Goal: Task Accomplishment & Management: Complete application form

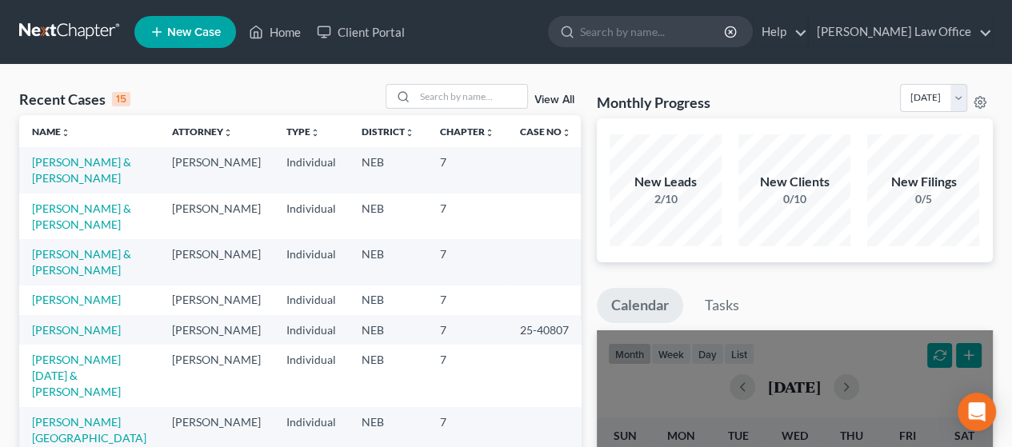
click at [188, 26] on span "New Case" at bounding box center [194, 32] width 54 height 12
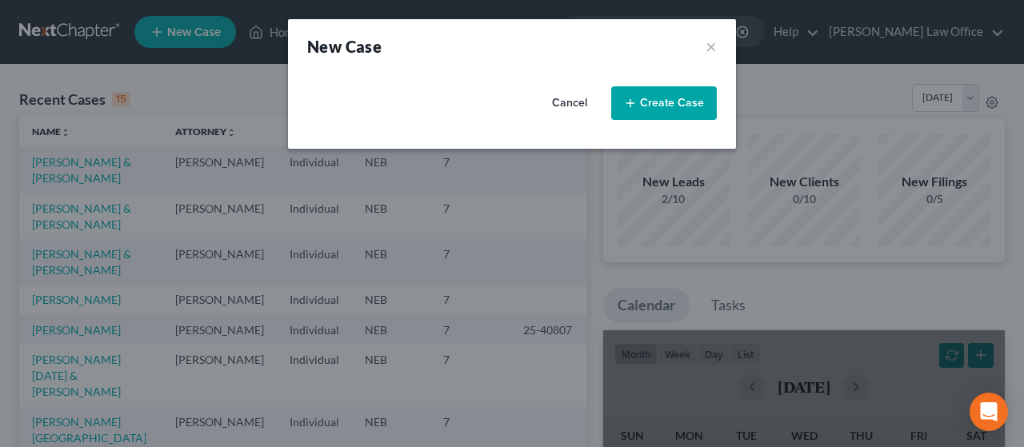
select select "48"
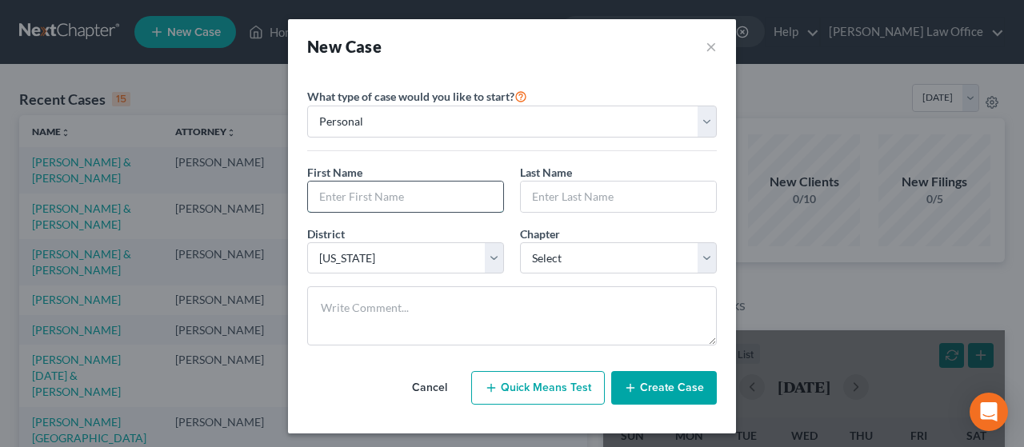
click at [382, 195] on input "text" at bounding box center [405, 197] width 195 height 30
type input "[PERSON_NAME]"
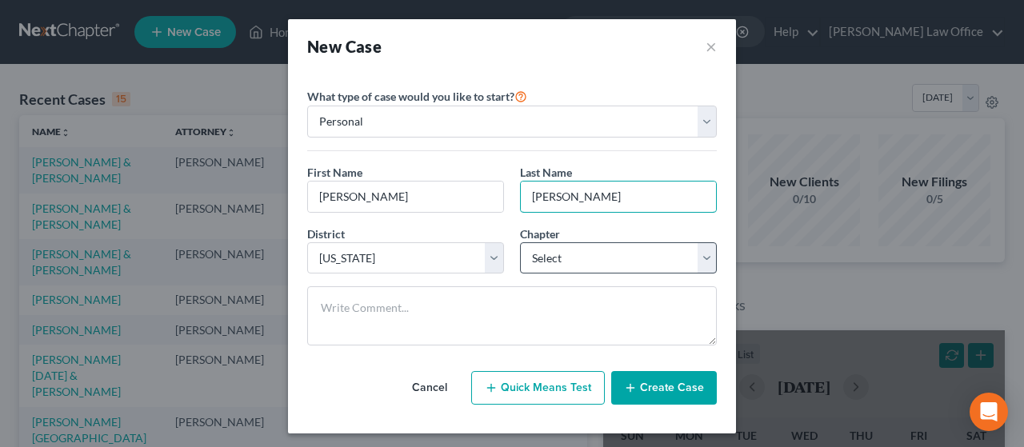
type input "[PERSON_NAME]"
click at [702, 255] on select "Select 7 11 12 13" at bounding box center [618, 259] width 197 height 32
select select "0"
click at [520, 243] on select "Select 7 11 12 13" at bounding box center [618, 259] width 197 height 32
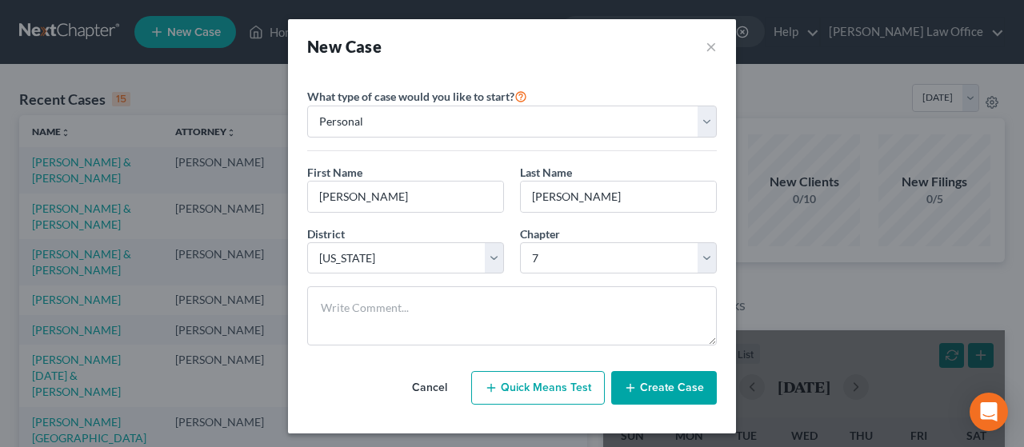
click at [669, 385] on button "Create Case" at bounding box center [664, 388] width 106 height 34
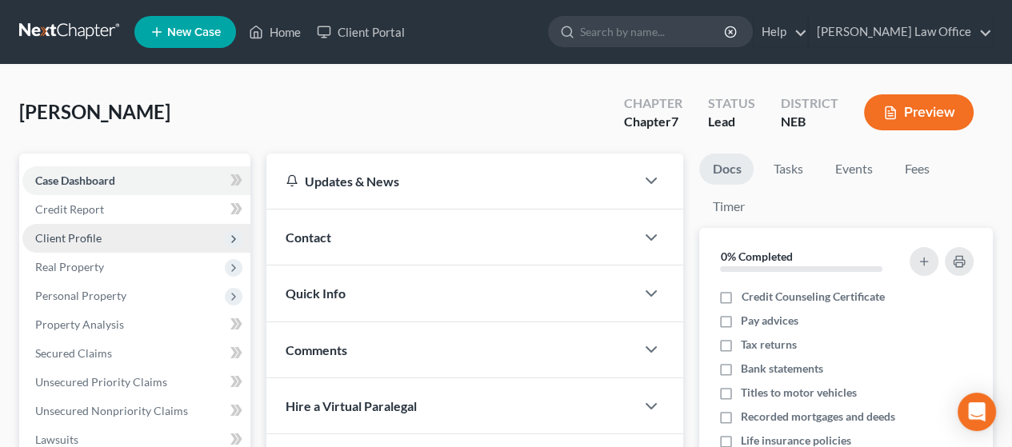
click at [142, 236] on span "Client Profile" at bounding box center [136, 238] width 228 height 29
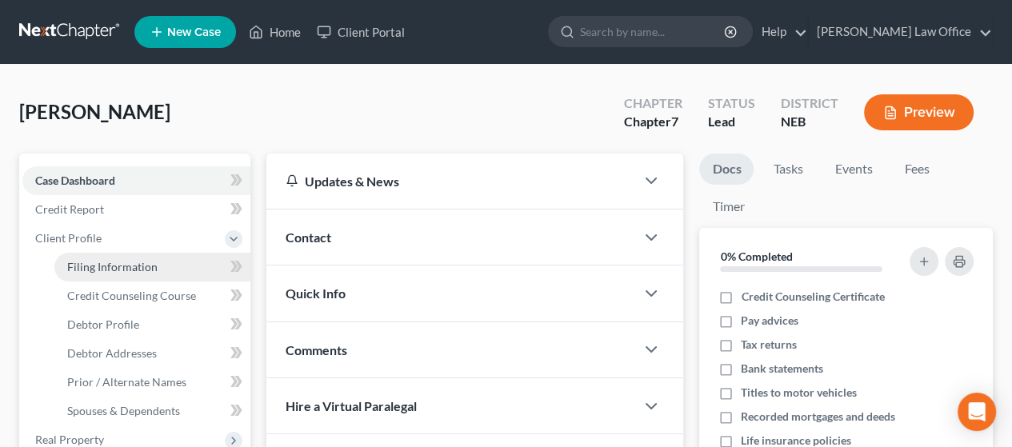
click at [151, 263] on span "Filing Information" at bounding box center [112, 267] width 90 height 14
select select "1"
select select "0"
select select "48"
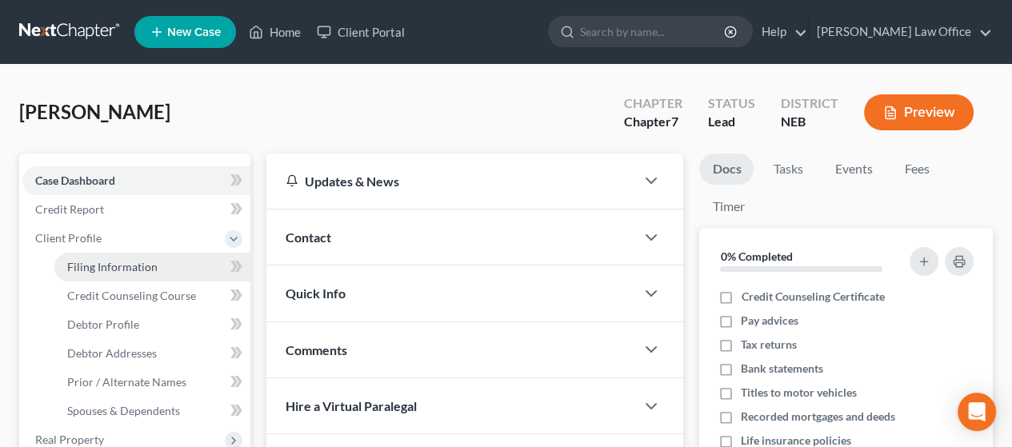
select select "30"
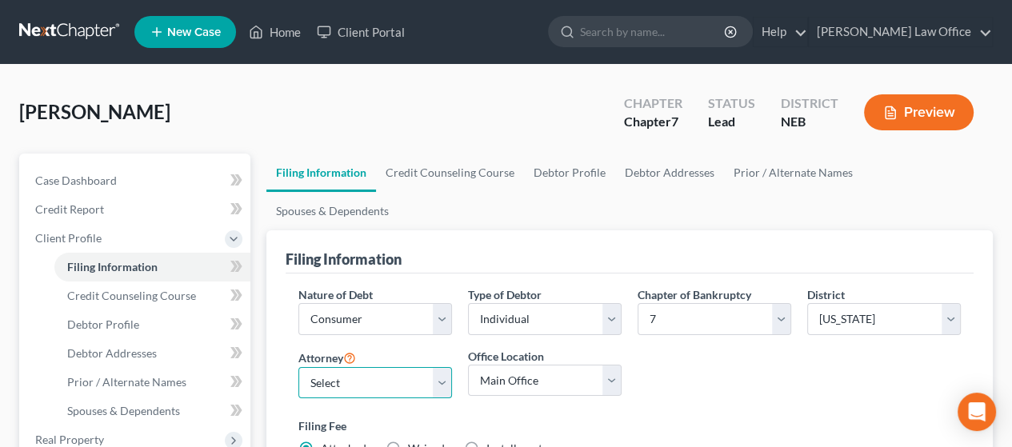
click at [445, 367] on select "Select [PERSON_NAME] - NEB [PERSON_NAME] - NEB" at bounding box center [376, 383] width 154 height 32
select select "0"
click at [299, 367] on select "Select [PERSON_NAME] - NEB [PERSON_NAME] - NEB" at bounding box center [376, 383] width 154 height 32
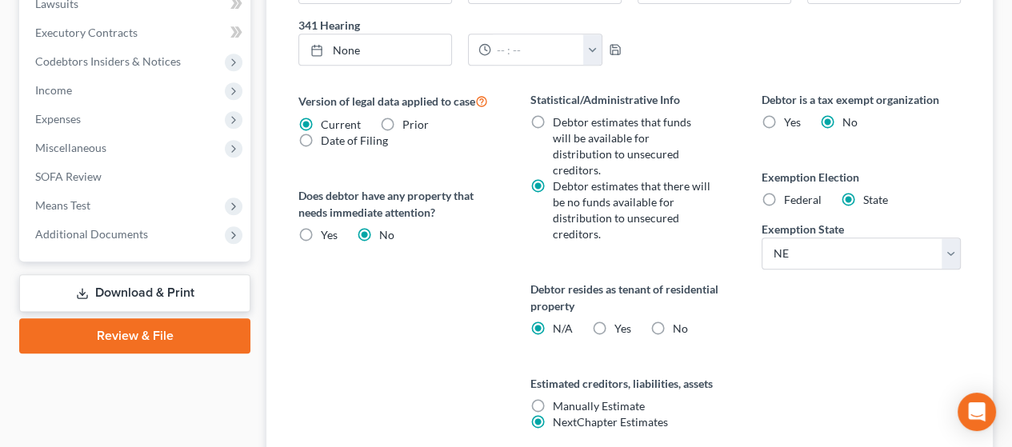
scroll to position [640, 0]
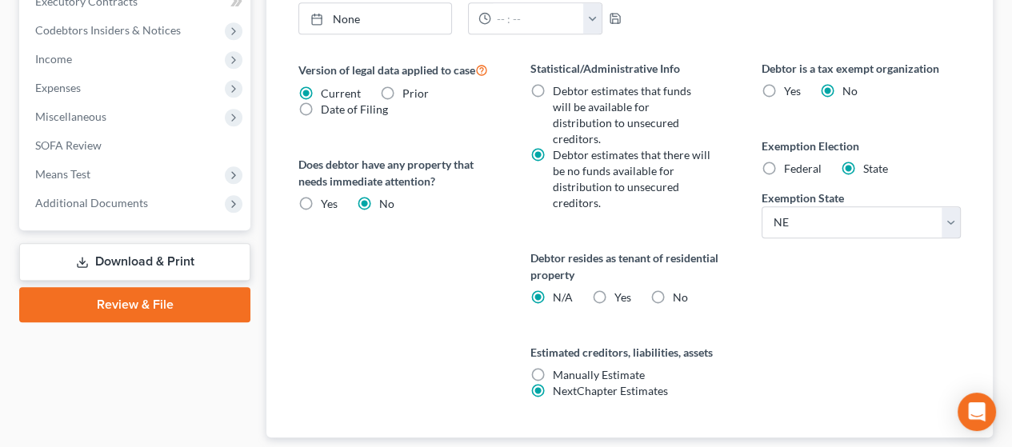
click at [614, 290] on label "Yes Yes" at bounding box center [622, 298] width 17 height 16
click at [620, 290] on input "Yes Yes" at bounding box center [625, 295] width 10 height 10
radio input "true"
radio input "false"
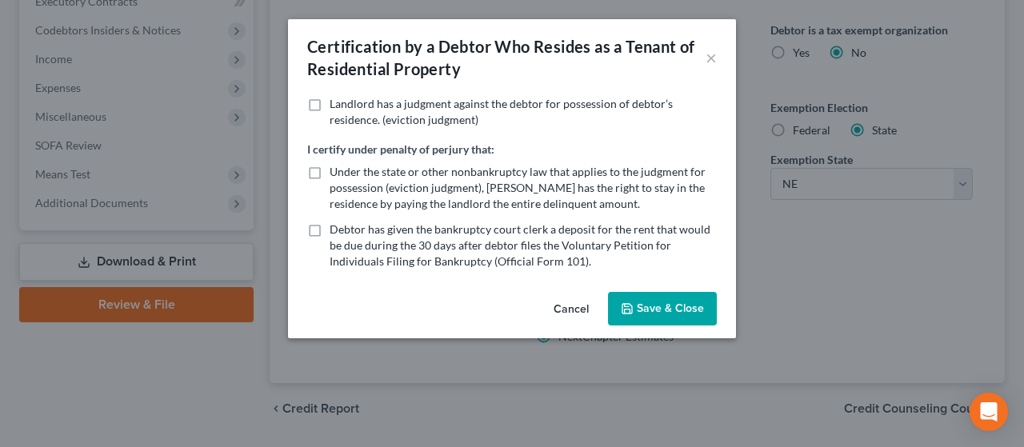
click at [577, 307] on button "Cancel" at bounding box center [571, 310] width 61 height 32
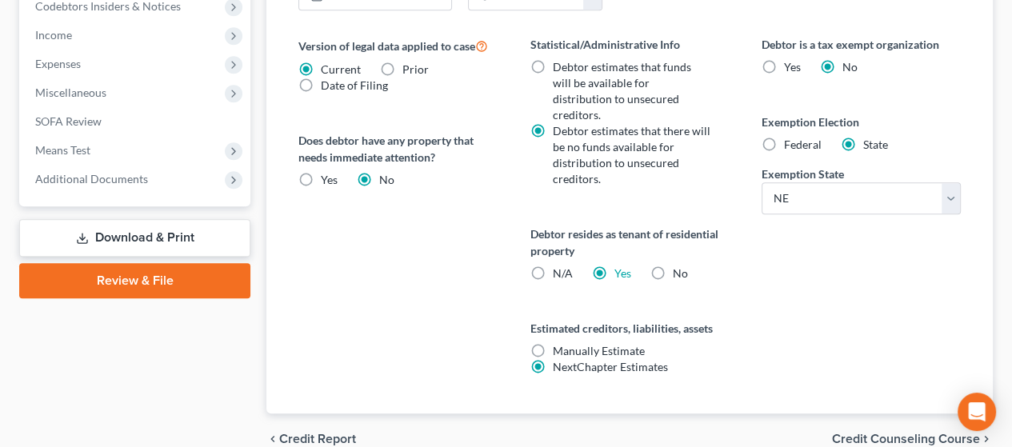
scroll to position [686, 0]
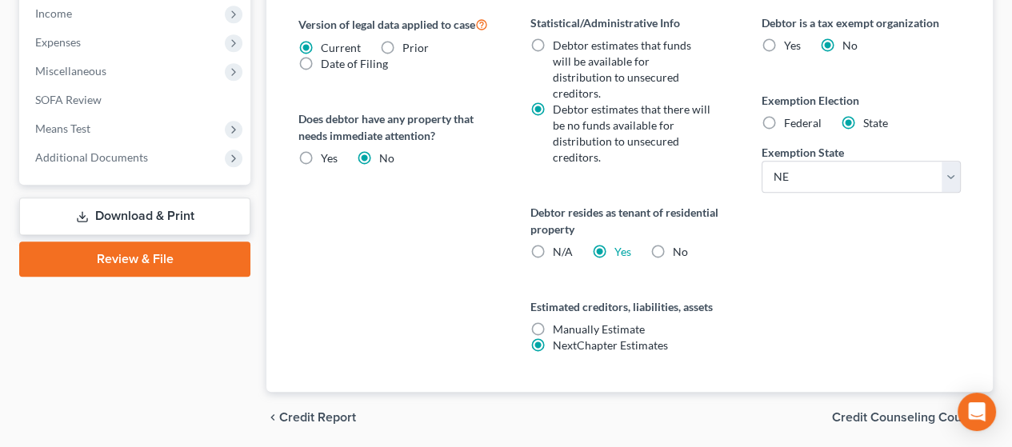
click at [898, 411] on span "Credit Counseling Course" at bounding box center [906, 417] width 148 height 13
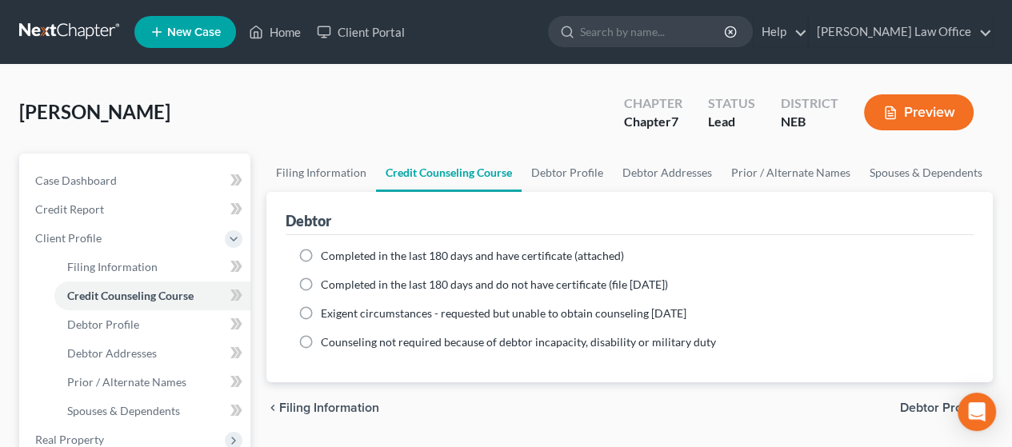
click at [321, 255] on label "Completed in the last 180 days and have certificate (attached)" at bounding box center [472, 256] width 303 height 16
click at [327, 255] on input "Completed in the last 180 days and have certificate (attached)" at bounding box center [332, 253] width 10 height 10
radio input "true"
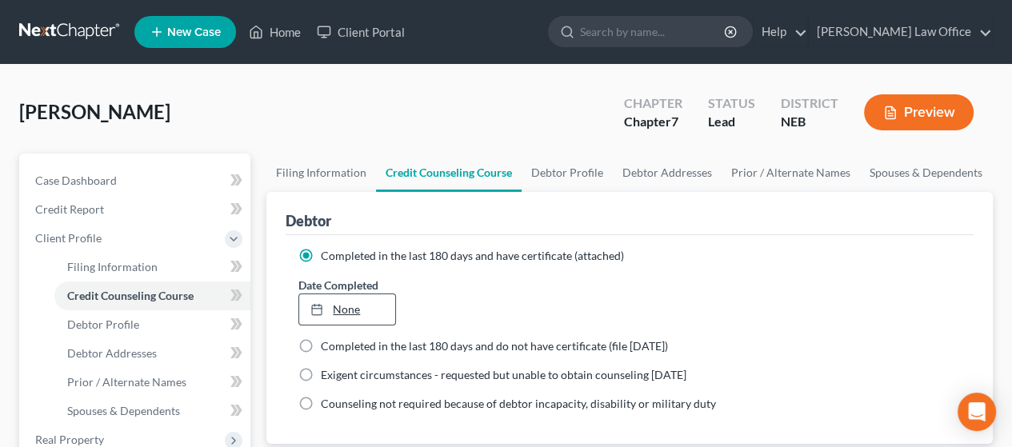
type input "[DATE]"
click at [347, 298] on link "None" at bounding box center [346, 310] width 95 height 30
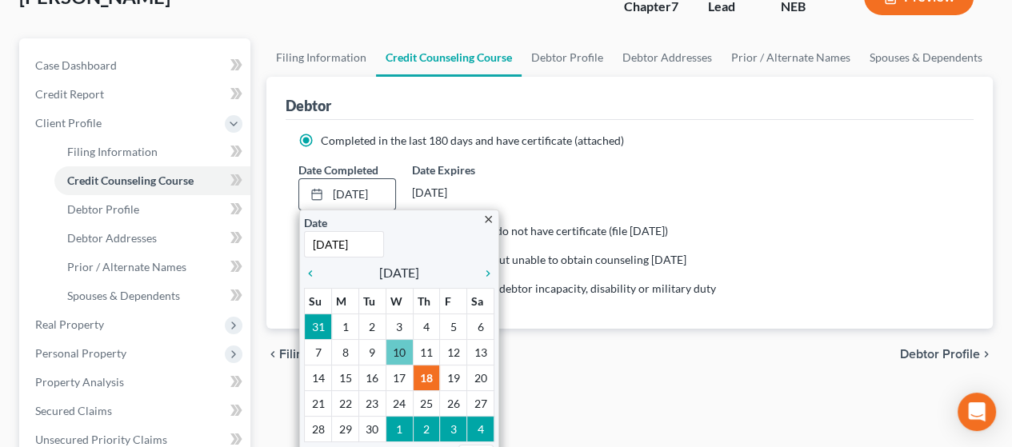
scroll to position [160, 0]
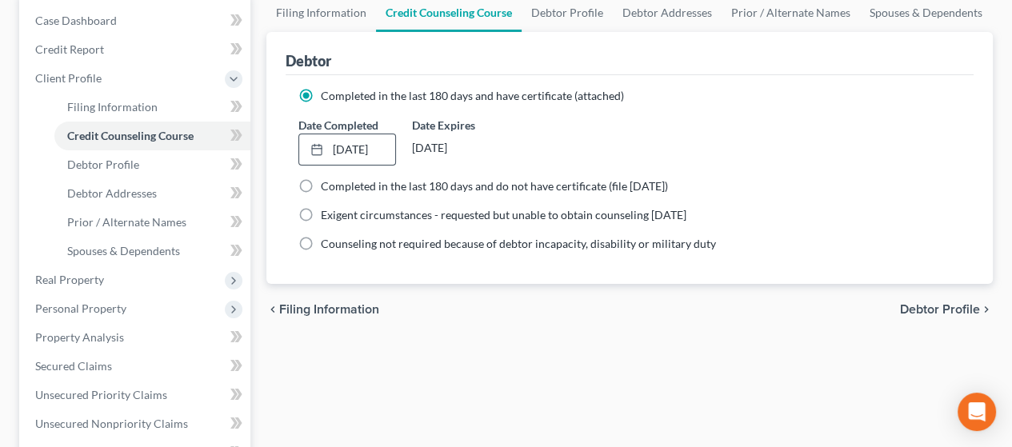
click at [936, 303] on span "Debtor Profile" at bounding box center [940, 309] width 80 height 13
select select "0"
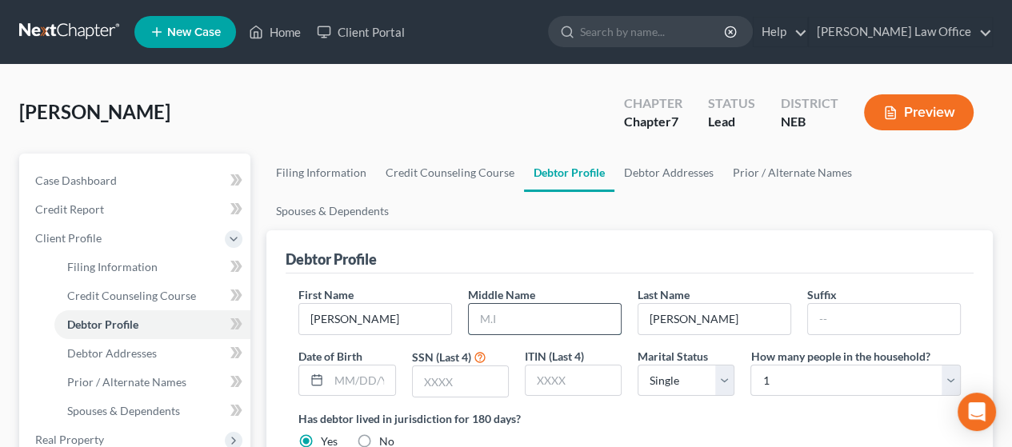
click at [525, 304] on input "text" at bounding box center [545, 319] width 152 height 30
type input "N."
click at [486, 367] on input "text" at bounding box center [460, 382] width 95 height 30
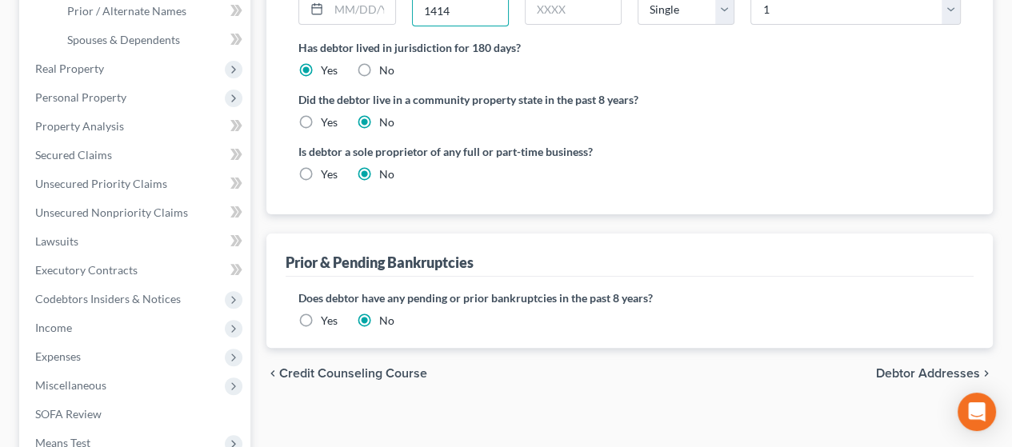
scroll to position [400, 0]
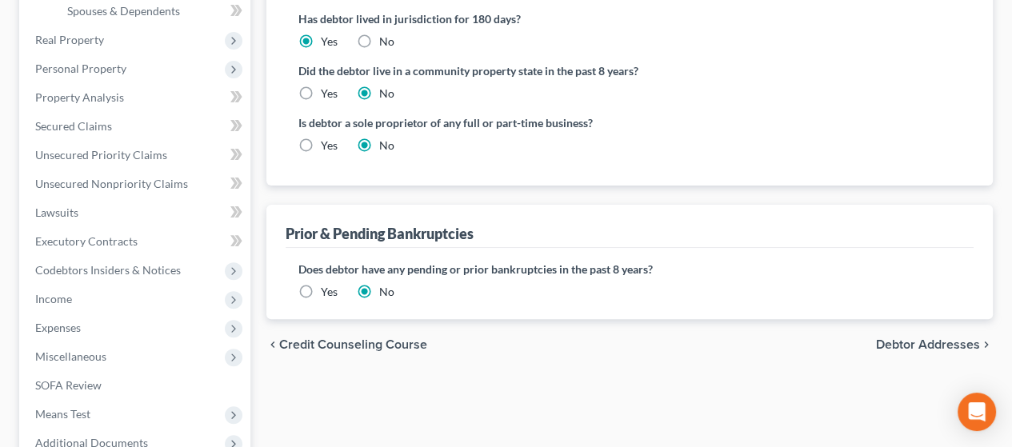
type input "1414"
click at [934, 339] on span "Debtor Addresses" at bounding box center [928, 345] width 104 height 13
select select "0"
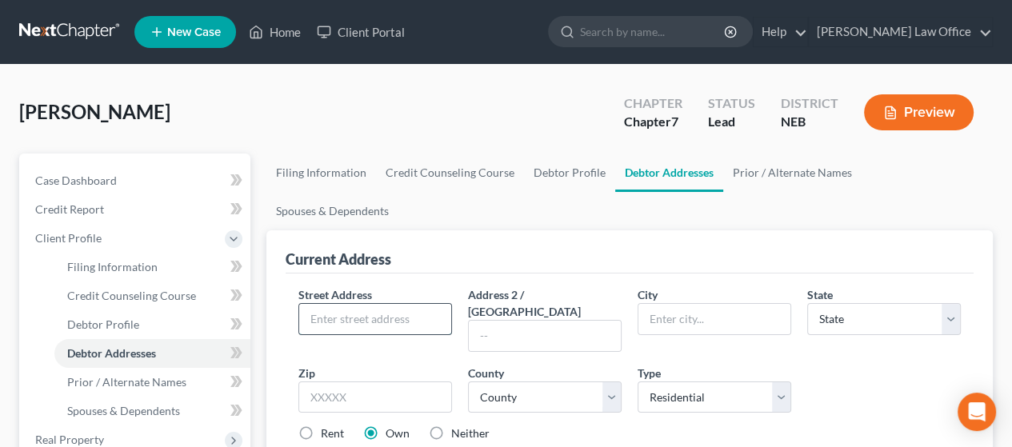
click at [393, 304] on input "text" at bounding box center [375, 319] width 152 height 30
type input "[STREET_ADDRESS] A-208"
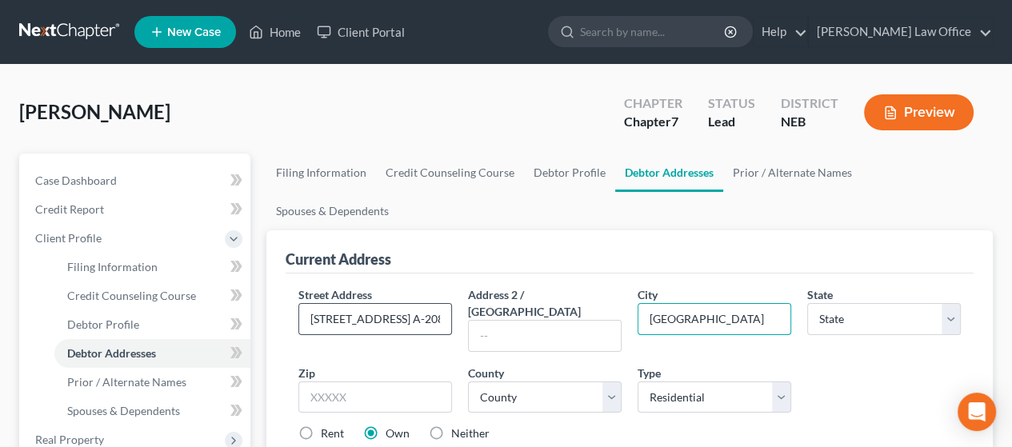
type input "[GEOGRAPHIC_DATA]"
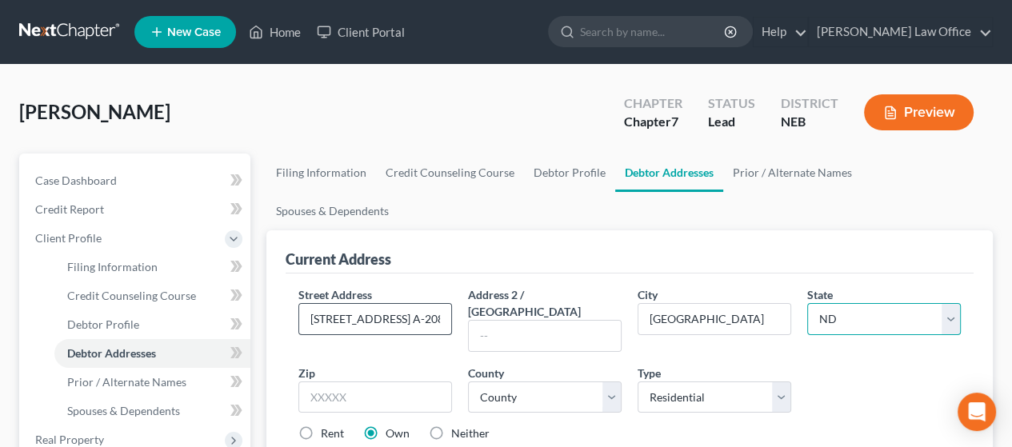
select select "30"
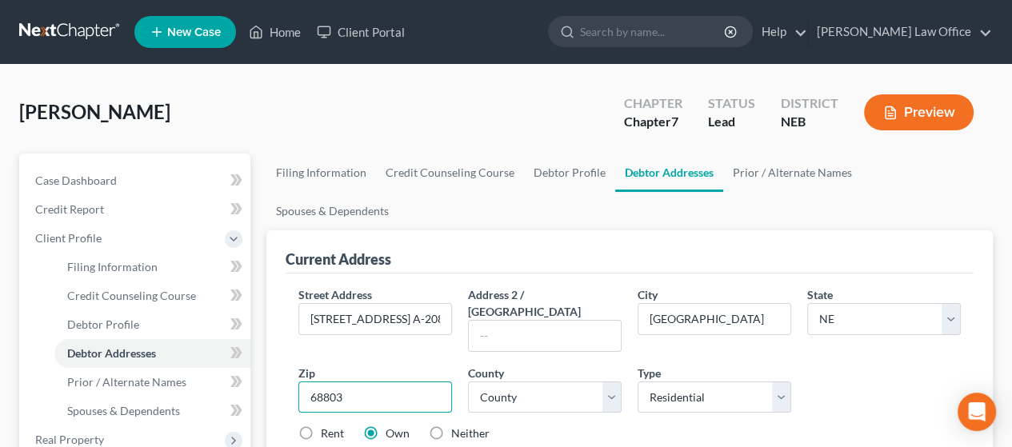
type input "68803"
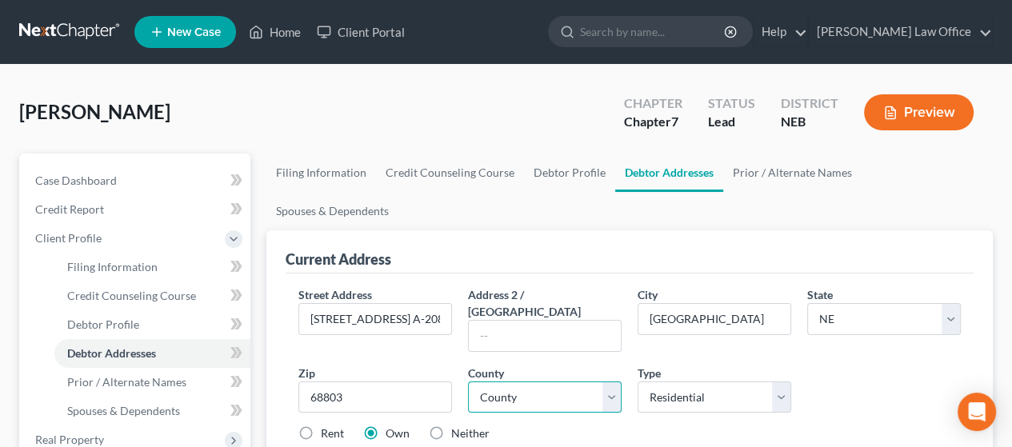
select select "39"
click at [321, 426] on label "Rent" at bounding box center [332, 434] width 23 height 16
click at [327, 426] on input "Rent" at bounding box center [332, 431] width 10 height 10
radio input "true"
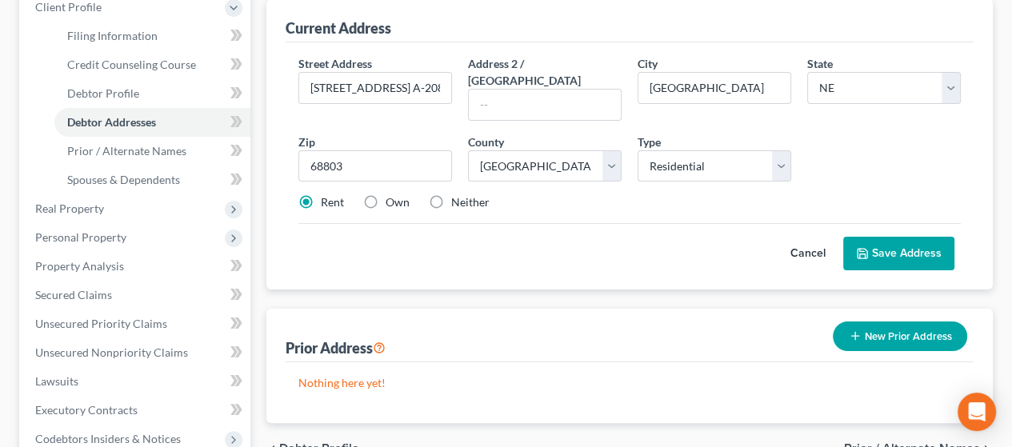
scroll to position [240, 0]
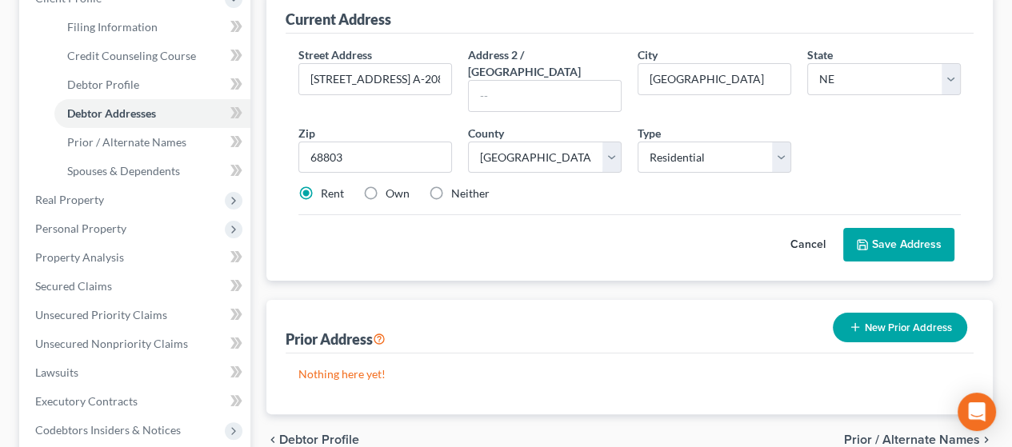
click at [908, 228] on button "Save Address" at bounding box center [899, 245] width 111 height 34
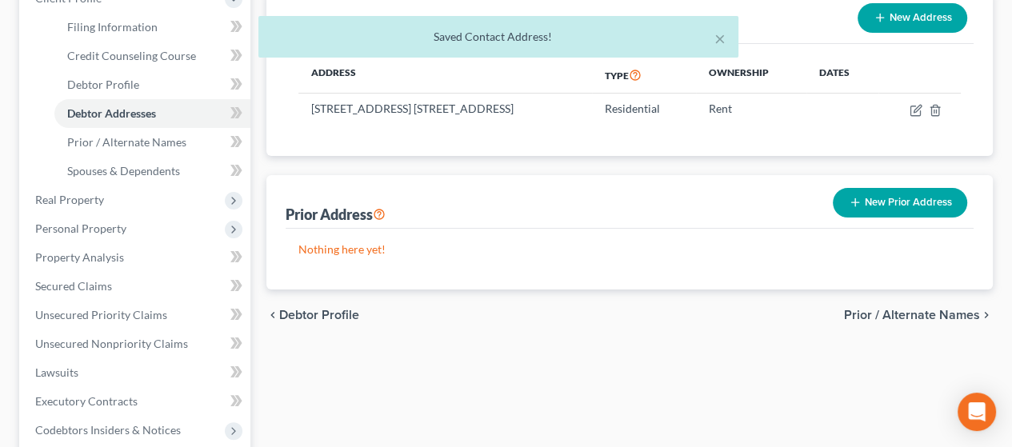
click at [901, 188] on button "New Prior Address" at bounding box center [900, 203] width 134 height 30
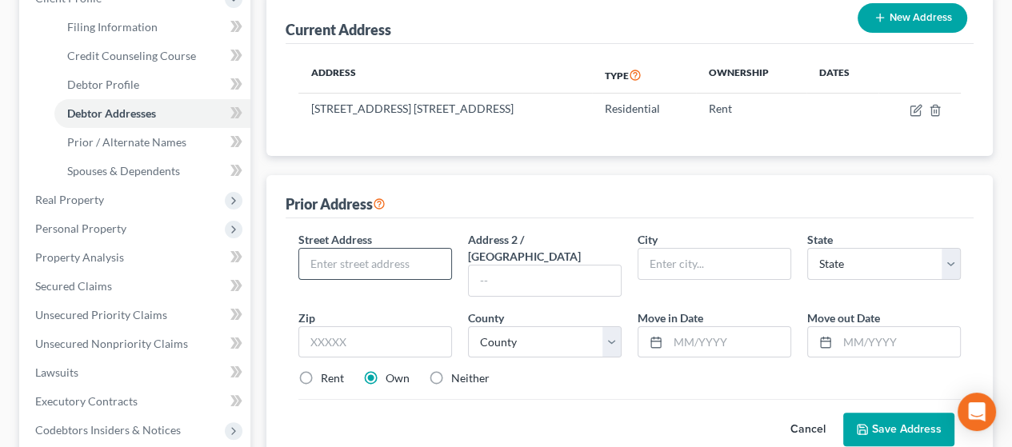
click at [371, 249] on input "text" at bounding box center [375, 264] width 152 height 30
type input "[STREET_ADDRESS][PERSON_NAME]"
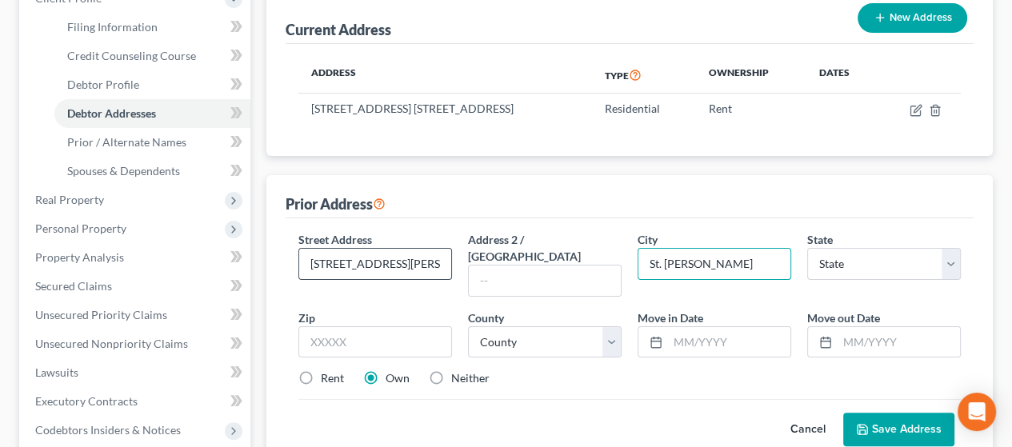
type input "St. [PERSON_NAME]"
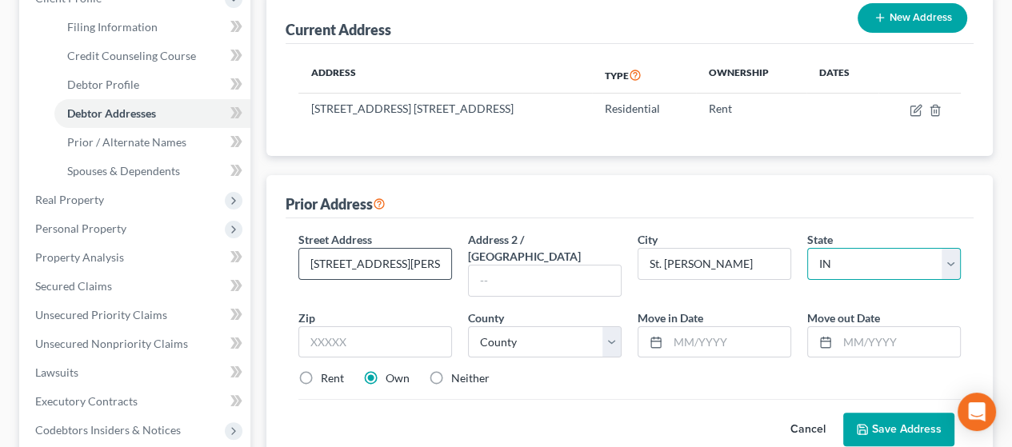
select select "16"
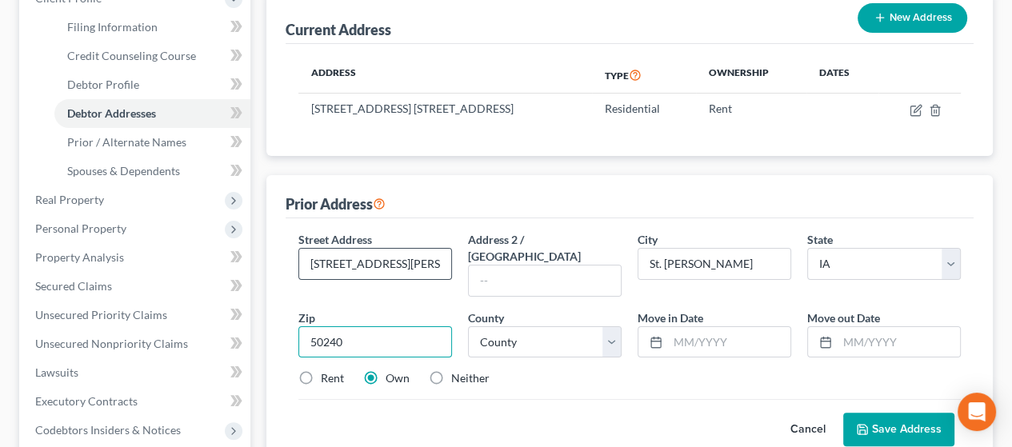
type input "50240"
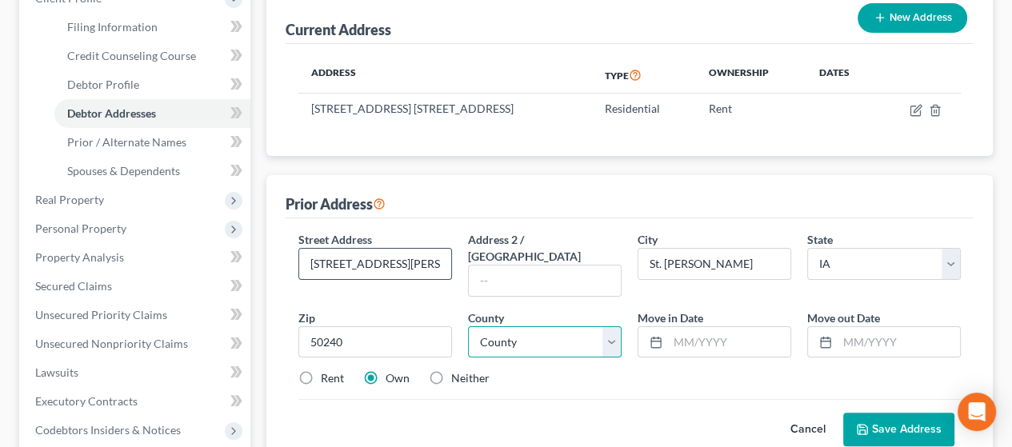
type input "Saint [PERSON_NAME]"
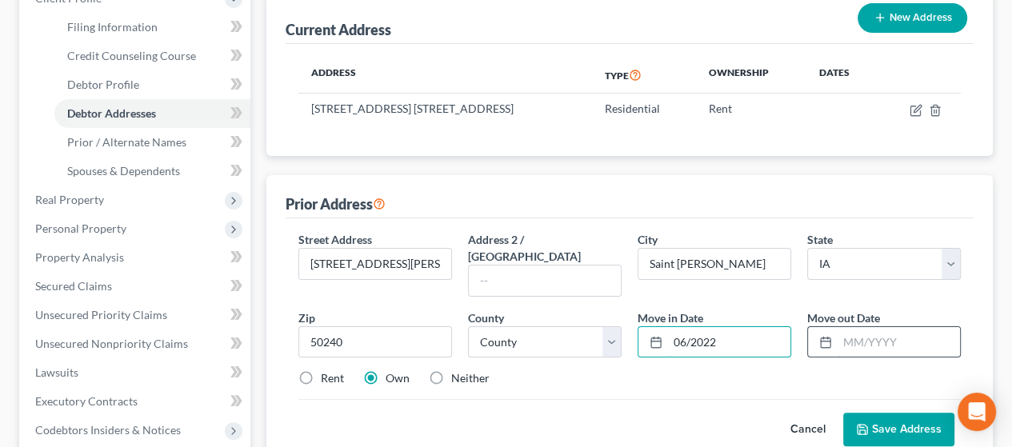
type input "06/2022"
click at [876, 327] on input "text" at bounding box center [899, 342] width 122 height 30
type input "05/2023"
click at [321, 371] on label "Rent" at bounding box center [332, 379] width 23 height 16
click at [327, 371] on input "Rent" at bounding box center [332, 376] width 10 height 10
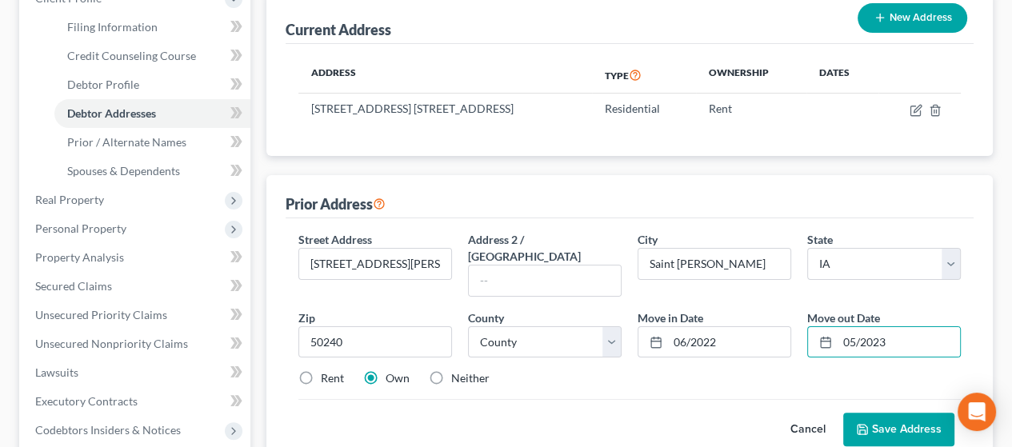
radio input "true"
click at [904, 413] on button "Save Address" at bounding box center [899, 430] width 111 height 34
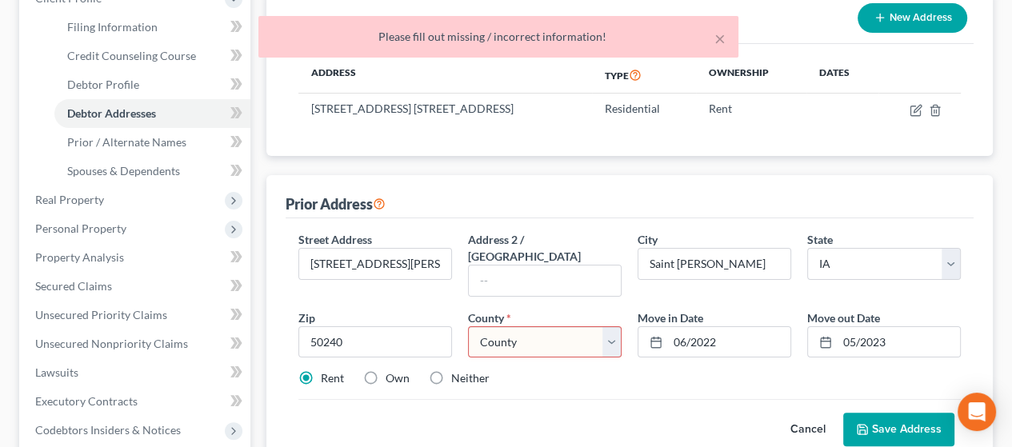
click at [610, 327] on select "County [GEOGRAPHIC_DATA] [GEOGRAPHIC_DATA] [GEOGRAPHIC_DATA] [GEOGRAPHIC_DATA] …" at bounding box center [545, 343] width 154 height 32
click at [595, 335] on div "Street Address * [STREET_ADDRESS][PERSON_NAME] Address 2 / [GEOGRAPHIC_DATA] * …" at bounding box center [630, 315] width 679 height 169
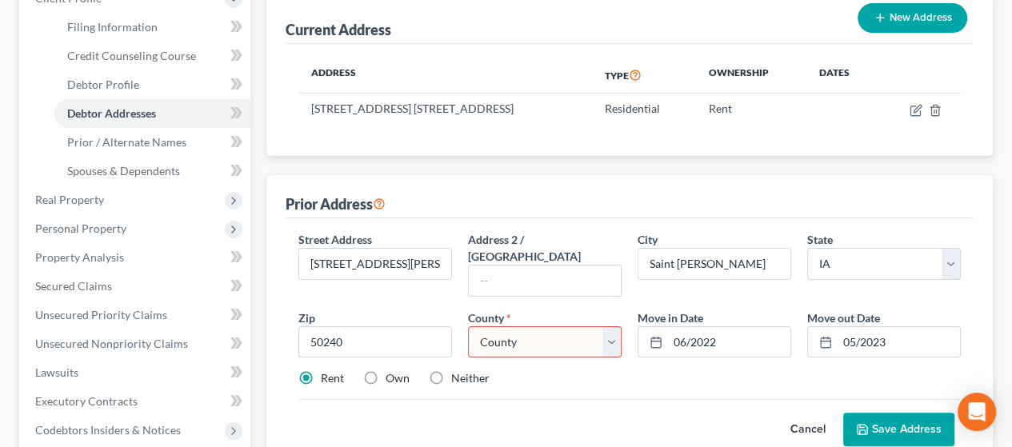
click at [537, 327] on select "County [GEOGRAPHIC_DATA] [GEOGRAPHIC_DATA] [GEOGRAPHIC_DATA] [GEOGRAPHIC_DATA] …" at bounding box center [545, 343] width 154 height 32
select select "60"
click at [468, 327] on select "County [GEOGRAPHIC_DATA] [GEOGRAPHIC_DATA] [GEOGRAPHIC_DATA] [GEOGRAPHIC_DATA] …" at bounding box center [545, 343] width 154 height 32
click at [918, 413] on button "Save Address" at bounding box center [899, 430] width 111 height 34
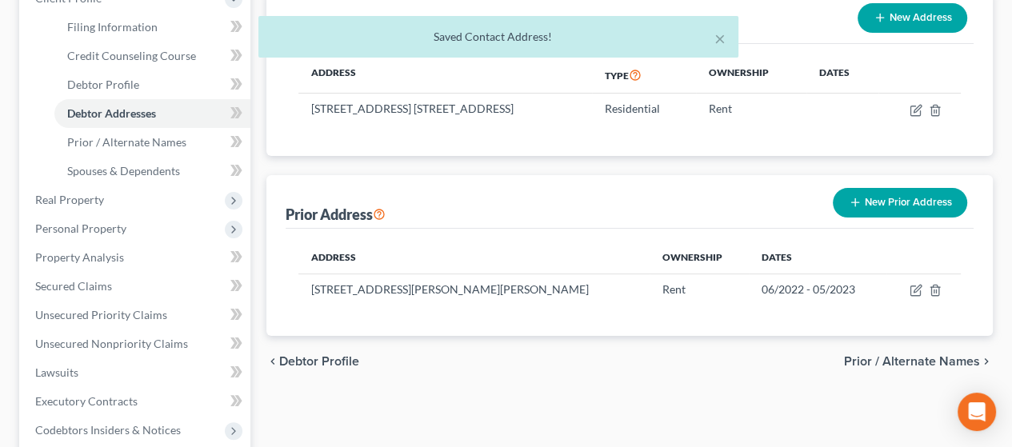
click at [908, 188] on button "New Prior Address" at bounding box center [900, 203] width 134 height 30
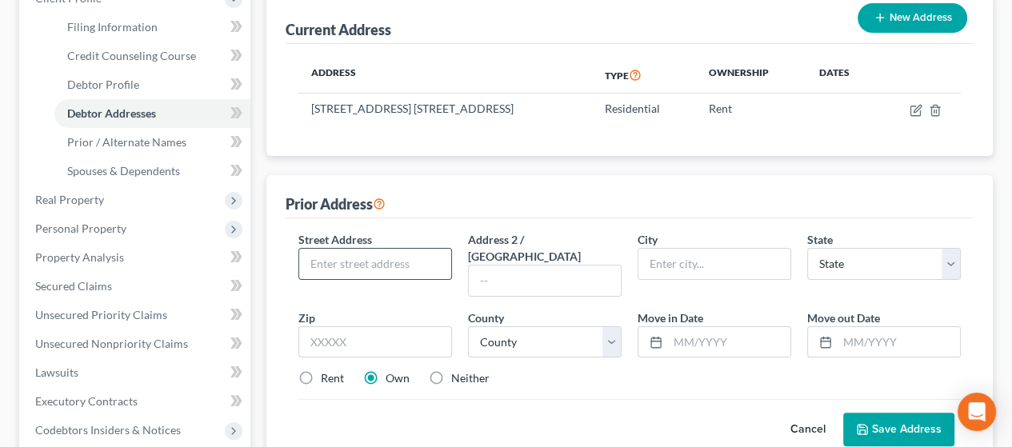
click at [330, 249] on input "text" at bounding box center [375, 264] width 152 height 30
type input "[STREET_ADDRESS]"
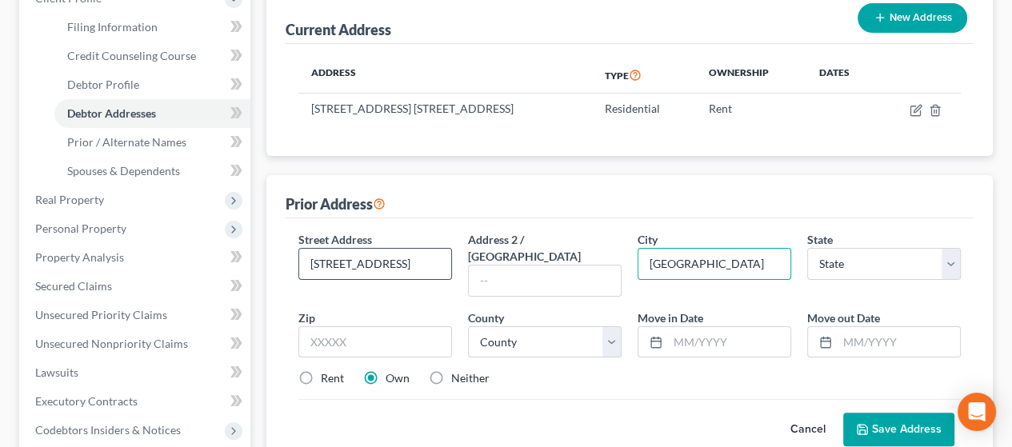
type input "[GEOGRAPHIC_DATA]"
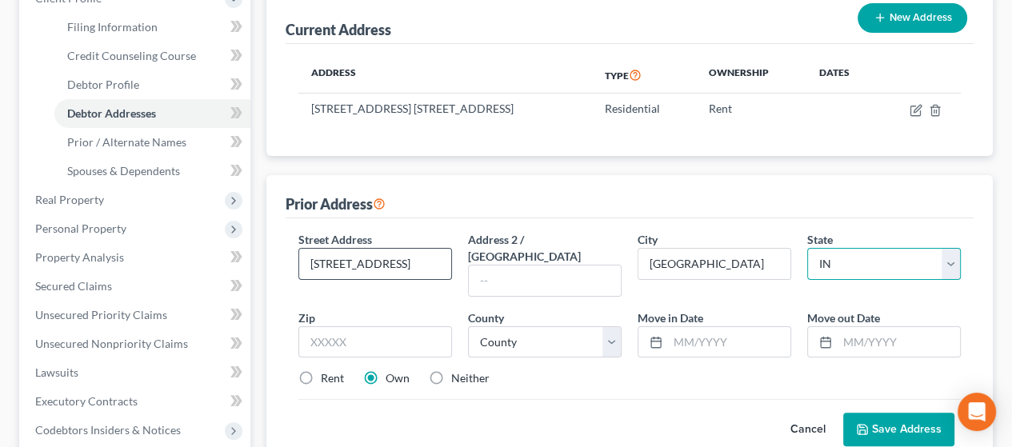
select select "16"
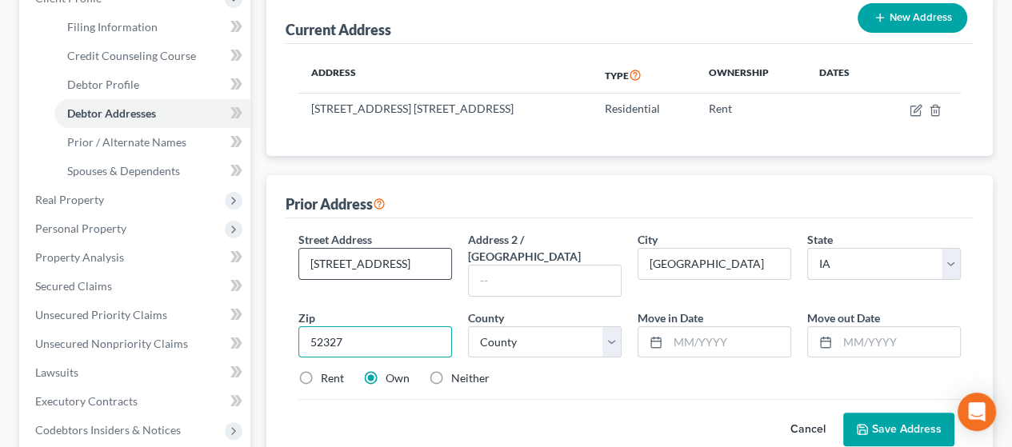
type input "52327"
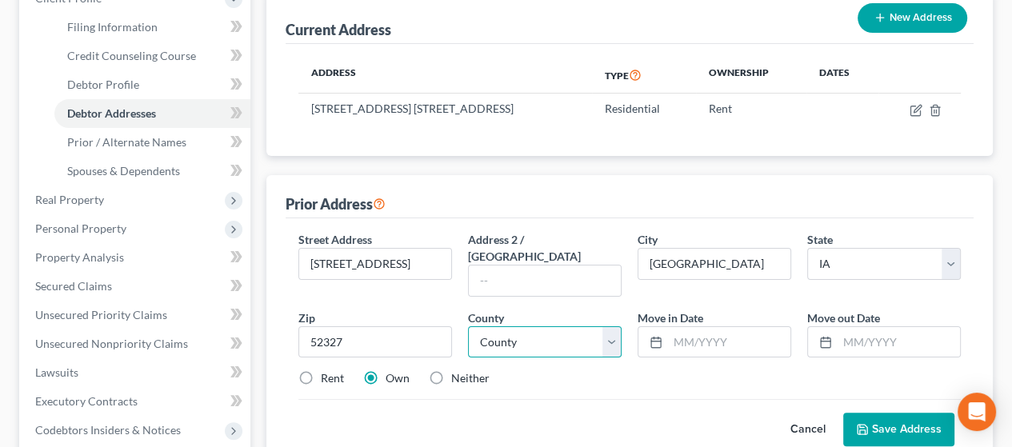
click at [543, 327] on select "County [GEOGRAPHIC_DATA] [GEOGRAPHIC_DATA] [GEOGRAPHIC_DATA] [GEOGRAPHIC_DATA] …" at bounding box center [545, 343] width 154 height 32
select select "91"
click at [468, 327] on select "County [GEOGRAPHIC_DATA] [GEOGRAPHIC_DATA] [GEOGRAPHIC_DATA] [GEOGRAPHIC_DATA] …" at bounding box center [545, 343] width 154 height 32
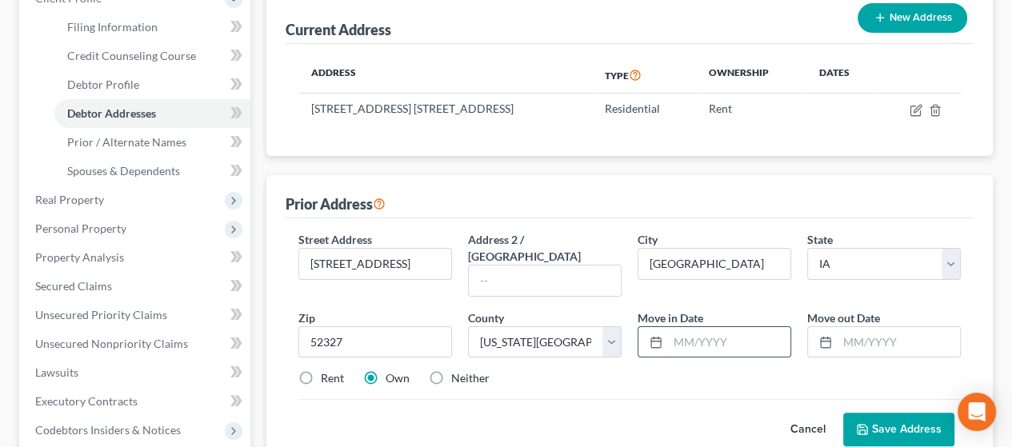
click at [726, 327] on input "text" at bounding box center [729, 342] width 122 height 30
type input "05/2023"
click at [849, 327] on input "text" at bounding box center [899, 342] width 122 height 30
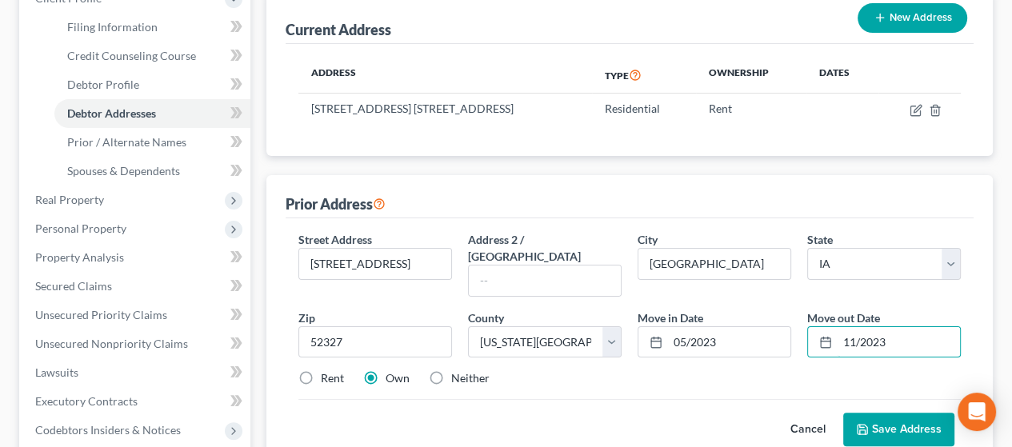
type input "11/2023"
click at [899, 413] on button "Save Address" at bounding box center [899, 430] width 111 height 34
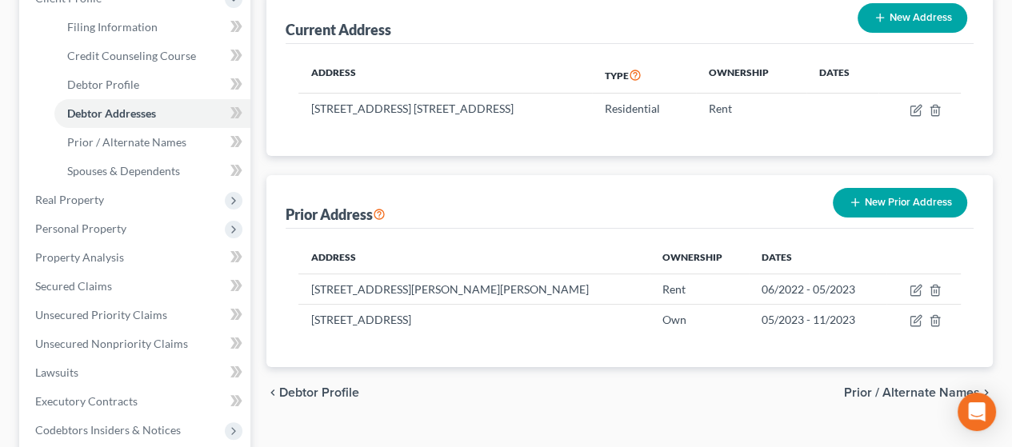
click at [900, 188] on button "New Prior Address" at bounding box center [900, 203] width 134 height 30
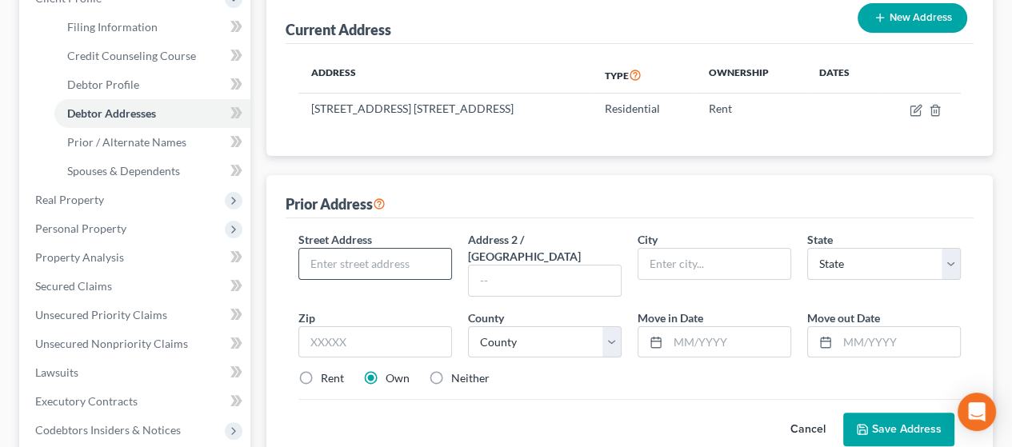
click at [351, 249] on input "text" at bounding box center [375, 264] width 152 height 30
click at [420, 249] on input "3721 W Capital" at bounding box center [375, 264] width 152 height 30
type input "[STREET_ADDRESS] A-208"
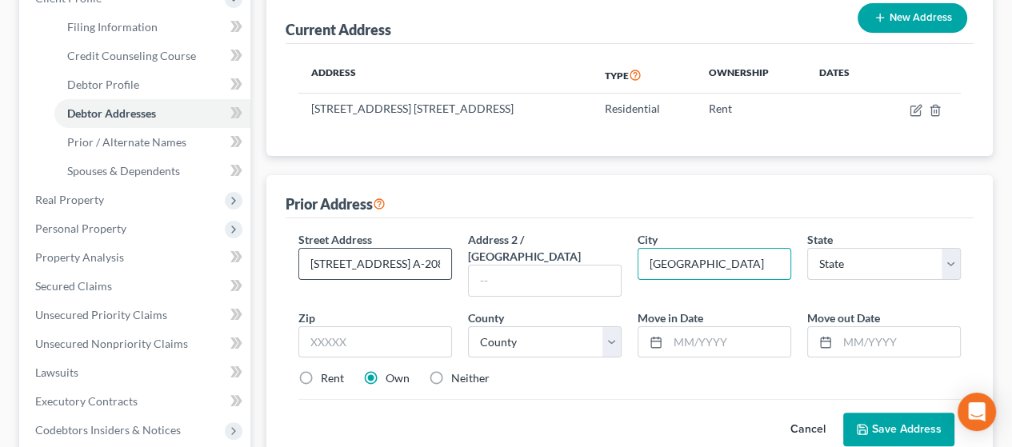
type input "[GEOGRAPHIC_DATA]"
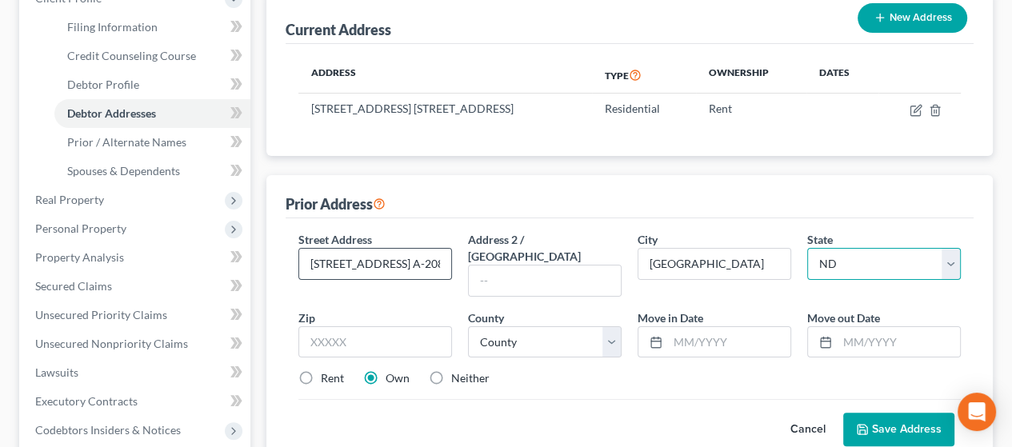
select select "30"
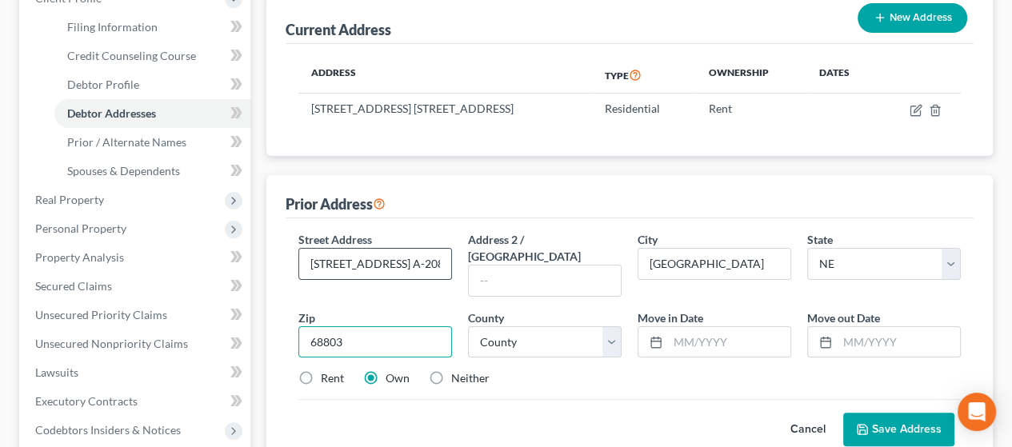
type input "68803"
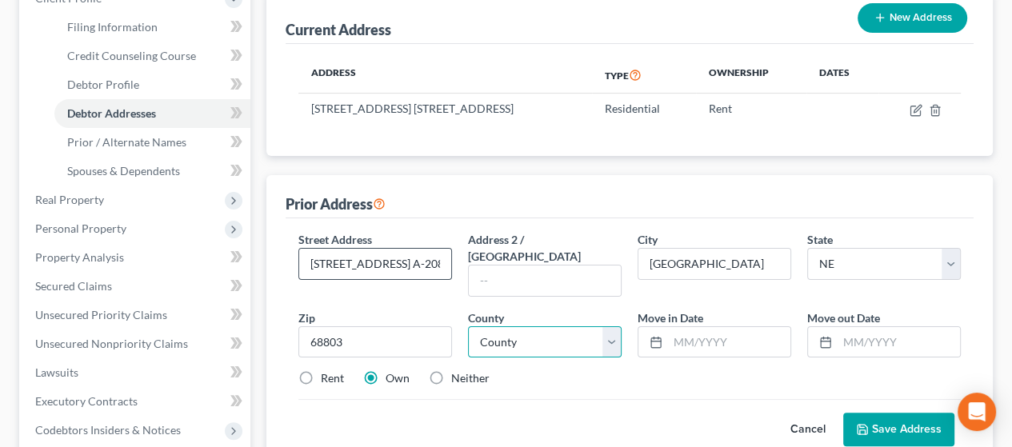
select select "39"
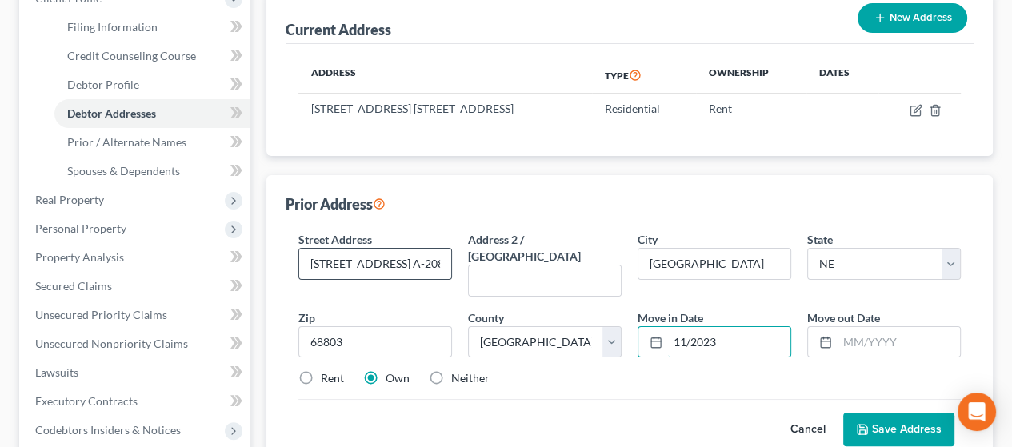
type input "11/2023"
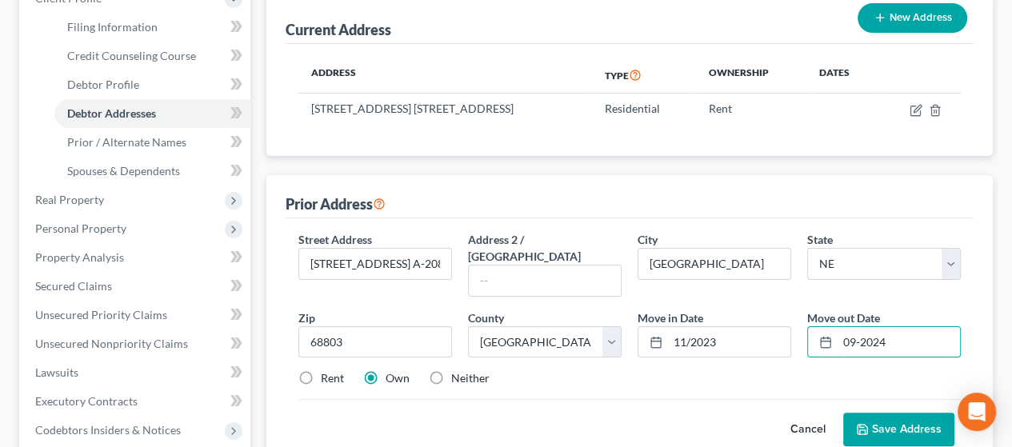
type input "09-2024"
click at [321, 371] on label "Rent" at bounding box center [332, 379] width 23 height 16
click at [327, 371] on input "Rent" at bounding box center [332, 376] width 10 height 10
radio input "true"
click at [906, 413] on button "Save Address" at bounding box center [899, 430] width 111 height 34
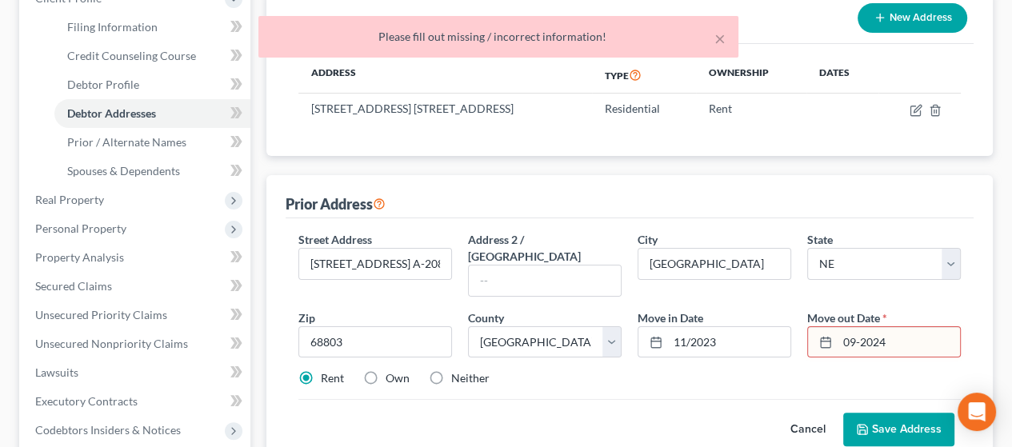
click at [589, 399] on div "Cancel Save Address" at bounding box center [630, 422] width 663 height 47
click at [860, 327] on input "09-2024" at bounding box center [899, 342] width 122 height 30
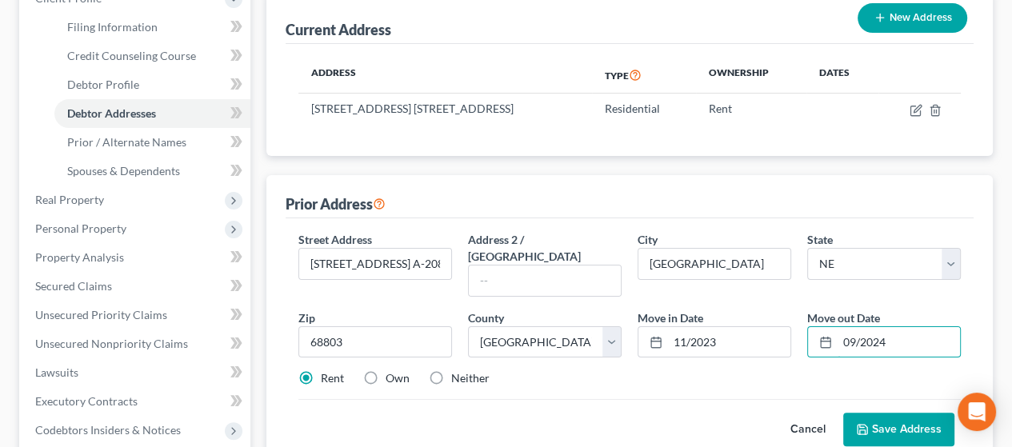
type input "09/2024"
click at [906, 413] on button "Save Address" at bounding box center [899, 430] width 111 height 34
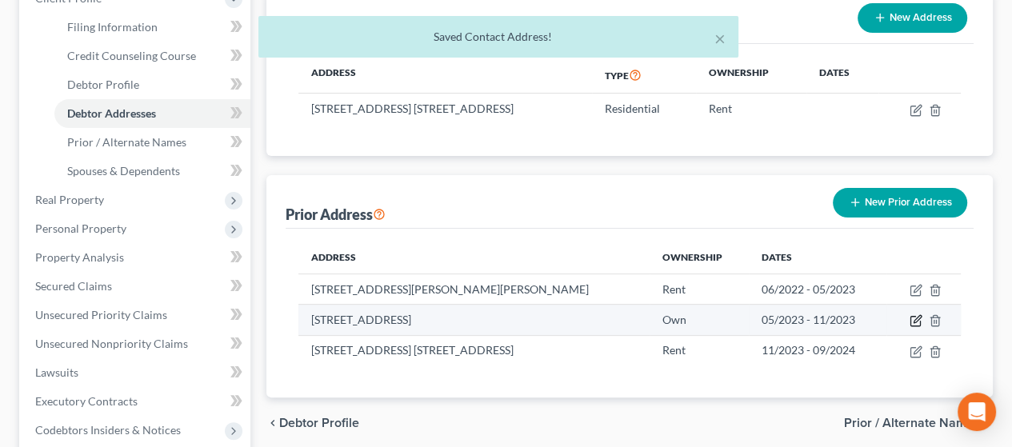
click at [916, 315] on icon "button" at bounding box center [916, 321] width 13 height 13
select select "16"
select select "91"
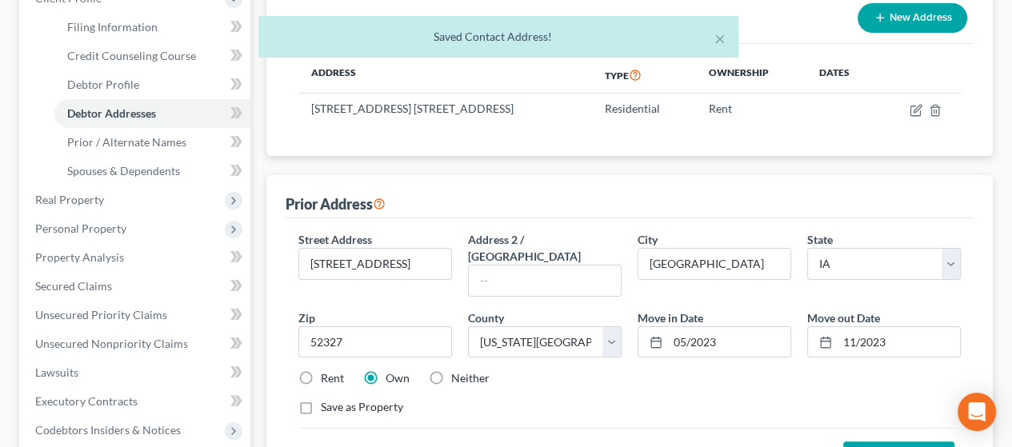
click at [321, 371] on label "Rent" at bounding box center [332, 379] width 23 height 16
click at [327, 371] on input "Rent" at bounding box center [332, 376] width 10 height 10
radio input "true"
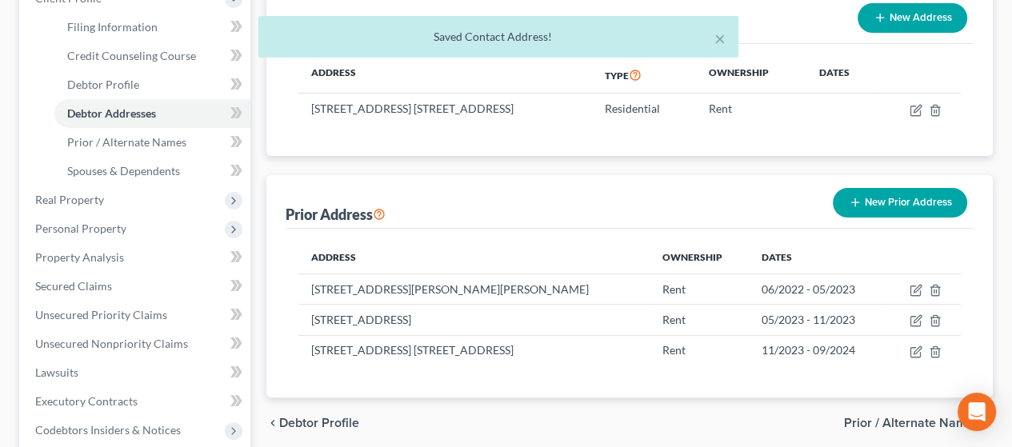
click at [906, 188] on button "New Prior Address" at bounding box center [900, 203] width 134 height 30
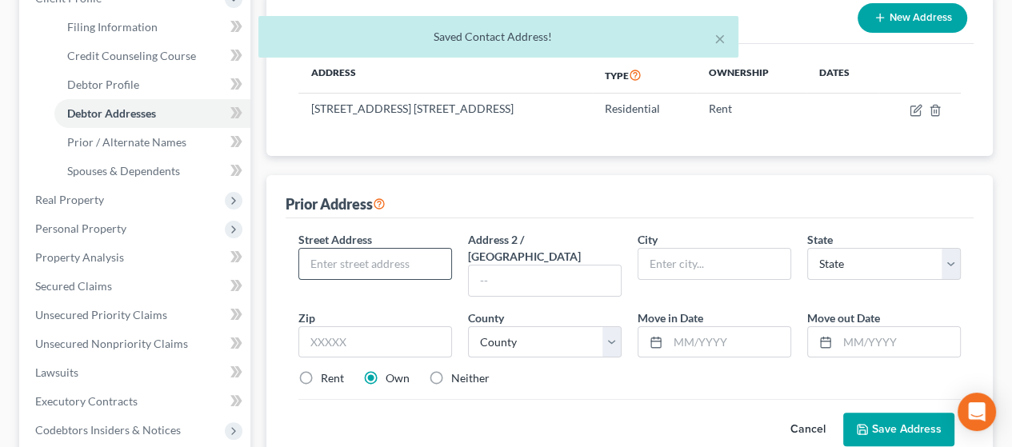
click at [375, 249] on input "text" at bounding box center [375, 264] width 152 height 30
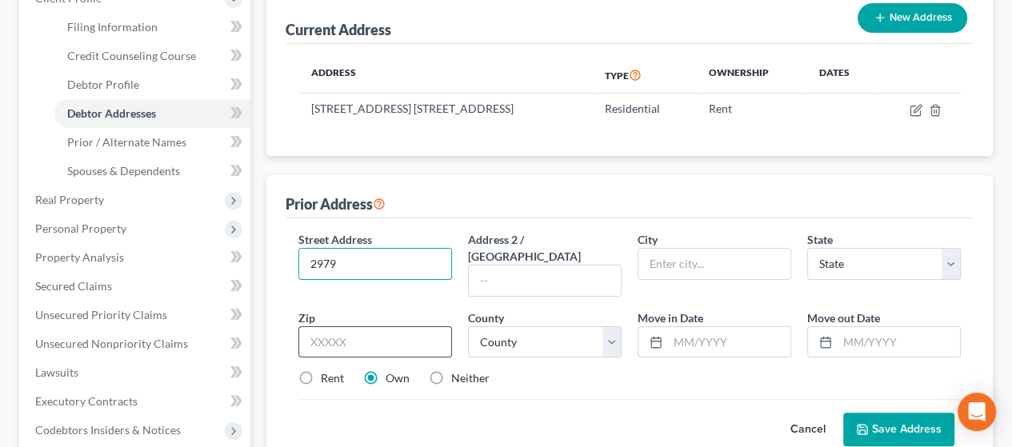
type input "[STREET_ADDRESS][PERSON_NAME]"
click at [718, 249] on input "text" at bounding box center [715, 264] width 152 height 30
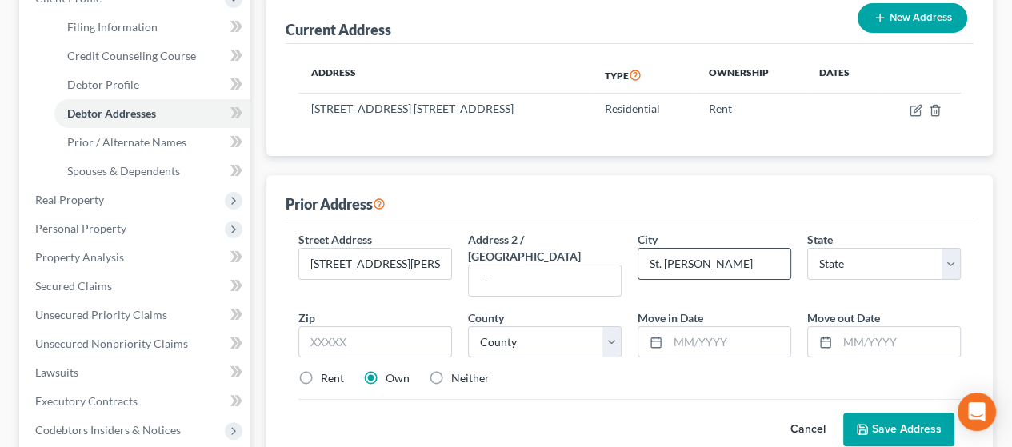
type input "St. [PERSON_NAME]"
select select "16"
type input "50240"
type input "Saint [PERSON_NAME]"
select select "60"
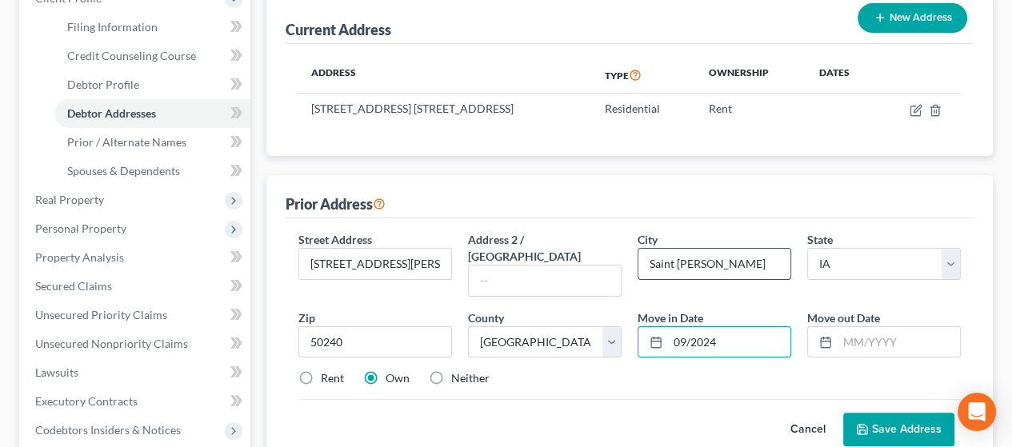
type input "09/2024"
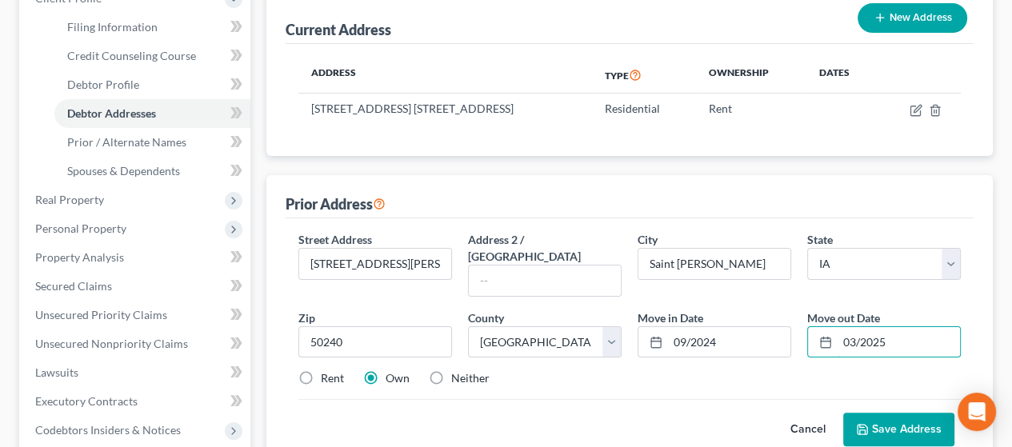
type input "03/2025"
click at [321, 371] on label "Rent" at bounding box center [332, 379] width 23 height 16
click at [327, 371] on input "Rent" at bounding box center [332, 376] width 10 height 10
radio input "true"
click at [896, 413] on button "Save Address" at bounding box center [899, 430] width 111 height 34
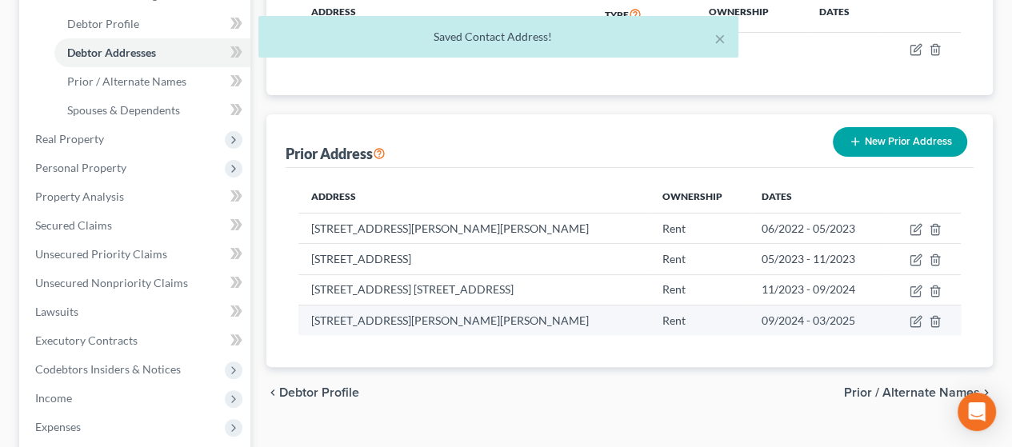
scroll to position [400, 0]
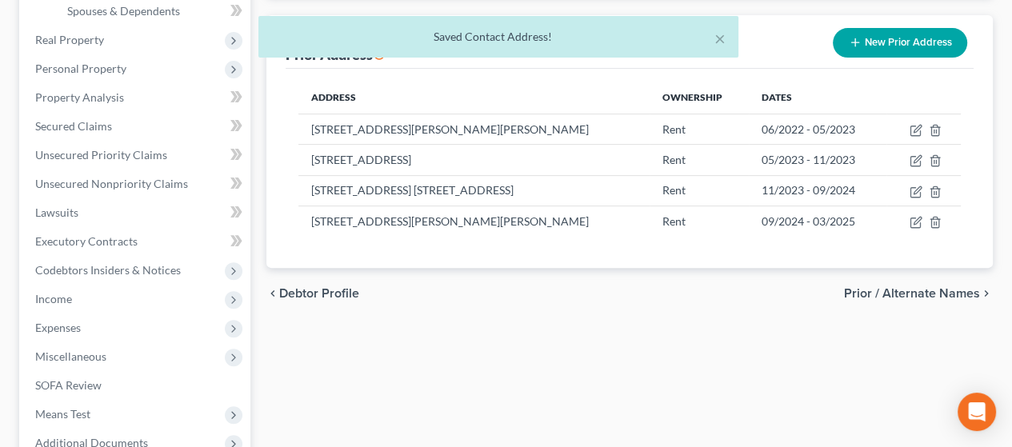
click at [911, 287] on span "Prior / Alternate Names" at bounding box center [912, 293] width 136 height 13
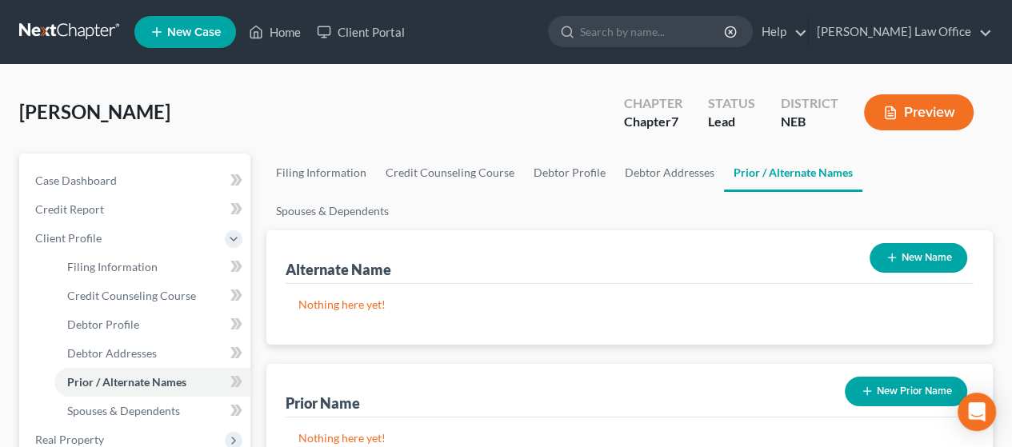
click at [936, 243] on button "New Name" at bounding box center [919, 258] width 98 height 30
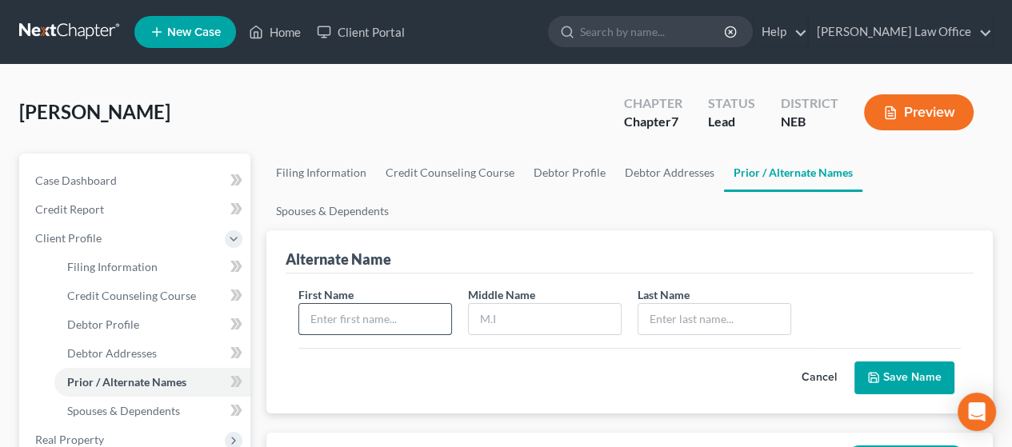
click at [359, 304] on input "text" at bounding box center [375, 319] width 152 height 30
type input "[PERSON_NAME]"
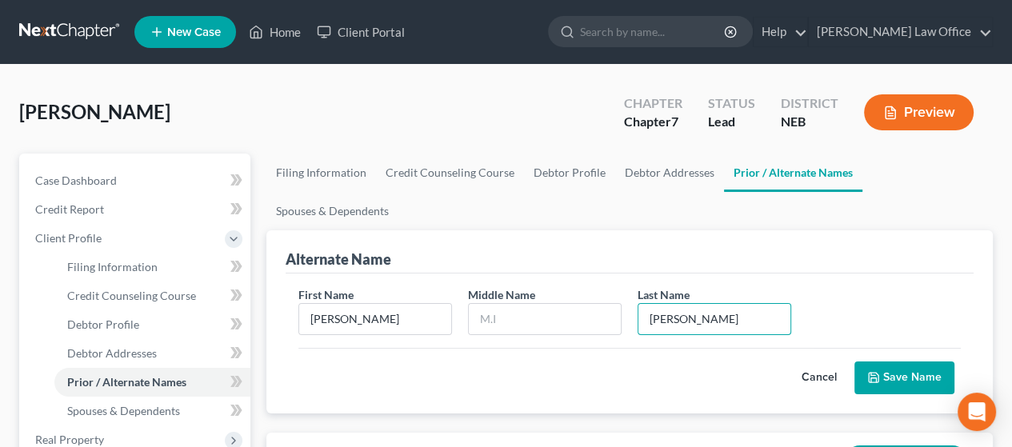
type input "[PERSON_NAME]"
click at [922, 362] on button "Save Name" at bounding box center [905, 379] width 100 height 34
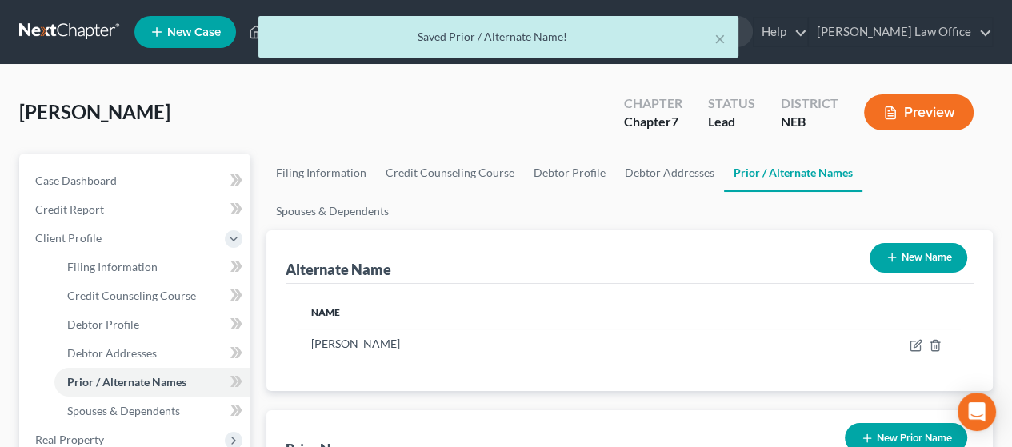
click at [935, 243] on button "New Name" at bounding box center [919, 258] width 98 height 30
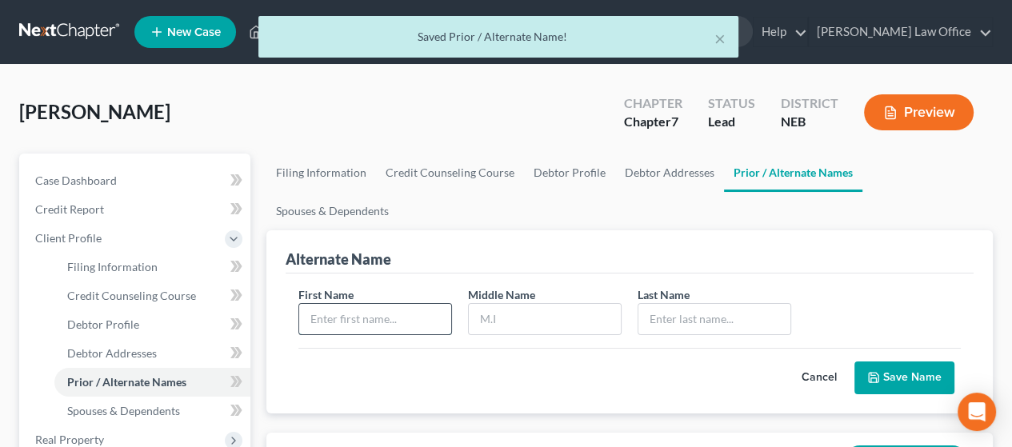
click at [390, 304] on input "text" at bounding box center [375, 319] width 152 height 30
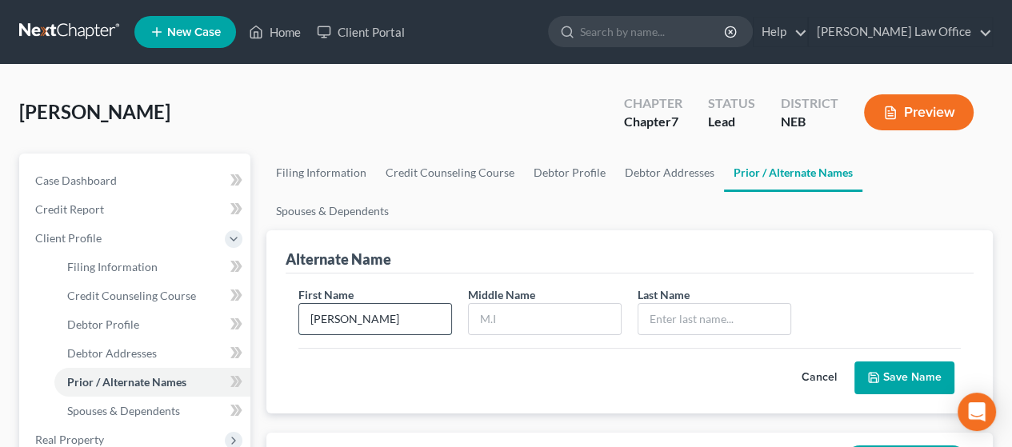
type input "[PERSON_NAME]"
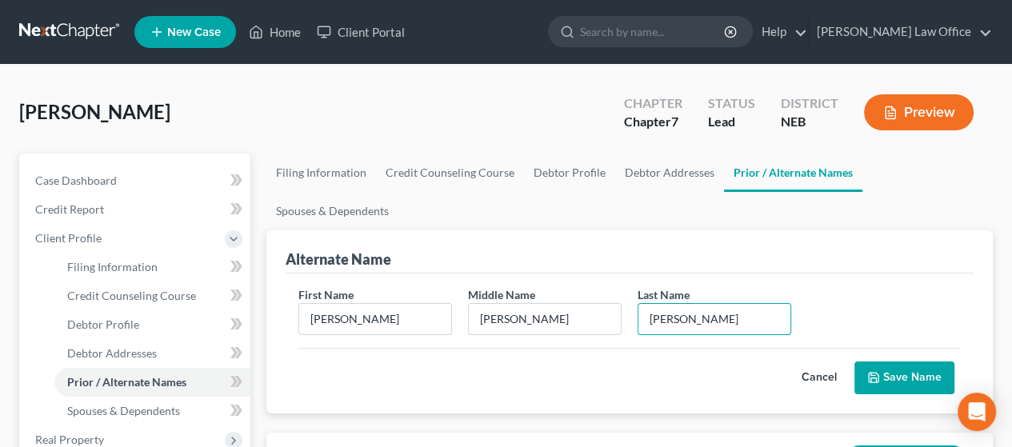
type input "[PERSON_NAME]"
click at [915, 362] on button "Save Name" at bounding box center [905, 379] width 100 height 34
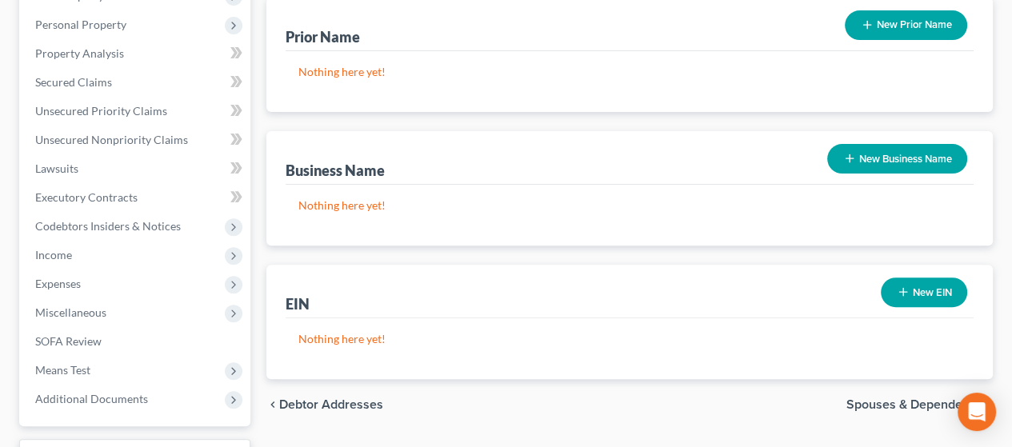
scroll to position [480, 0]
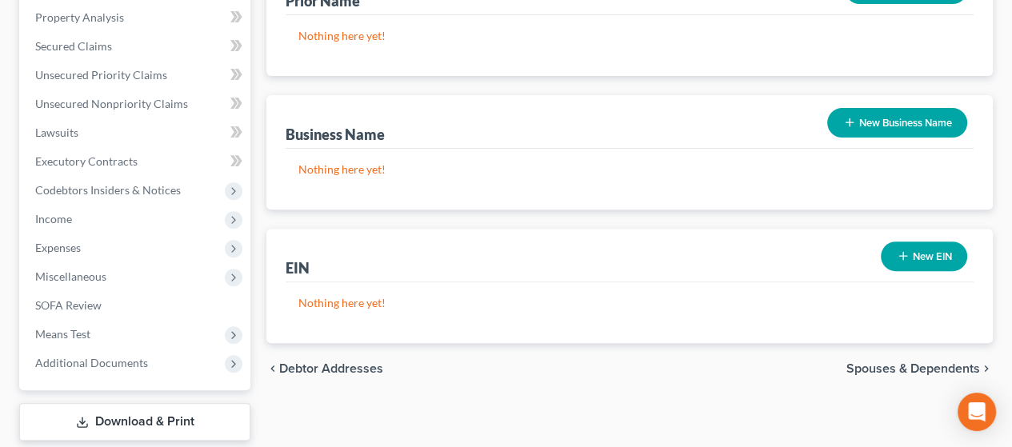
click at [919, 363] on span "Spouses & Dependents" at bounding box center [914, 369] width 134 height 13
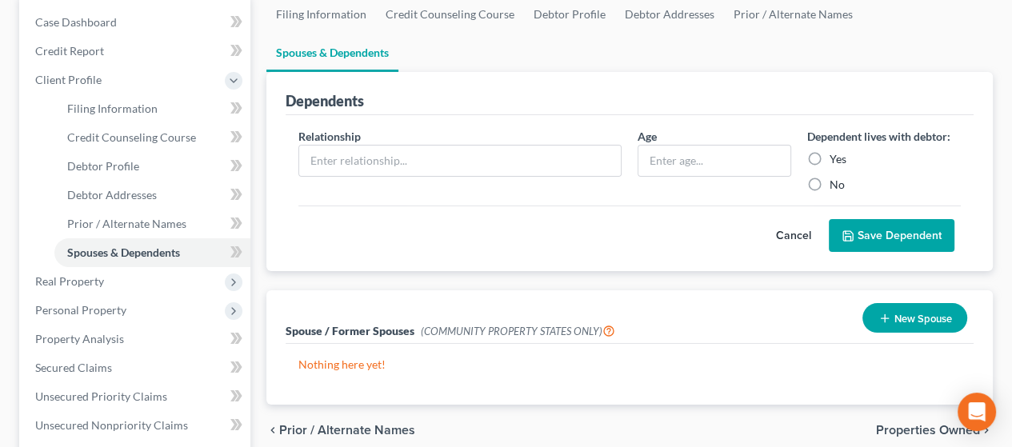
scroll to position [160, 0]
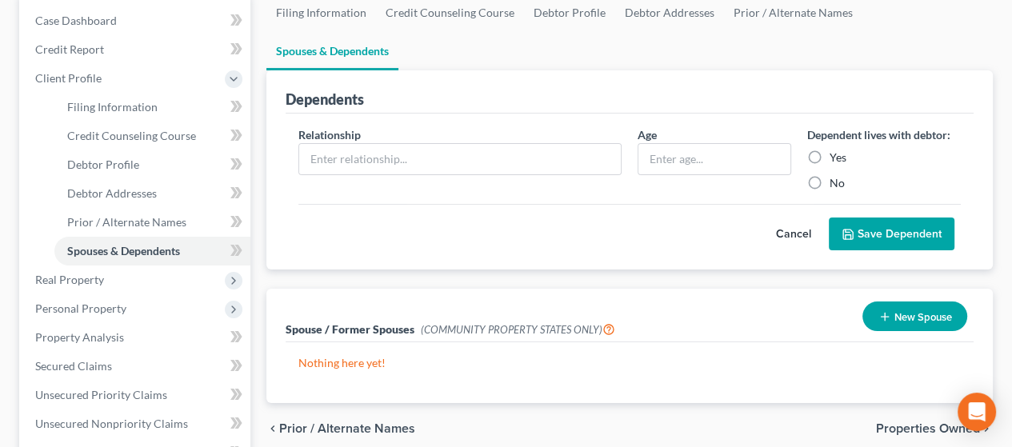
click at [923, 423] on span "Properties Owned" at bounding box center [928, 429] width 104 height 13
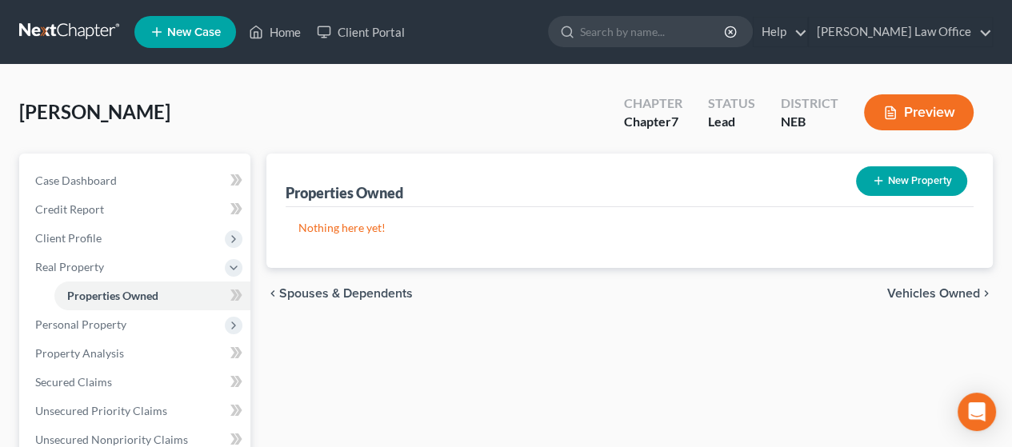
click at [916, 176] on button "New Property" at bounding box center [911, 181] width 111 height 30
select select "30"
select select "39"
select select "0"
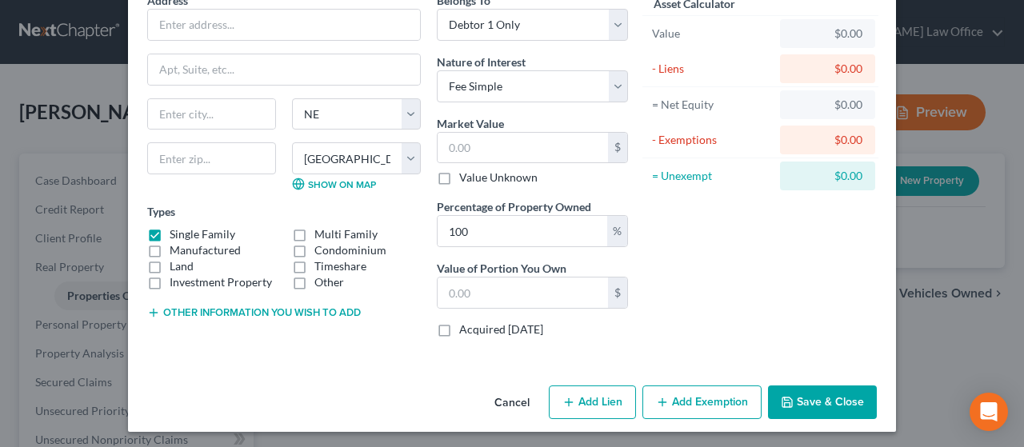
scroll to position [83, 0]
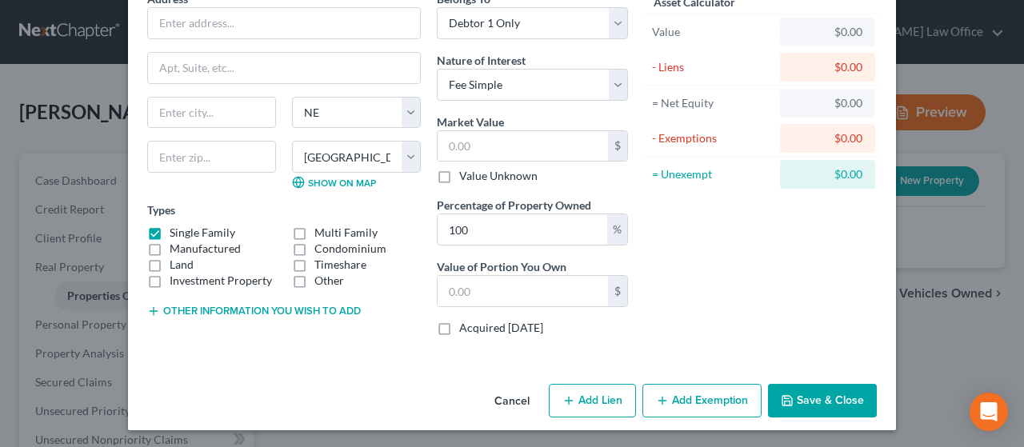
click at [507, 400] on button "Cancel" at bounding box center [512, 402] width 61 height 32
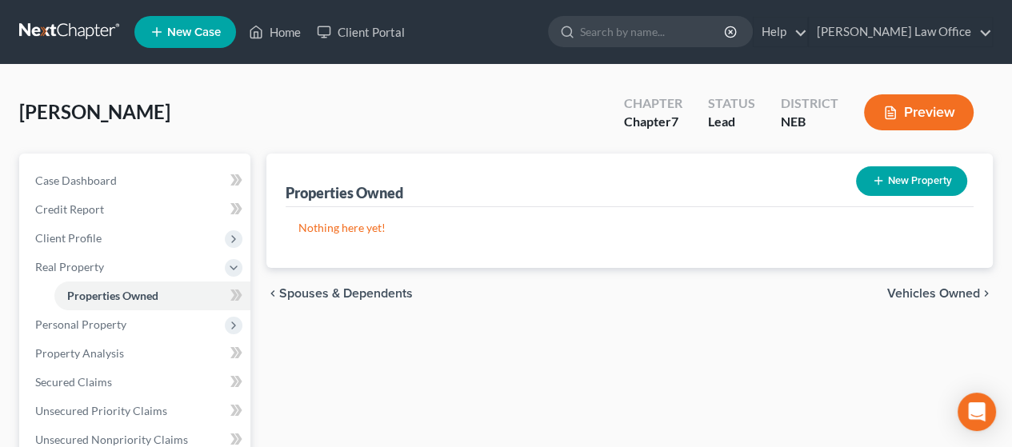
click at [928, 287] on span "Vehicles Owned" at bounding box center [934, 293] width 93 height 13
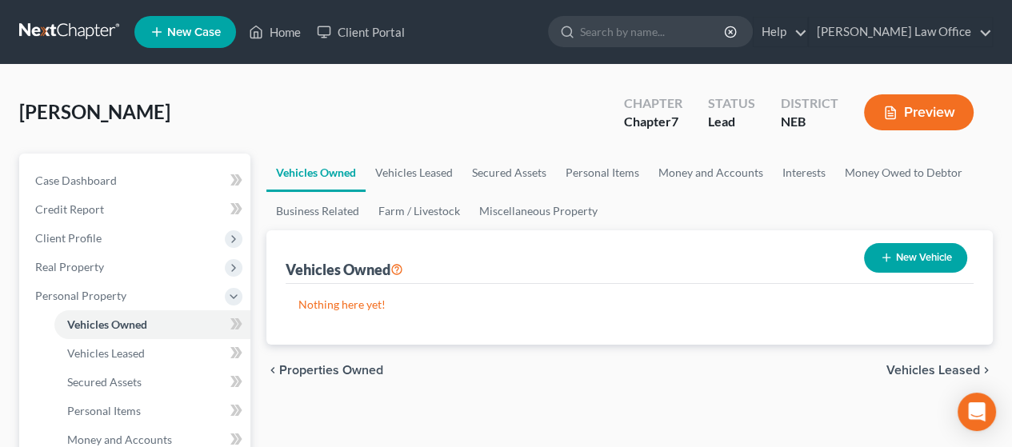
click at [925, 253] on button "New Vehicle" at bounding box center [915, 258] width 103 height 30
select select "0"
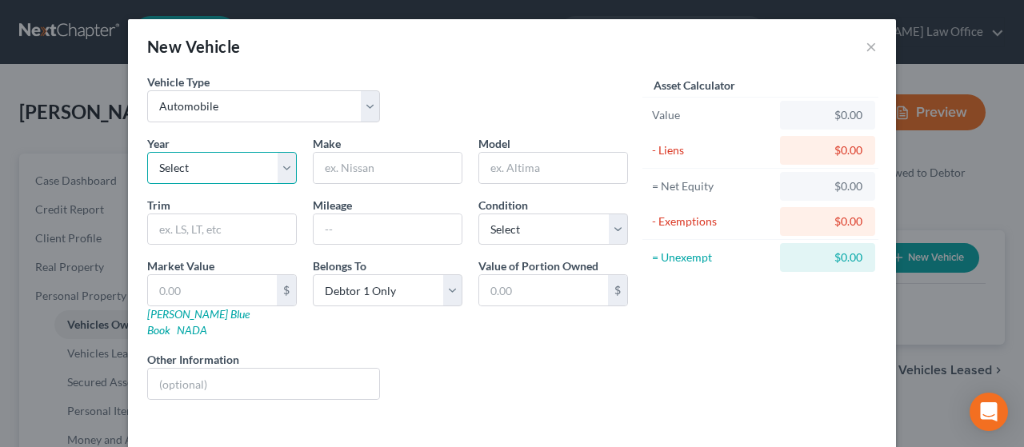
click at [217, 170] on select "Select 2026 2025 2024 2023 2022 2021 2020 2019 2018 2017 2016 2015 2014 2013 20…" at bounding box center [222, 168] width 150 height 32
select select "11"
click at [147, 152] on select "Select 2026 2025 2024 2023 2022 2021 2020 2019 2018 2017 2016 2015 2014 2013 20…" at bounding box center [222, 168] width 150 height 32
click at [391, 167] on input "text" at bounding box center [388, 168] width 148 height 30
type input "GMC"
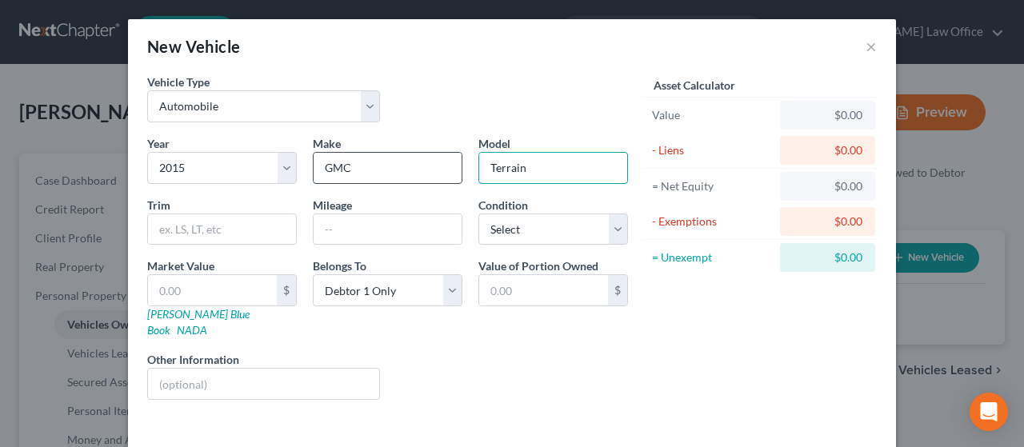
type input "Terrain"
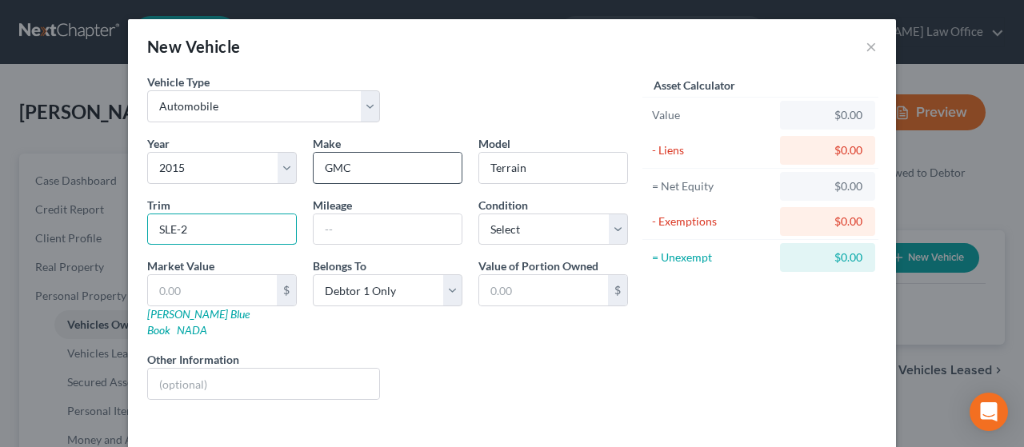
type input "SLE-2"
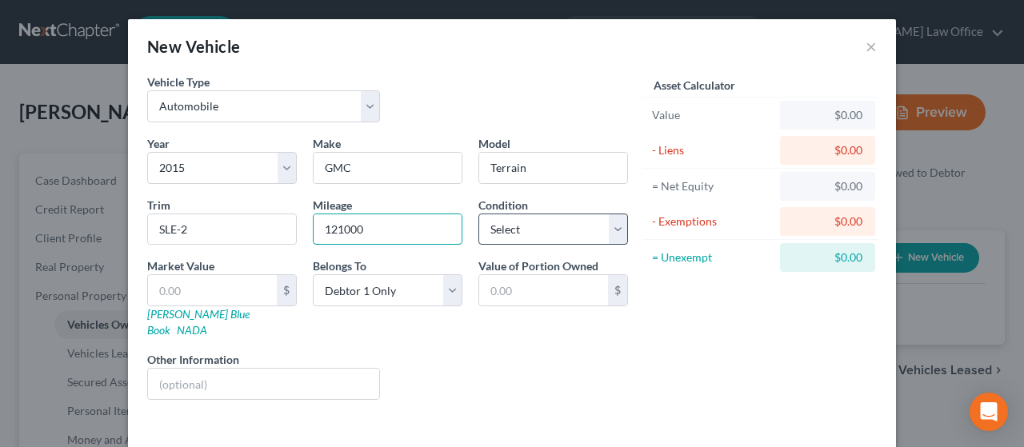
type input "121000"
click at [607, 227] on select "Select Excellent Very Good Good Fair Poor" at bounding box center [554, 230] width 150 height 32
select select "2"
click at [479, 214] on select "Select Excellent Very Good Good Fair Poor" at bounding box center [554, 230] width 150 height 32
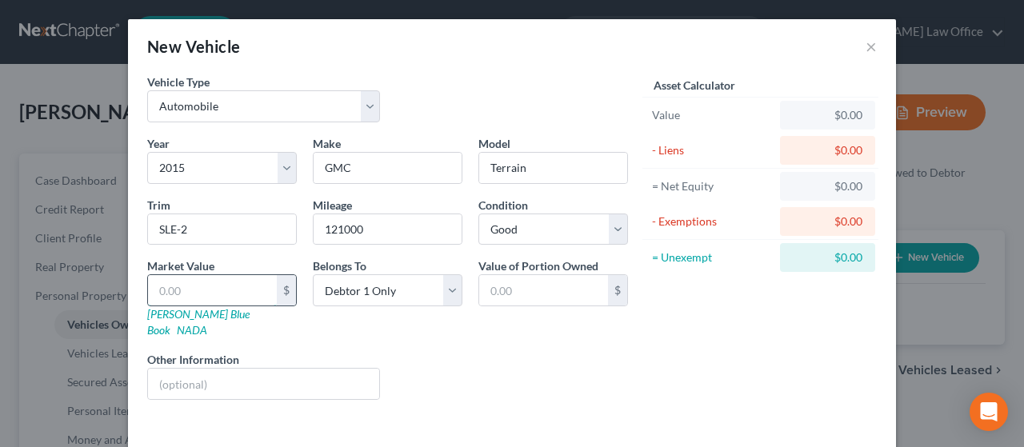
click at [242, 291] on input "text" at bounding box center [212, 290] width 129 height 30
type input "8"
type input "8.00"
type input "85"
type input "85.00"
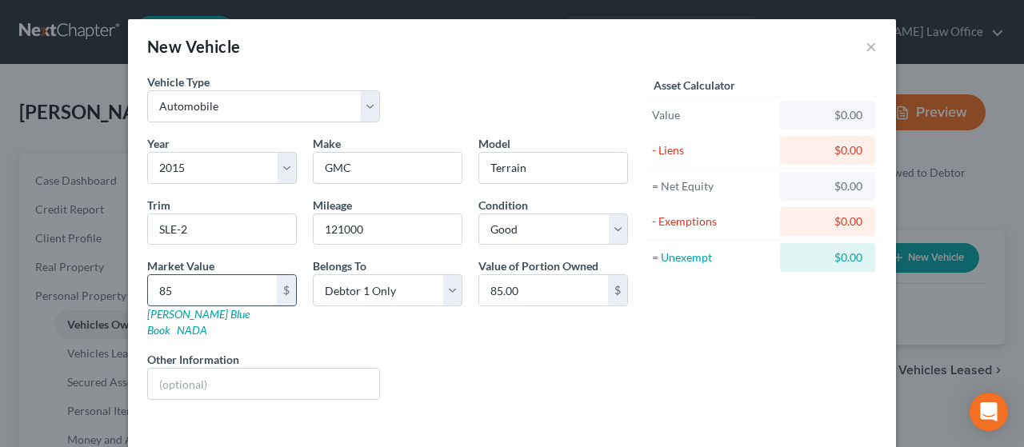
type input "854"
type input "854.00"
type input "8547"
type input "8,547.00"
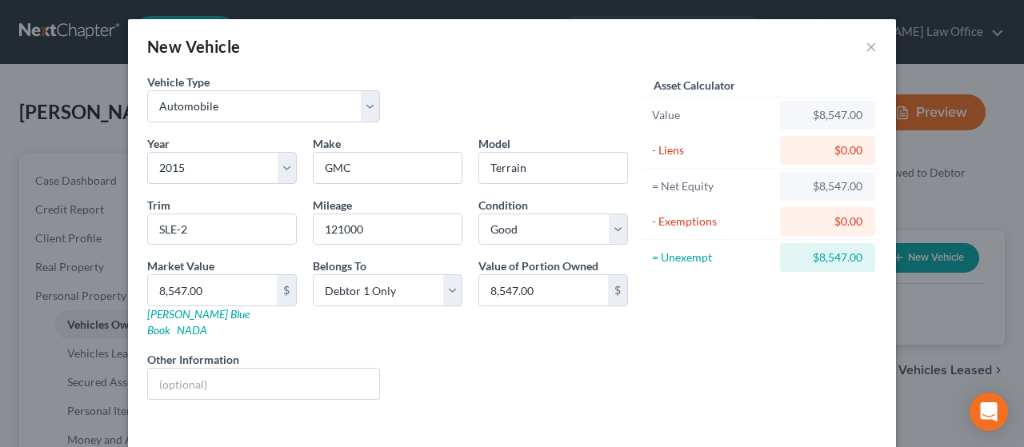
click at [480, 351] on div "Liens Select" at bounding box center [512, 375] width 249 height 49
click at [717, 299] on div "Asset Calculator Value $8,547.00 - Liens $0.00 = Net Equity $8,547.00 - Exempti…" at bounding box center [760, 243] width 249 height 339
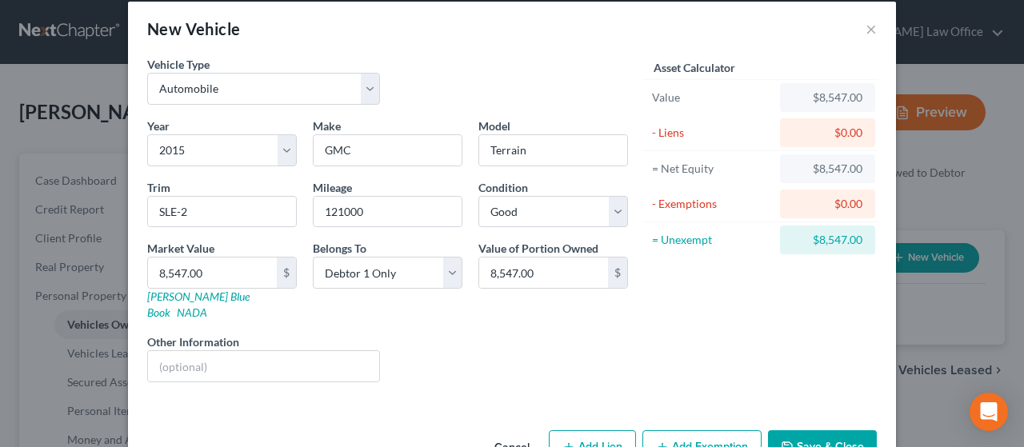
scroll to position [48, 0]
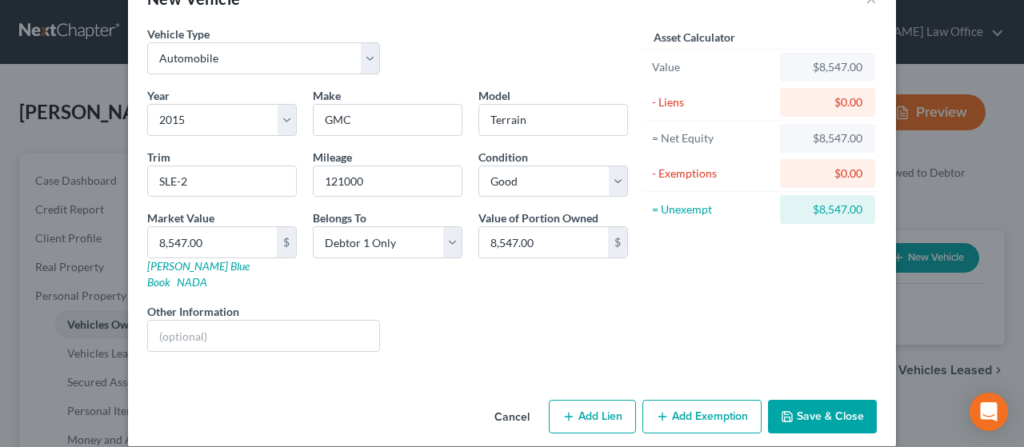
click at [592, 400] on button "Add Lien" at bounding box center [592, 417] width 87 height 34
select select "0"
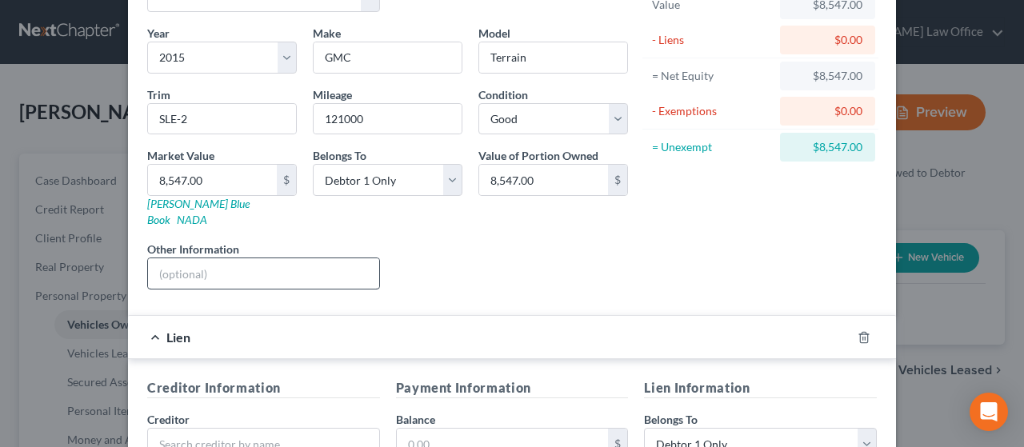
scroll to position [288, 0]
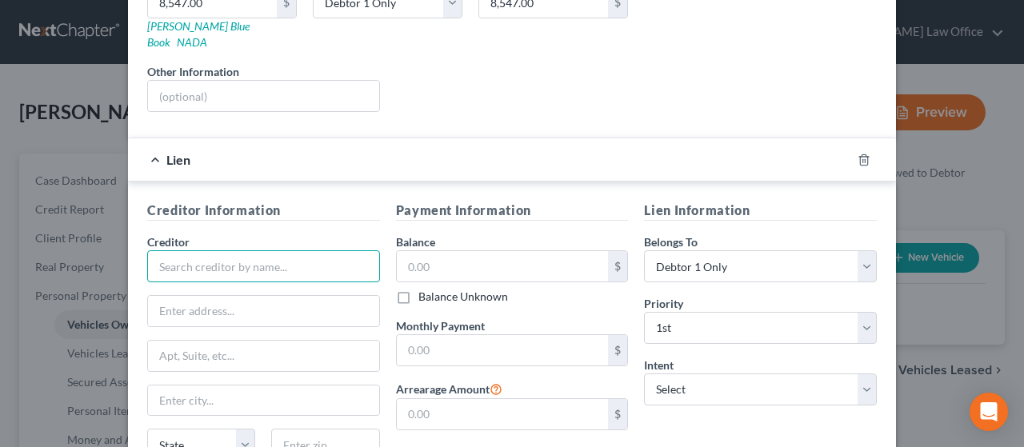
click at [202, 251] on input "text" at bounding box center [263, 267] width 233 height 32
type input "Fifth Third Bank"
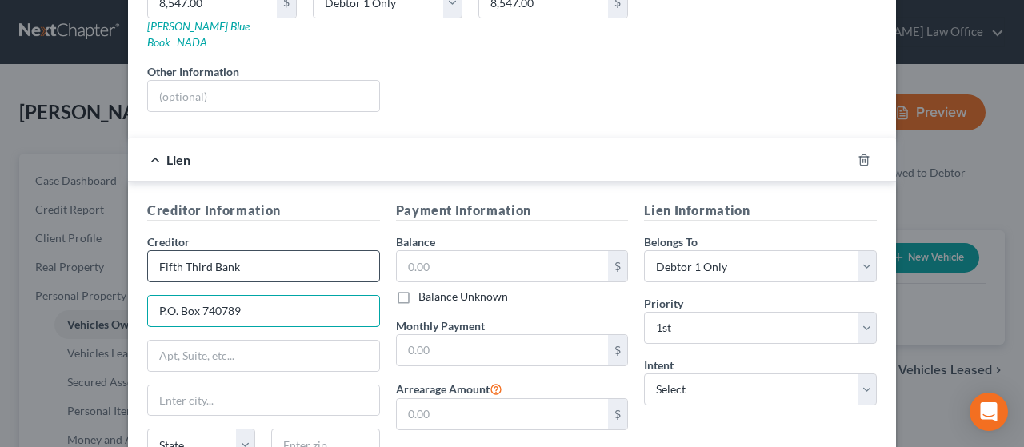
type input "P.O. Box 740789"
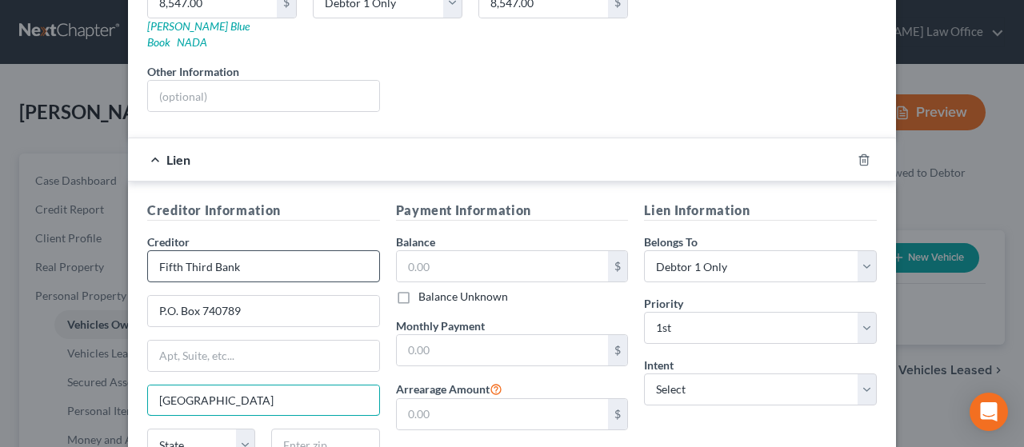
type input "[GEOGRAPHIC_DATA]"
select select "36"
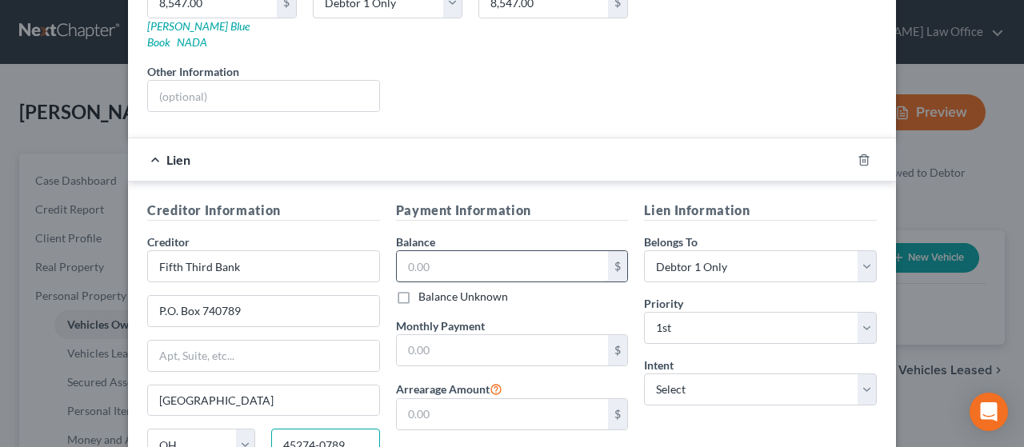
type input "45274-0789"
click at [441, 251] on input "text" at bounding box center [503, 266] width 212 height 30
type input "11,299.74"
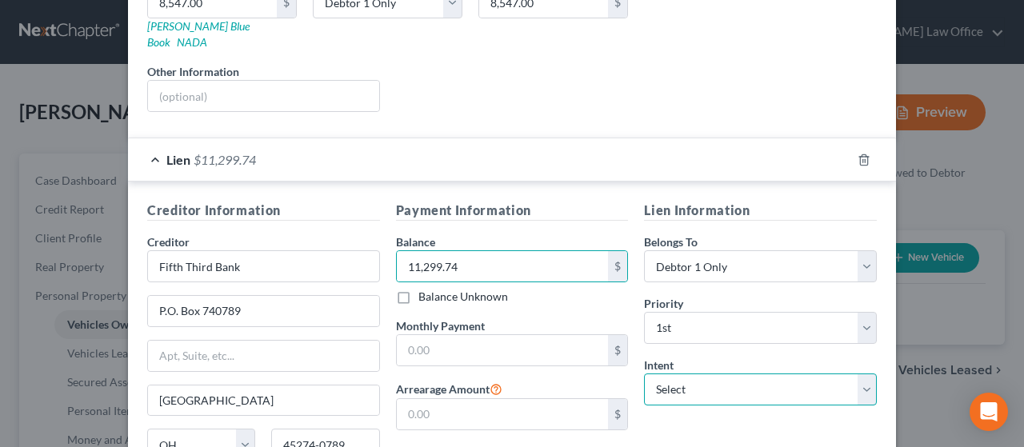
click at [708, 374] on select "Select Surrender Redeem Reaffirm Avoid Other" at bounding box center [760, 390] width 233 height 32
select select "2"
click at [644, 374] on select "Select Surrender Redeem Reaffirm Avoid Other" at bounding box center [760, 390] width 233 height 32
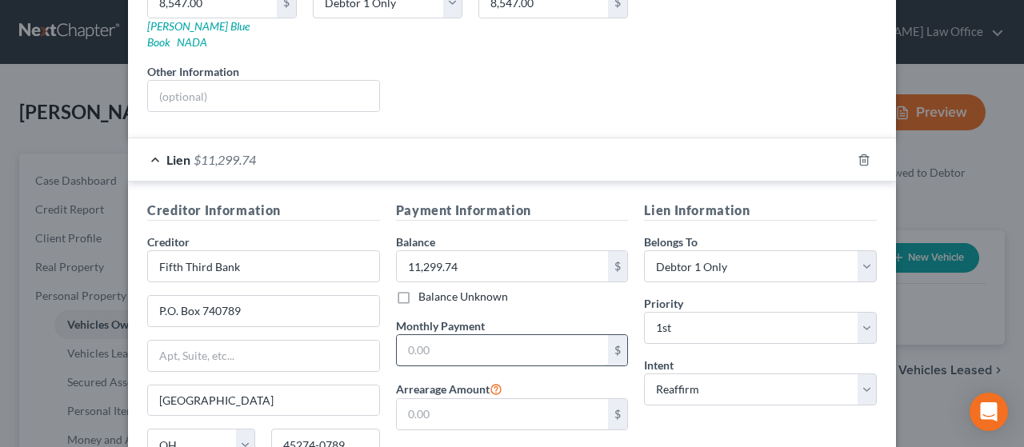
click at [485, 335] on input "text" at bounding box center [503, 350] width 212 height 30
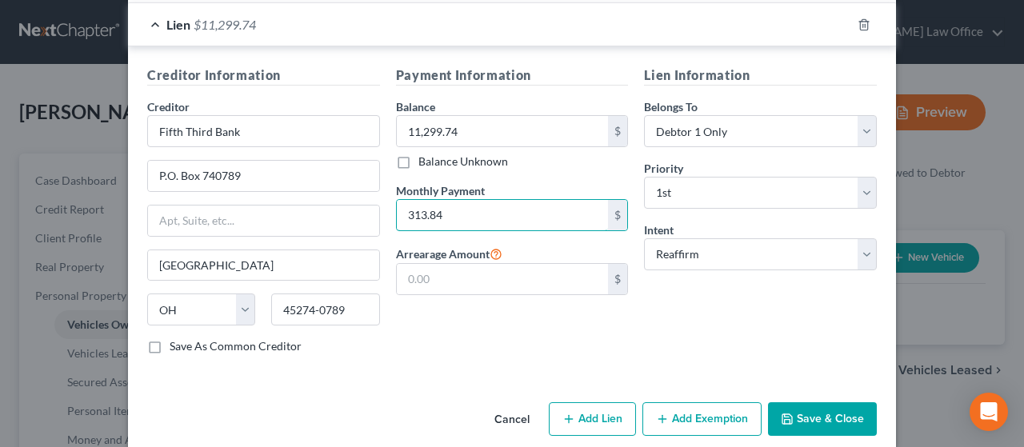
scroll to position [424, 0]
type input "313.84"
click at [818, 402] on button "Save & Close" at bounding box center [822, 419] width 109 height 34
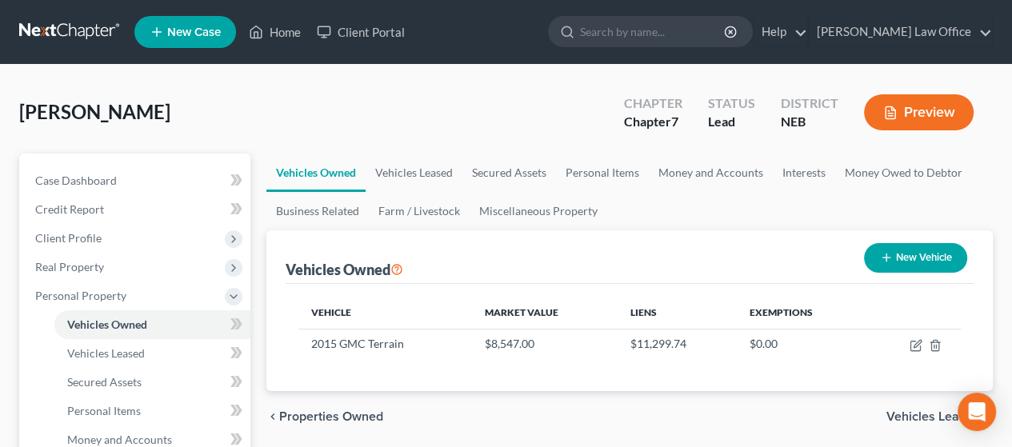
click at [918, 416] on span "Vehicles Leased" at bounding box center [934, 417] width 94 height 13
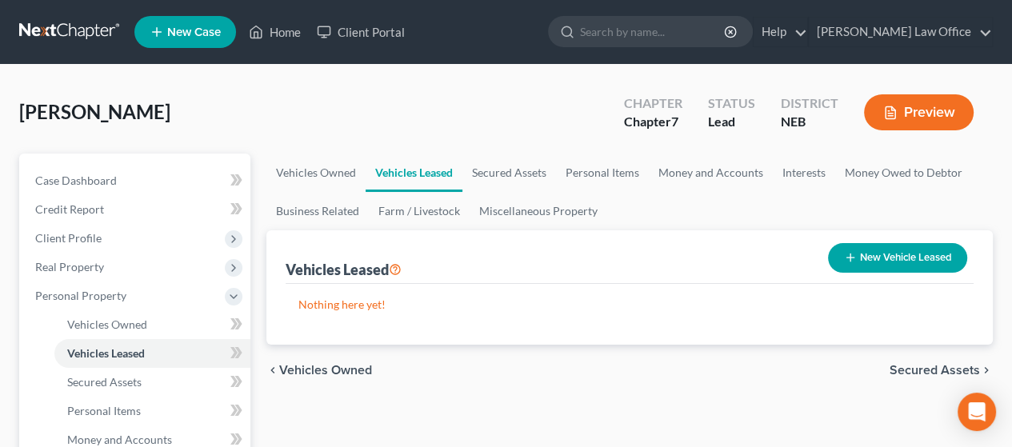
click at [929, 364] on span "Secured Assets" at bounding box center [935, 370] width 90 height 13
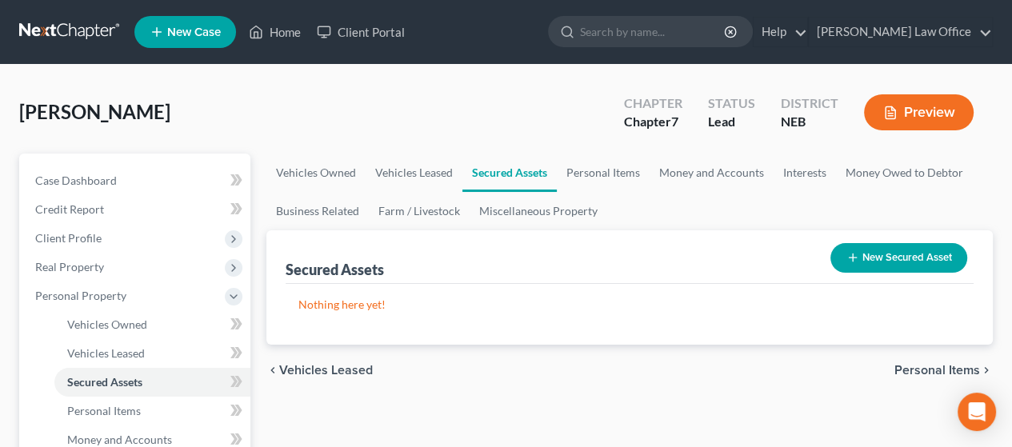
click at [924, 364] on span "Personal Items" at bounding box center [938, 370] width 86 height 13
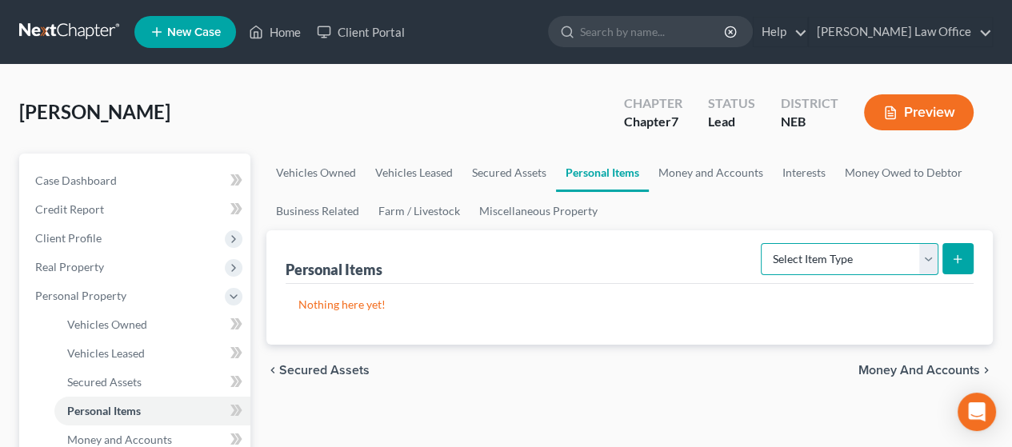
click at [930, 252] on select "Select Item Type Clothing Collectibles Of Value Electronics Firearms Household …" at bounding box center [850, 259] width 178 height 32
select select "household_goods"
click at [763, 243] on select "Select Item Type Clothing Collectibles Of Value Electronics Firearms Household …" at bounding box center [850, 259] width 178 height 32
click at [959, 264] on icon "submit" at bounding box center [958, 259] width 13 height 13
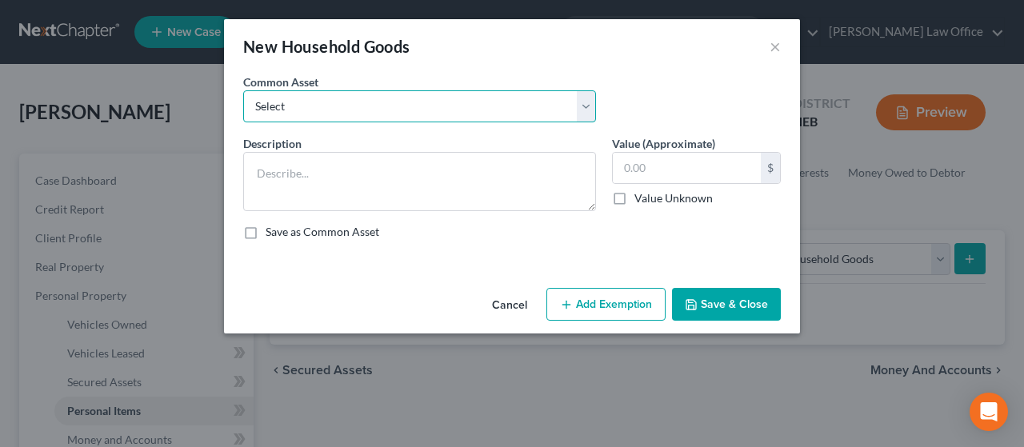
click at [435, 95] on select "Select Furniture, TV, Kitchen Items, Mics." at bounding box center [419, 106] width 353 height 32
select select "0"
click at [243, 90] on select "Select Furniture, TV, Kitchen Items, Mics." at bounding box center [419, 106] width 353 height 32
type textarea "Furniture, TV, Kitchen Items, Mics."
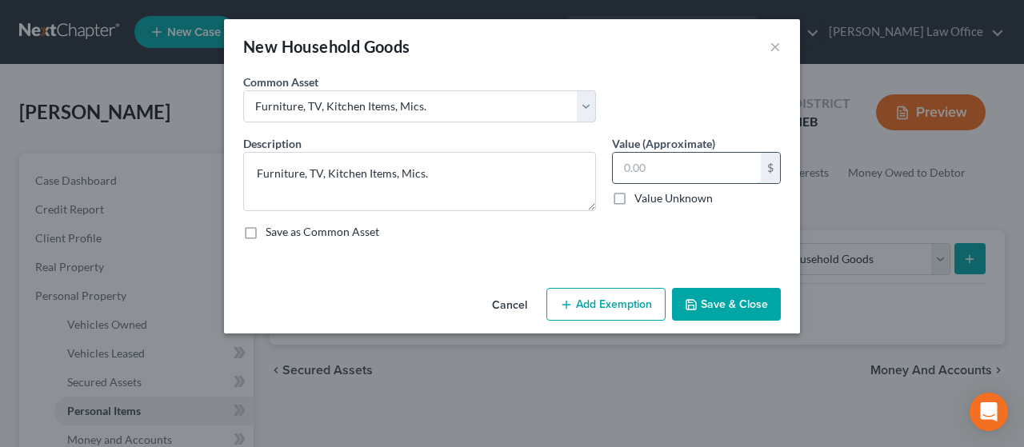
click at [651, 169] on input "text" at bounding box center [687, 168] width 148 height 30
type input "2,107.00"
click at [615, 304] on button "Add Exemption" at bounding box center [606, 305] width 119 height 34
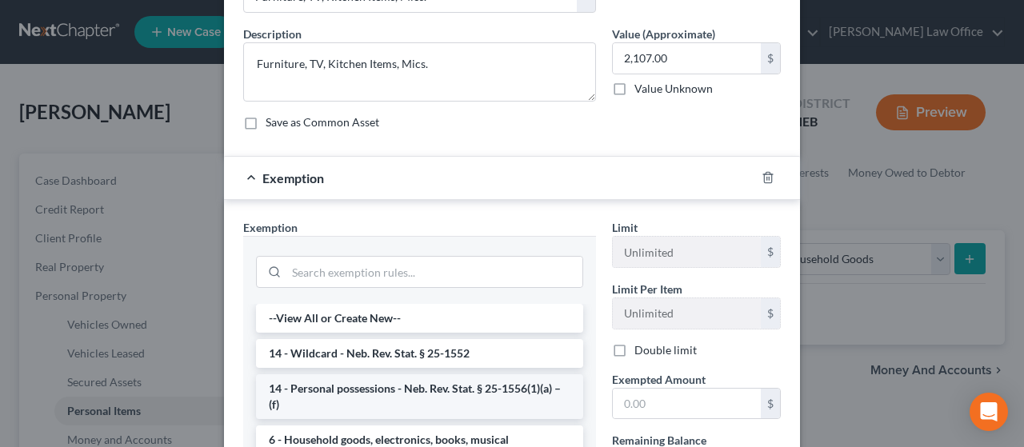
scroll to position [160, 0]
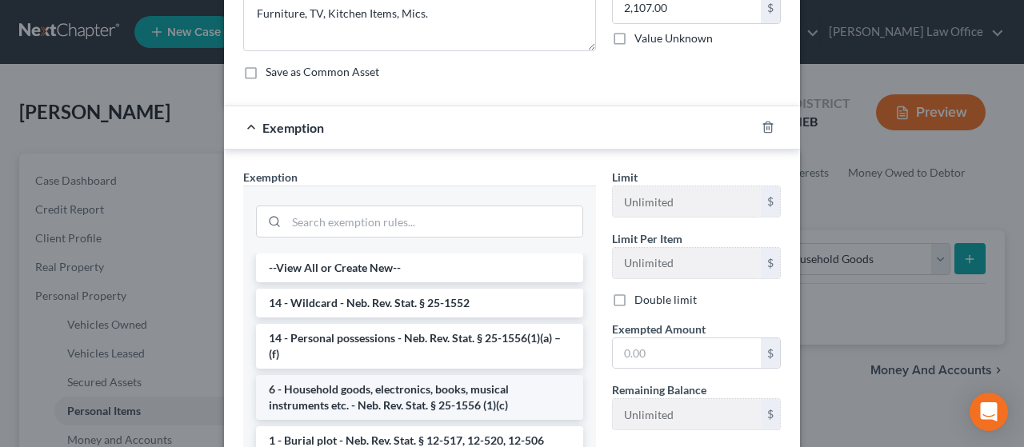
click at [481, 394] on li "6 - Household goods, electronics, books, musical instruments etc. - Neb. Rev. S…" at bounding box center [419, 397] width 327 height 45
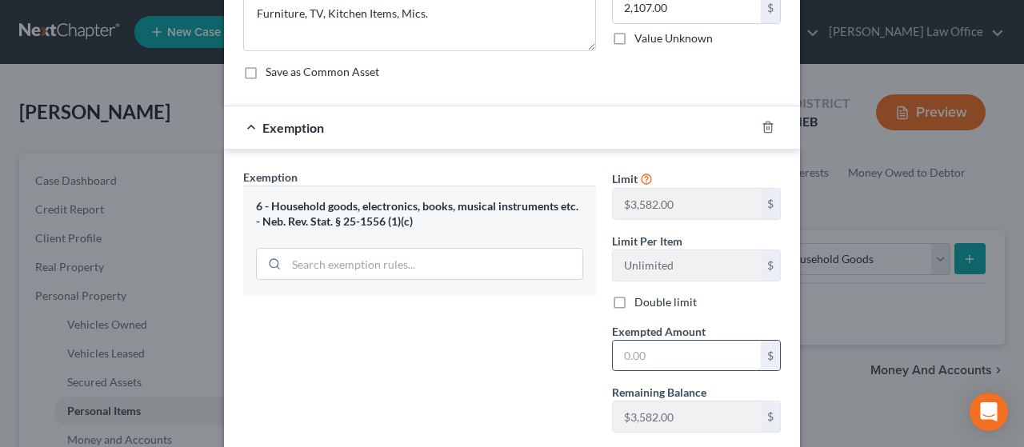
click at [656, 354] on input "text" at bounding box center [687, 356] width 148 height 30
type input "2,107.00"
click at [461, 334] on div "Exemption Set must be selected for CA. Exemption * 6 - Household goods, electro…" at bounding box center [419, 307] width 369 height 277
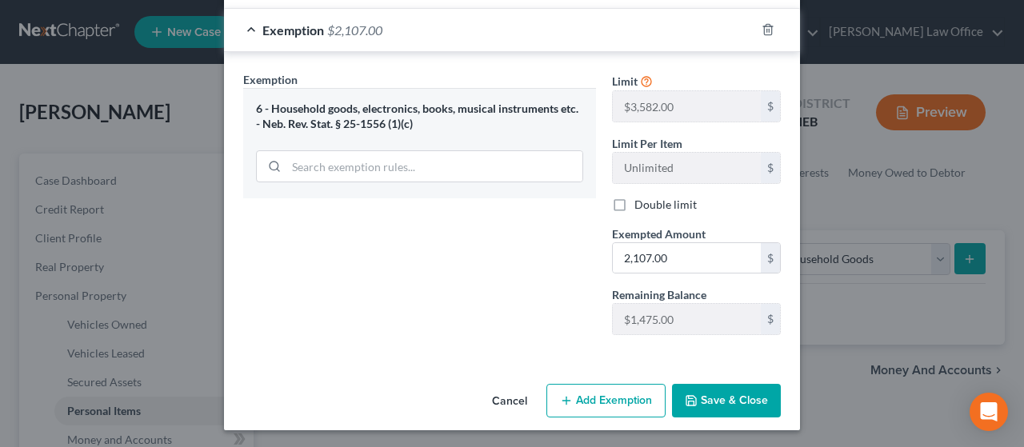
click at [732, 399] on button "Save & Close" at bounding box center [726, 401] width 109 height 34
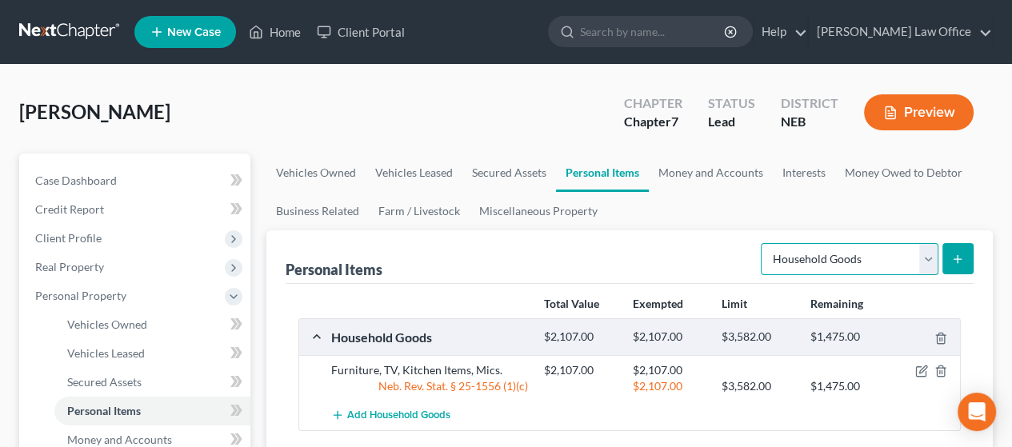
click at [924, 255] on select "Select Item Type Clothing Collectibles Of Value Electronics Firearms Household …" at bounding box center [850, 259] width 178 height 32
select select "collectibles_of_value"
click at [763, 243] on select "Select Item Type Clothing Collectibles Of Value Electronics Firearms Household …" at bounding box center [850, 259] width 178 height 32
click at [959, 259] on icon "submit" at bounding box center [958, 259] width 13 height 13
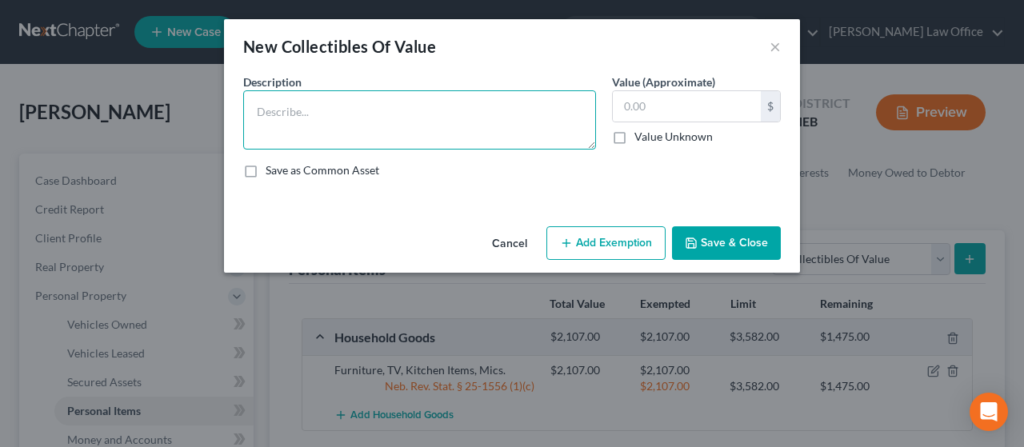
click at [304, 134] on textarea at bounding box center [419, 119] width 353 height 59
type textarea "Books"
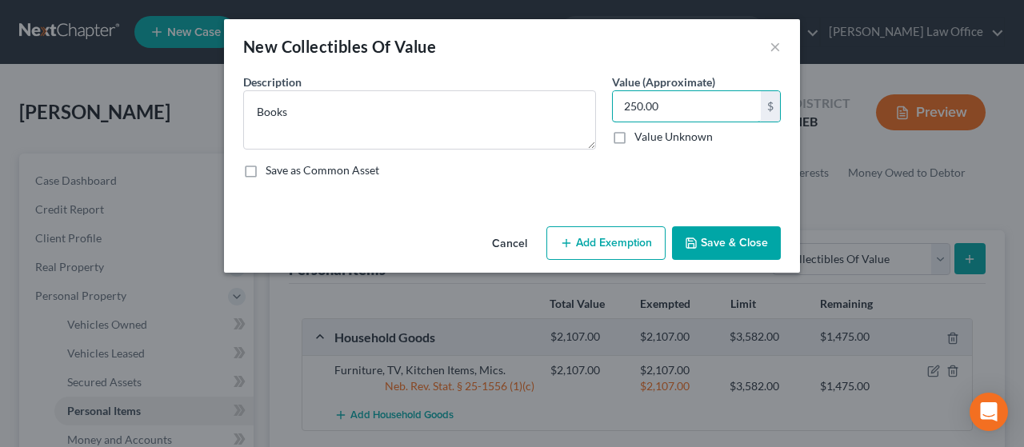
type input "250.00"
click at [616, 232] on button "Add Exemption" at bounding box center [606, 244] width 119 height 34
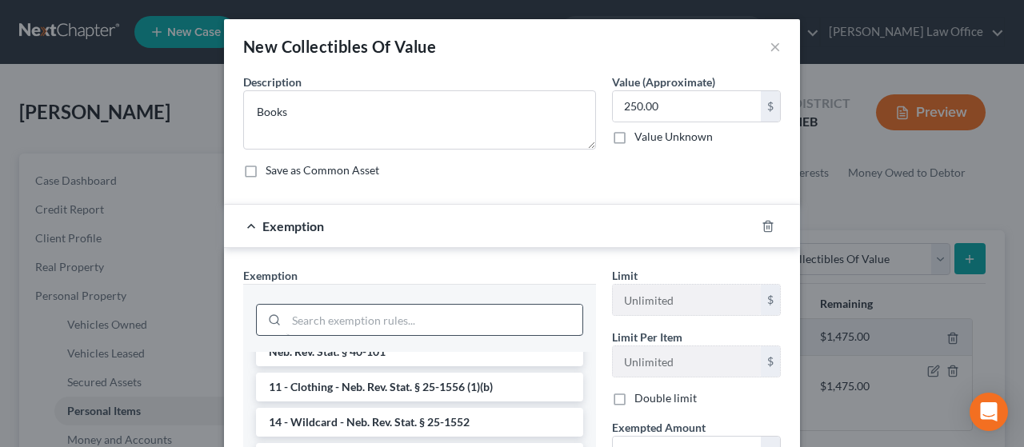
scroll to position [160, 0]
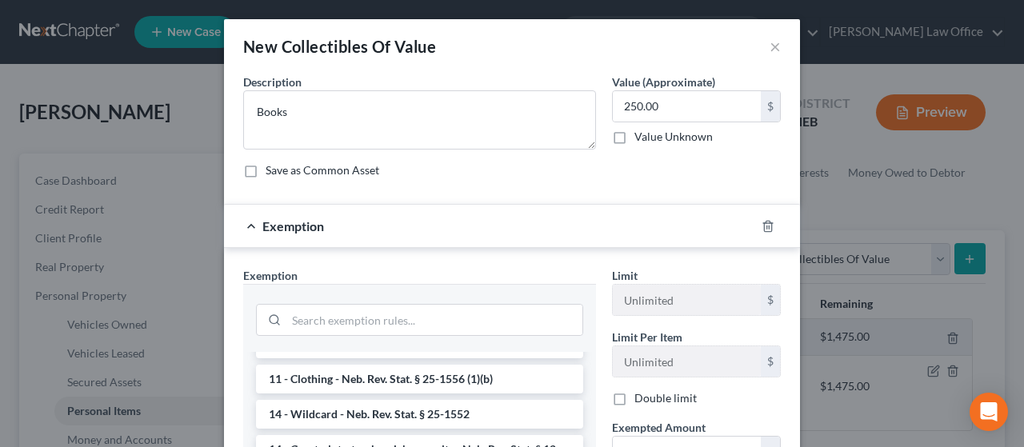
drag, startPoint x: 430, startPoint y: 402, endPoint x: 442, endPoint y: 407, distance: 12.9
click at [433, 404] on li "14 - Wildcard - Neb. Rev. Stat. § 25-1552" at bounding box center [419, 414] width 327 height 29
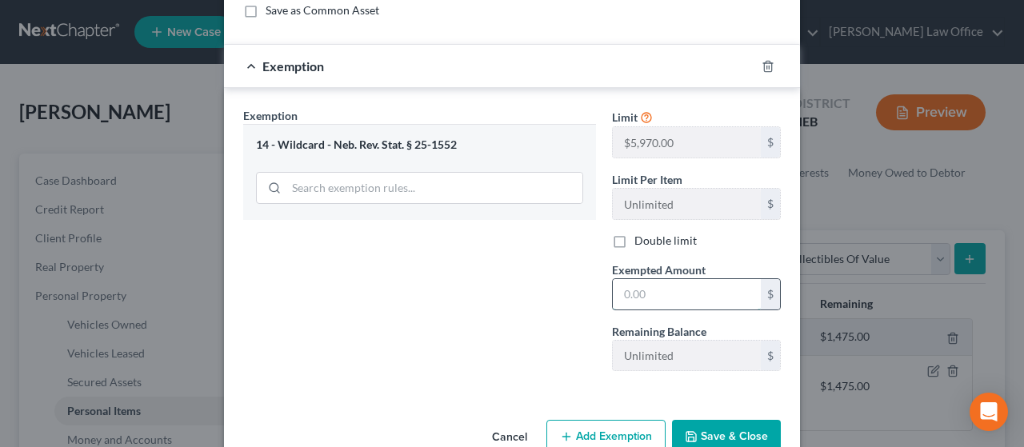
click at [658, 287] on input "text" at bounding box center [687, 294] width 148 height 30
type input "250.00"
click at [738, 424] on button "Save & Close" at bounding box center [726, 437] width 109 height 34
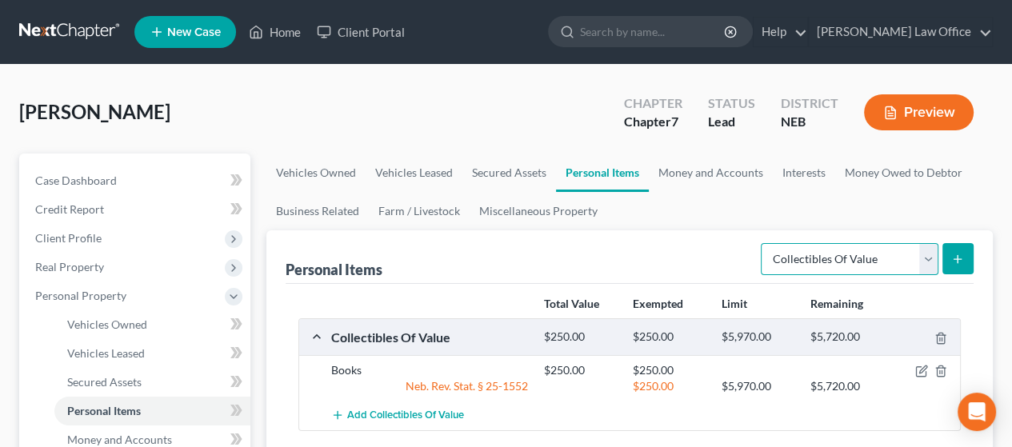
click at [924, 259] on select "Select Item Type Clothing Collectibles Of Value Electronics Firearms Household …" at bounding box center [850, 259] width 178 height 32
select select "clothing"
click at [763, 243] on select "Select Item Type Clothing Collectibles Of Value Electronics Firearms Household …" at bounding box center [850, 259] width 178 height 32
click at [956, 257] on icon "submit" at bounding box center [958, 259] width 13 height 13
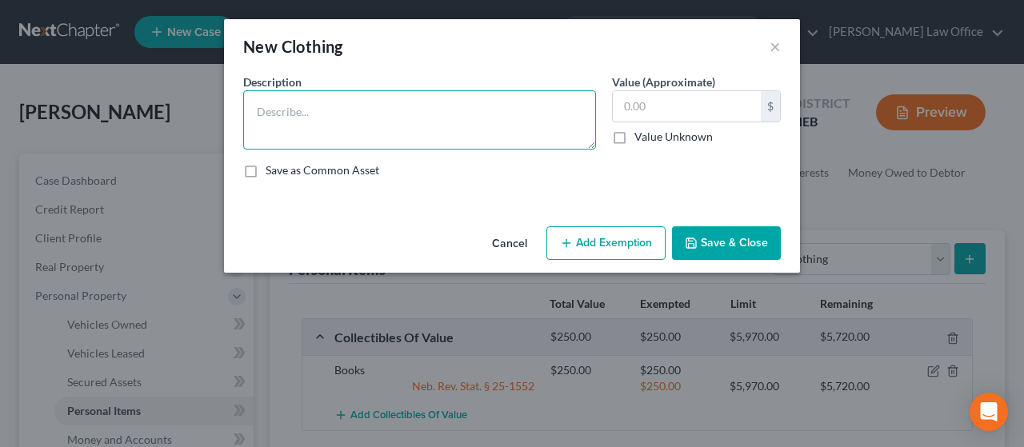
click at [396, 115] on textarea at bounding box center [419, 119] width 353 height 59
type textarea "Clothing"
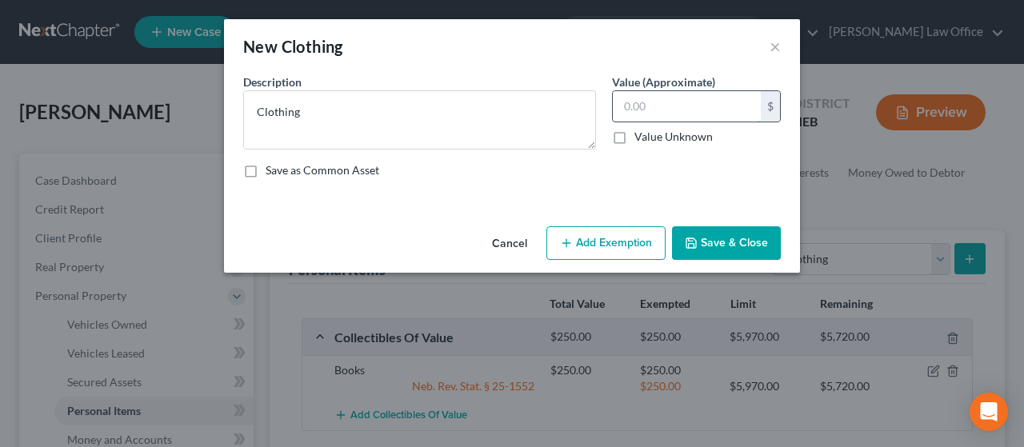
click at [668, 106] on input "text" at bounding box center [687, 106] width 148 height 30
type input "400.00"
click at [620, 238] on button "Add Exemption" at bounding box center [606, 244] width 119 height 34
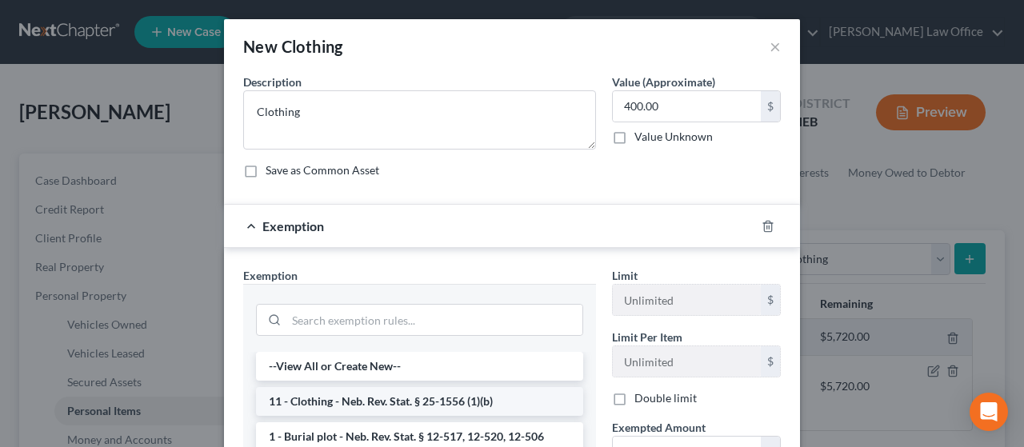
click at [431, 393] on li "11 - Clothing - Neb. Rev. Stat. § 25-1556 (1)(b)" at bounding box center [419, 401] width 327 height 29
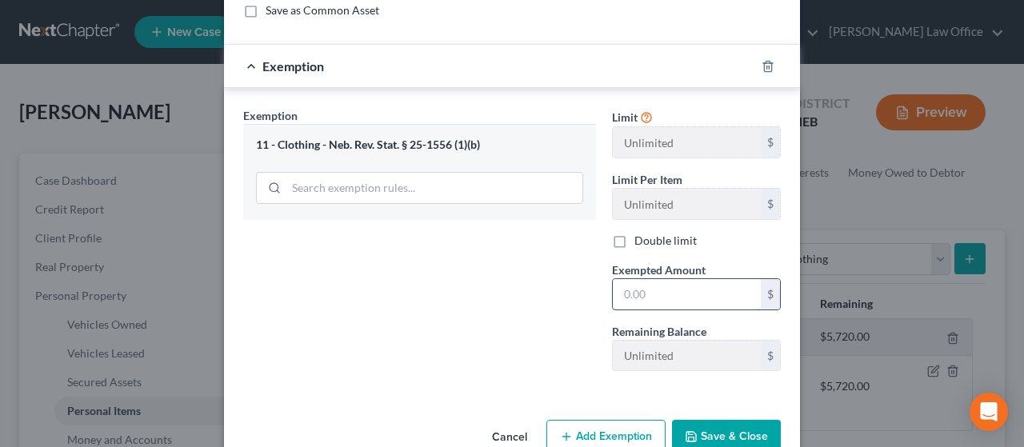
click at [644, 287] on input "text" at bounding box center [687, 294] width 148 height 30
type input "400.00"
click at [720, 428] on button "Save & Close" at bounding box center [726, 437] width 109 height 34
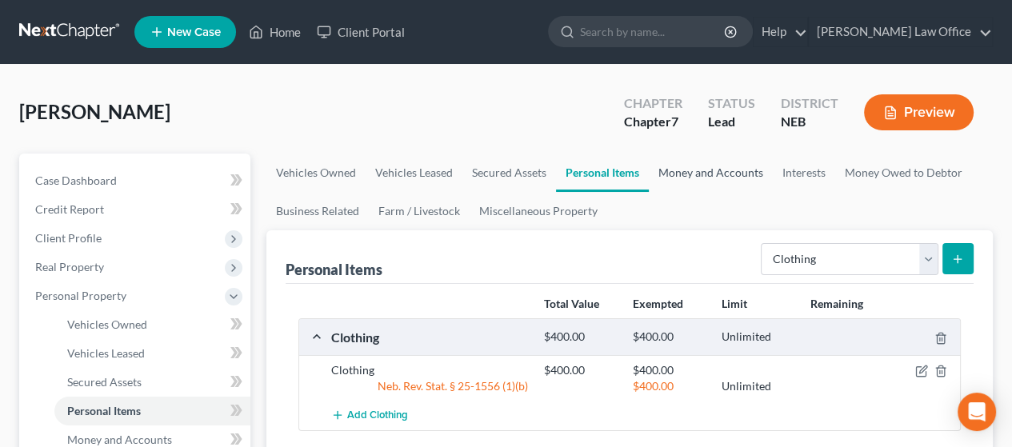
click at [711, 170] on link "Money and Accounts" at bounding box center [711, 173] width 124 height 38
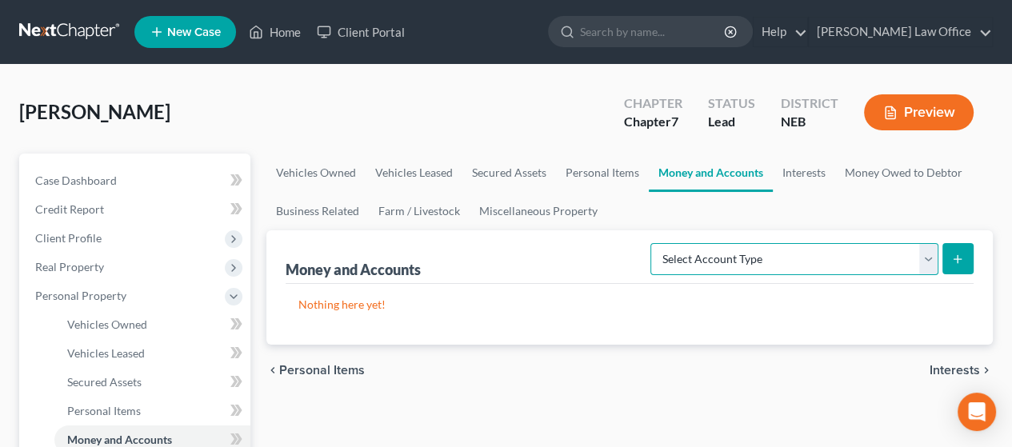
click at [923, 260] on select "Select Account Type Brokerage Cash on Hand Certificates of Deposit Checking Acc…" at bounding box center [795, 259] width 288 height 32
select select "checking"
click at [654, 243] on select "Select Account Type Brokerage Cash on Hand Certificates of Deposit Checking Acc…" at bounding box center [795, 259] width 288 height 32
click at [957, 253] on icon "submit" at bounding box center [958, 259] width 13 height 13
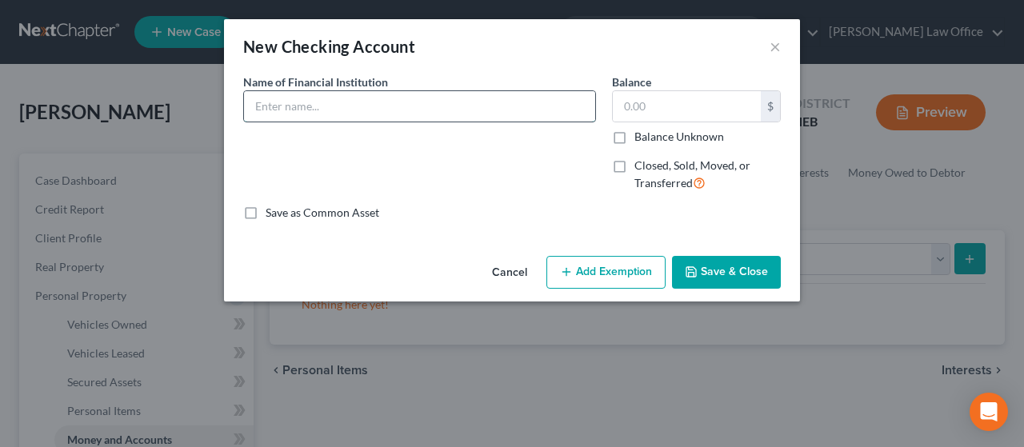
click at [318, 106] on input "text" at bounding box center [419, 106] width 351 height 30
type input "Current Bank, Acct #304164927333"
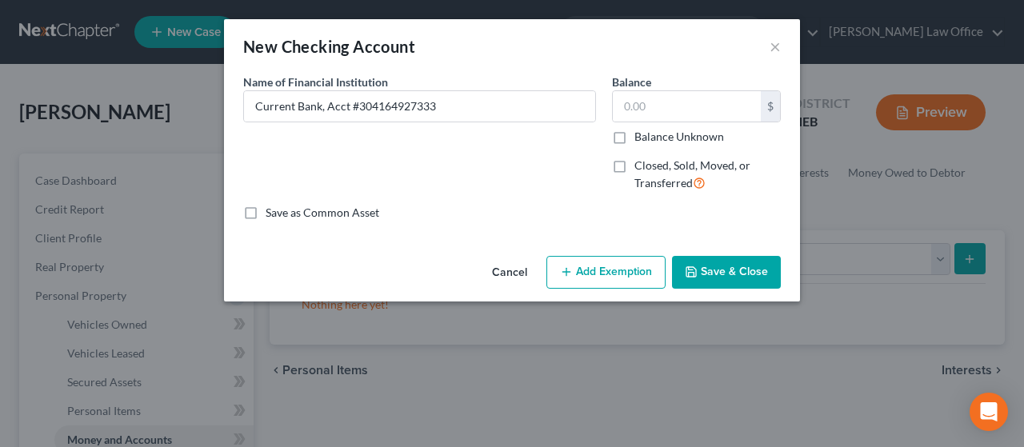
click at [745, 269] on button "Save & Close" at bounding box center [726, 273] width 109 height 34
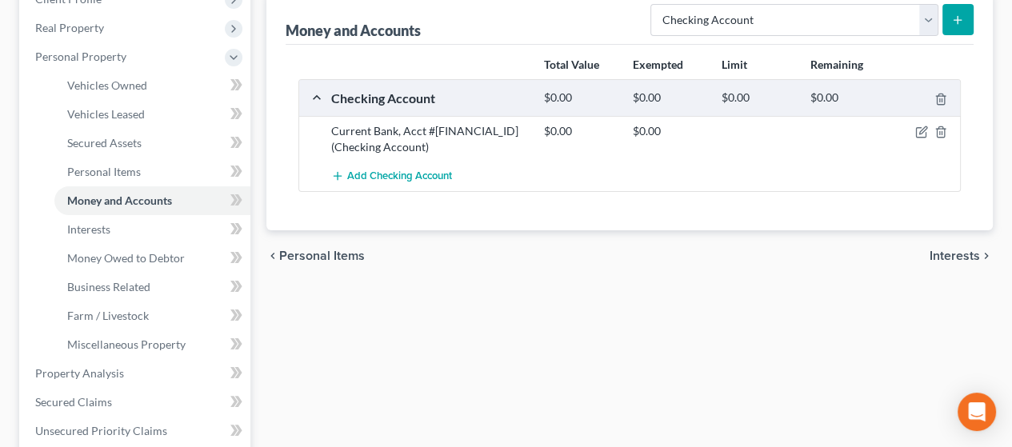
scroll to position [240, 0]
click at [960, 252] on span "Interests" at bounding box center [955, 255] width 50 height 13
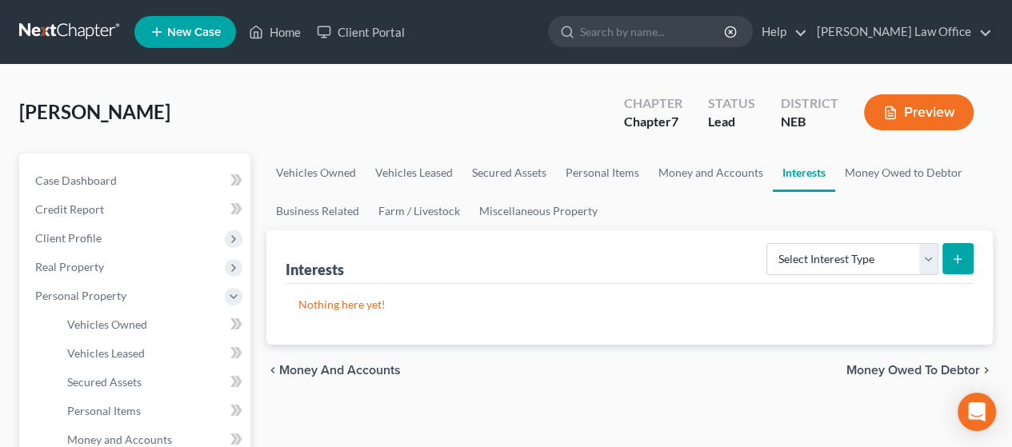
click at [894, 367] on span "Money Owed to Debtor" at bounding box center [914, 370] width 134 height 13
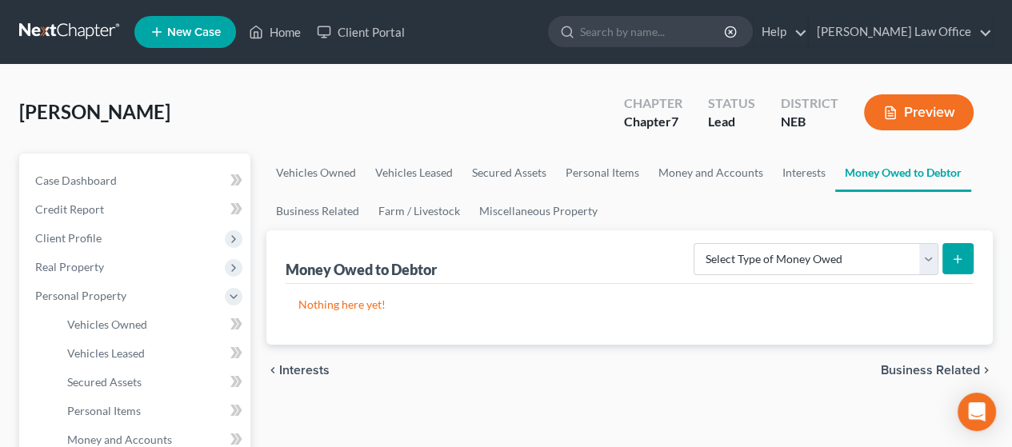
click at [894, 367] on span "Business Related" at bounding box center [930, 370] width 99 height 13
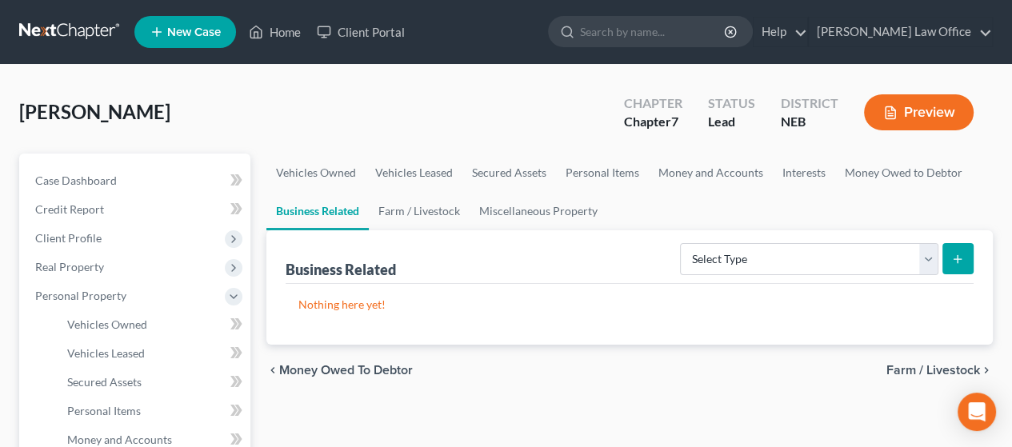
click at [894, 367] on span "Farm / Livestock" at bounding box center [934, 370] width 94 height 13
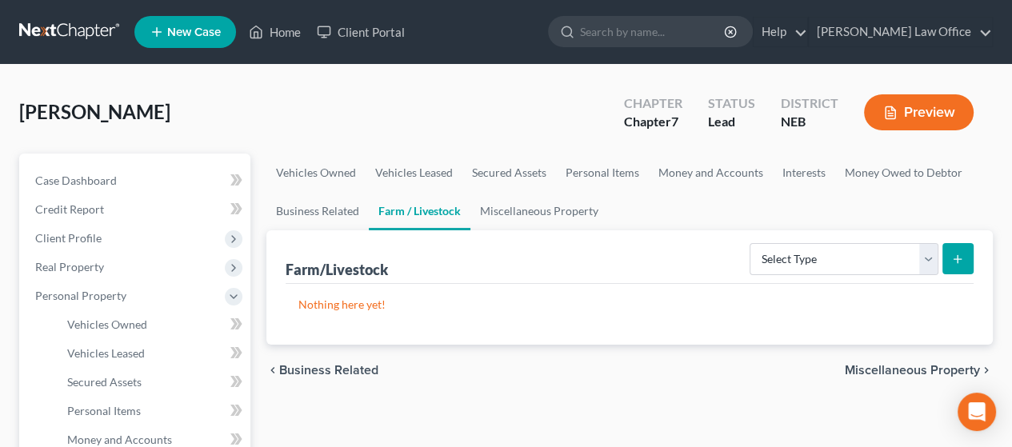
click at [906, 365] on span "Miscellaneous Property" at bounding box center [912, 370] width 135 height 13
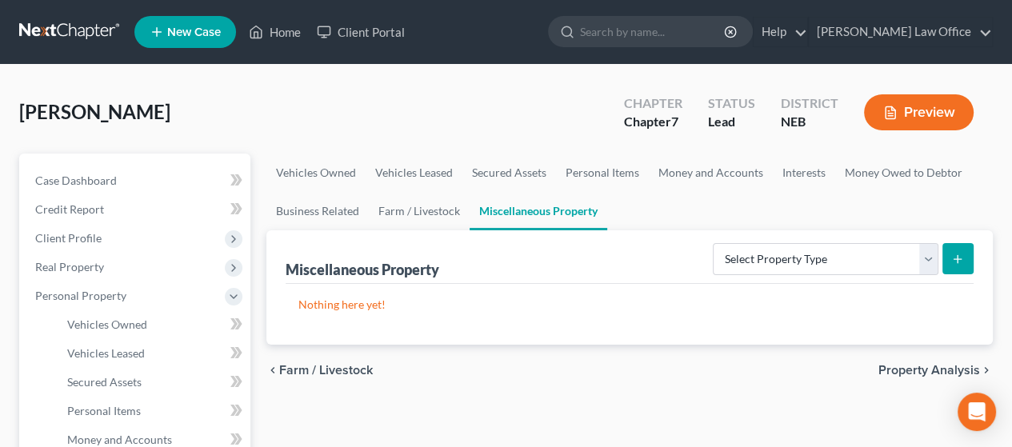
click at [921, 370] on span "Property Analysis" at bounding box center [930, 370] width 102 height 13
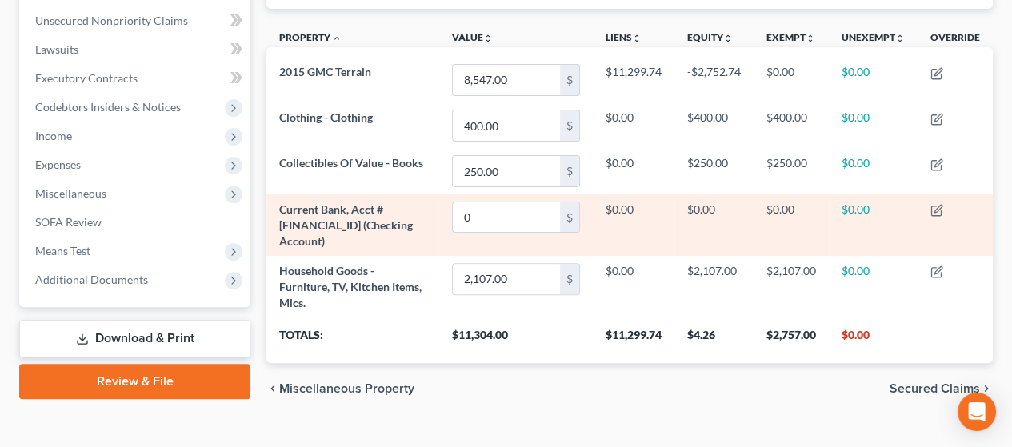
scroll to position [400, 0]
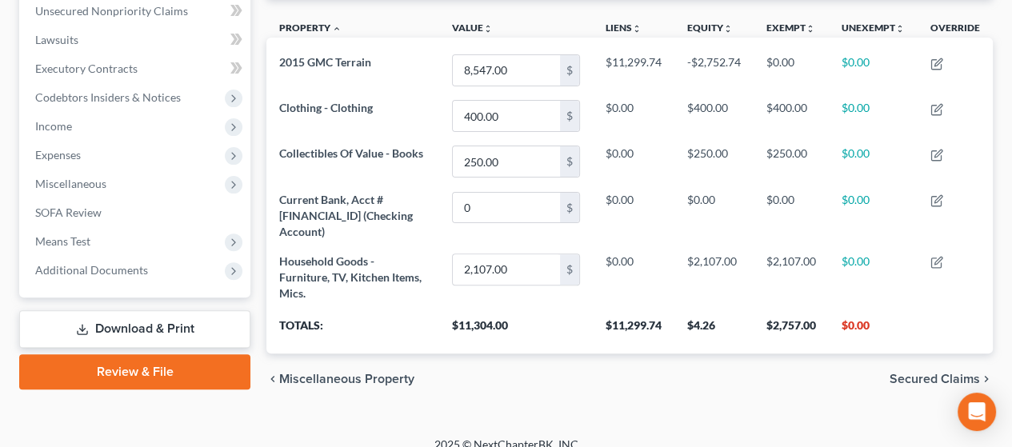
click at [935, 373] on span "Secured Claims" at bounding box center [935, 379] width 90 height 13
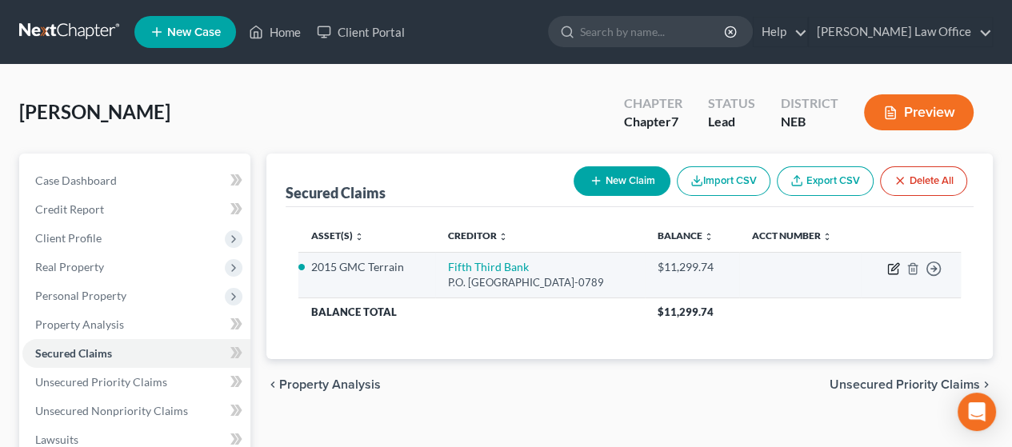
click at [891, 268] on icon "button" at bounding box center [894, 269] width 13 height 13
select select "36"
select select "2"
select select "0"
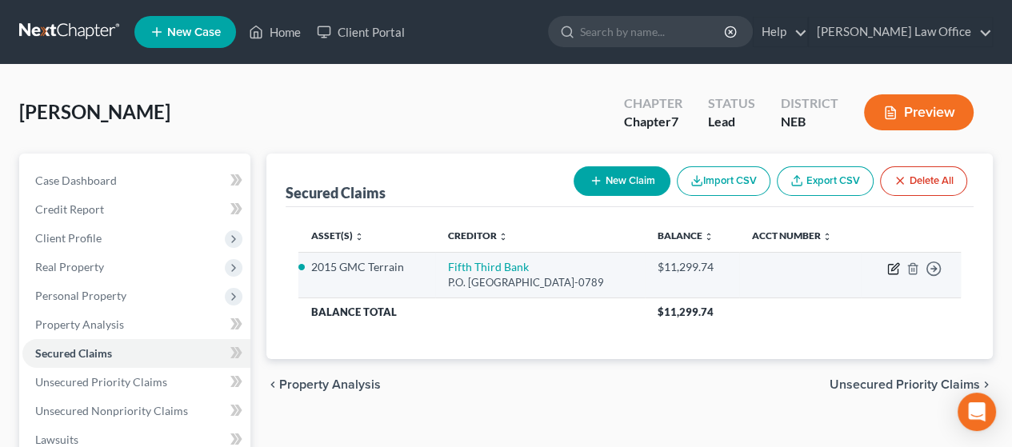
select select "0"
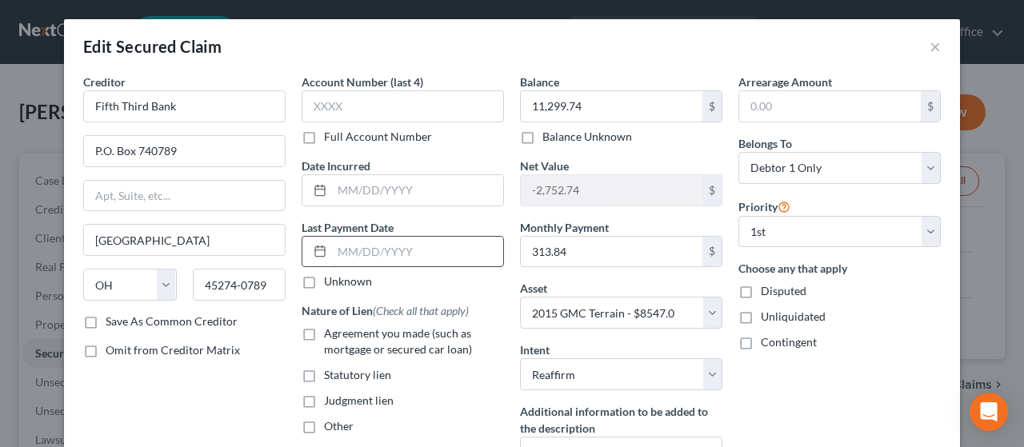
click at [353, 243] on input "text" at bounding box center [417, 252] width 171 height 30
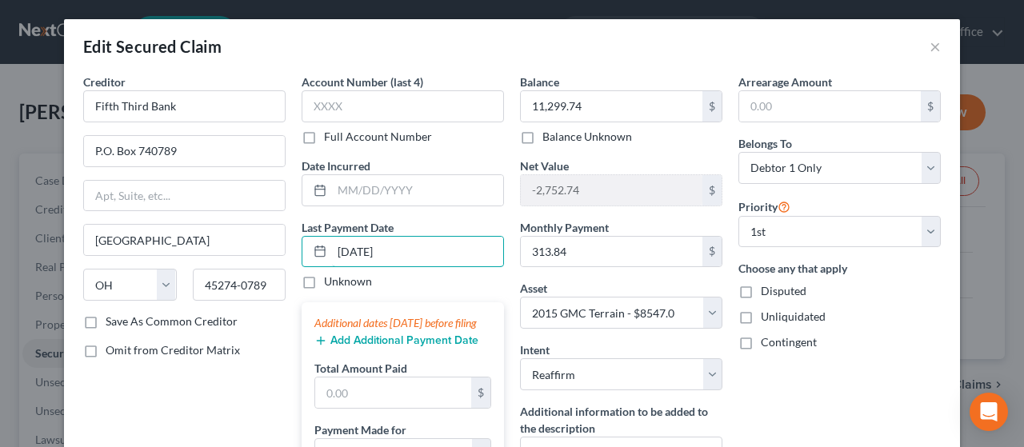
type input "[DATE]"
click at [315, 347] on icon "button" at bounding box center [321, 341] width 13 height 13
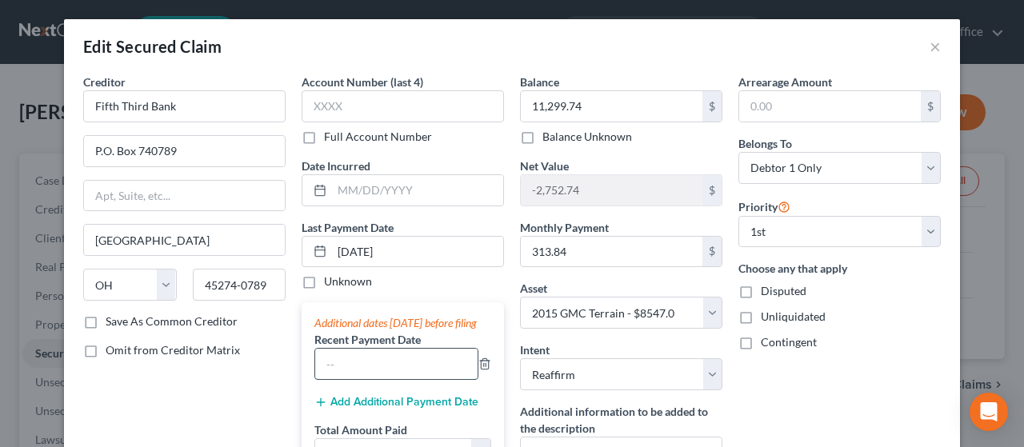
click at [342, 375] on input "text" at bounding box center [396, 364] width 162 height 30
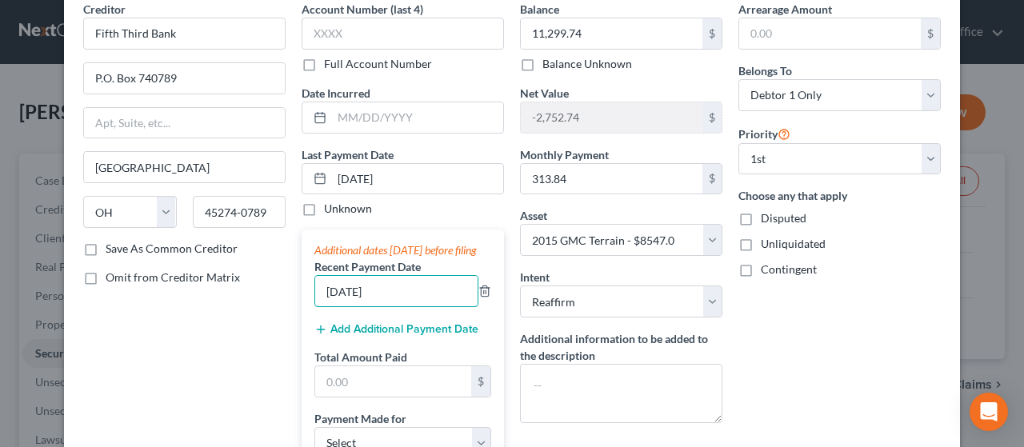
scroll to position [240, 0]
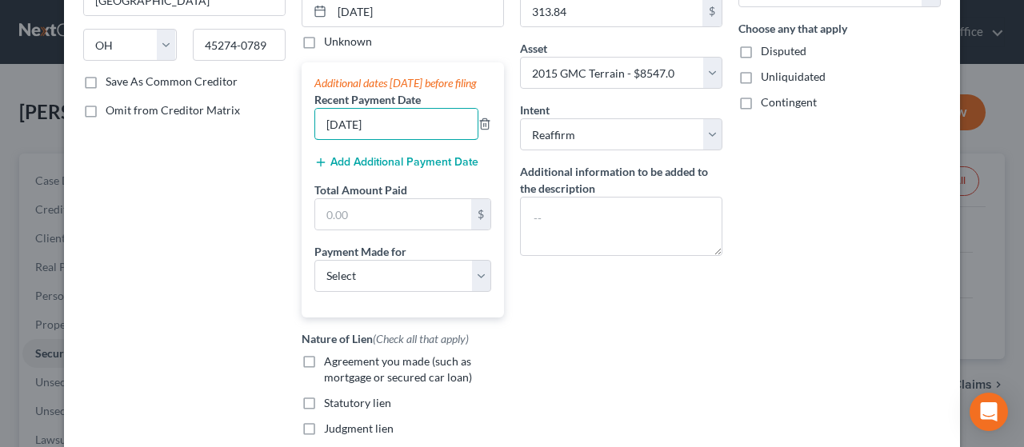
type input "[DATE]"
click at [357, 169] on button "Add Additional Payment Date" at bounding box center [397, 162] width 164 height 13
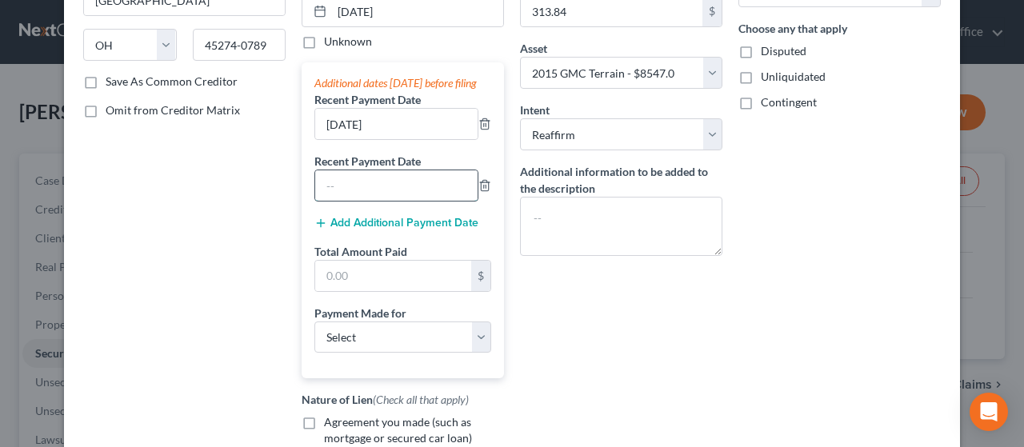
click at [352, 186] on input "text" at bounding box center [396, 185] width 162 height 30
type input "[DATE]"
click at [355, 288] on input "text" at bounding box center [393, 276] width 156 height 30
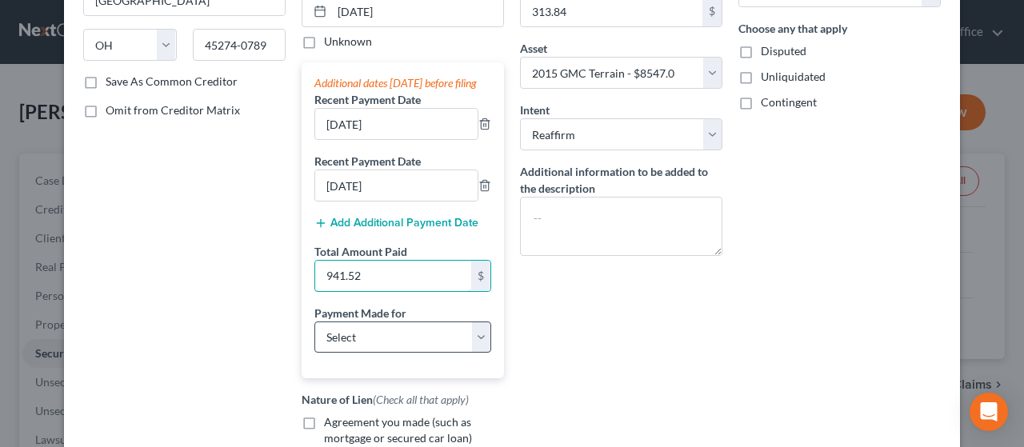
type input "941.52"
click at [479, 351] on select "Select Car Credit Card Loan Repayment Mortgage Other Suppliers Or Vendors" at bounding box center [403, 338] width 177 height 32
select select "0"
click at [315, 335] on select "Select Car Credit Card Loan Repayment Mortgage Other Suppliers Or Vendors" at bounding box center [403, 338] width 177 height 32
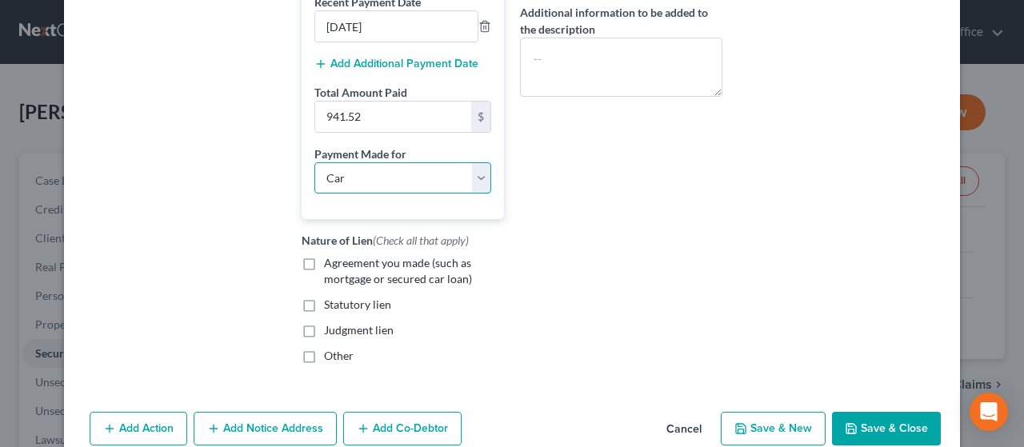
scroll to position [400, 0]
click at [324, 279] on label "Agreement you made (such as mortgage or secured car loan)" at bounding box center [414, 271] width 180 height 32
click at [331, 265] on input "Agreement you made (such as mortgage or secured car loan)" at bounding box center [336, 260] width 10 height 10
checkbox input "true"
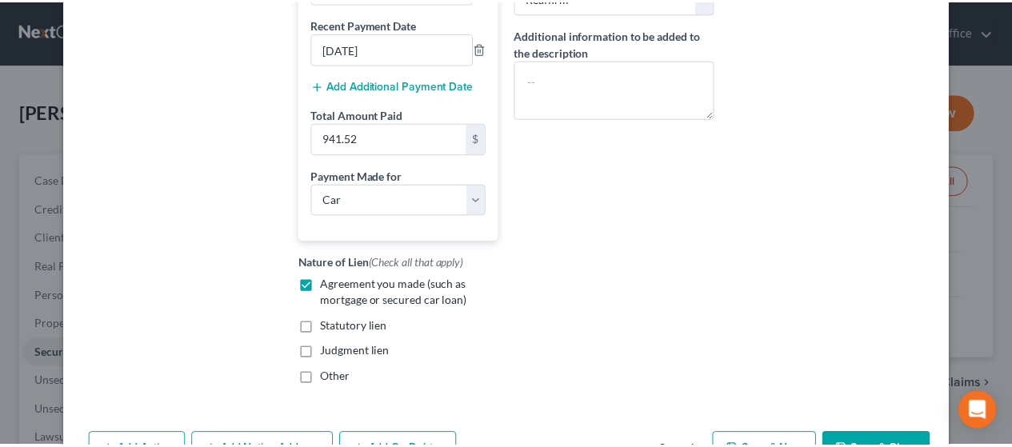
scroll to position [456, 0]
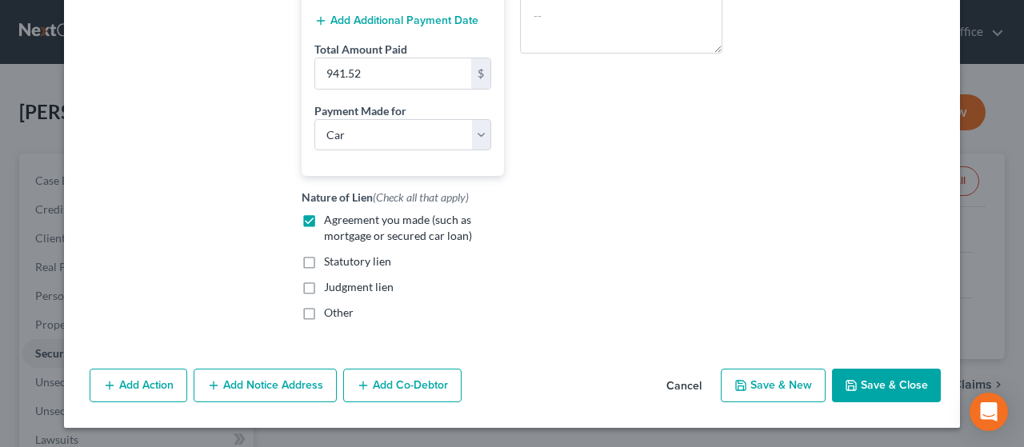
click at [892, 377] on button "Save & Close" at bounding box center [886, 386] width 109 height 34
select select
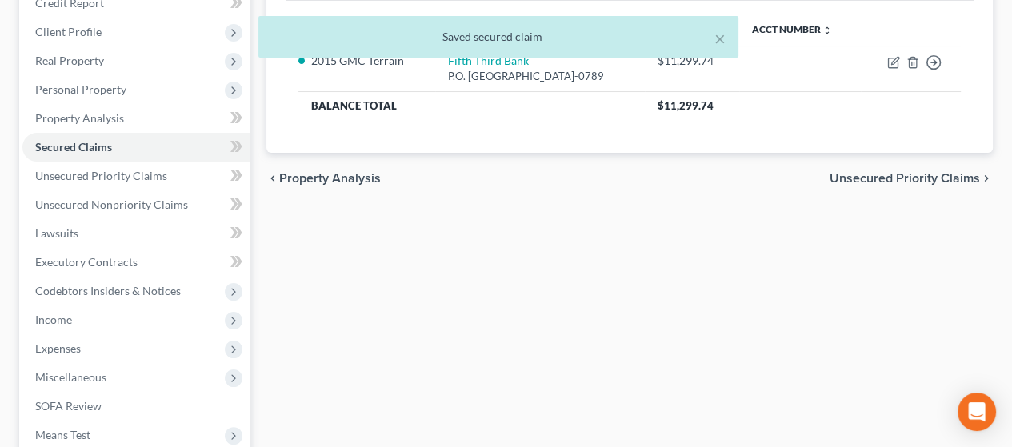
scroll to position [240, 0]
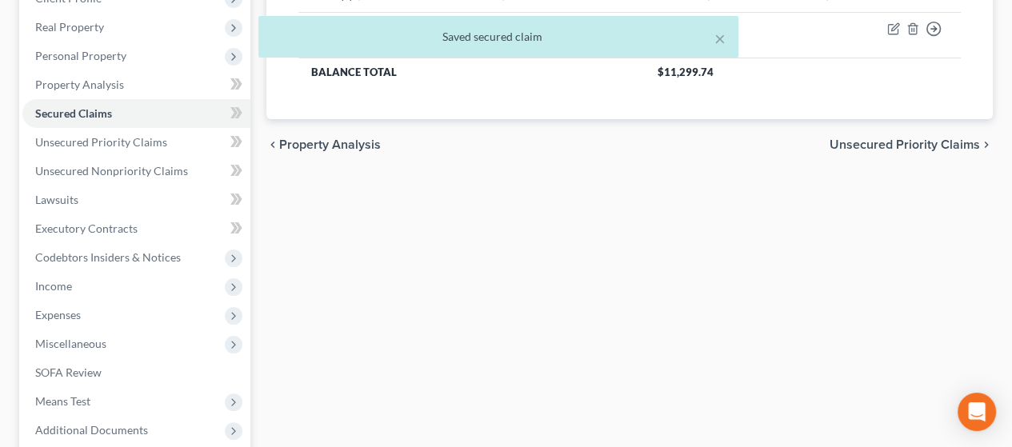
click at [922, 139] on span "Unsecured Priority Claims" at bounding box center [905, 144] width 150 height 13
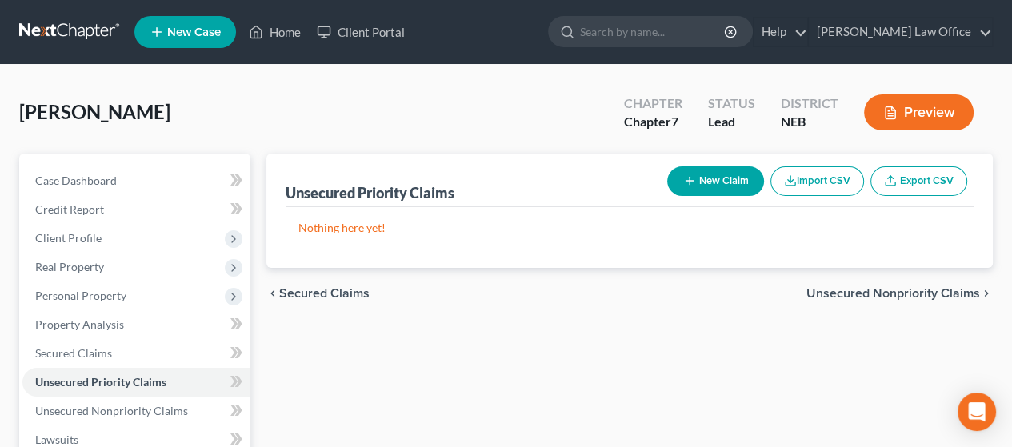
click at [708, 177] on button "New Claim" at bounding box center [715, 181] width 97 height 30
select select "0"
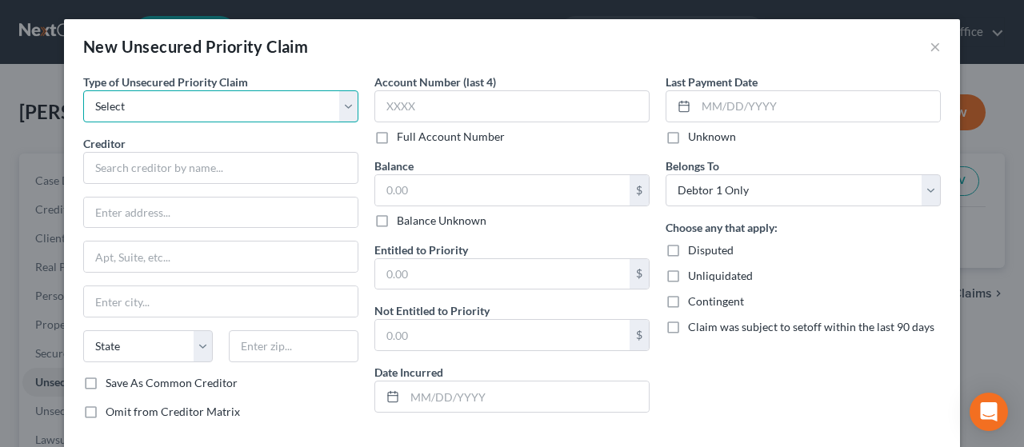
click at [343, 112] on select "Select Taxes & Other Government Units Domestic Support Obligations Extensions o…" at bounding box center [220, 106] width 275 height 32
select select "0"
click at [83, 90] on select "Select Taxes & Other Government Units Domestic Support Obligations Extensions o…" at bounding box center [220, 106] width 275 height 32
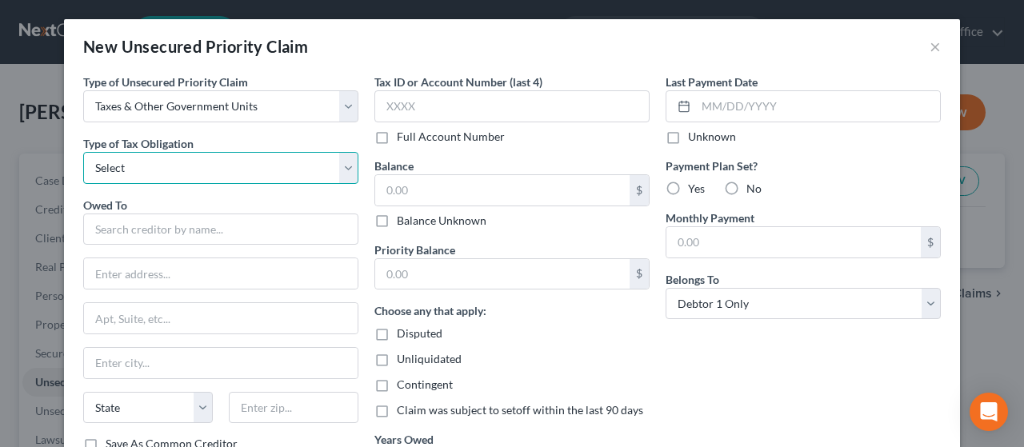
click at [189, 164] on select "Select Federal City State Franchise Tax Board Other" at bounding box center [220, 168] width 275 height 32
select select "4"
click at [83, 152] on select "Select Federal City State Franchise Tax Board Other" at bounding box center [220, 168] width 275 height 32
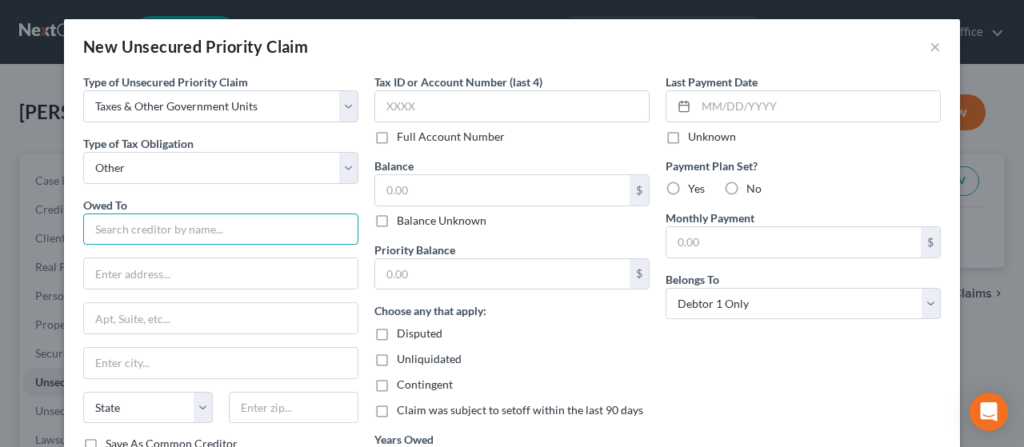
click at [143, 227] on input "text" at bounding box center [220, 230] width 275 height 32
type input "Mohela"
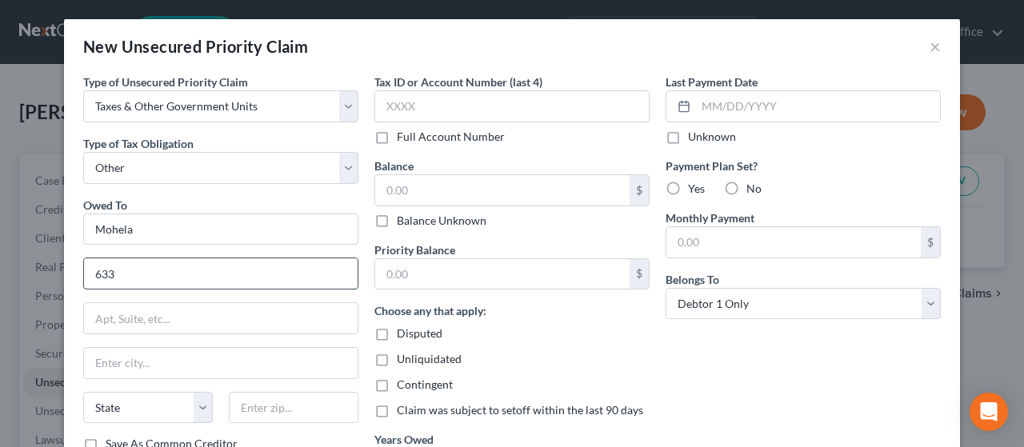
type input "[STREET_ADDRESS]"
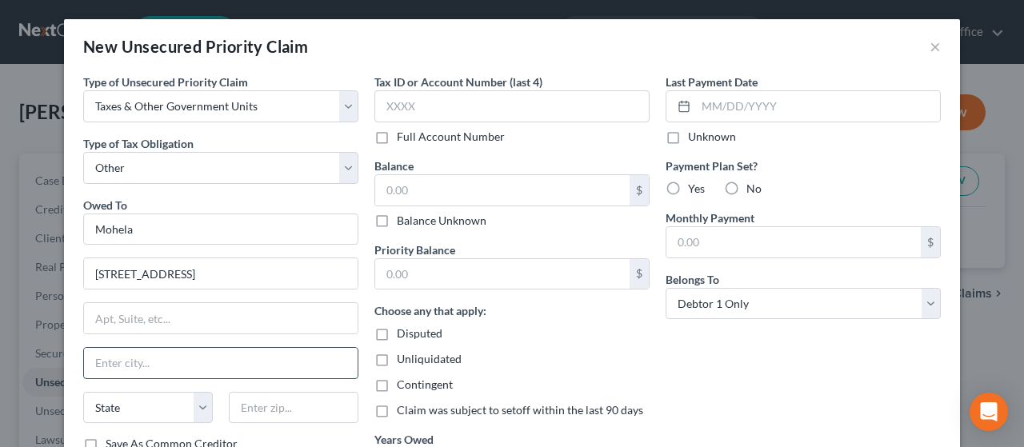
click at [152, 361] on input "text" at bounding box center [221, 363] width 274 height 30
type input "Chesterfield"
select select "26"
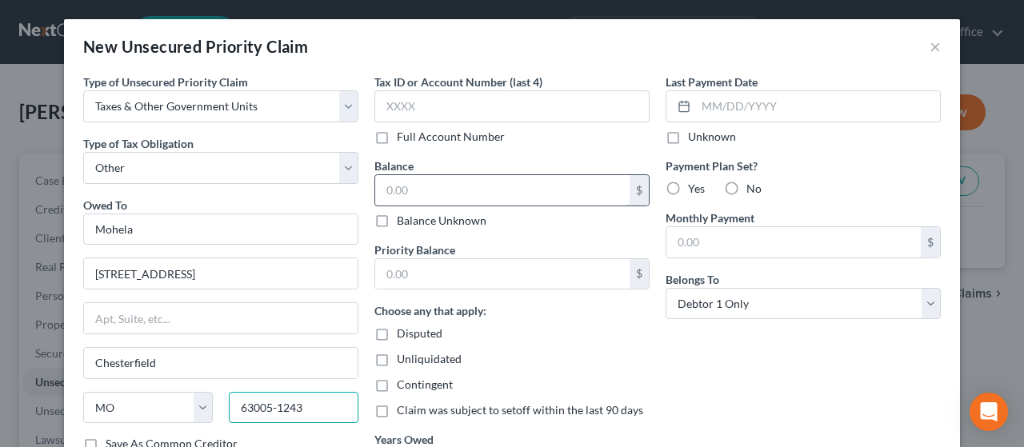
type input "63005-1243"
click at [410, 191] on input "text" at bounding box center [502, 190] width 255 height 30
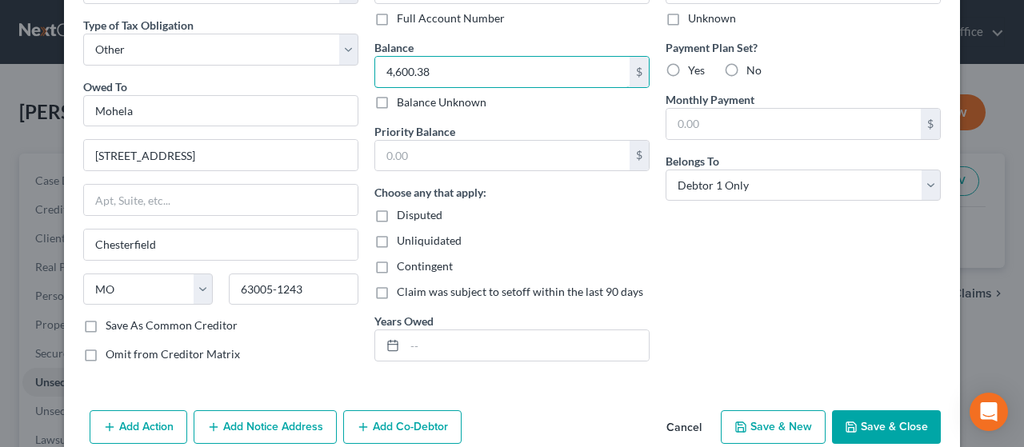
scroll to position [145, 0]
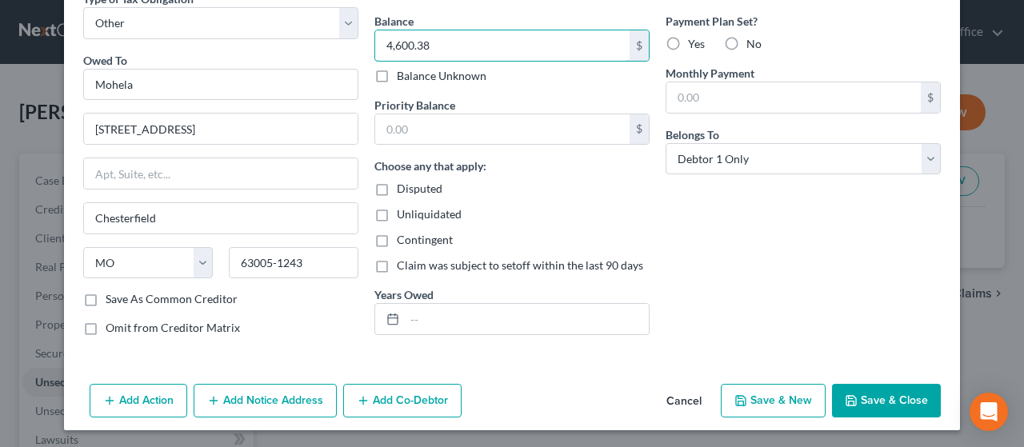
type input "4,600.38"
click at [890, 396] on button "Save & Close" at bounding box center [886, 401] width 109 height 34
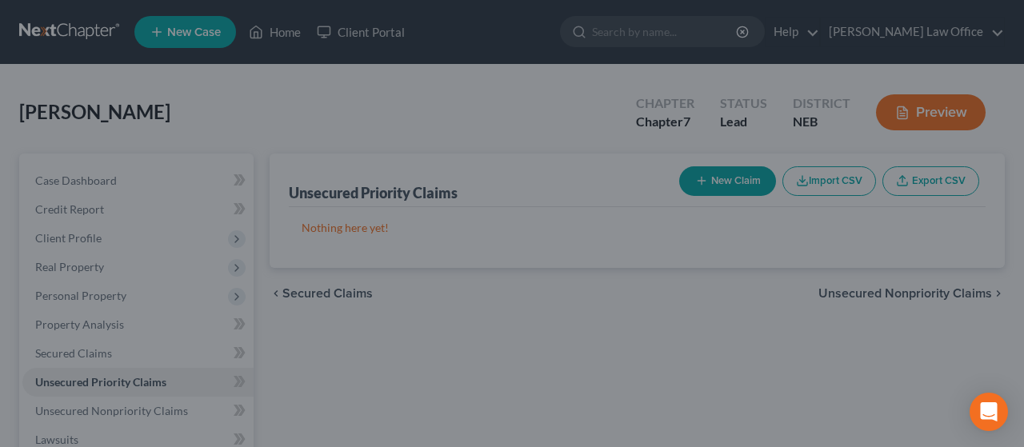
type input "0.00"
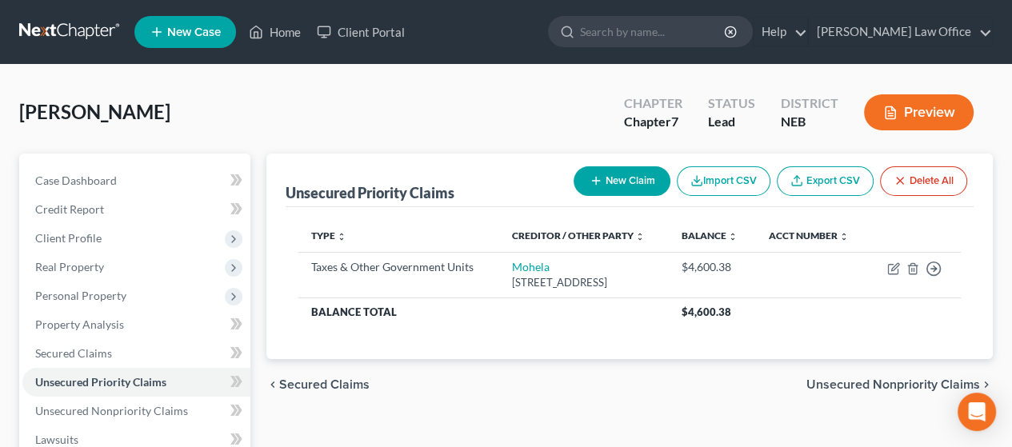
click at [880, 391] on span "Unsecured Nonpriority Claims" at bounding box center [894, 385] width 174 height 13
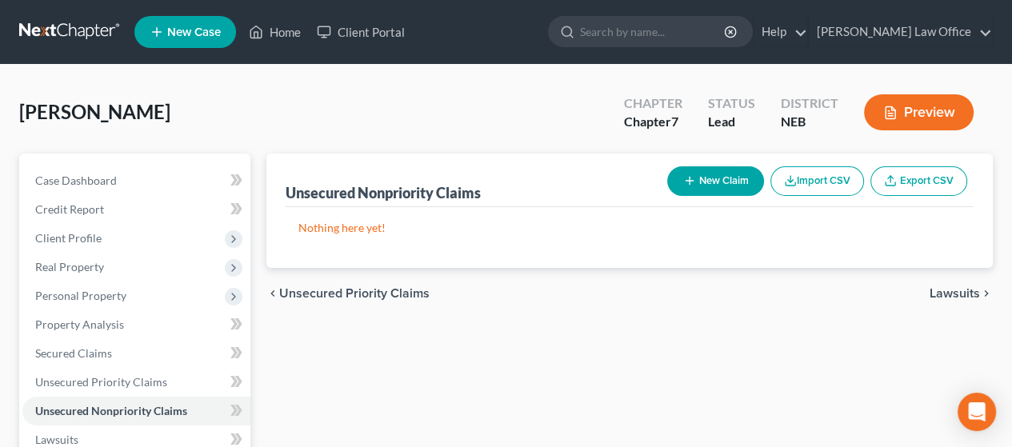
click at [724, 181] on button "New Claim" at bounding box center [715, 181] width 97 height 30
select select "0"
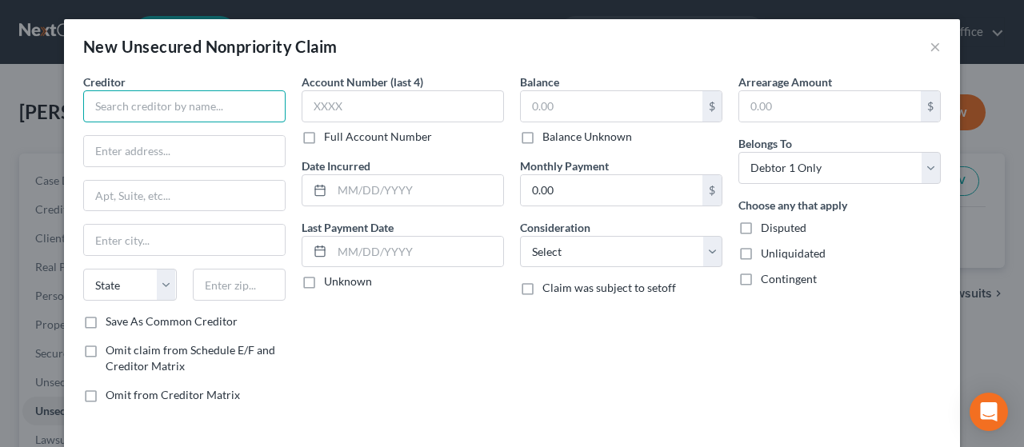
click at [198, 105] on input "text" at bounding box center [184, 106] width 202 height 32
type input "Discover"
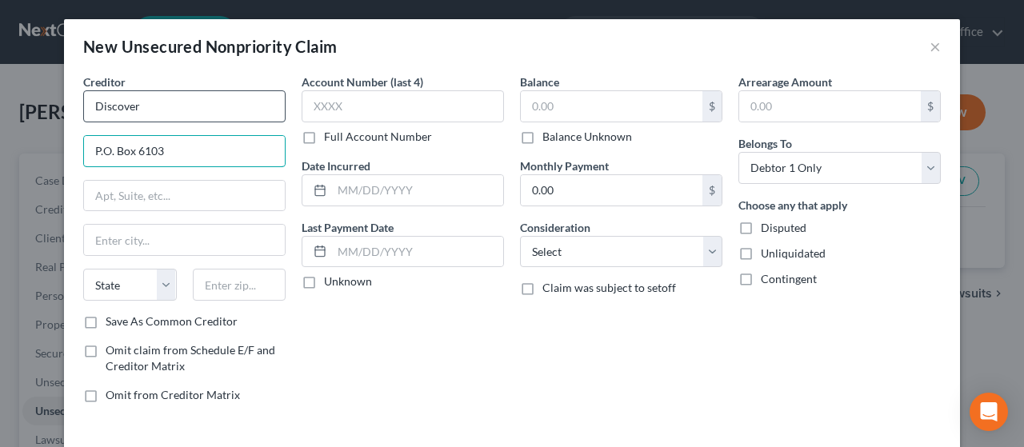
type input "P.O. Box 6103"
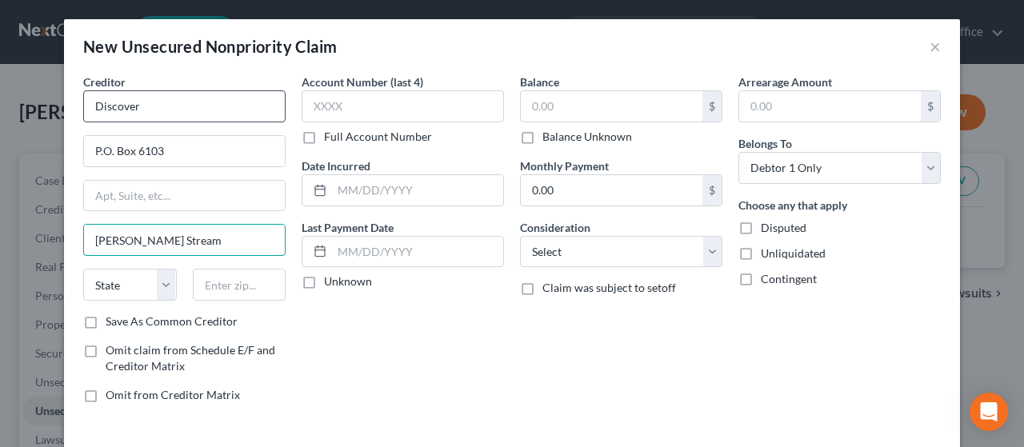
type input "[PERSON_NAME] Stream"
select select "14"
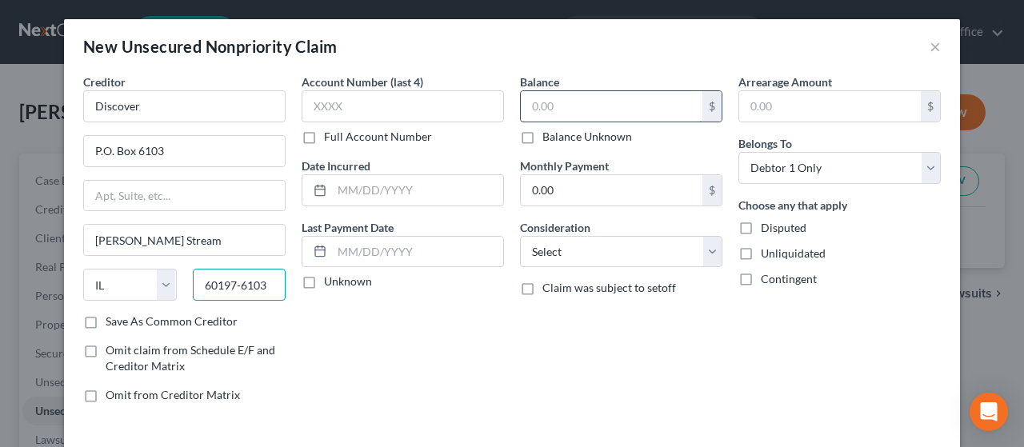
type input "60197-6103"
click at [563, 108] on input "text" at bounding box center [612, 106] width 182 height 30
type input "8,441.59"
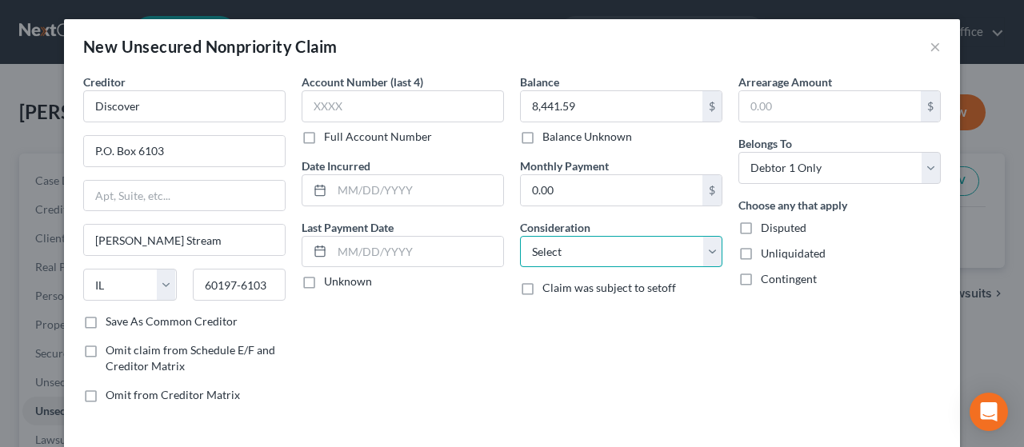
click at [586, 243] on select "Select Cable / Satellite Services Collection Agency Credit Card Debt Debt Couns…" at bounding box center [621, 252] width 202 height 32
select select "2"
click at [520, 236] on select "Select Cable / Satellite Services Collection Agency Credit Card Debt Debt Couns…" at bounding box center [621, 252] width 202 height 32
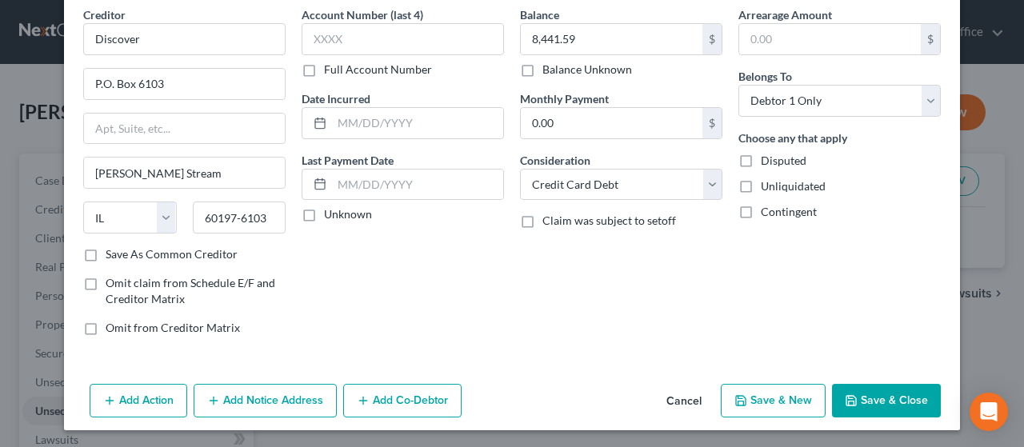
click at [784, 396] on button "Save & New" at bounding box center [773, 401] width 105 height 34
select select "0"
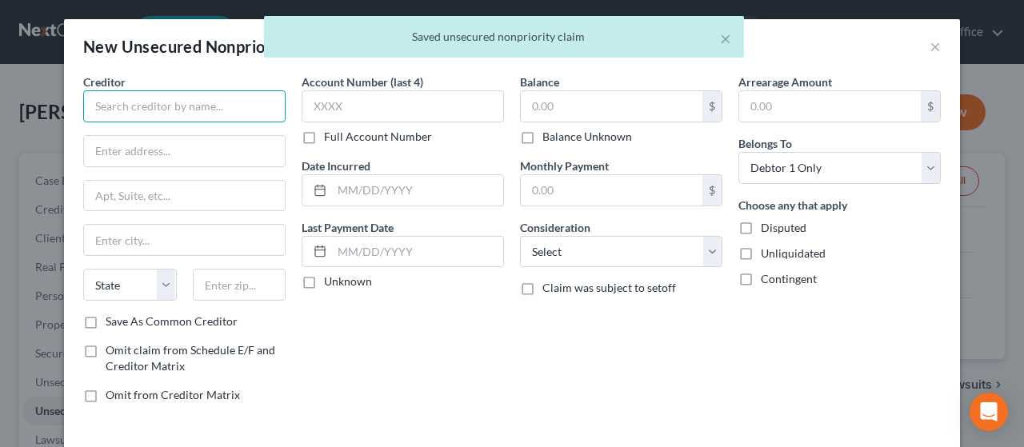
click at [144, 108] on input "text" at bounding box center [184, 106] width 202 height 32
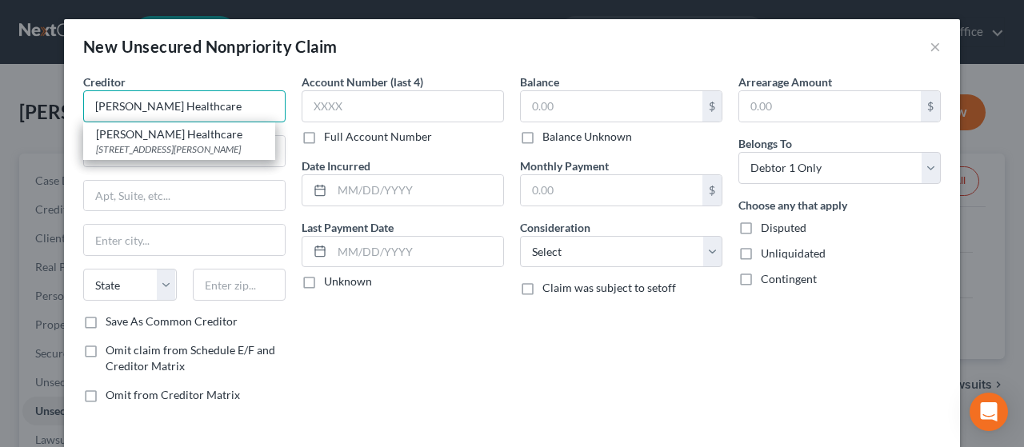
type input "[PERSON_NAME] Healthcare"
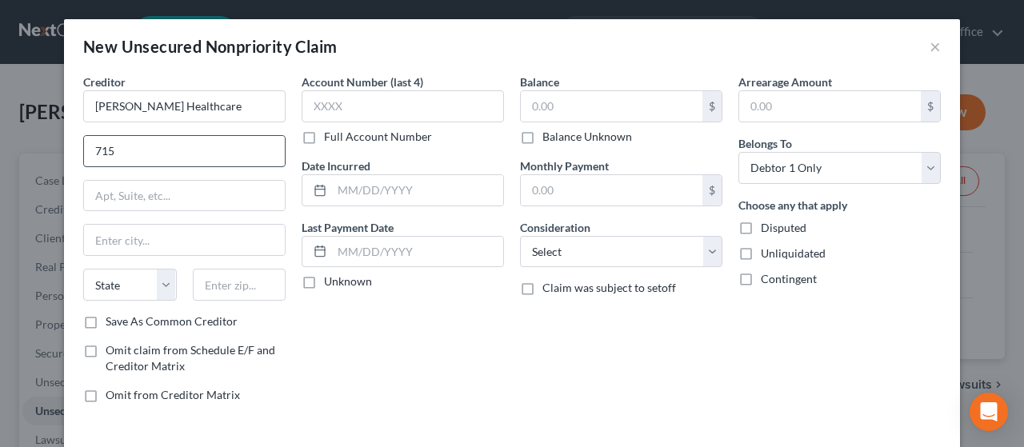
type input "[STREET_ADDRESS][PERSON_NAME]"
click at [166, 245] on input "text" at bounding box center [184, 240] width 201 height 30
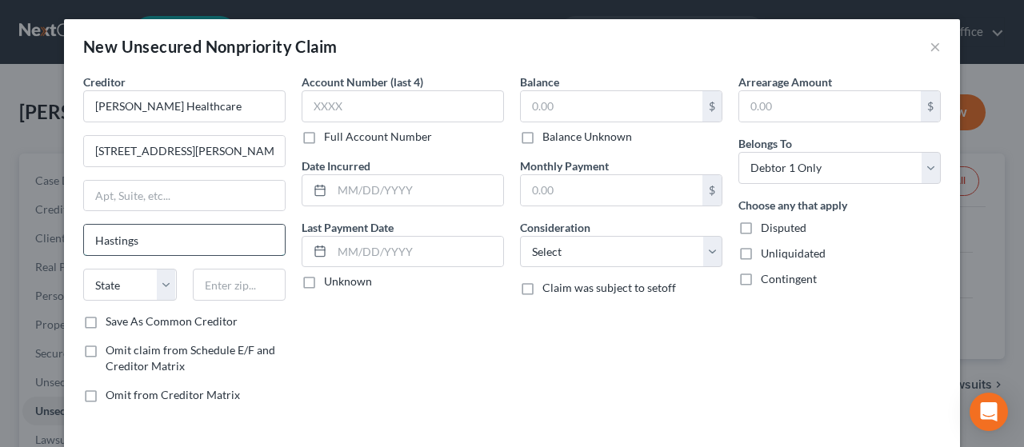
type input "Hastings"
select select "30"
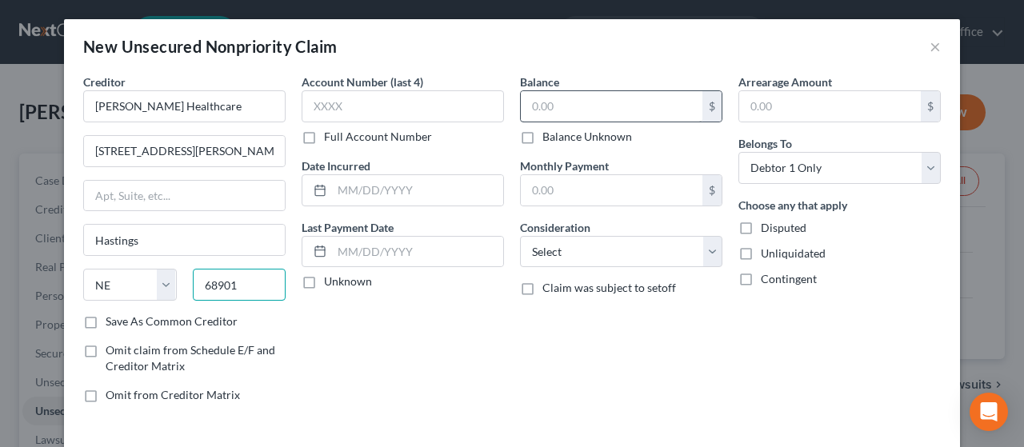
type input "68901"
click at [551, 102] on input "text" at bounding box center [612, 106] width 182 height 30
type input "2,136.97"
click at [622, 243] on select "Select Cable / Satellite Services Collection Agency Credit Card Debt Debt Couns…" at bounding box center [621, 252] width 202 height 32
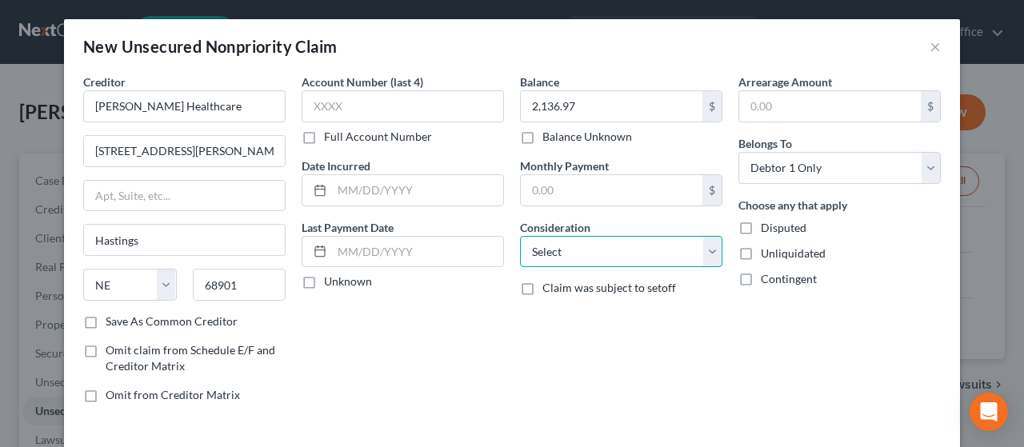
select select "9"
click at [520, 236] on select "Select Cable / Satellite Services Collection Agency Credit Card Debt Debt Couns…" at bounding box center [621, 252] width 202 height 32
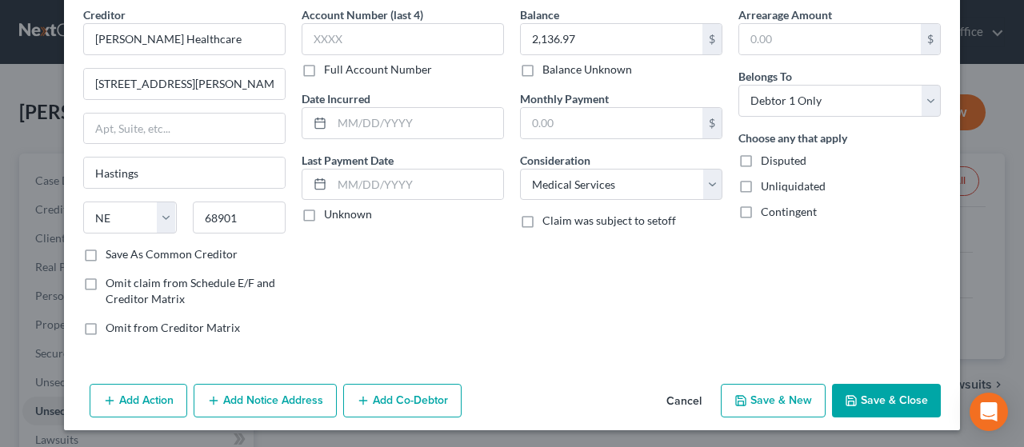
click at [782, 399] on button "Save & New" at bounding box center [773, 401] width 105 height 34
select select "0"
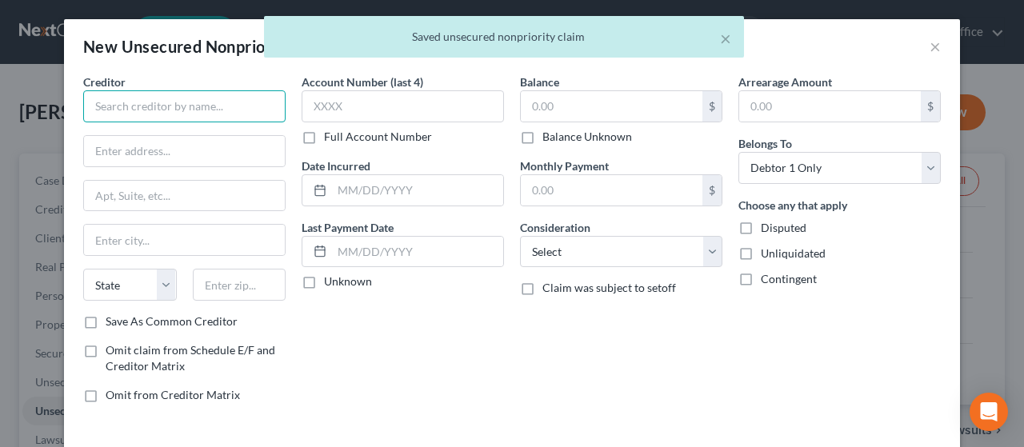
click at [148, 103] on input "text" at bounding box center [184, 106] width 202 height 32
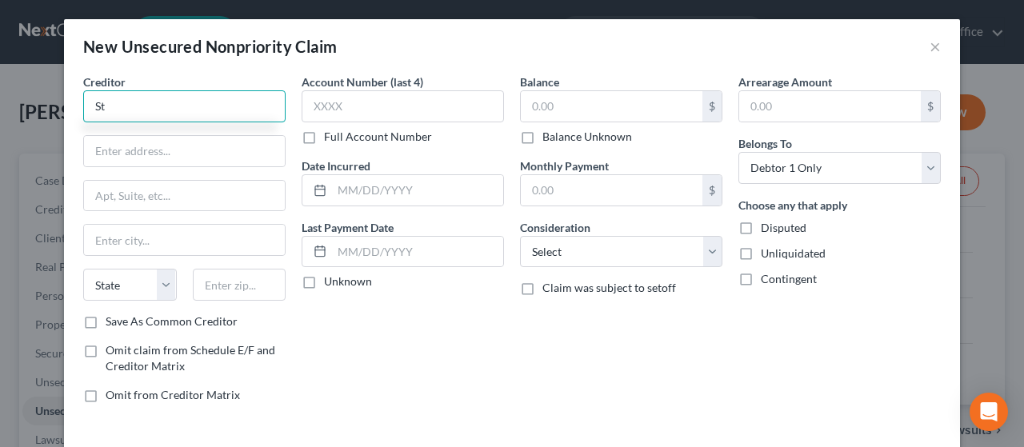
type input "S"
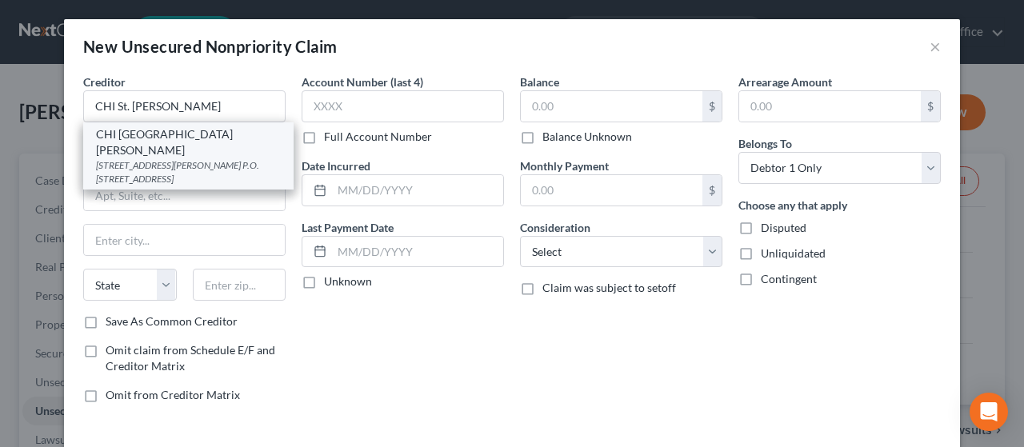
click at [164, 158] on div "[STREET_ADDRESS][PERSON_NAME] P.O. [STREET_ADDRESS]" at bounding box center [188, 171] width 185 height 27
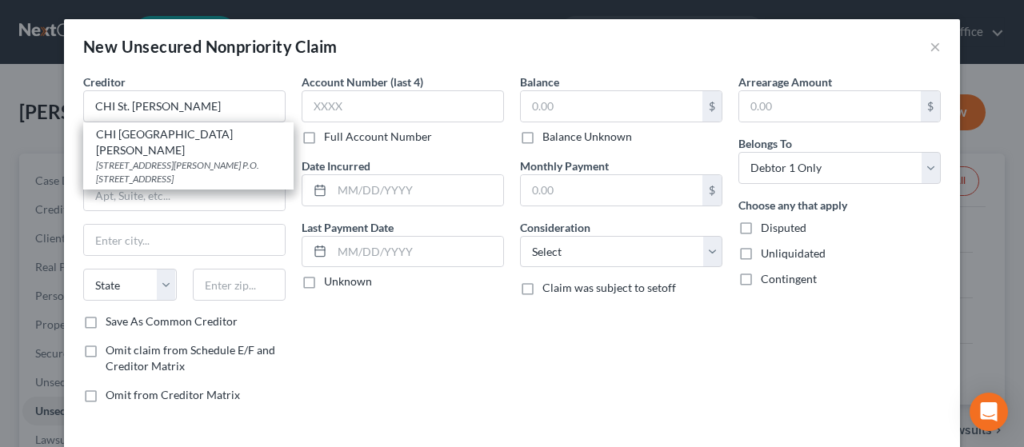
type input "CHI [GEOGRAPHIC_DATA][PERSON_NAME]"
type input "[STREET_ADDRESS][PERSON_NAME]"
type input "P.O. Box 9804"
type input "[GEOGRAPHIC_DATA]"
select select "30"
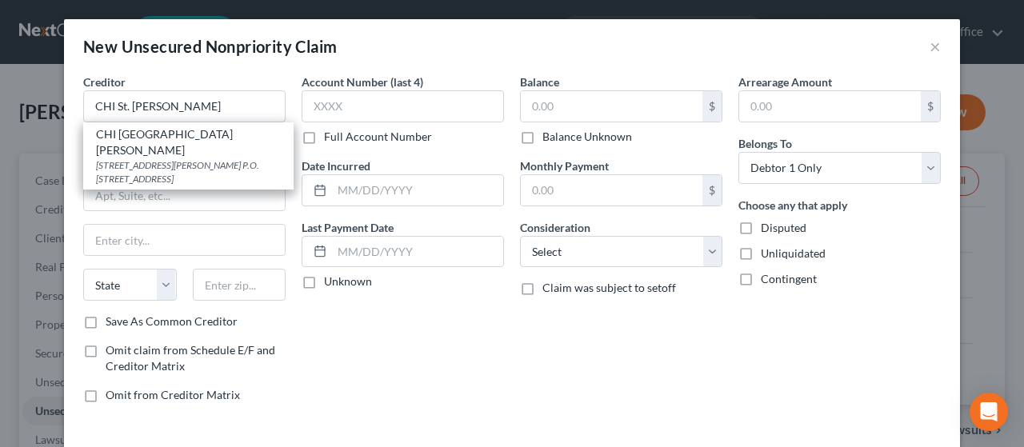
type input "68802"
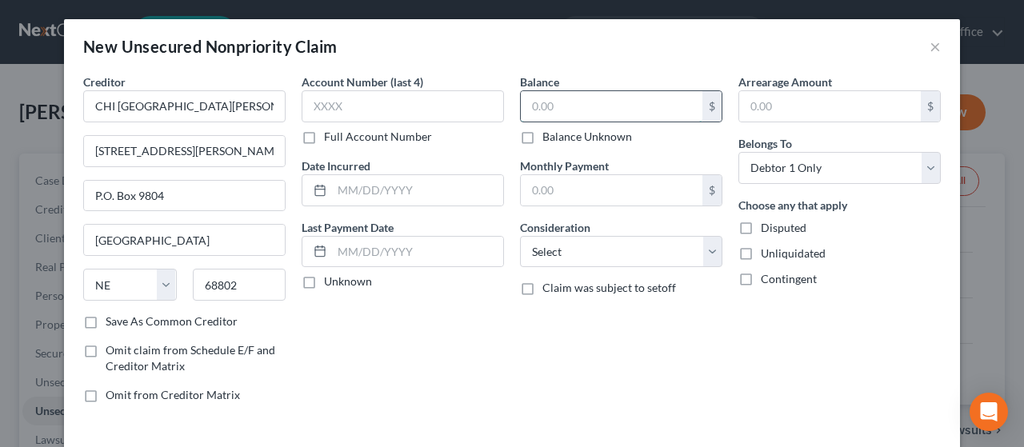
click at [580, 105] on input "text" at bounding box center [612, 106] width 182 height 30
type input "1,814.38"
click at [614, 236] on select "Select Cable / Satellite Services Collection Agency Credit Card Debt Debt Couns…" at bounding box center [621, 252] width 202 height 32
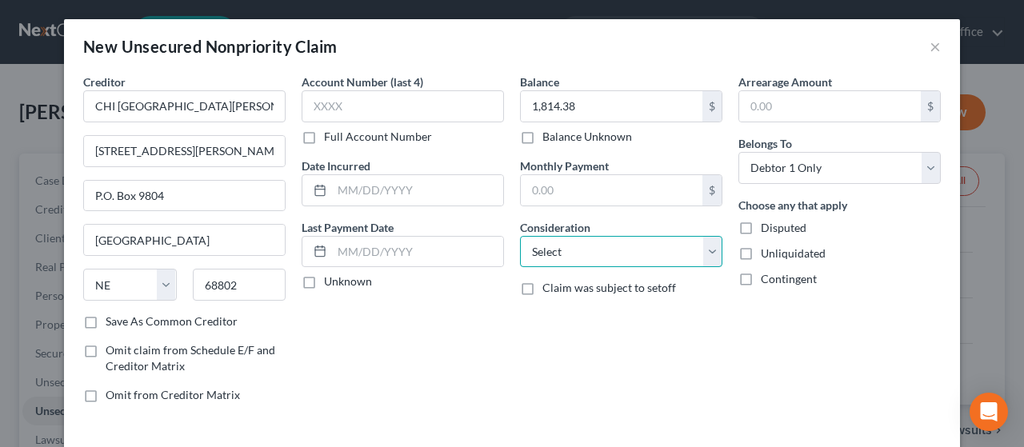
select select "9"
click at [520, 236] on select "Select Cable / Satellite Services Collection Agency Credit Card Debt Debt Couns…" at bounding box center [621, 252] width 202 height 32
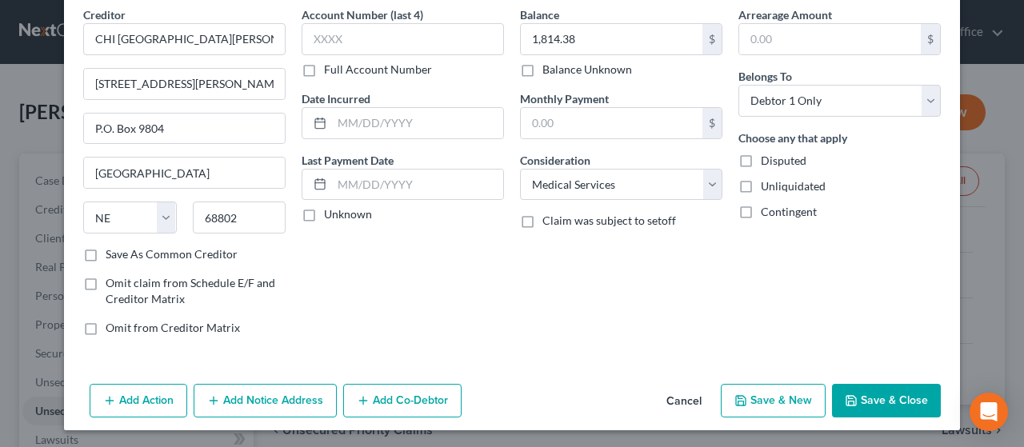
click at [785, 403] on button "Save & New" at bounding box center [773, 401] width 105 height 34
select select "0"
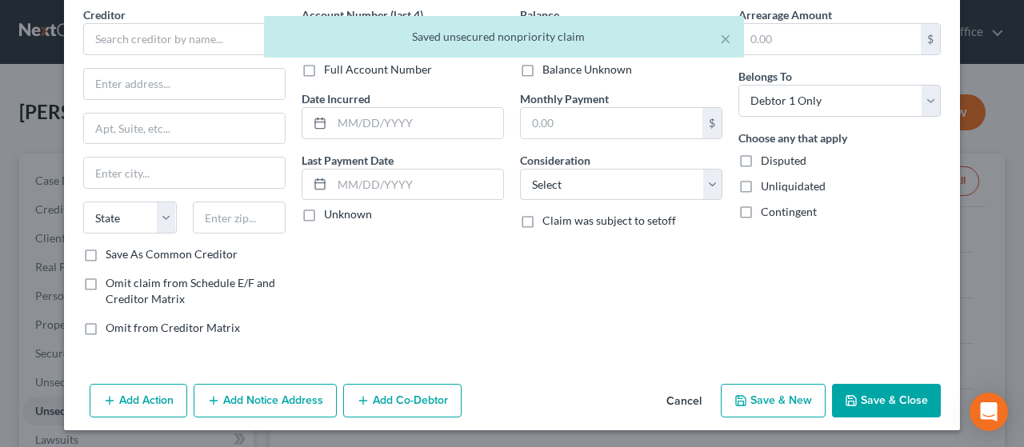
click at [673, 393] on button "Cancel" at bounding box center [684, 402] width 61 height 32
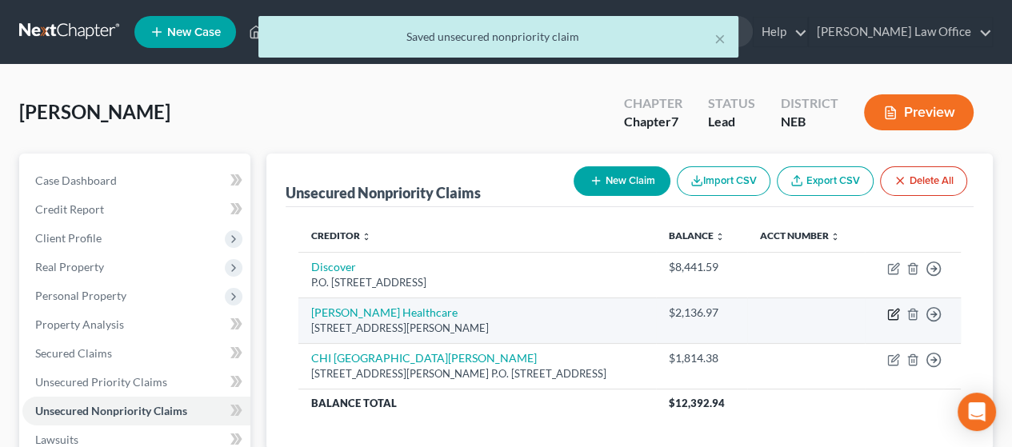
click at [893, 313] on icon "button" at bounding box center [894, 314] width 13 height 13
select select "30"
select select "9"
select select "0"
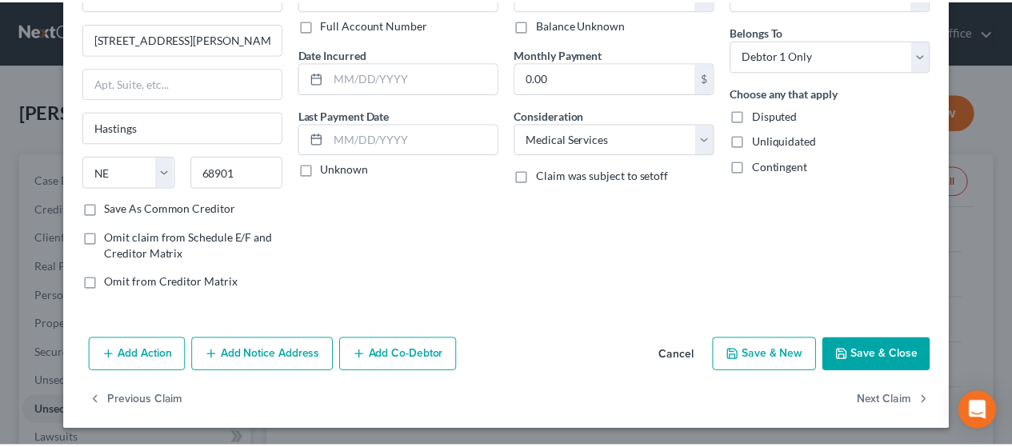
scroll to position [114, 0]
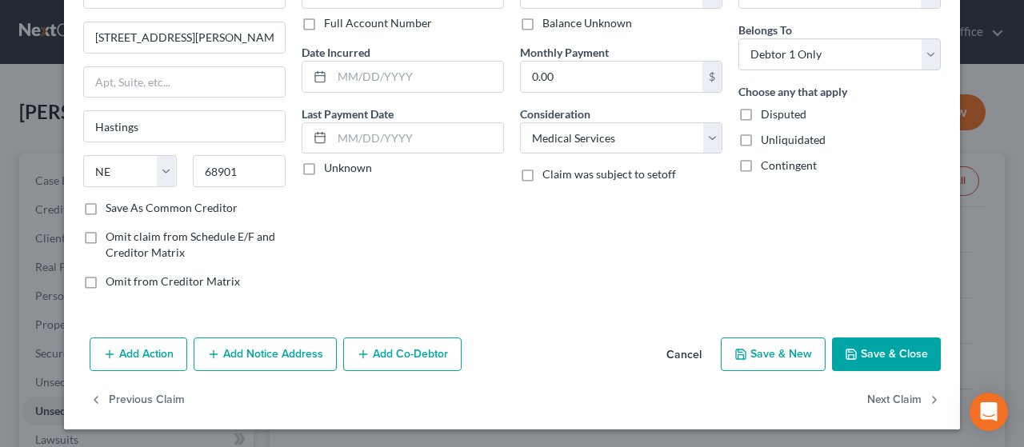
click at [886, 355] on button "Save & Close" at bounding box center [886, 355] width 109 height 34
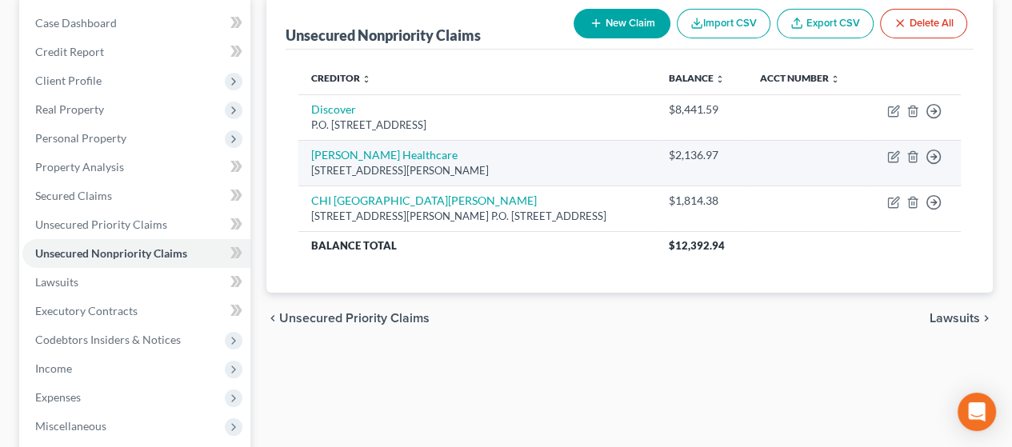
scroll to position [160, 0]
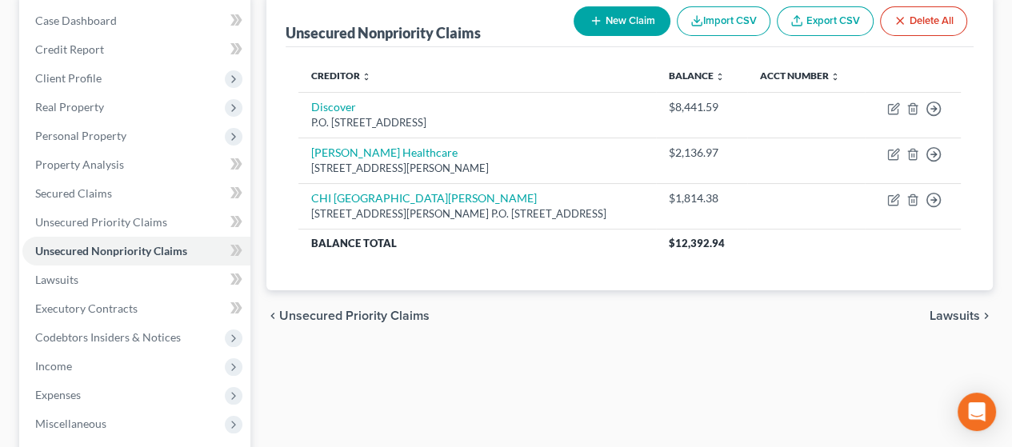
click at [952, 311] on span "Lawsuits" at bounding box center [955, 316] width 50 height 13
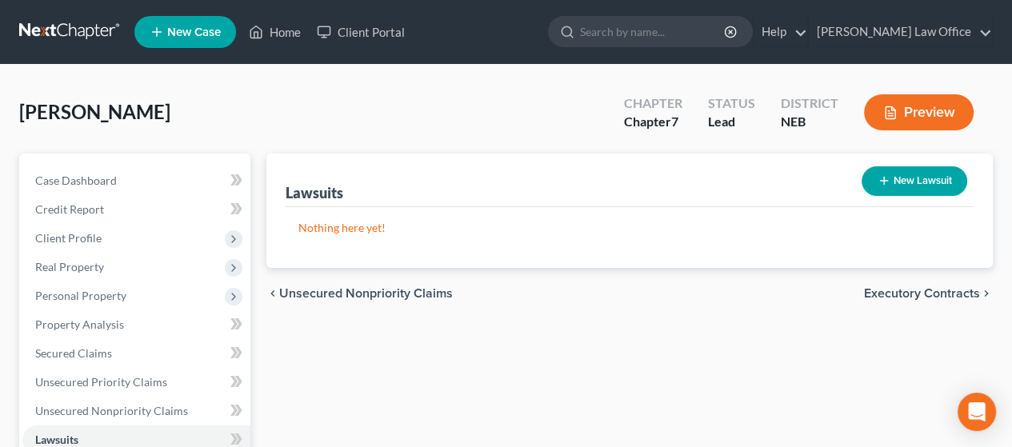
click at [916, 287] on span "Executory Contracts" at bounding box center [922, 293] width 116 height 13
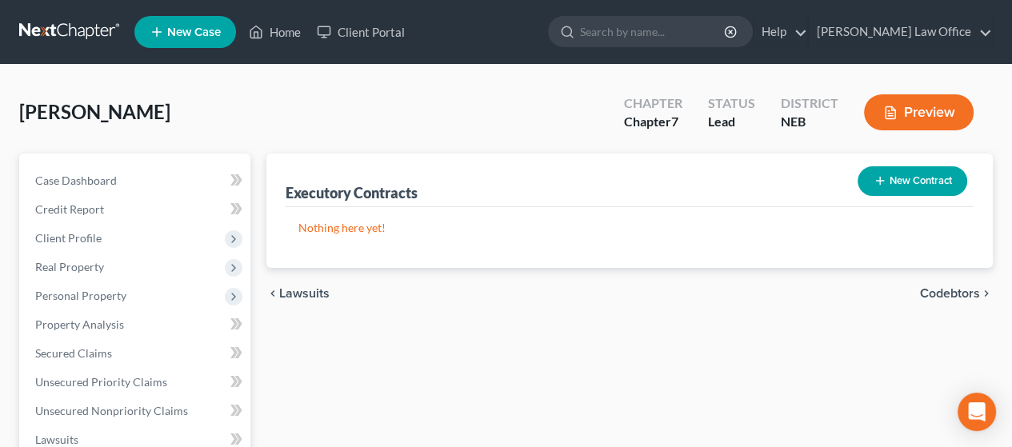
click at [957, 288] on span "Codebtors" at bounding box center [950, 293] width 60 height 13
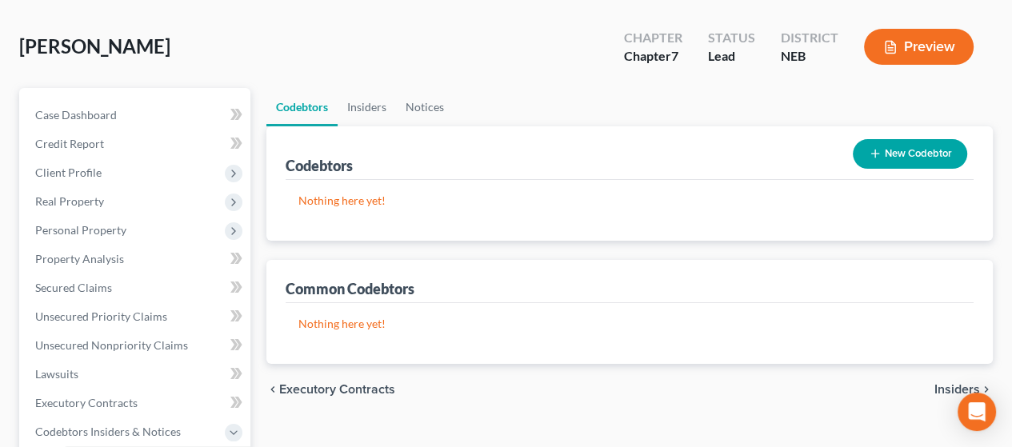
scroll to position [240, 0]
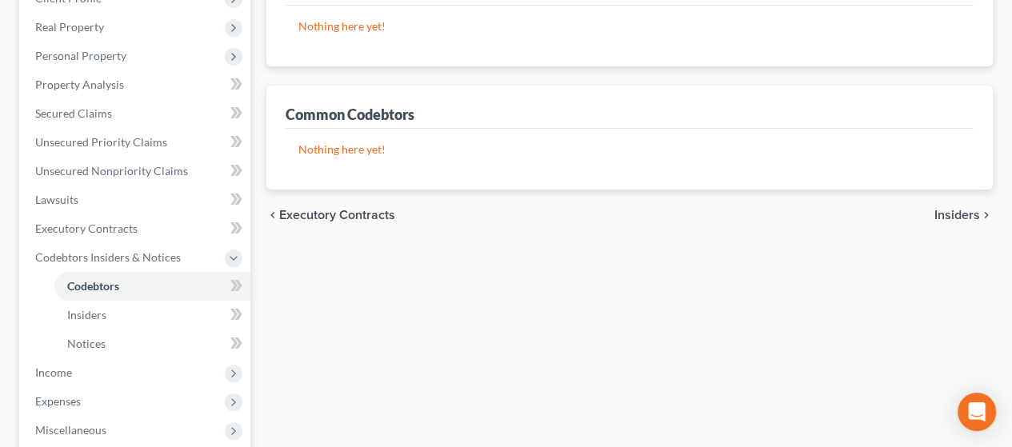
click at [960, 214] on span "Insiders" at bounding box center [958, 215] width 46 height 13
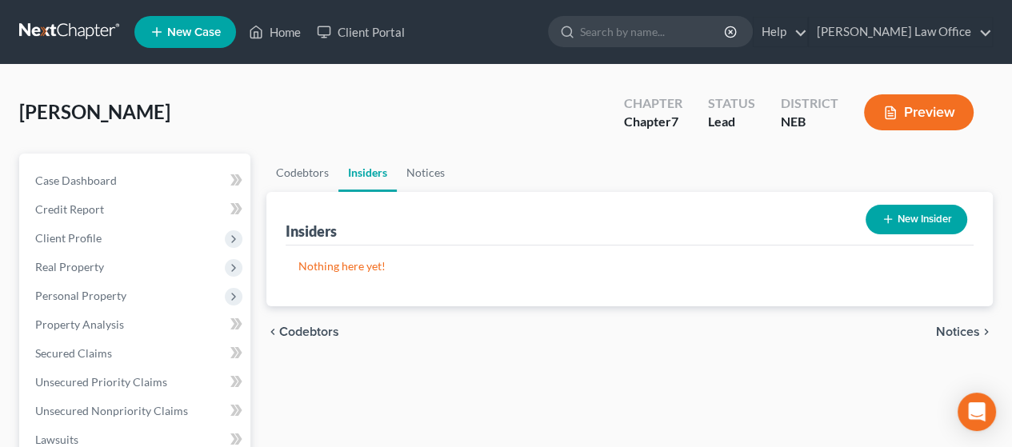
click at [961, 324] on div "chevron_left Codebtors Notices chevron_right" at bounding box center [630, 332] width 727 height 51
click at [961, 331] on span "Notices" at bounding box center [958, 332] width 44 height 13
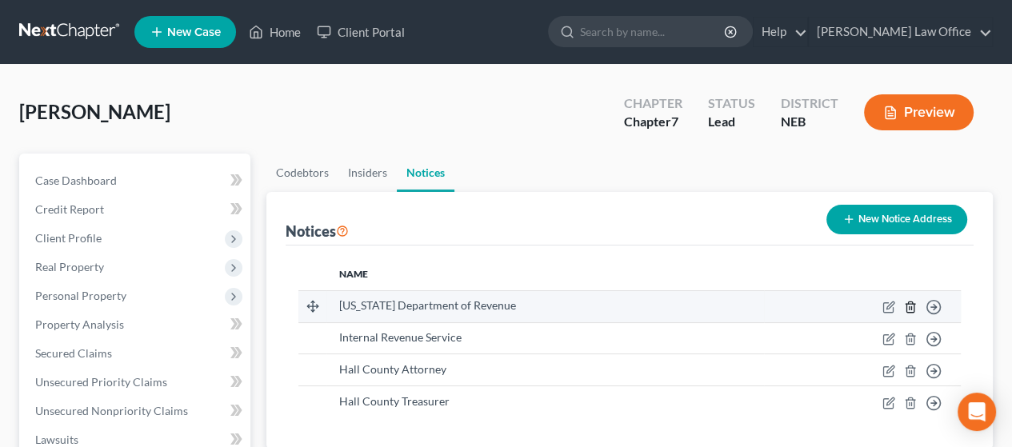
click at [912, 307] on line "button" at bounding box center [912, 308] width 0 height 3
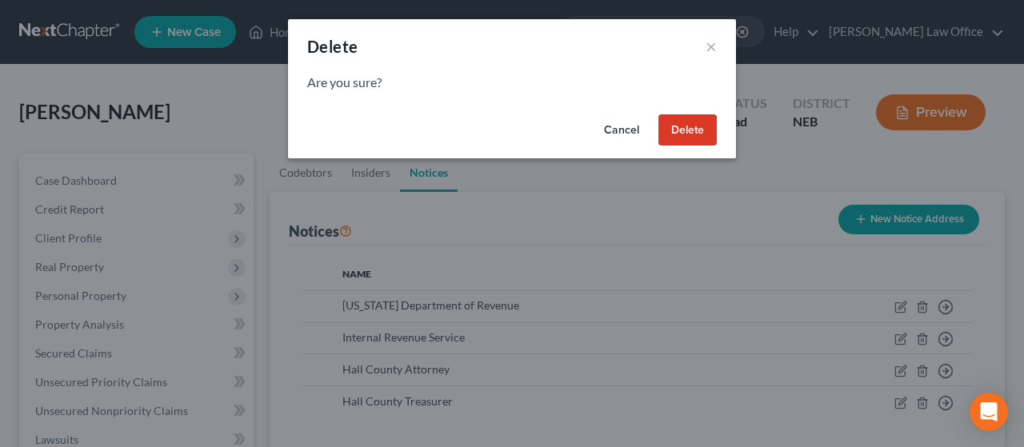
click at [684, 121] on button "Delete" at bounding box center [688, 130] width 58 height 32
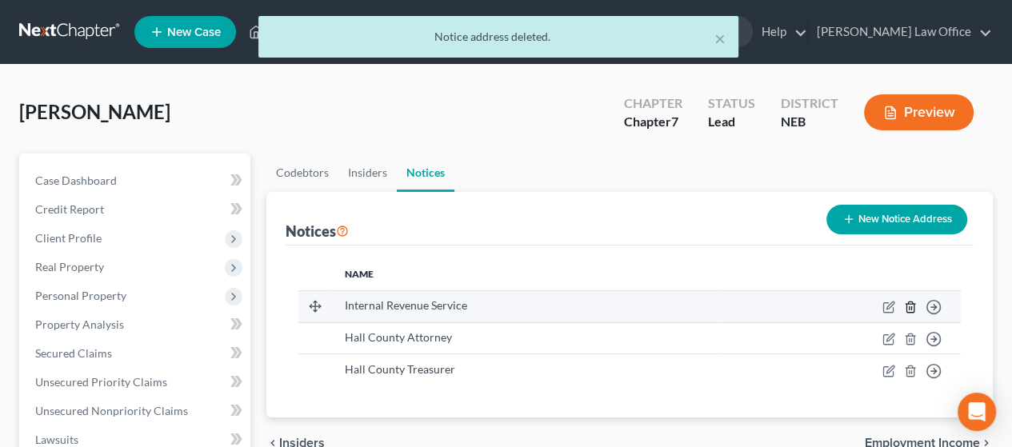
click at [912, 304] on icon "button" at bounding box center [910, 307] width 13 height 13
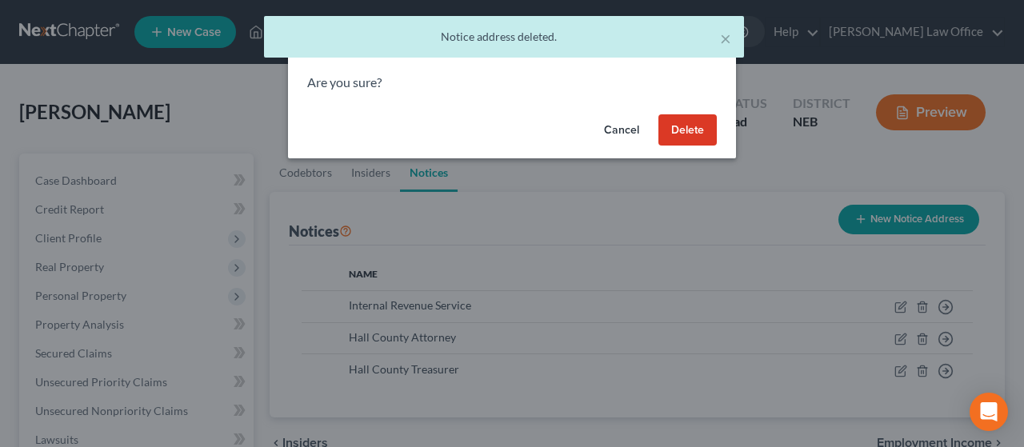
click at [690, 127] on button "Delete" at bounding box center [688, 130] width 58 height 32
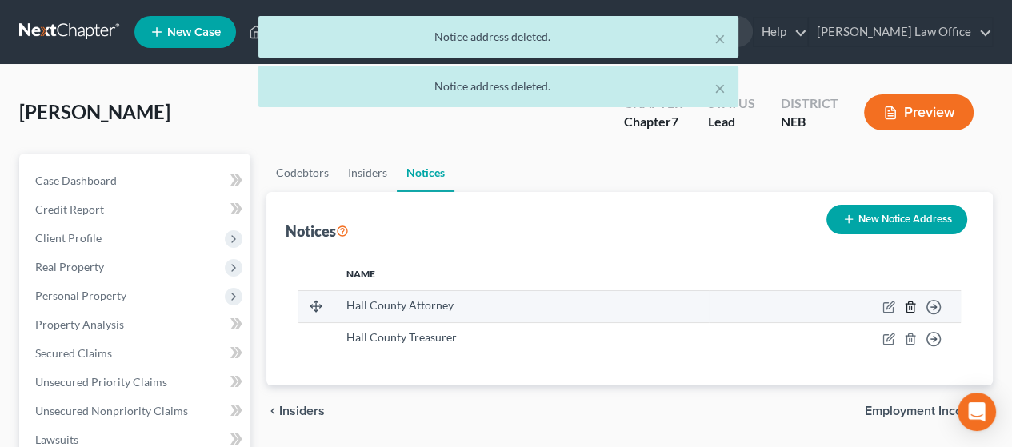
click at [913, 303] on icon "button" at bounding box center [910, 307] width 13 height 13
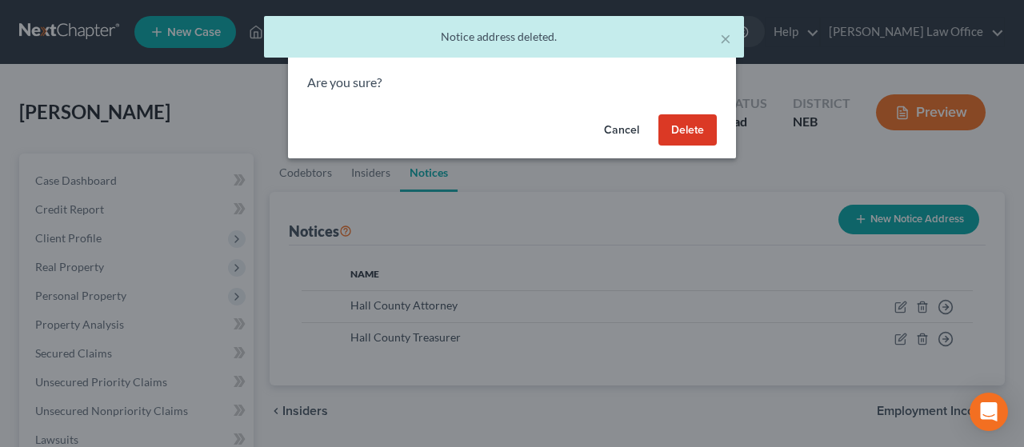
click at [700, 125] on button "Delete" at bounding box center [688, 130] width 58 height 32
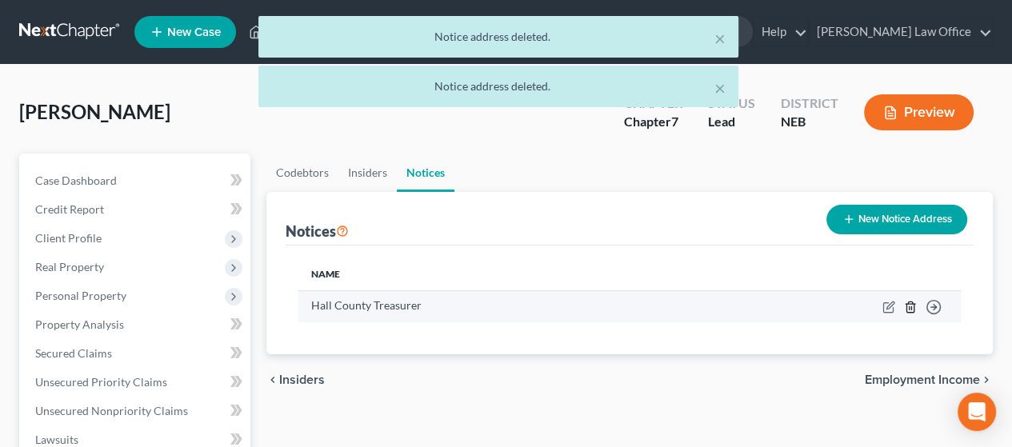
click at [912, 303] on icon "button" at bounding box center [910, 307] width 7 height 10
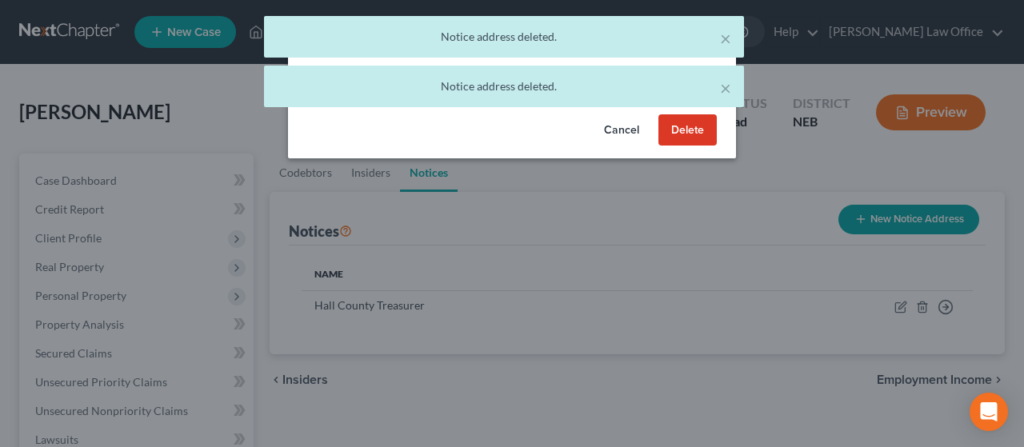
drag, startPoint x: 693, startPoint y: 132, endPoint x: 704, endPoint y: 143, distance: 15.3
click at [697, 128] on button "Delete" at bounding box center [688, 130] width 58 height 32
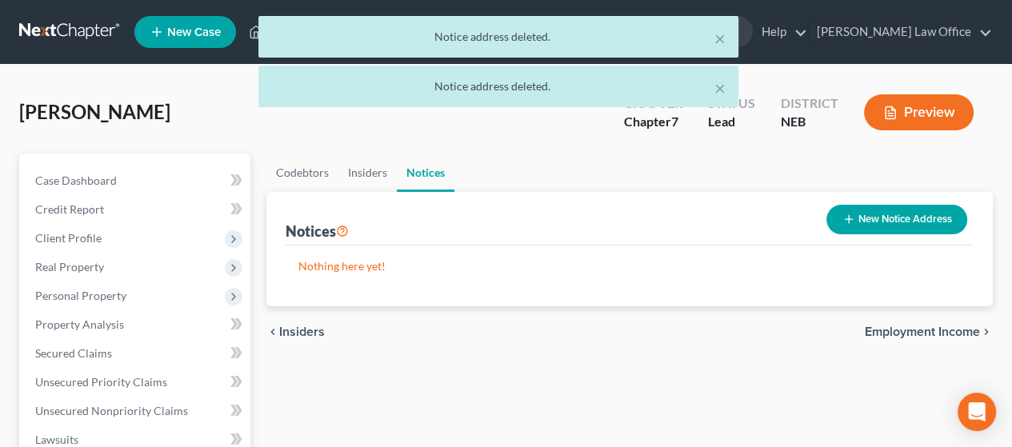
click at [935, 331] on span "Employment Income" at bounding box center [922, 332] width 115 height 13
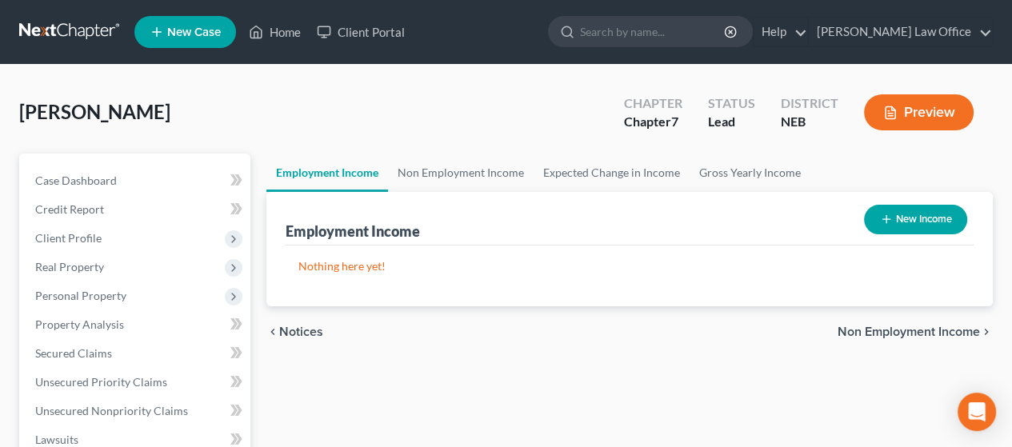
click at [921, 218] on button "New Income" at bounding box center [915, 220] width 103 height 30
select select "0"
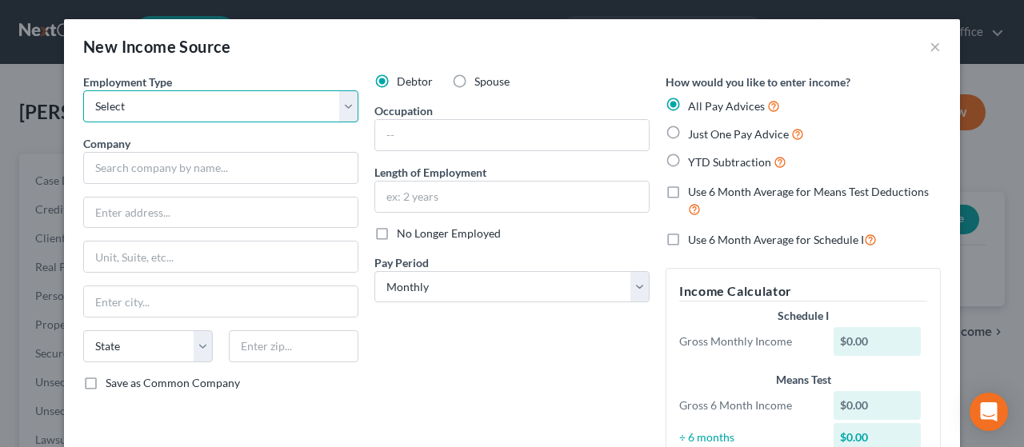
click at [341, 97] on select "Select Full or [DEMOGRAPHIC_DATA] Employment Self Employment" at bounding box center [220, 106] width 275 height 32
select select "0"
click at [83, 90] on select "Select Full or [DEMOGRAPHIC_DATA] Employment Self Employment" at bounding box center [220, 106] width 275 height 32
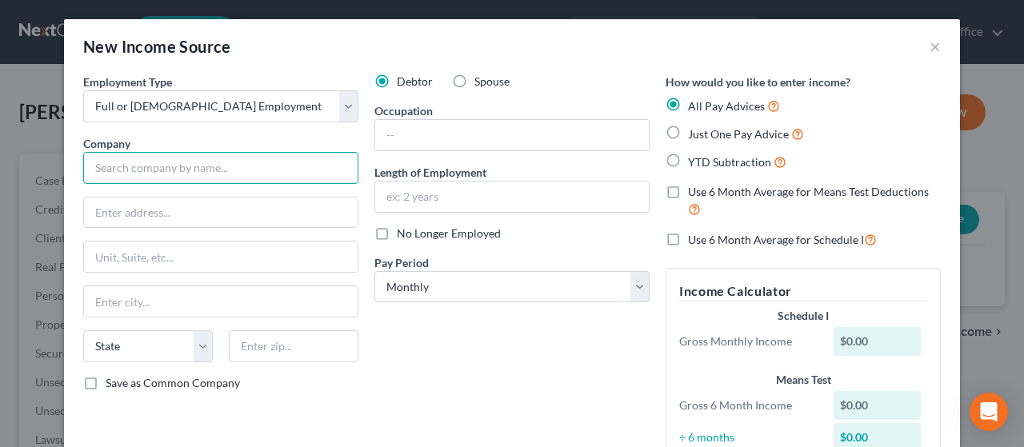
click at [221, 162] on input "text" at bounding box center [220, 168] width 275 height 32
type input "E"
type input "[GEOGRAPHIC_DATA]"
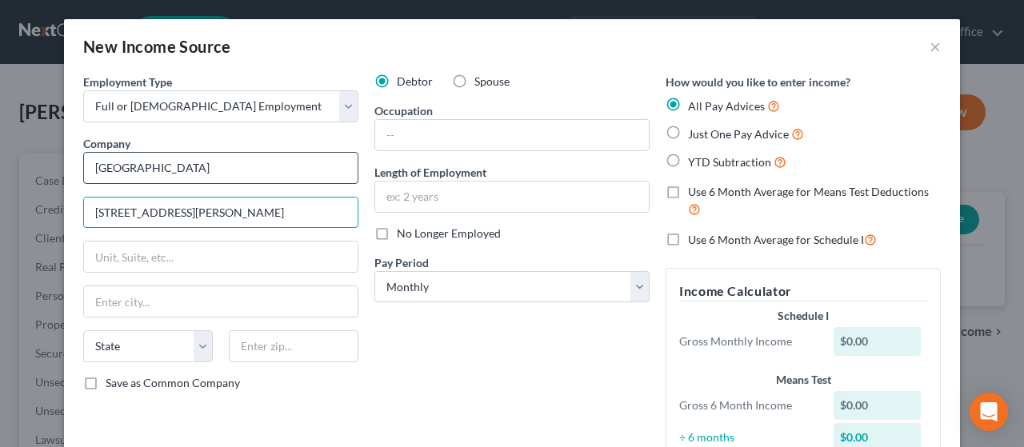
type input "[STREET_ADDRESS][PERSON_NAME]"
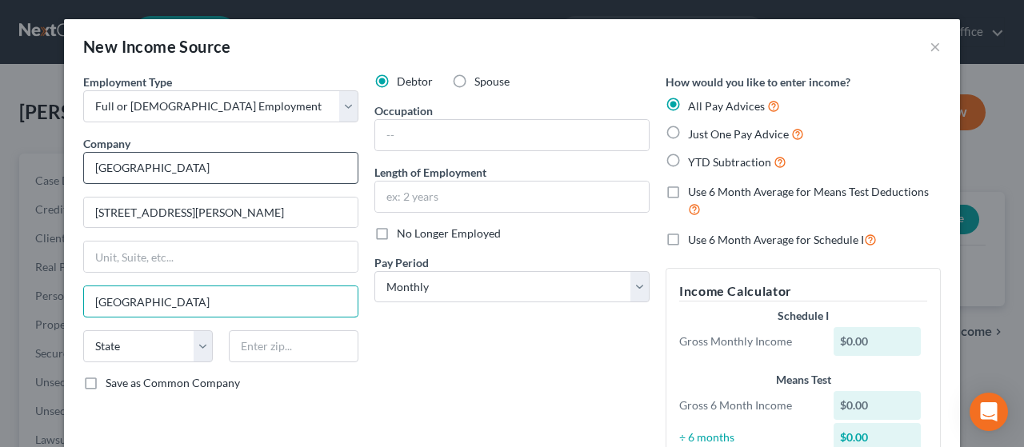
type input "[GEOGRAPHIC_DATA]"
select select "30"
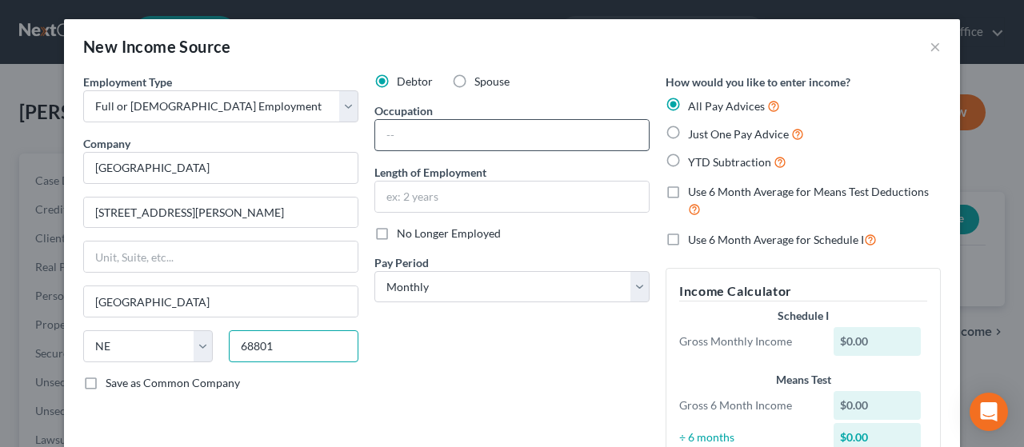
type input "68801"
click at [399, 128] on input "text" at bounding box center [512, 135] width 274 height 30
type input "Table Games Floor Supervisor"
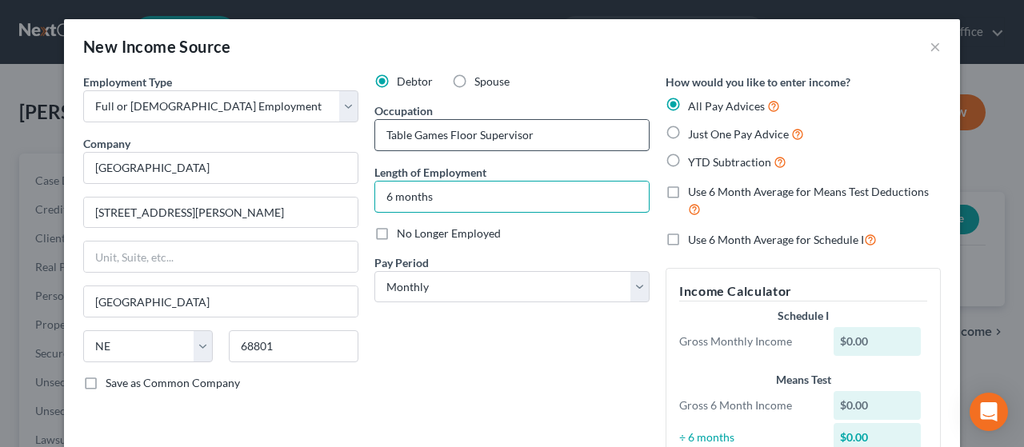
type input "6 months"
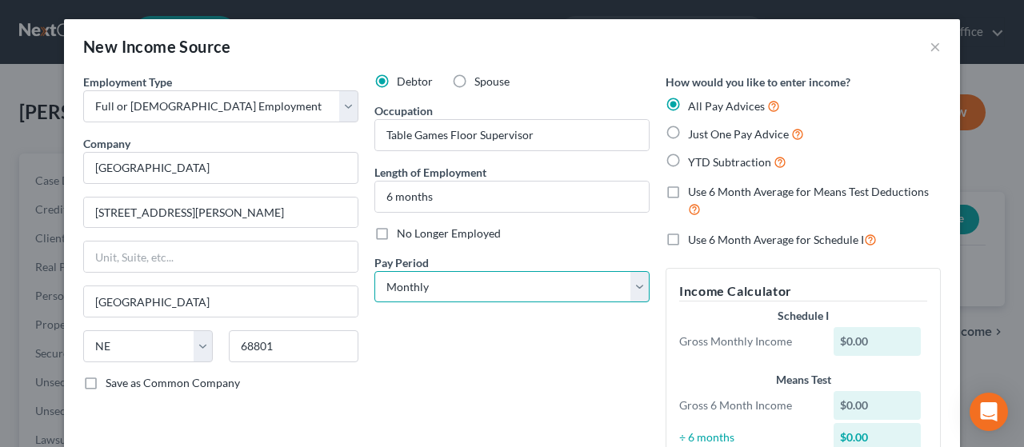
drag, startPoint x: 637, startPoint y: 288, endPoint x: 625, endPoint y: 291, distance: 12.4
click at [636, 287] on select "Select Monthly Twice Monthly Every Other Week Weekly" at bounding box center [512, 287] width 275 height 32
select select "2"
click at [375, 271] on select "Select Monthly Twice Monthly Every Other Week Weekly" at bounding box center [512, 287] width 275 height 32
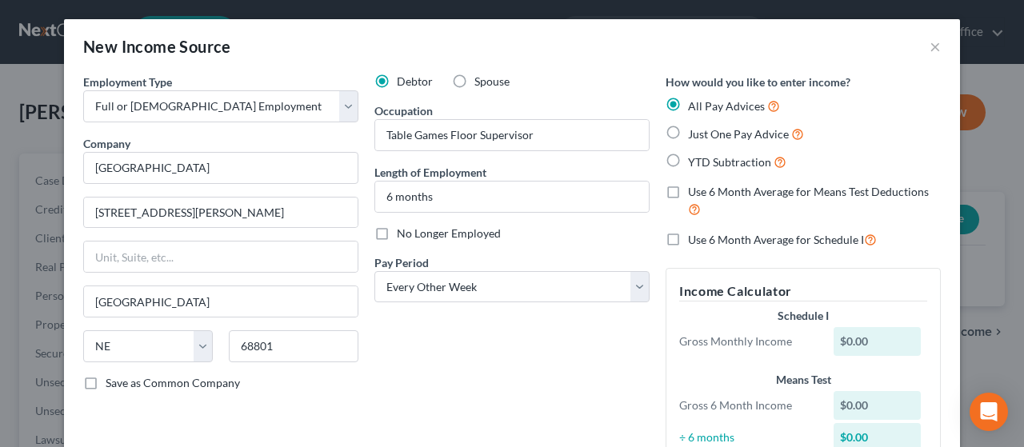
click at [688, 134] on label "Just One Pay Advice" at bounding box center [746, 134] width 116 height 18
click at [695, 134] on input "Just One Pay Advice" at bounding box center [700, 130] width 10 height 10
radio input "true"
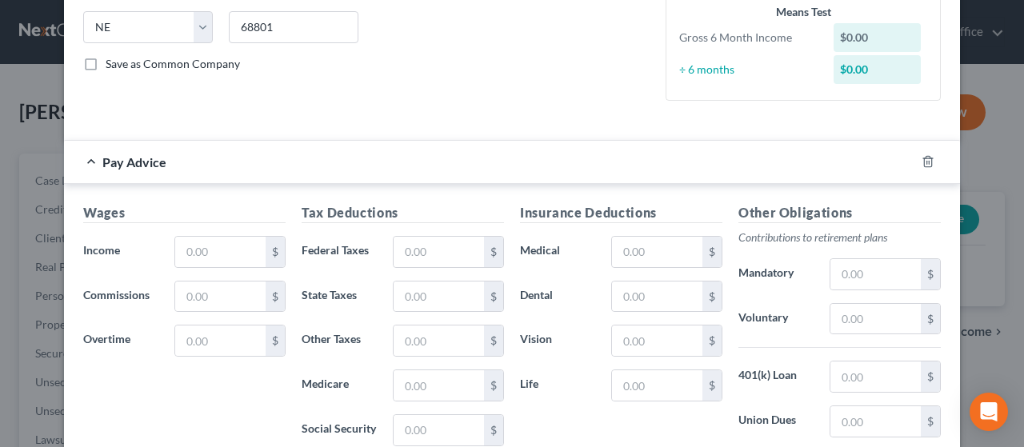
scroll to position [320, 0]
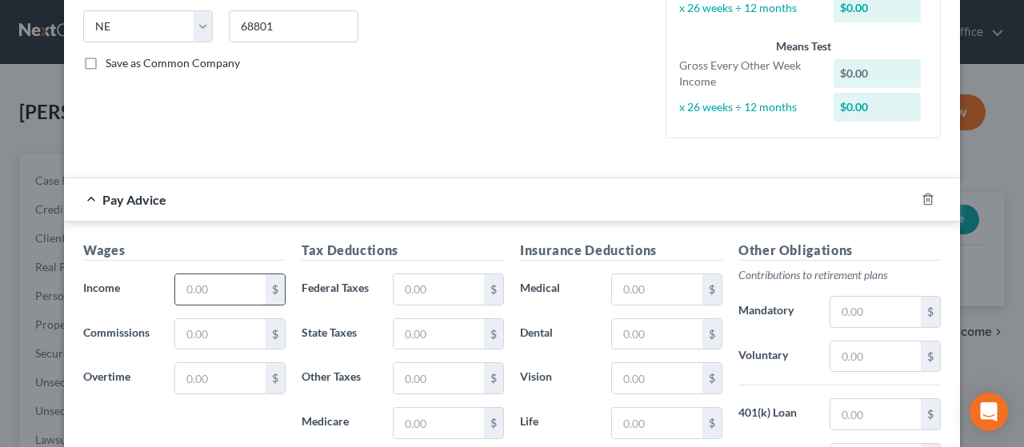
click at [223, 290] on input "text" at bounding box center [220, 290] width 90 height 30
type input "1,584.36"
click at [410, 283] on input "text" at bounding box center [439, 290] width 90 height 30
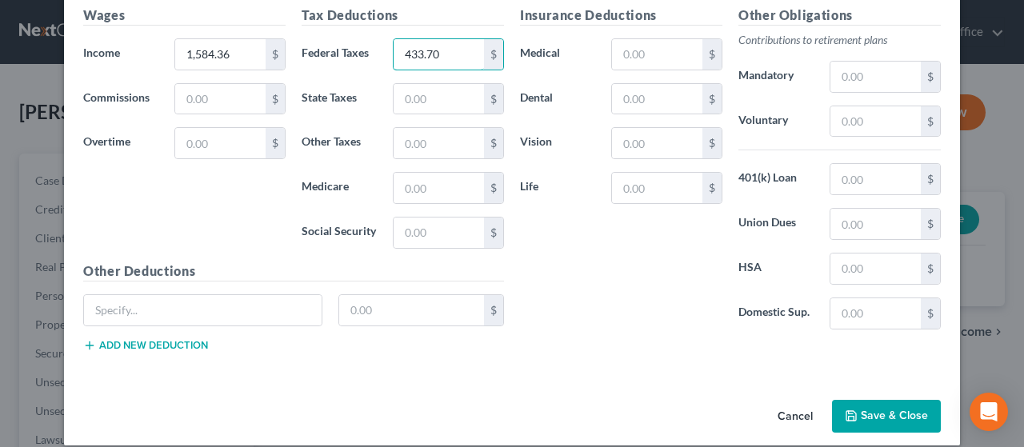
scroll to position [570, 0]
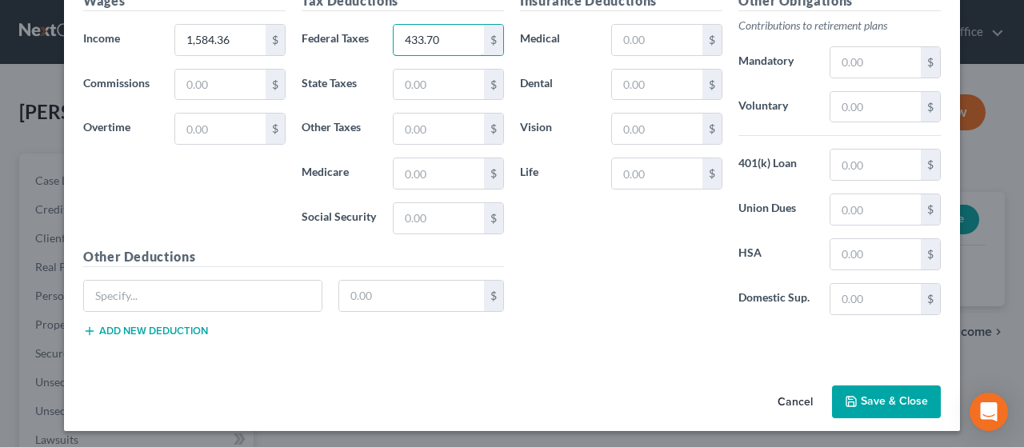
type input "433.70"
click at [893, 393] on button "Save & Close" at bounding box center [886, 403] width 109 height 34
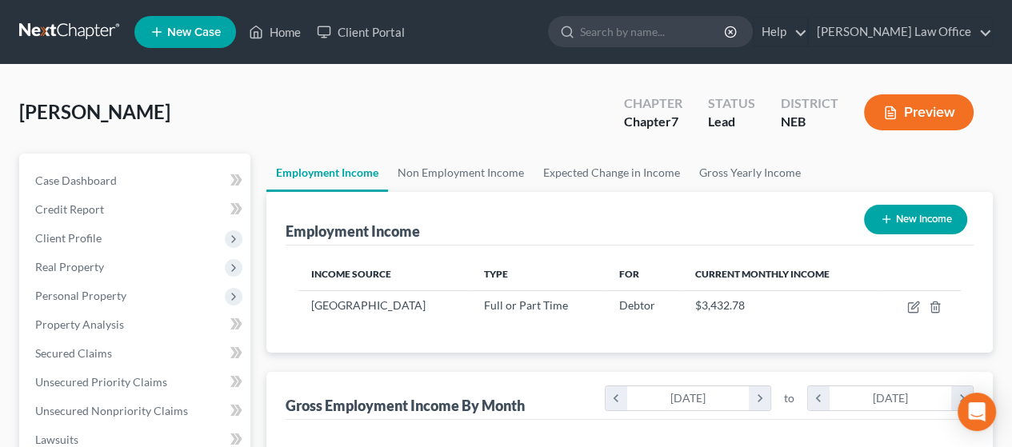
scroll to position [800068, 799948]
click at [631, 170] on link "Expected Change in Income" at bounding box center [612, 173] width 156 height 38
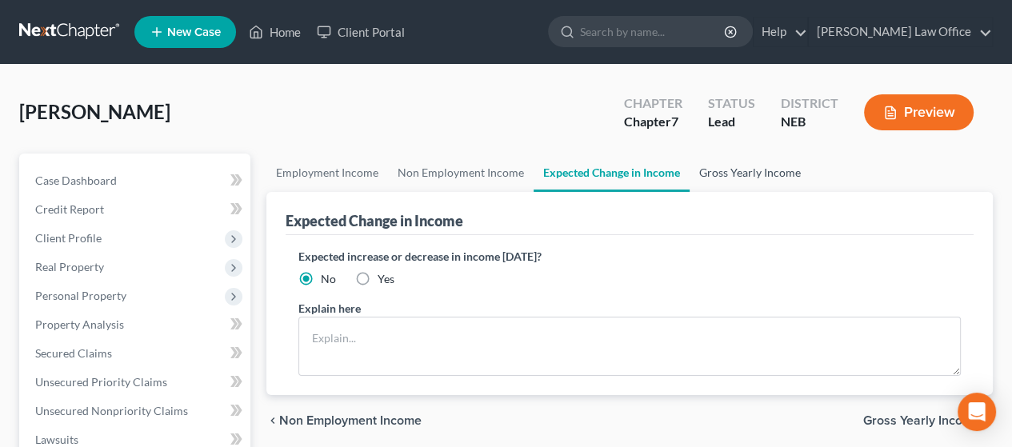
click at [749, 173] on link "Gross Yearly Income" at bounding box center [750, 173] width 121 height 38
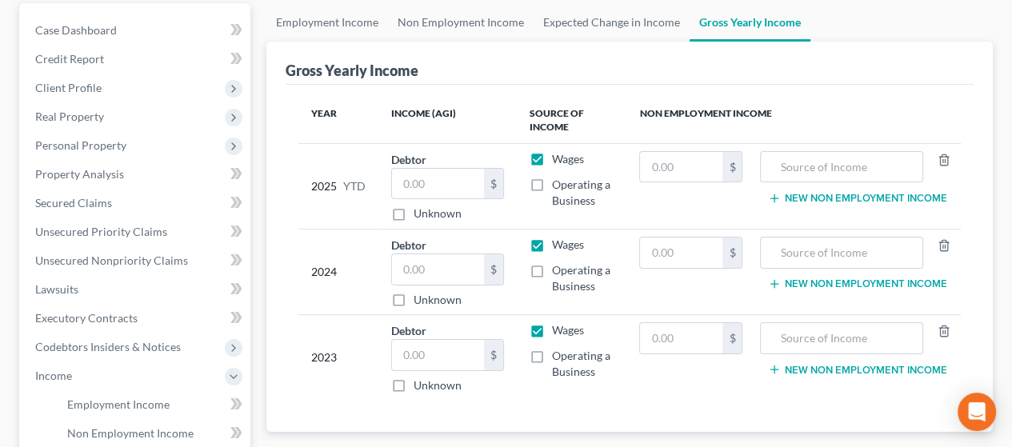
scroll to position [160, 0]
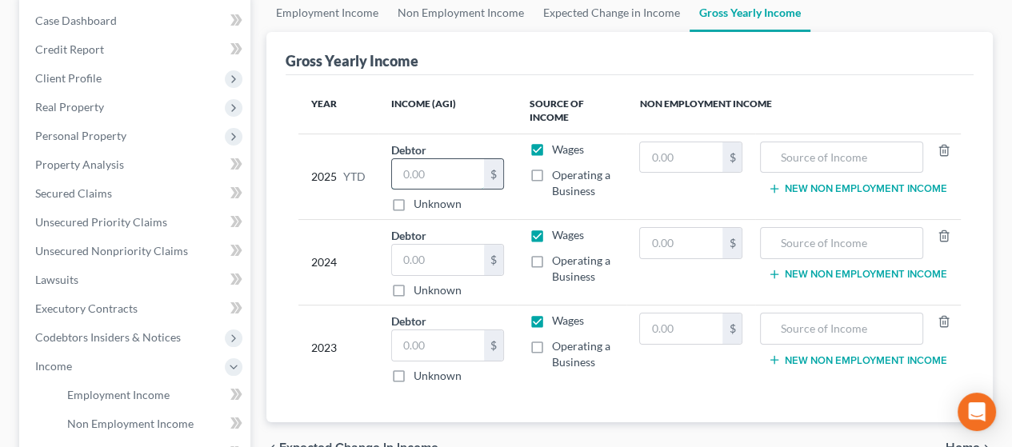
click at [427, 168] on input "text" at bounding box center [437, 174] width 91 height 30
type input "22,553.69"
click at [435, 252] on input "text" at bounding box center [437, 260] width 91 height 30
type input "42,214.00"
click at [442, 344] on input "text" at bounding box center [437, 346] width 91 height 30
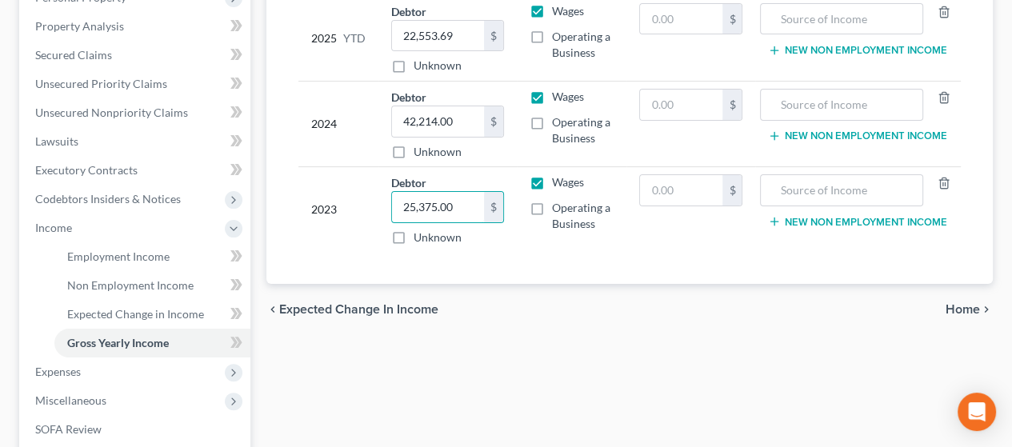
scroll to position [320, 0]
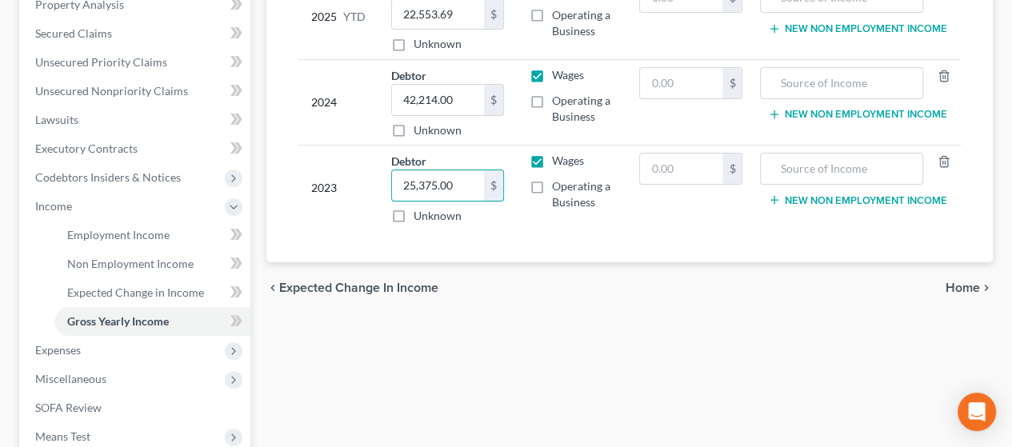
type input "25,375.00"
click at [965, 283] on span "Home" at bounding box center [963, 288] width 34 height 13
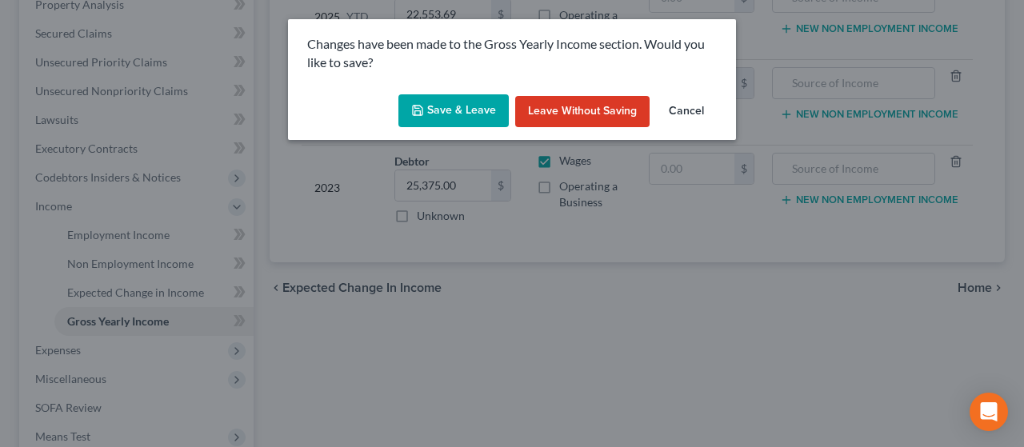
click at [478, 114] on button "Save & Leave" at bounding box center [454, 111] width 110 height 34
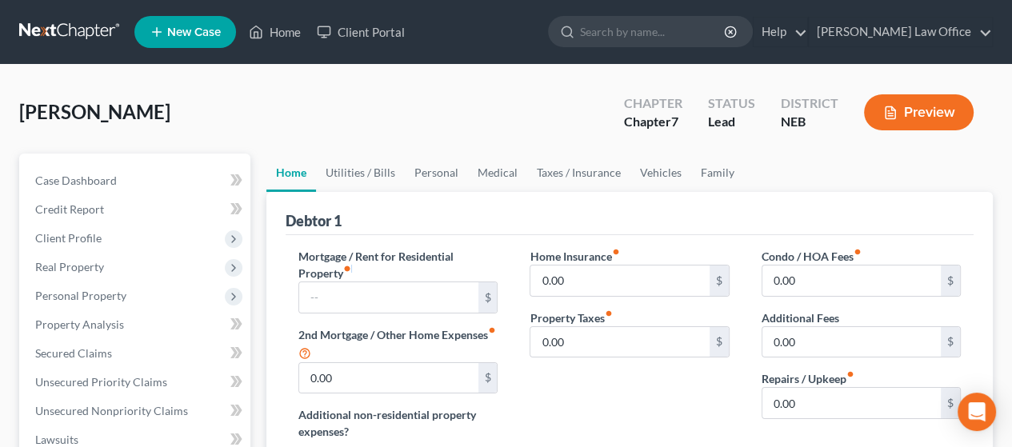
click at [352, 273] on label "Mortgage / Rent for Residential Property fiber_manual_record" at bounding box center [398, 265] width 199 height 34
click at [355, 283] on input "text" at bounding box center [388, 298] width 178 height 30
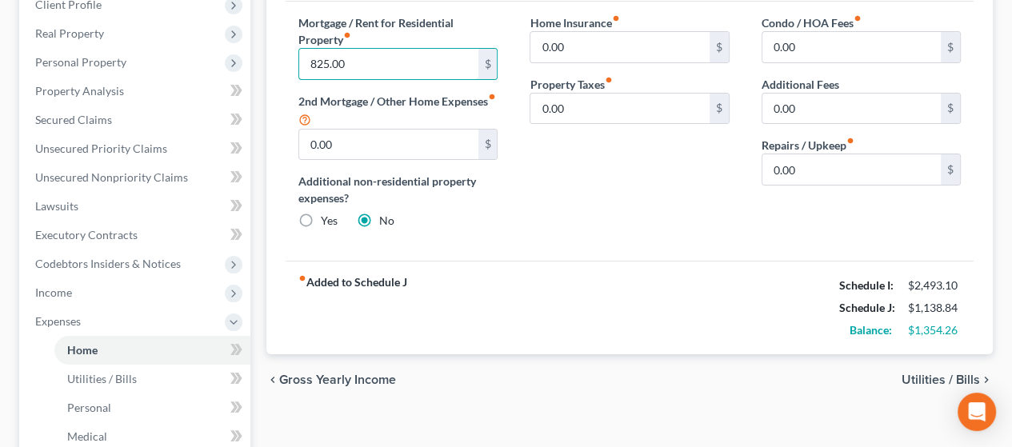
scroll to position [240, 0]
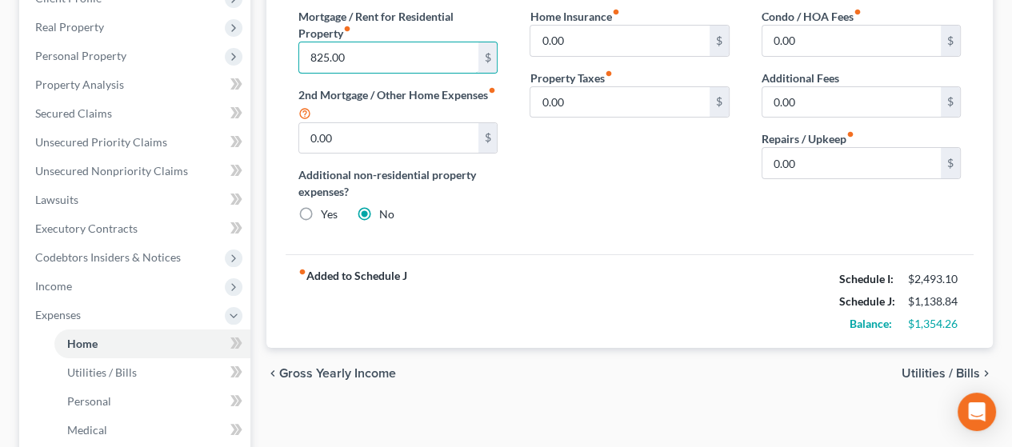
type input "825.00"
click at [926, 368] on span "Utilities / Bills" at bounding box center [941, 373] width 78 height 13
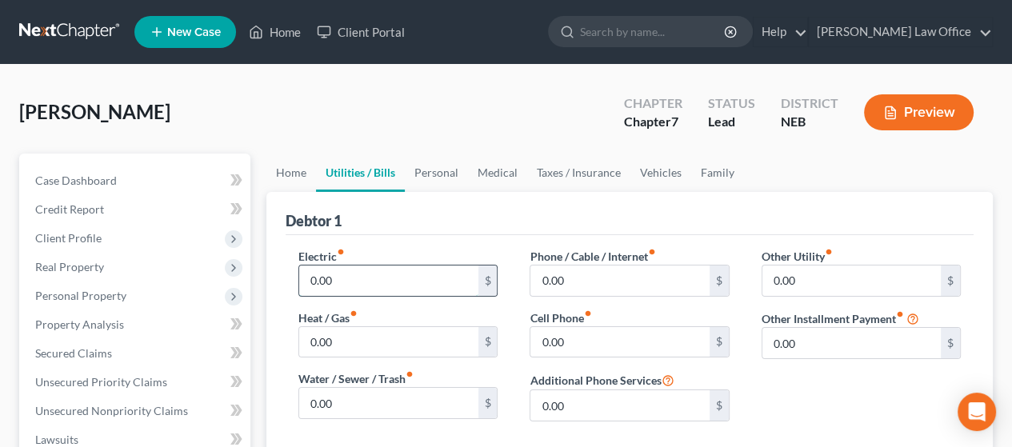
click at [367, 278] on input "0.00" at bounding box center [388, 281] width 178 height 30
type input "100.00"
click at [583, 277] on input "0.00" at bounding box center [620, 281] width 178 height 30
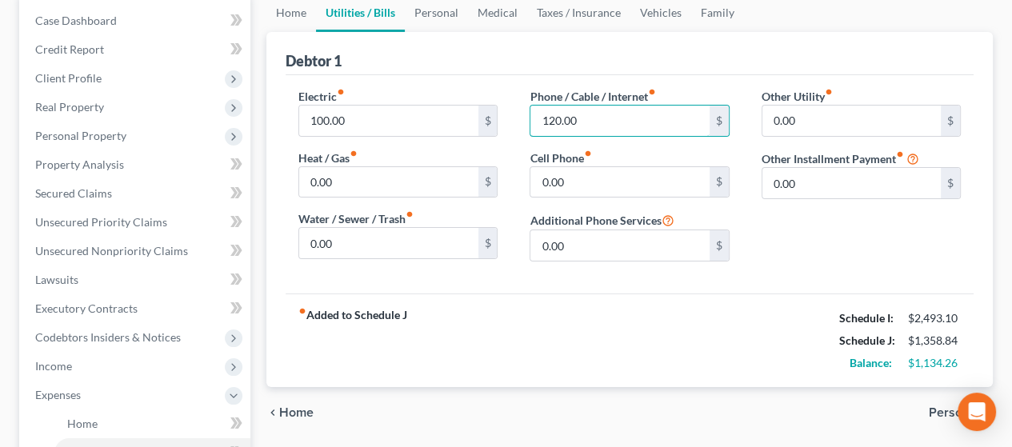
scroll to position [240, 0]
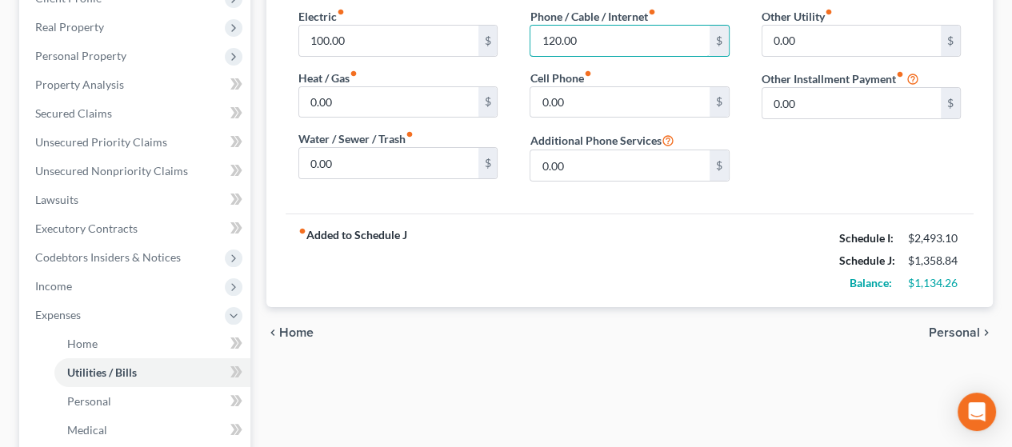
type input "120.00"
click at [965, 330] on span "Personal" at bounding box center [954, 333] width 51 height 13
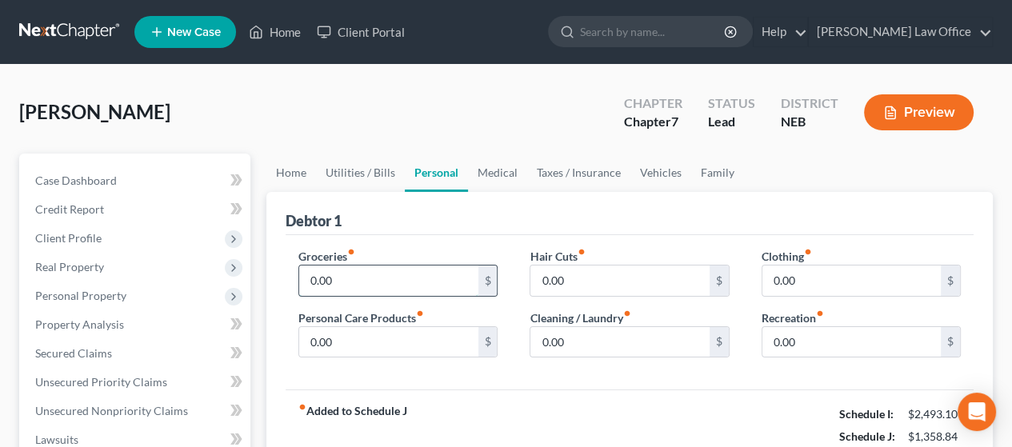
click at [356, 275] on input "0.00" at bounding box center [388, 281] width 178 height 30
type input "530.00"
click at [868, 280] on input "0.00" at bounding box center [852, 281] width 178 height 30
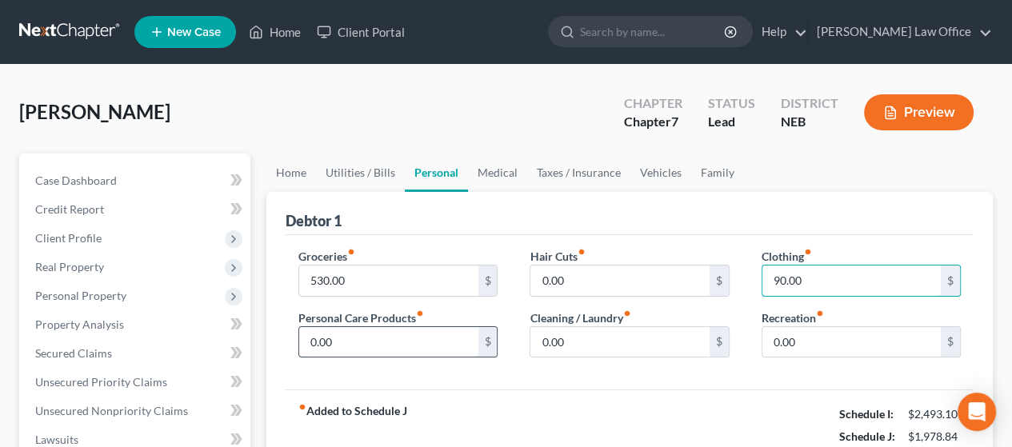
type input "90.00"
click at [347, 333] on input "0.00" at bounding box center [388, 342] width 178 height 30
type input "50.00"
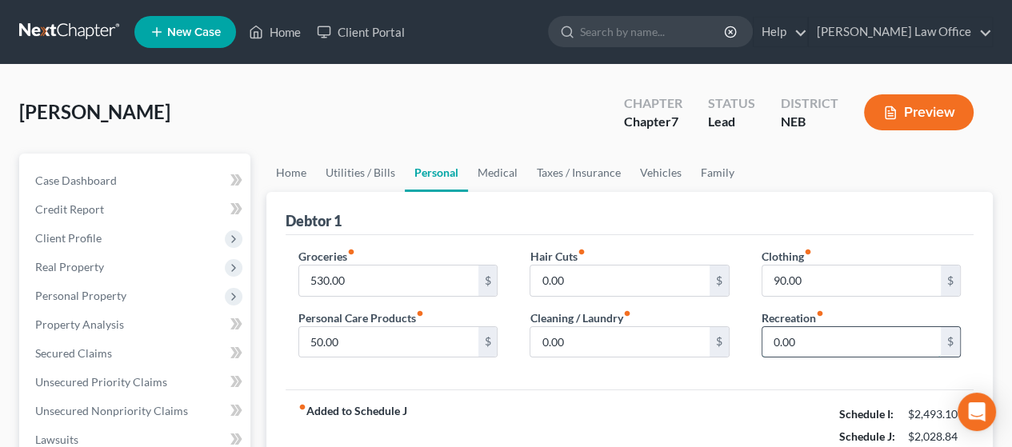
click at [819, 335] on input "0.00" at bounding box center [852, 342] width 178 height 30
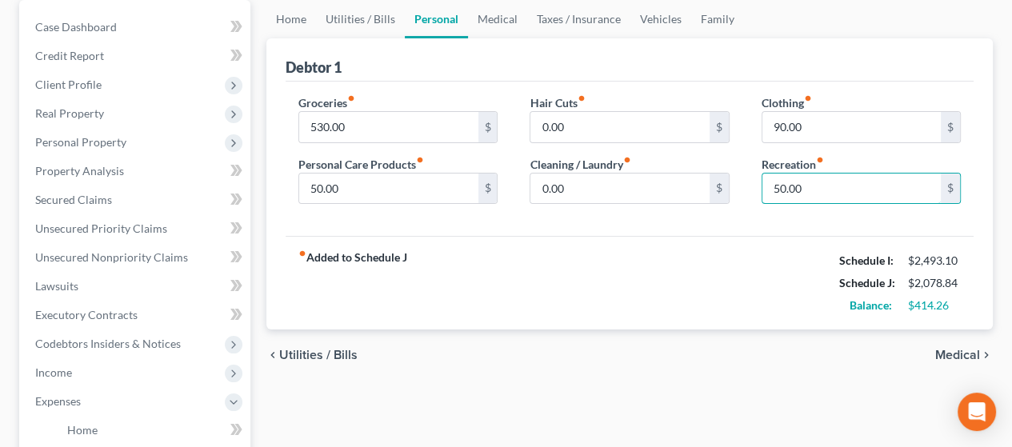
scroll to position [400, 0]
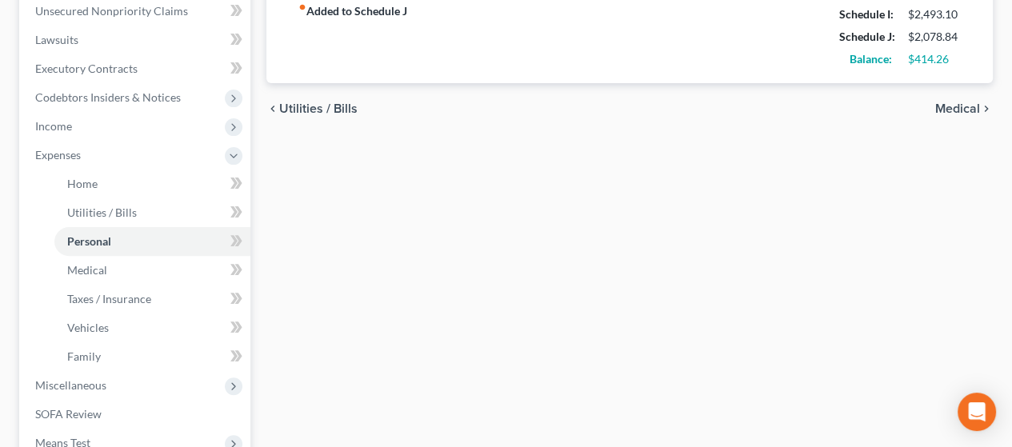
type input "50.00"
click at [964, 104] on span "Medical" at bounding box center [958, 108] width 45 height 13
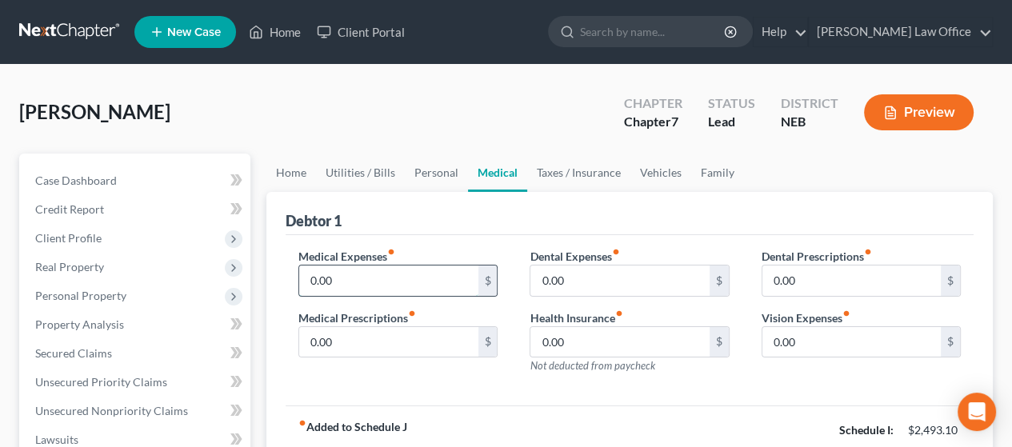
click at [352, 277] on input "0.00" at bounding box center [388, 281] width 178 height 30
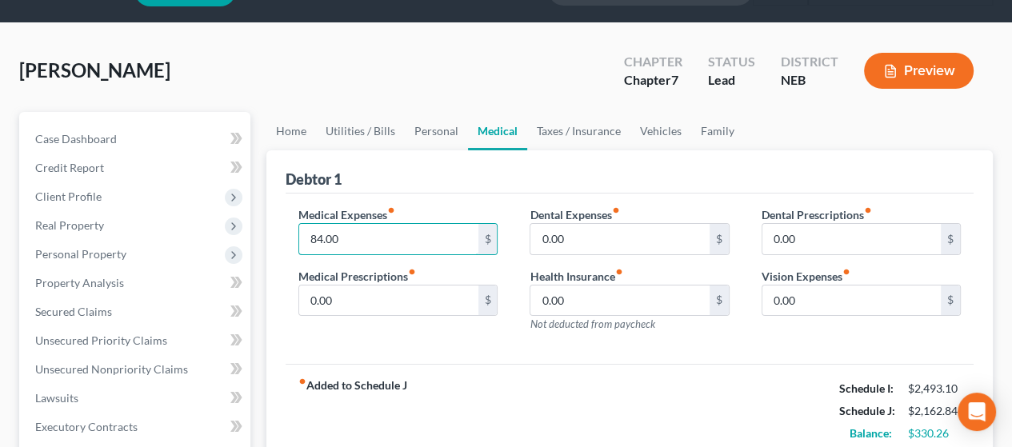
scroll to position [160, 0]
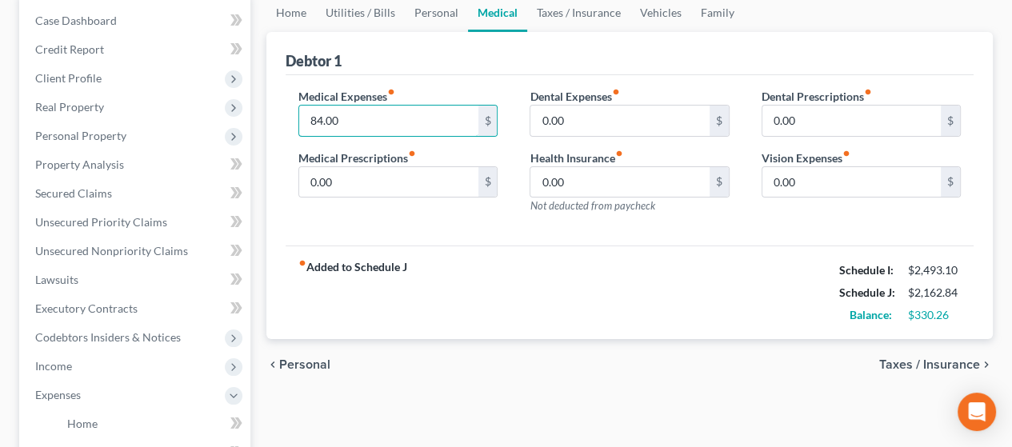
type input "84.00"
click at [928, 359] on span "Taxes / Insurance" at bounding box center [930, 365] width 101 height 13
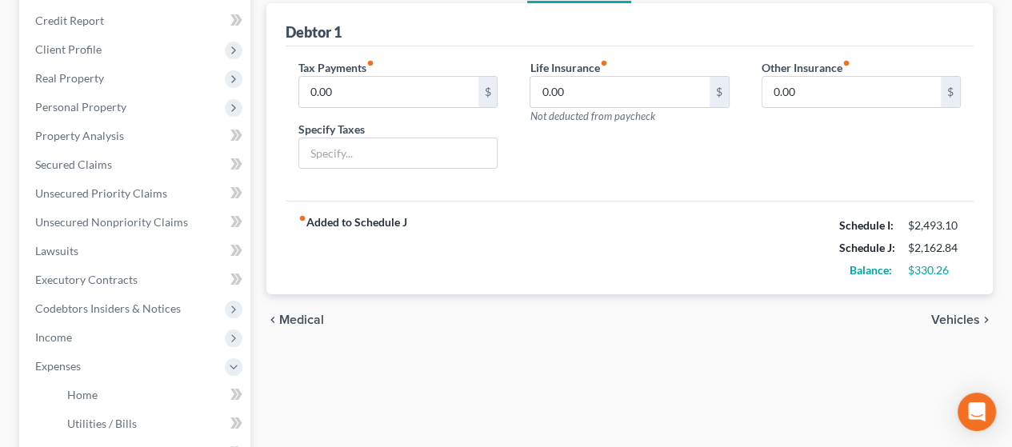
scroll to position [240, 0]
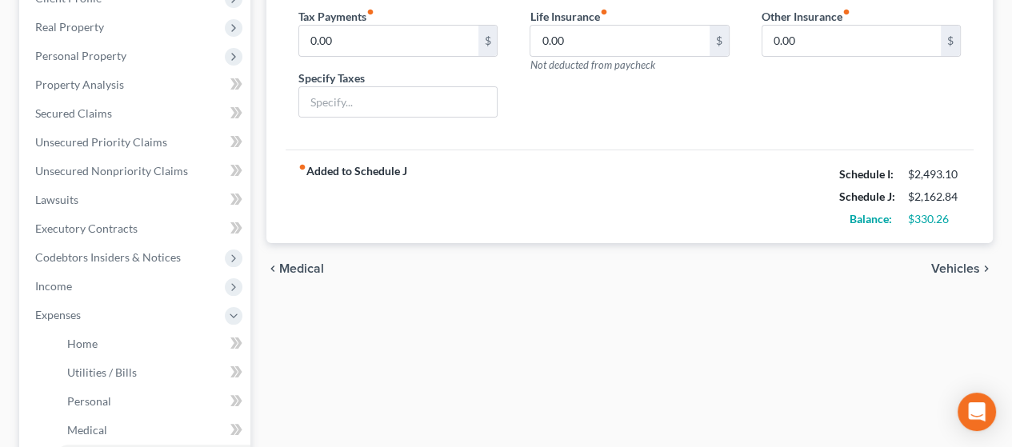
drag, startPoint x: 960, startPoint y: 263, endPoint x: 928, endPoint y: 259, distance: 32.2
click at [961, 263] on span "Vehicles" at bounding box center [956, 269] width 49 height 13
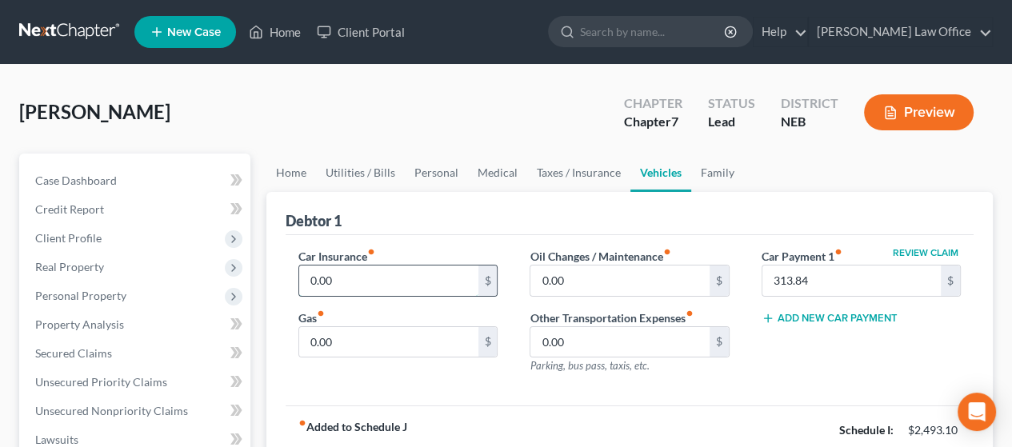
click at [343, 282] on input "0.00" at bounding box center [388, 281] width 178 height 30
type input "108.14"
click at [359, 341] on input "0.00" at bounding box center [388, 342] width 178 height 30
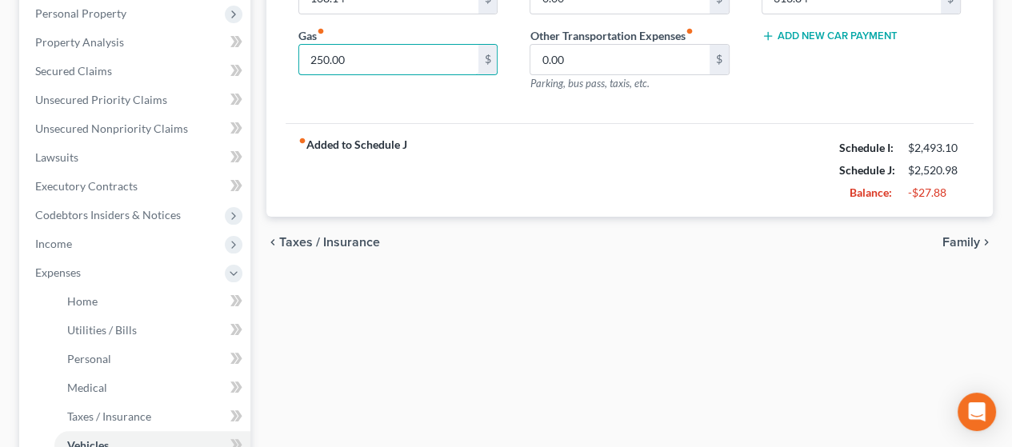
scroll to position [320, 0]
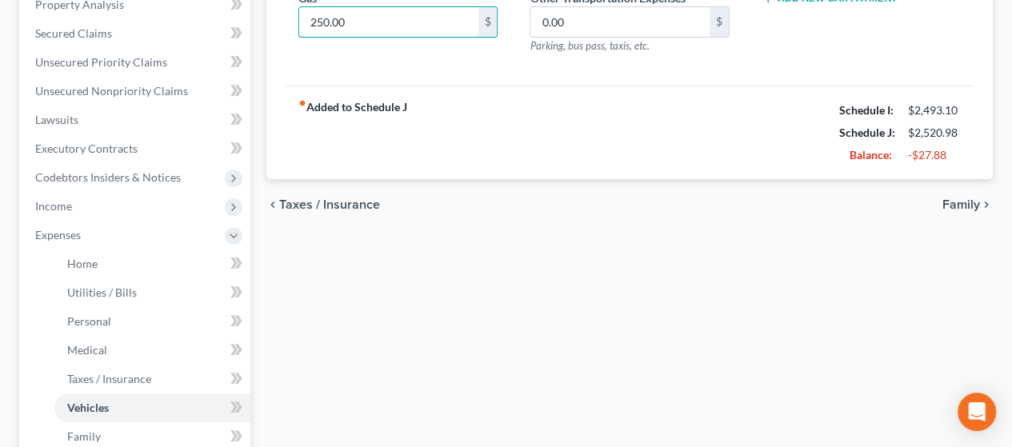
type input "250.00"
click at [965, 200] on span "Family" at bounding box center [962, 204] width 38 height 13
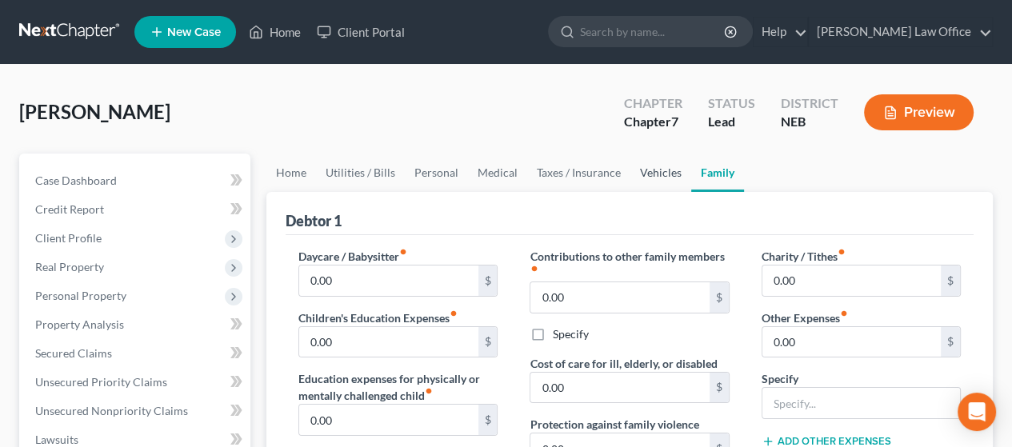
click at [660, 175] on link "Vehicles" at bounding box center [661, 173] width 61 height 38
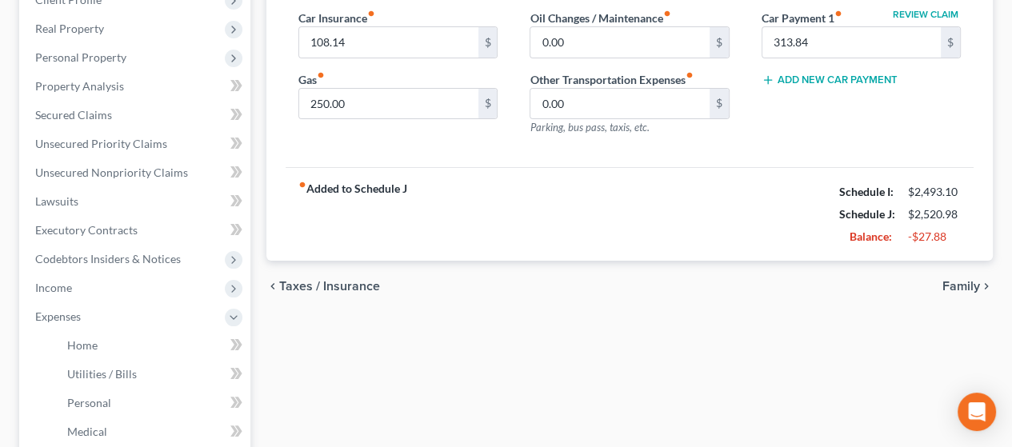
scroll to position [240, 0]
click at [961, 279] on span "Family" at bounding box center [962, 285] width 38 height 13
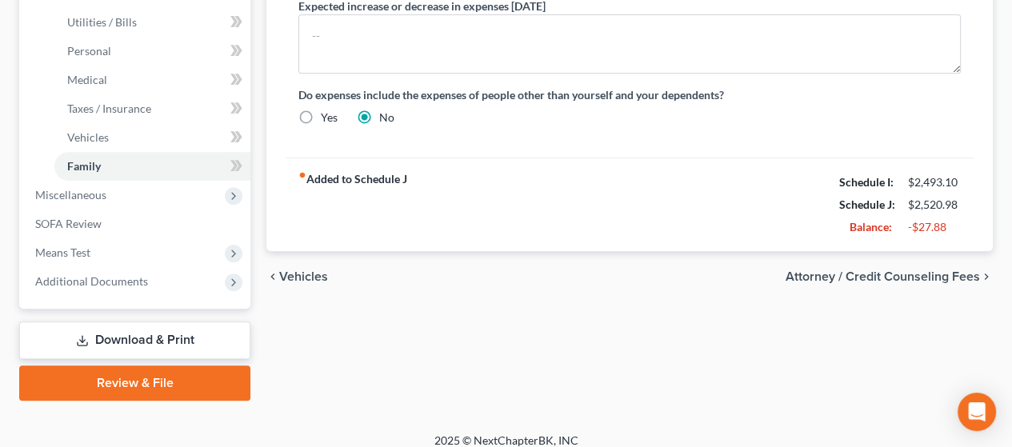
scroll to position [603, 0]
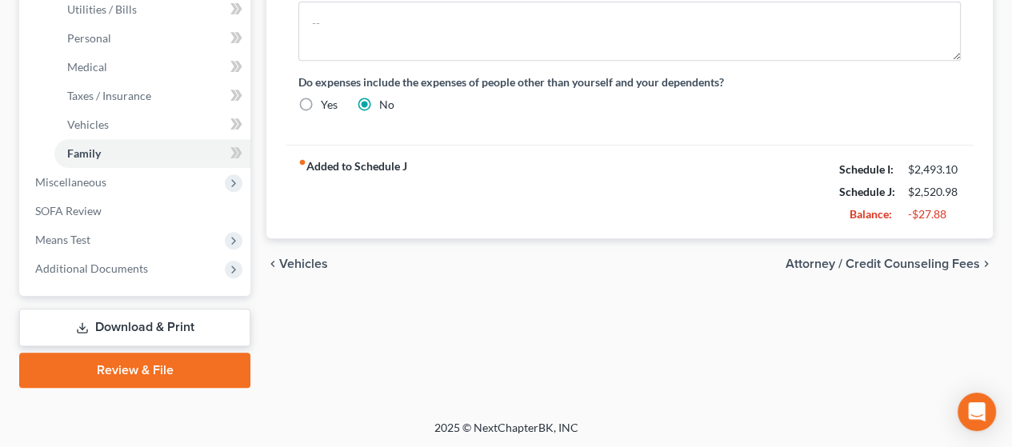
click at [906, 258] on span "Attorney / Credit Counseling Fees" at bounding box center [883, 264] width 194 height 13
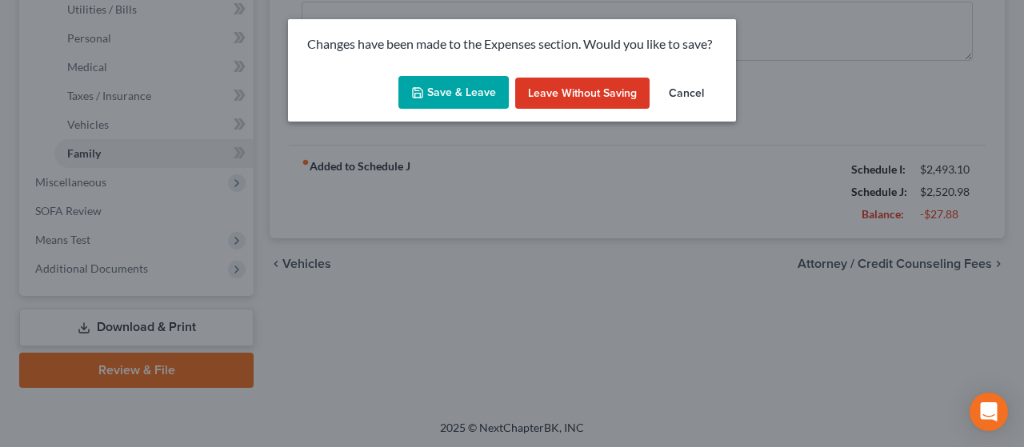
click at [466, 95] on button "Save & Leave" at bounding box center [454, 93] width 110 height 34
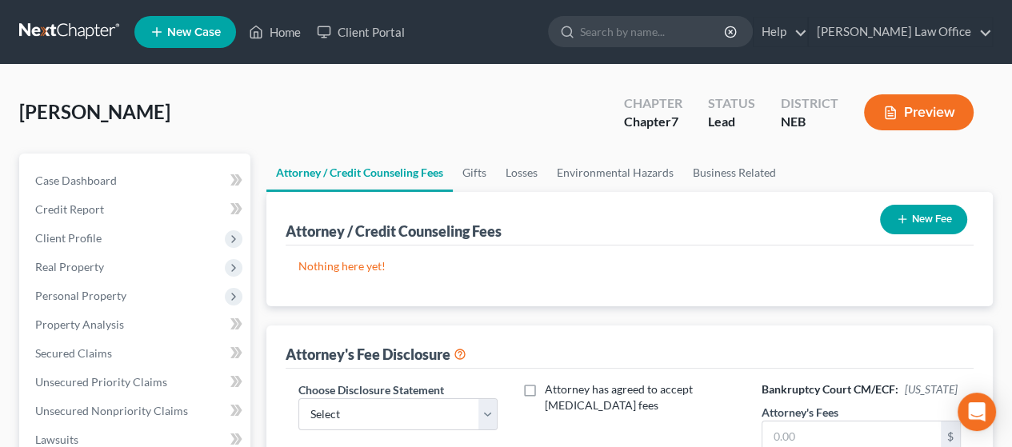
click at [928, 213] on button "New Fee" at bounding box center [923, 220] width 87 height 30
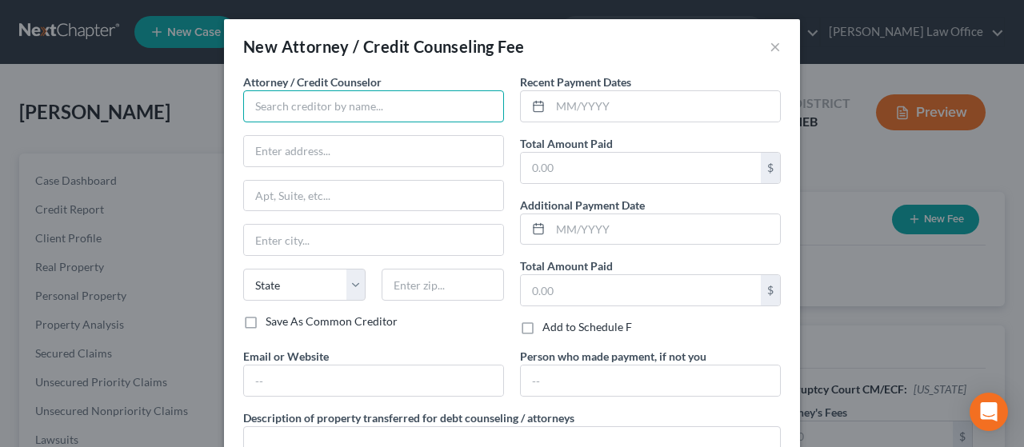
click at [375, 105] on input "text" at bounding box center [373, 106] width 261 height 32
type input "[PERSON_NAME] Law Office"
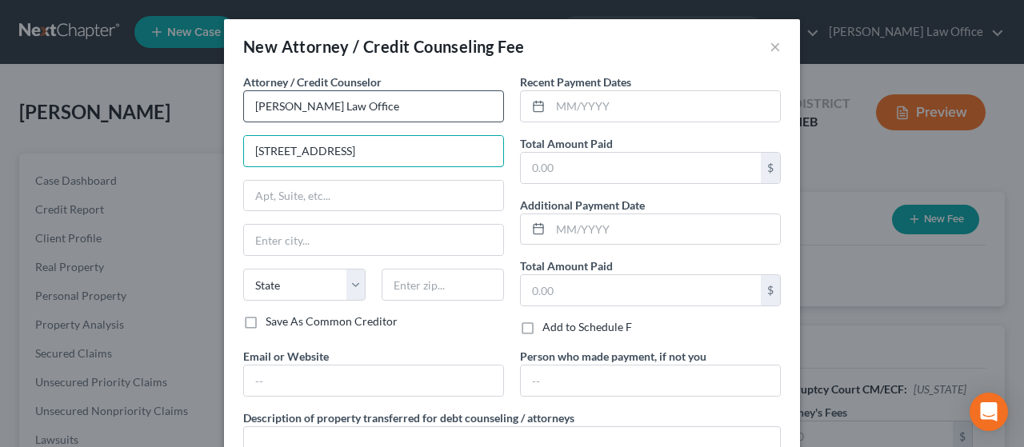
type input "[STREET_ADDRESS]"
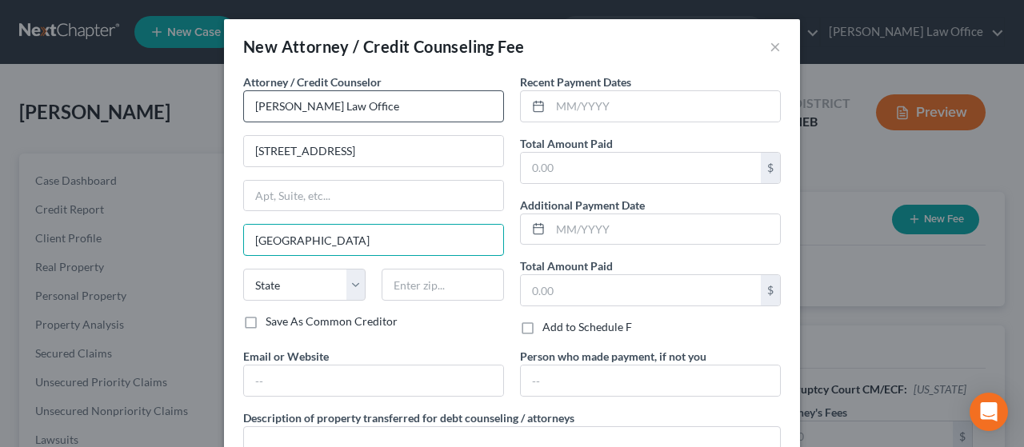
type input "[GEOGRAPHIC_DATA]"
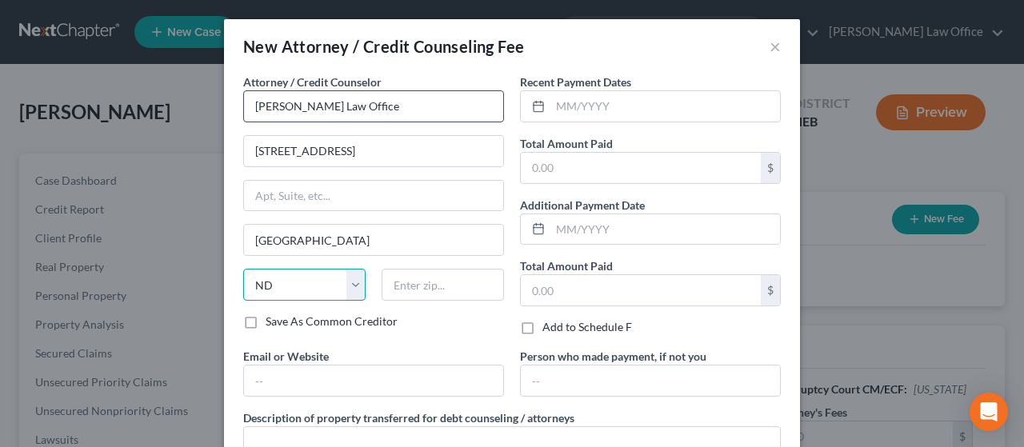
select select "30"
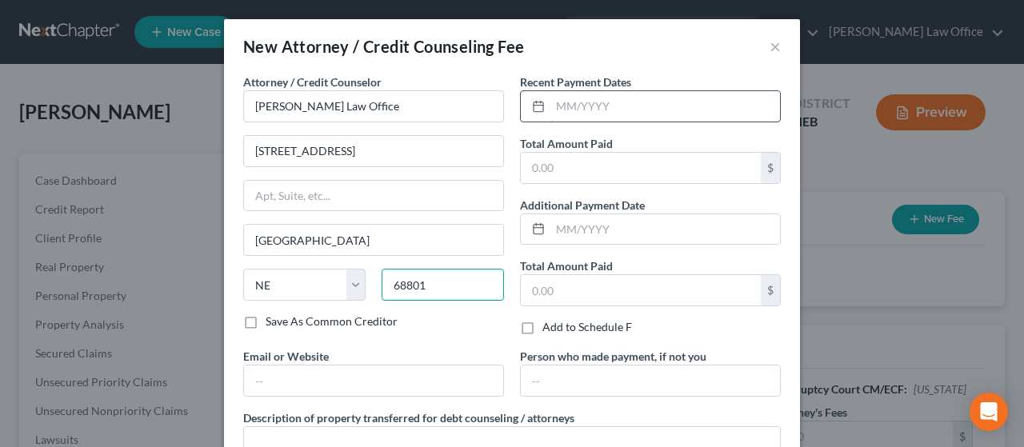
type input "68801"
click at [613, 110] on input "text" at bounding box center [666, 106] width 230 height 30
type input "[DATE]"
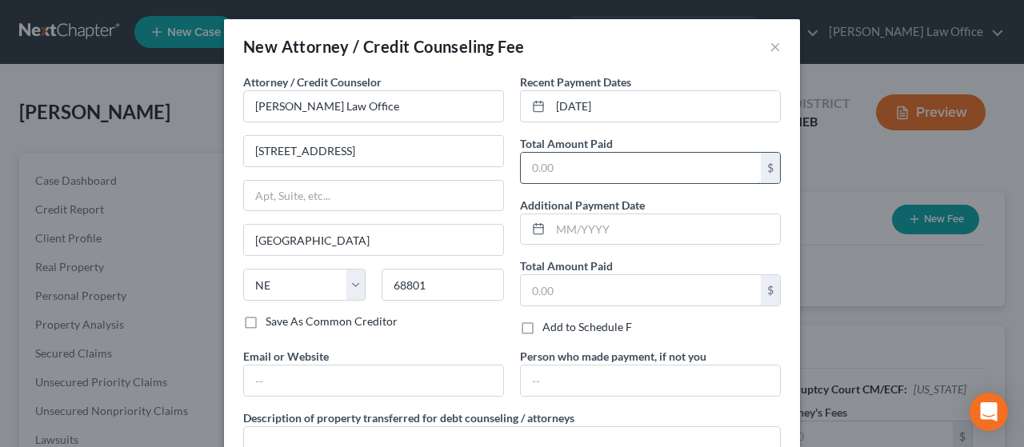
click at [562, 169] on input "text" at bounding box center [641, 168] width 240 height 30
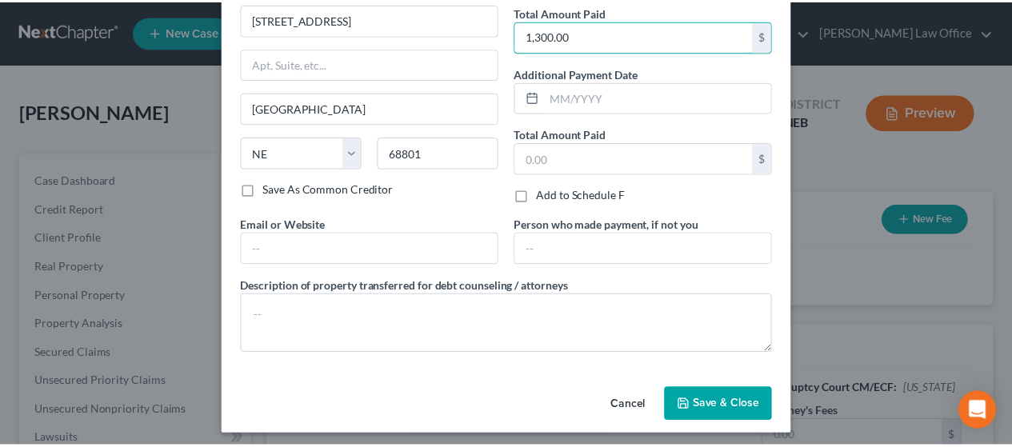
scroll to position [137, 0]
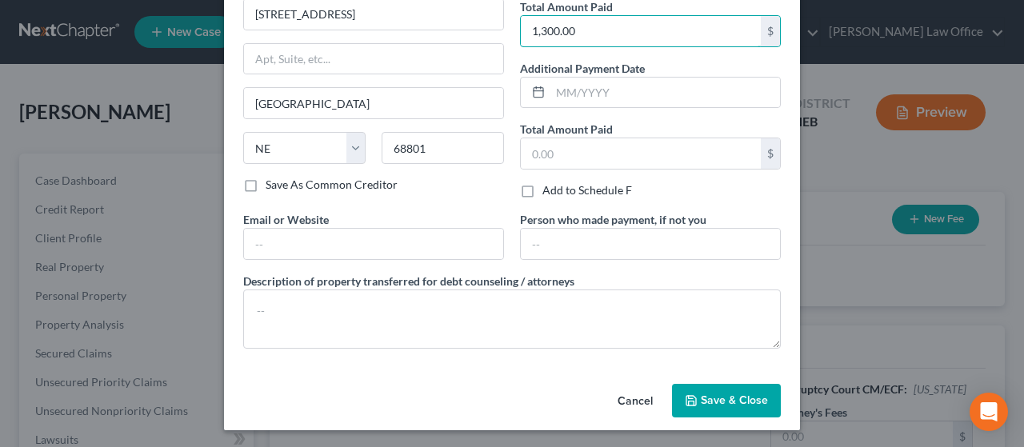
type input "1,300.00"
click at [733, 398] on span "Save & Close" at bounding box center [734, 401] width 67 height 14
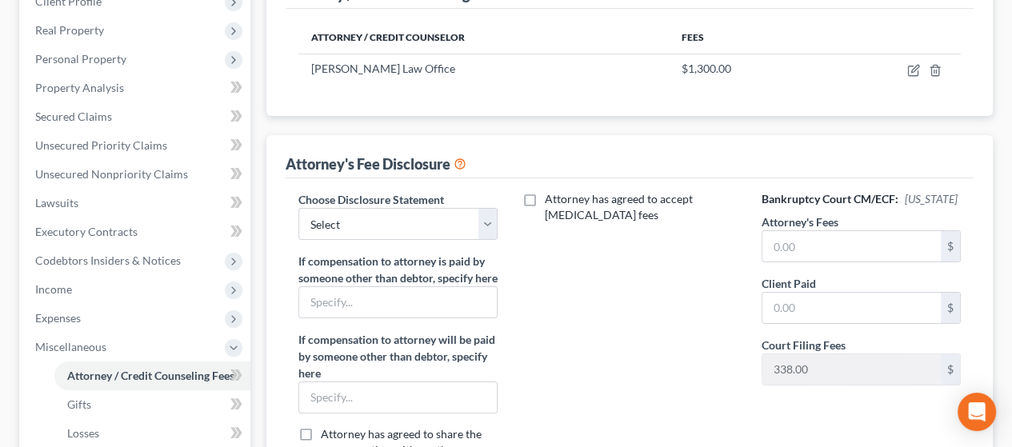
scroll to position [240, 0]
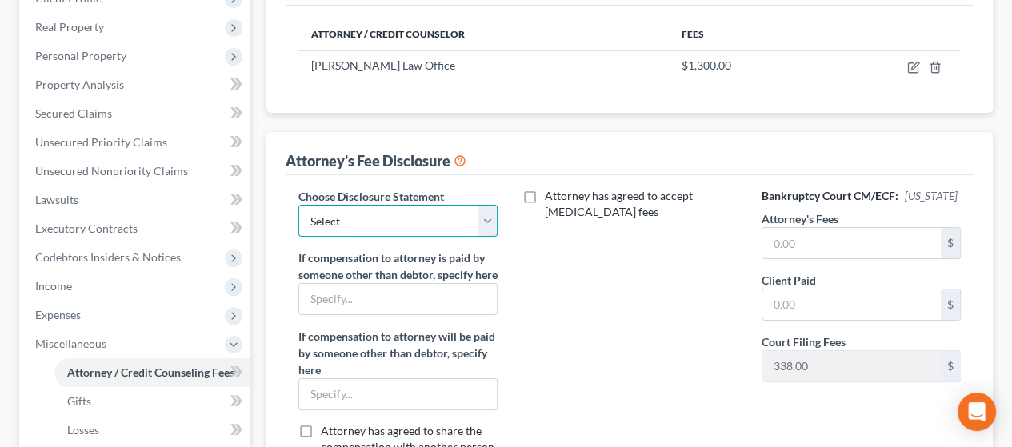
click at [493, 217] on select "Select Disclosure of Compensation of Attorney for Debtor" at bounding box center [398, 221] width 199 height 32
select select "0"
click at [299, 205] on select "Select Disclosure of Compensation of Attorney for Debtor" at bounding box center [398, 221] width 199 height 32
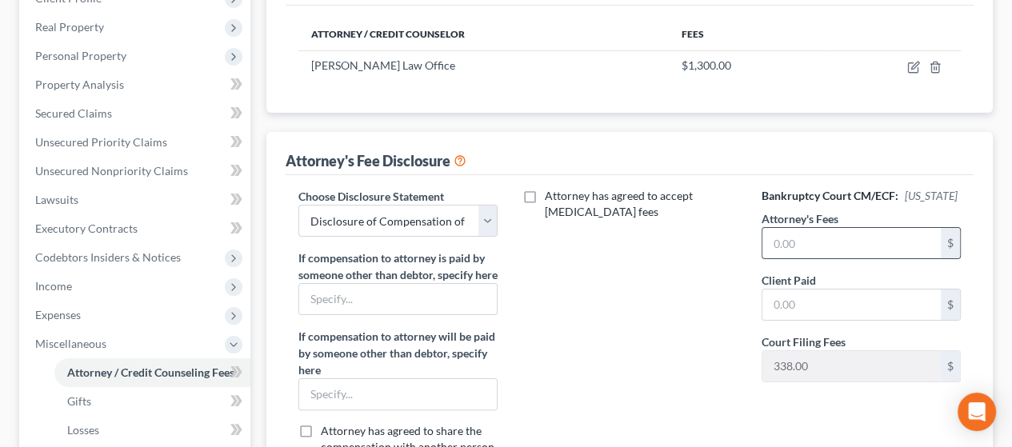
click at [820, 239] on input "text" at bounding box center [852, 243] width 178 height 30
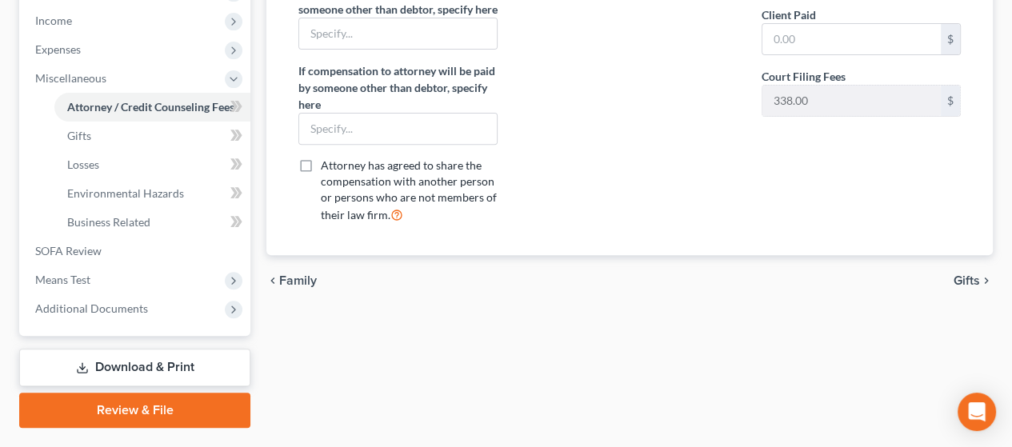
scroll to position [546, 0]
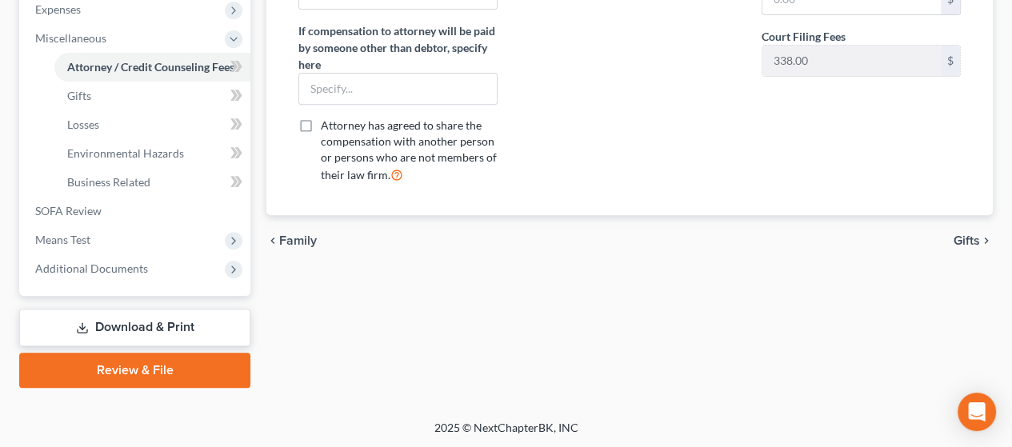
click at [970, 247] on span "Gifts" at bounding box center [967, 241] width 26 height 13
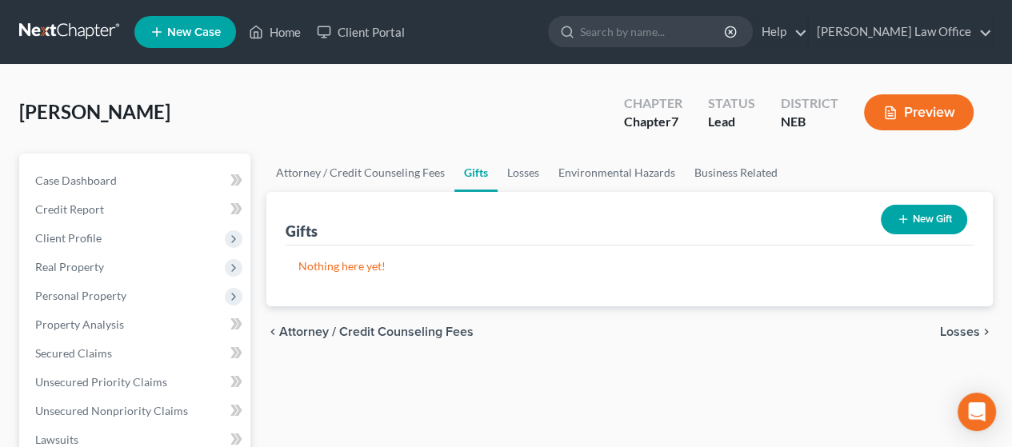
click at [965, 326] on span "Losses" at bounding box center [960, 332] width 40 height 13
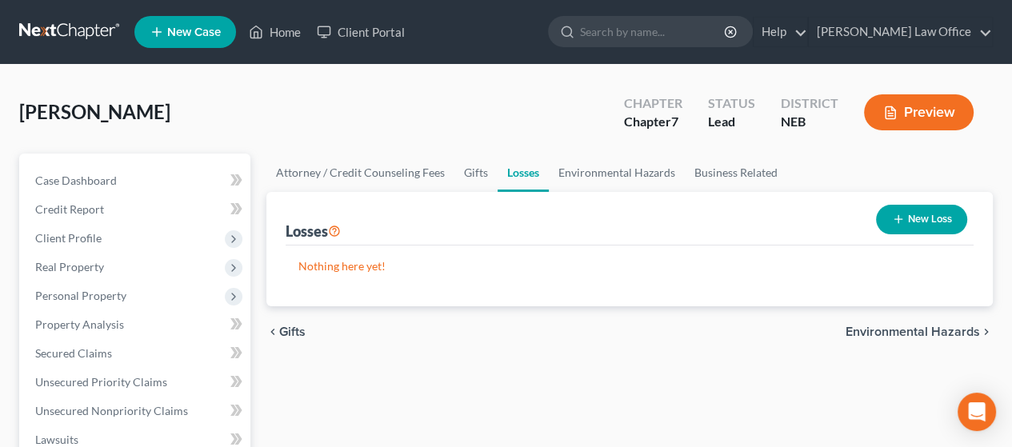
click at [916, 327] on span "Environmental Hazards" at bounding box center [913, 332] width 134 height 13
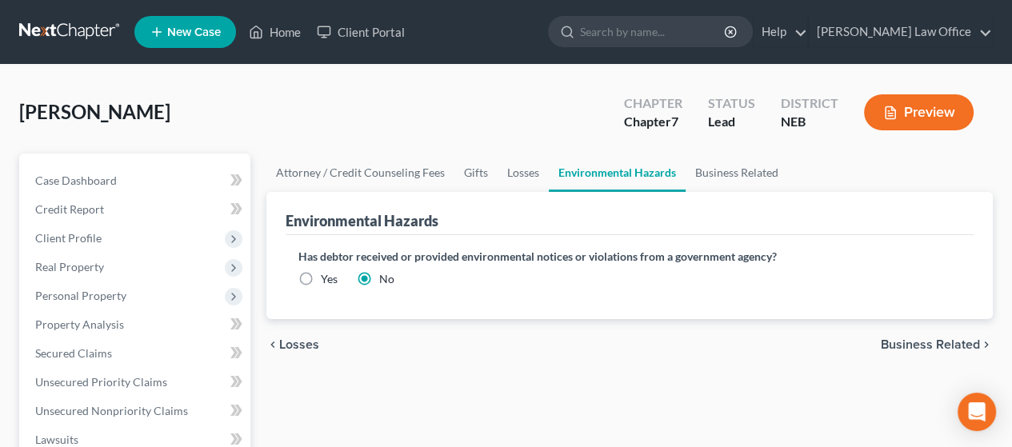
click at [919, 339] on span "Business Related" at bounding box center [930, 345] width 99 height 13
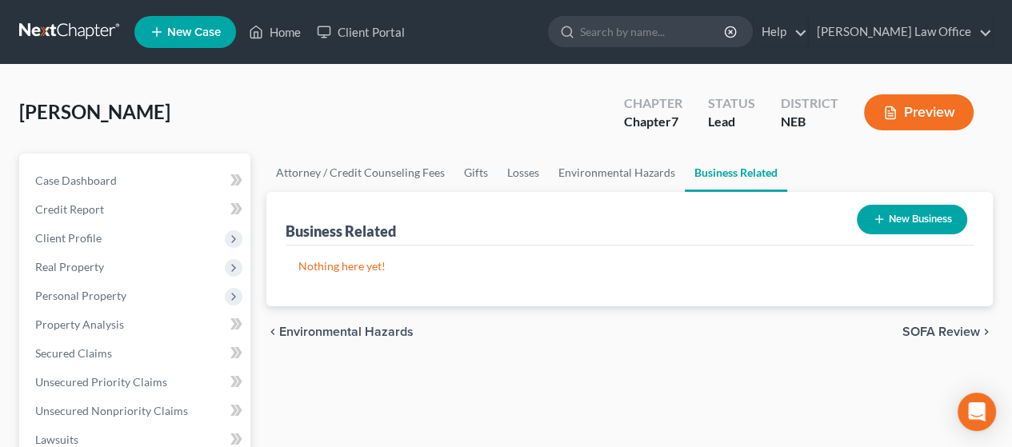
click at [942, 327] on span "SOFA Review" at bounding box center [942, 332] width 78 height 13
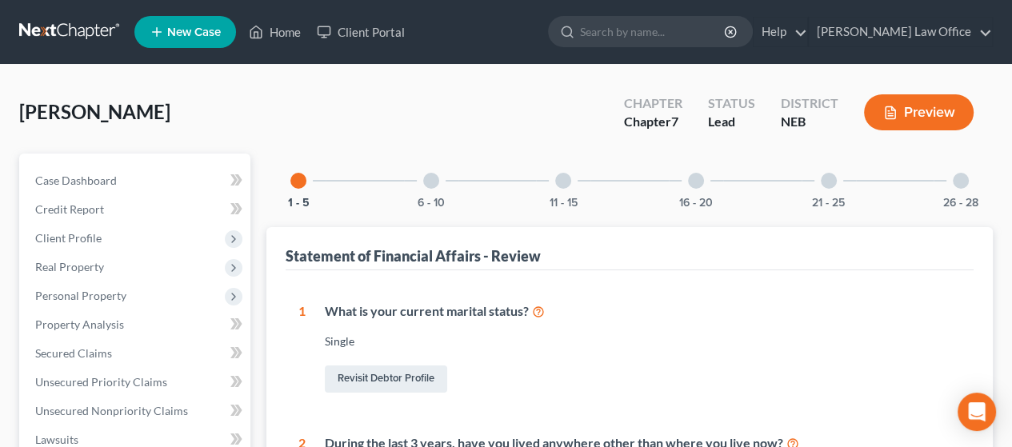
click at [428, 181] on div at bounding box center [431, 181] width 16 height 16
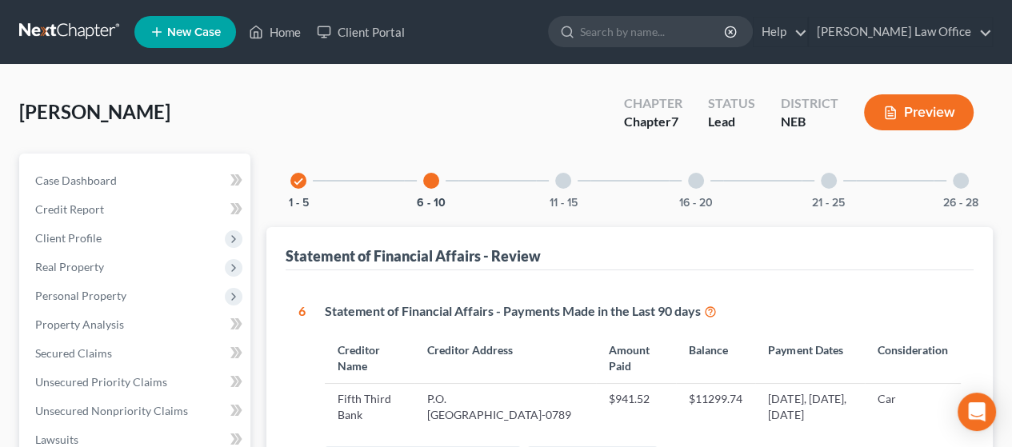
drag, startPoint x: 563, startPoint y: 178, endPoint x: 570, endPoint y: 188, distance: 12.0
click at [565, 180] on div at bounding box center [563, 181] width 16 height 16
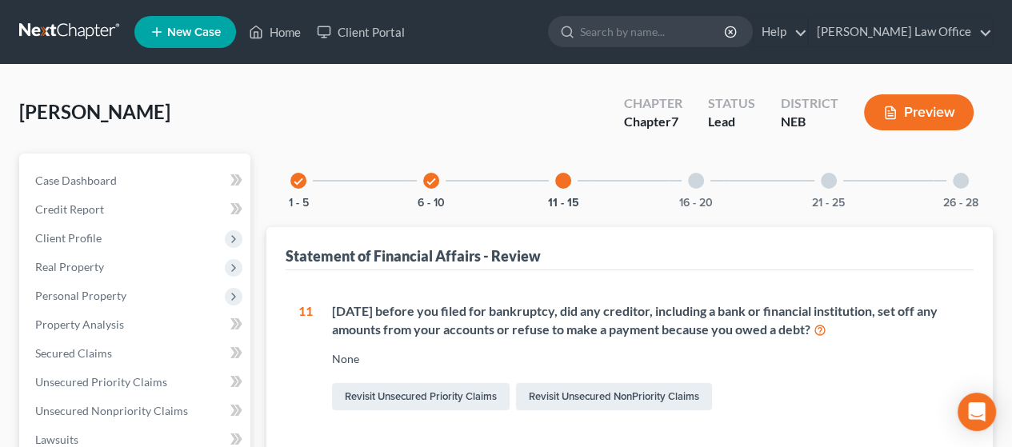
click at [696, 178] on div at bounding box center [696, 181] width 16 height 16
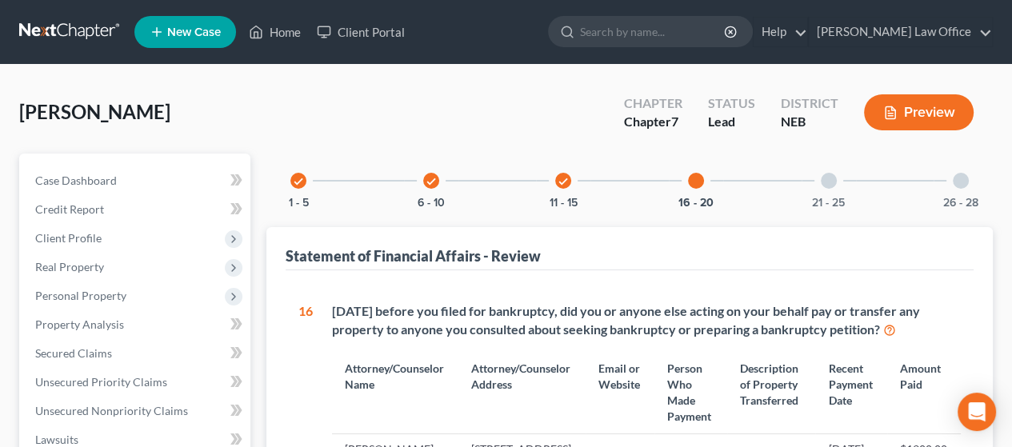
drag, startPoint x: 824, startPoint y: 182, endPoint x: 848, endPoint y: 190, distance: 24.3
click at [825, 182] on div at bounding box center [829, 181] width 16 height 16
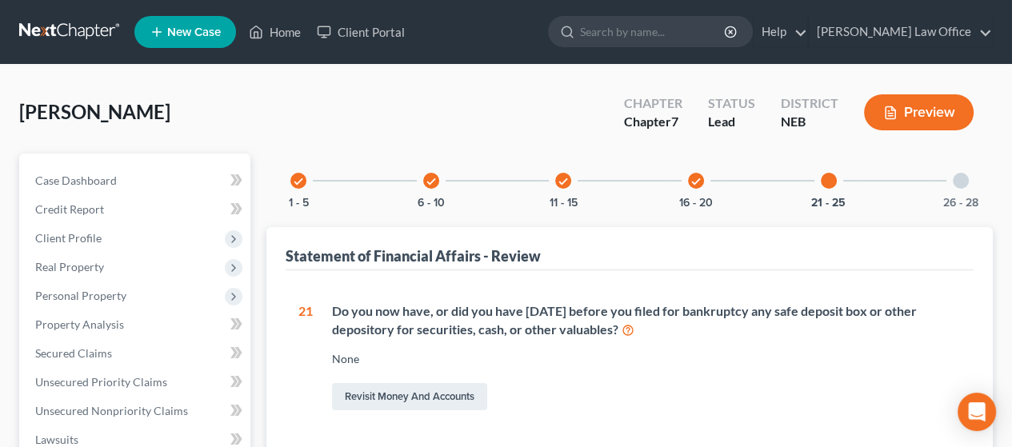
click at [964, 185] on div at bounding box center [961, 181] width 16 height 16
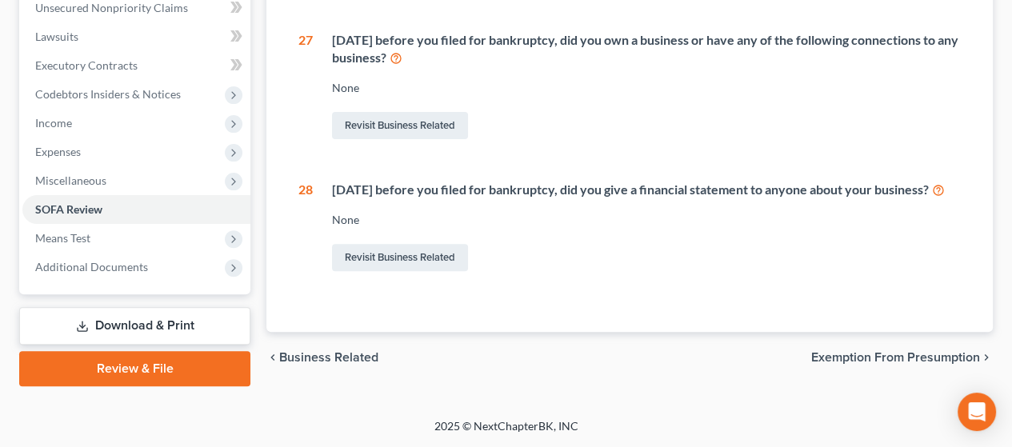
scroll to position [417, 0]
click at [913, 356] on span "Exemption from Presumption" at bounding box center [896, 357] width 169 height 13
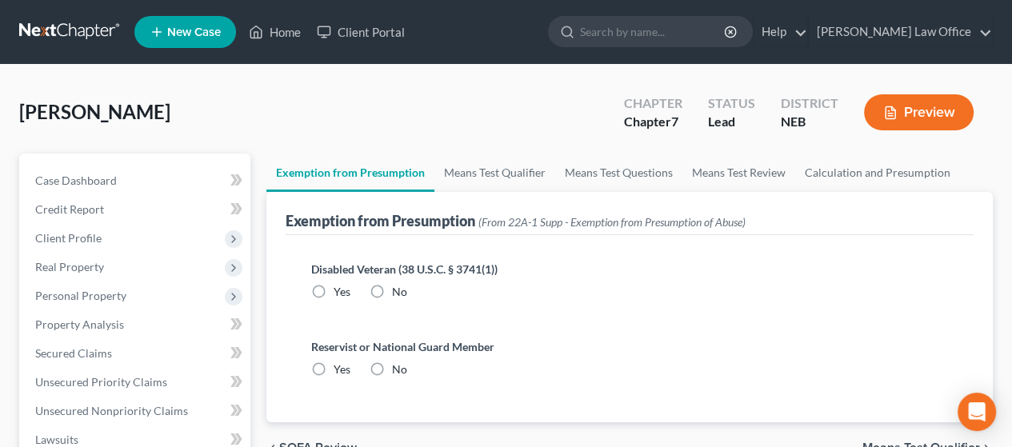
click at [392, 287] on label "No" at bounding box center [399, 292] width 15 height 16
click at [399, 287] on input "No" at bounding box center [404, 289] width 10 height 10
click at [392, 367] on label "No" at bounding box center [399, 370] width 15 height 16
click at [399, 367] on input "No" at bounding box center [404, 367] width 10 height 10
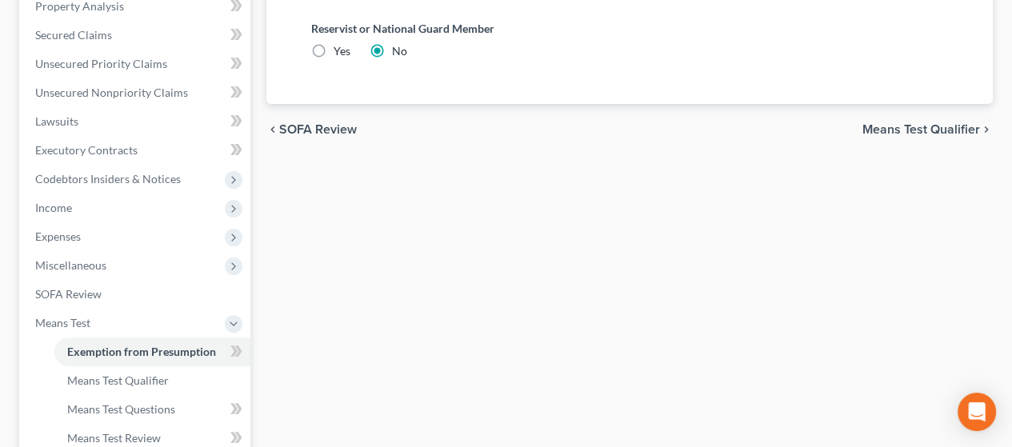
scroll to position [320, 0]
click at [923, 123] on span "Means Test Qualifier" at bounding box center [922, 128] width 118 height 13
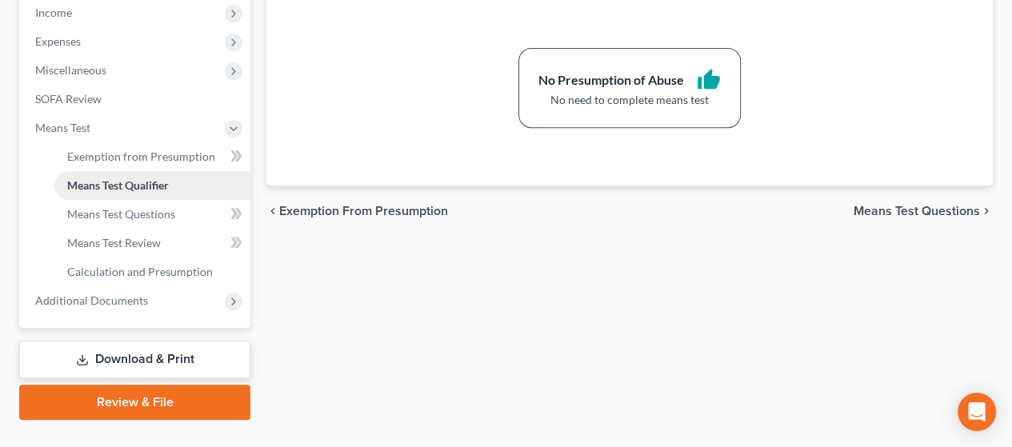
scroll to position [546, 0]
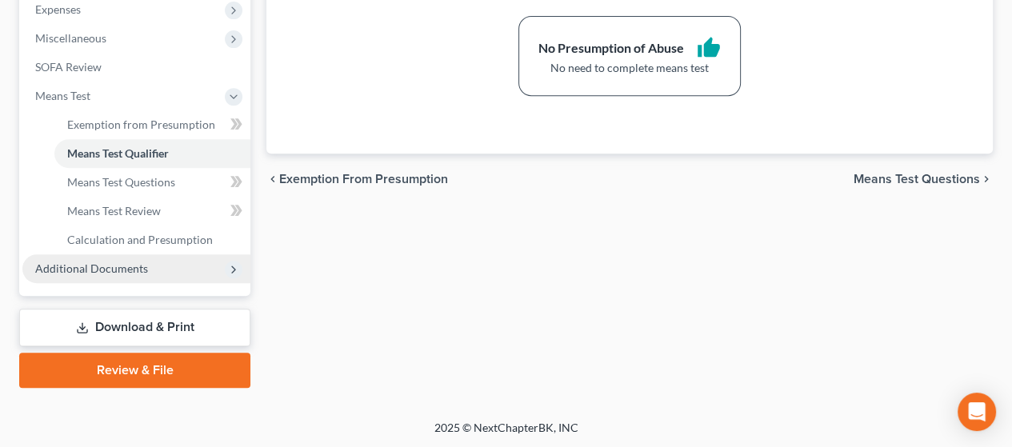
click at [162, 267] on span "Additional Documents" at bounding box center [136, 269] width 228 height 29
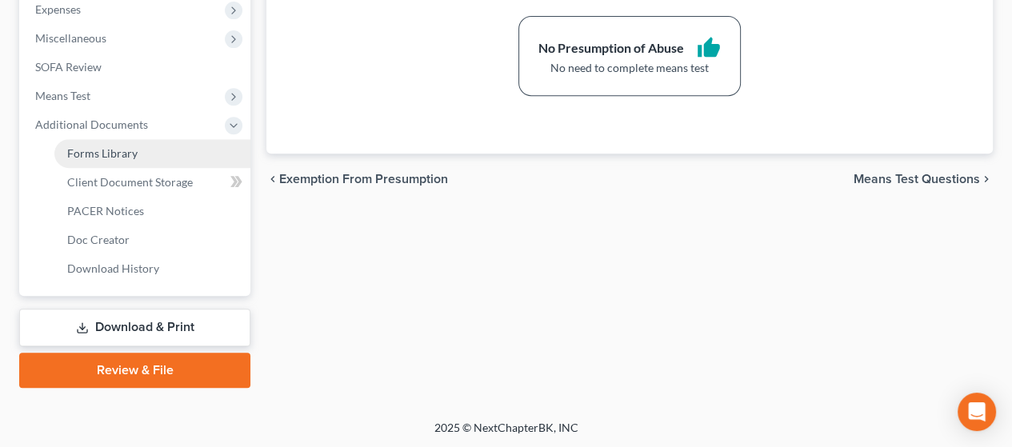
click at [170, 150] on link "Forms Library" at bounding box center [152, 153] width 196 height 29
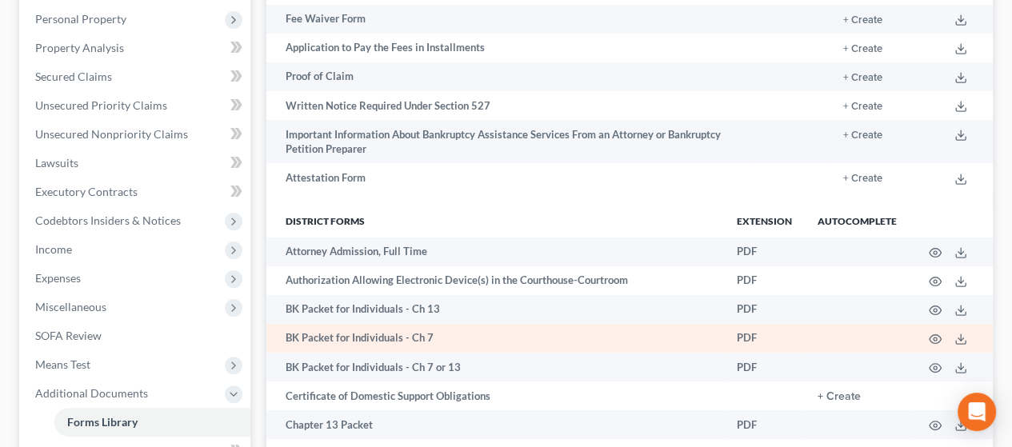
scroll to position [240, 0]
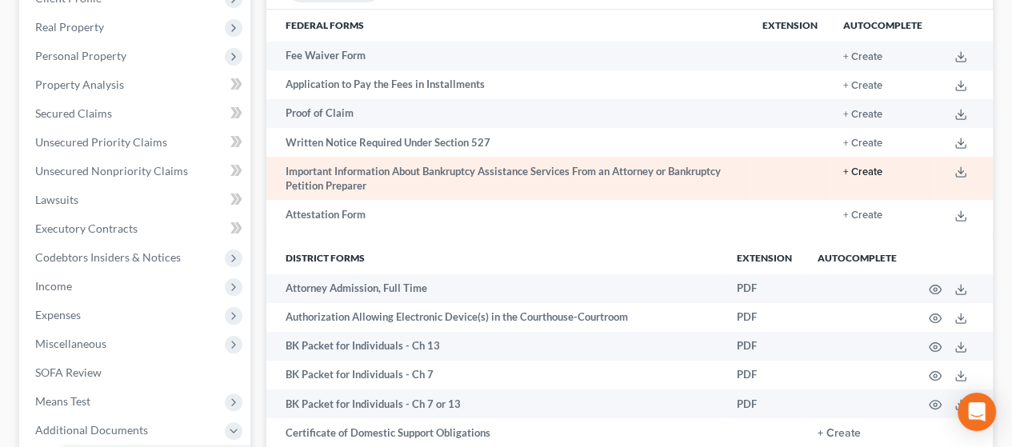
click at [872, 171] on button "+ Create" at bounding box center [863, 172] width 39 height 10
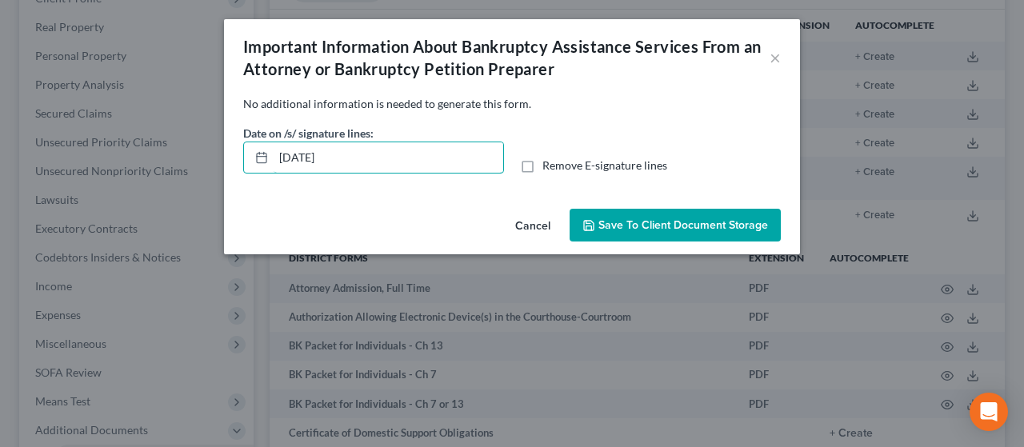
drag, startPoint x: 394, startPoint y: 168, endPoint x: 176, endPoint y: 146, distance: 218.8
click at [176, 146] on div "Important Information About Bankruptcy Assistance Services From an Attorney or …" at bounding box center [512, 223] width 1024 height 447
click at [543, 166] on label "Remove E-signature lines" at bounding box center [605, 166] width 125 height 16
click at [549, 166] on input "Remove E-signature lines" at bounding box center [554, 163] width 10 height 10
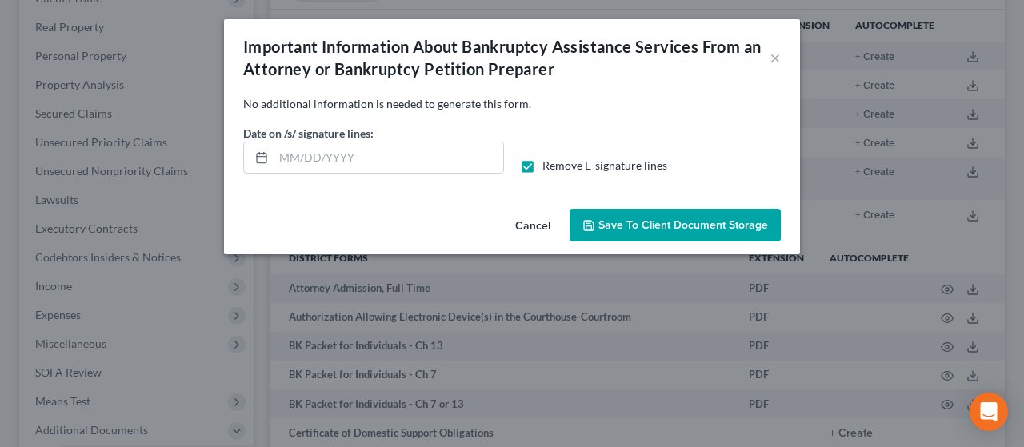
click at [652, 226] on span "Save to Client Document Storage" at bounding box center [684, 225] width 170 height 14
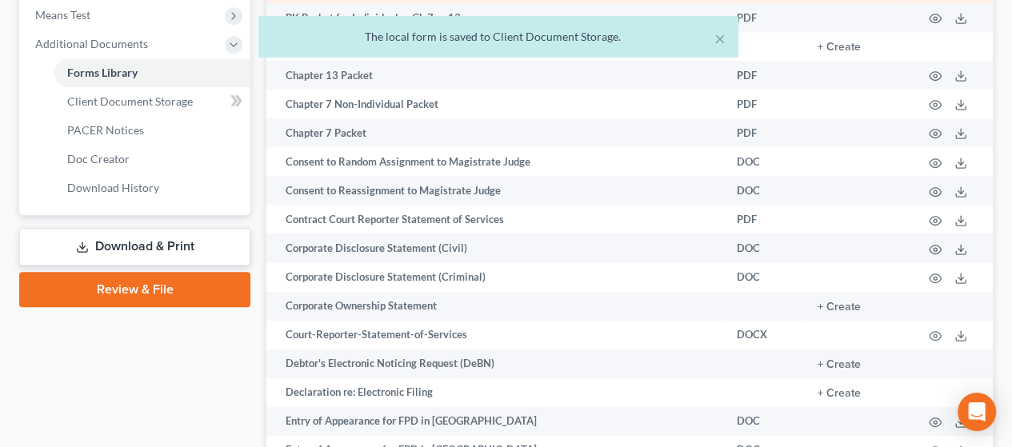
scroll to position [640, 0]
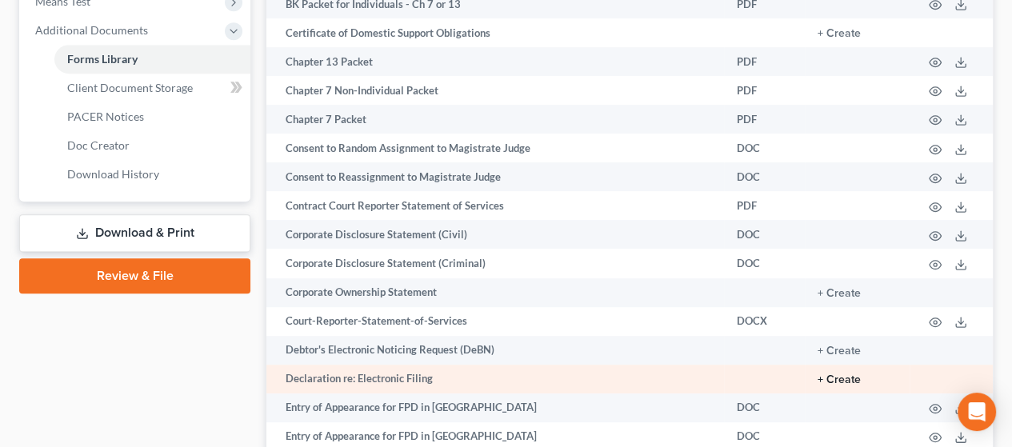
click at [854, 380] on button "+ Create" at bounding box center [839, 380] width 43 height 11
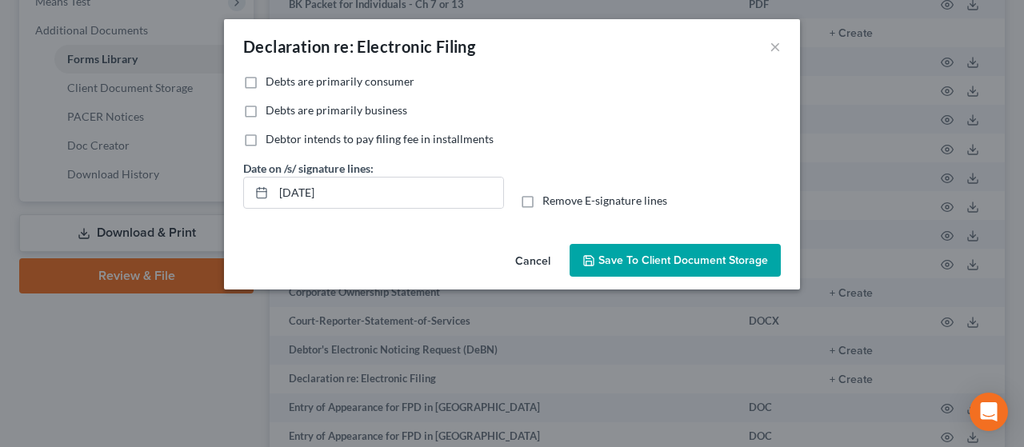
click at [266, 81] on label "Debts are primarily consumer" at bounding box center [340, 82] width 149 height 16
click at [272, 81] on input "Debts are primarily consumer" at bounding box center [277, 79] width 10 height 10
drag, startPoint x: 326, startPoint y: 185, endPoint x: 250, endPoint y: 193, distance: 76.5
click at [250, 193] on div "[DATE]" at bounding box center [373, 193] width 261 height 32
click at [543, 201] on label "Remove E-signature lines" at bounding box center [605, 201] width 125 height 16
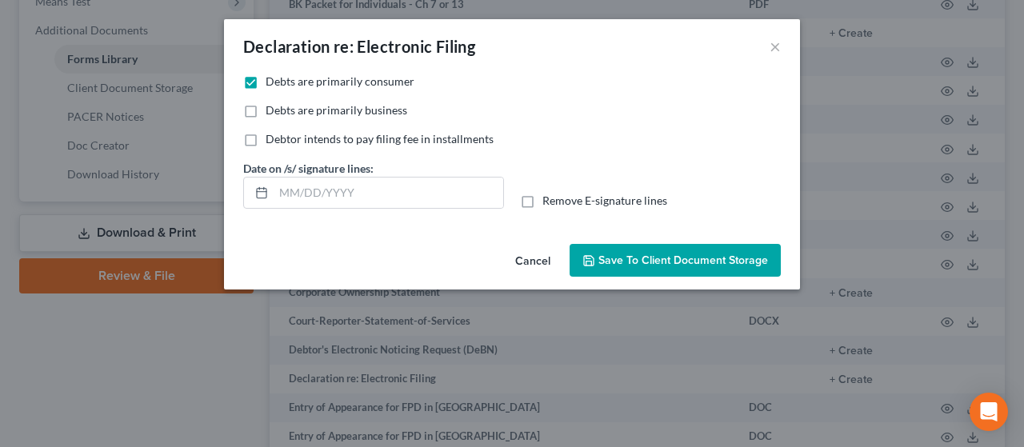
click at [549, 201] on input "Remove E-signature lines" at bounding box center [554, 198] width 10 height 10
click at [643, 259] on span "Save to Client Document Storage" at bounding box center [684, 261] width 170 height 14
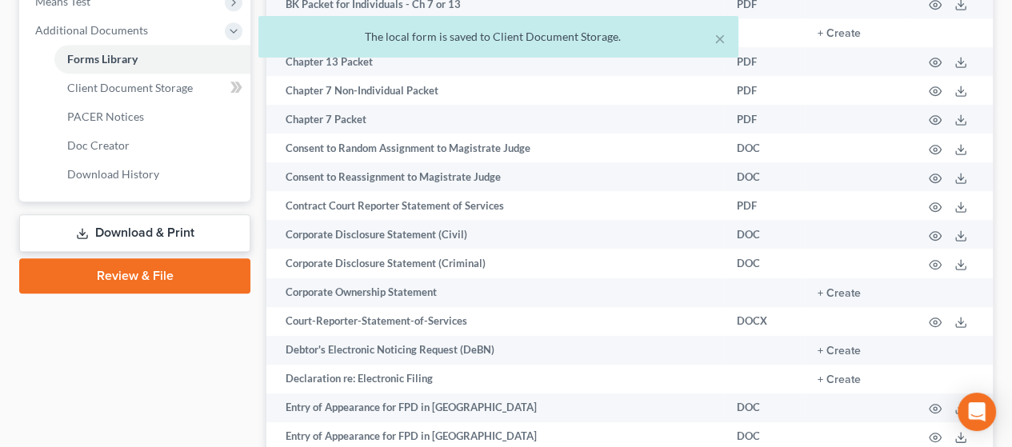
click at [146, 231] on link "Download & Print" at bounding box center [134, 233] width 231 height 38
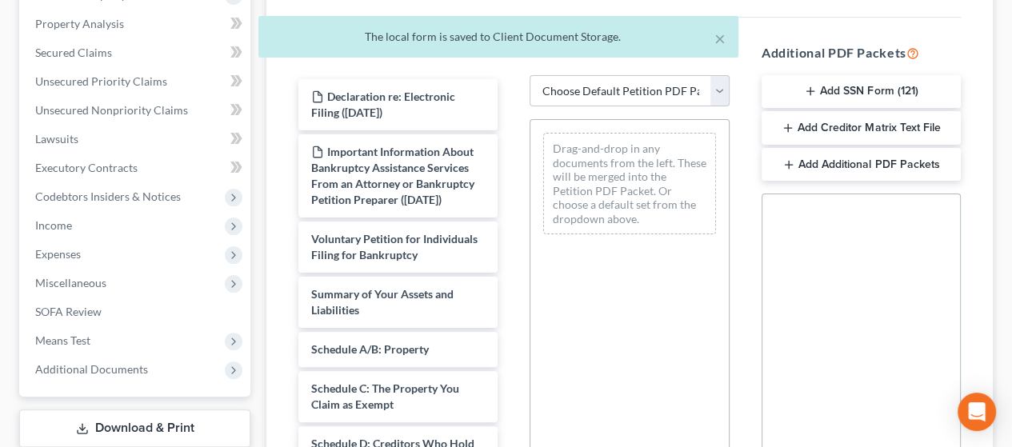
scroll to position [320, 0]
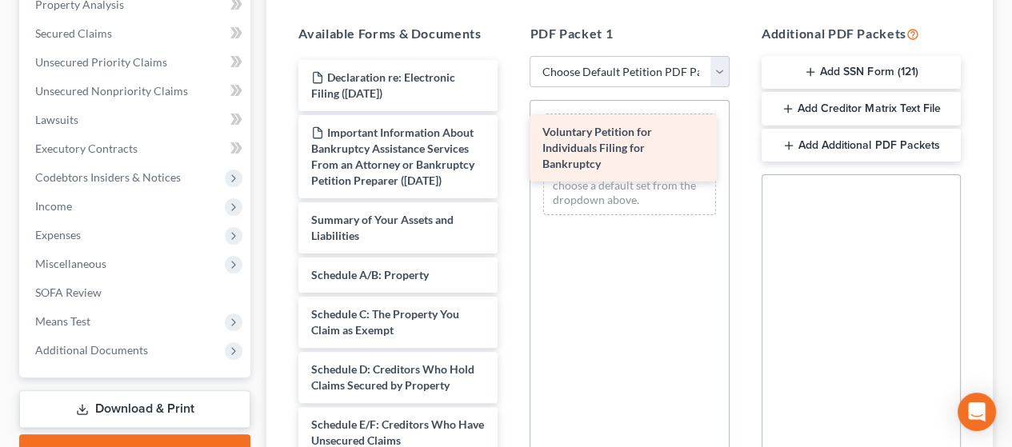
drag, startPoint x: 359, startPoint y: 248, endPoint x: 589, endPoint y: 145, distance: 252.6
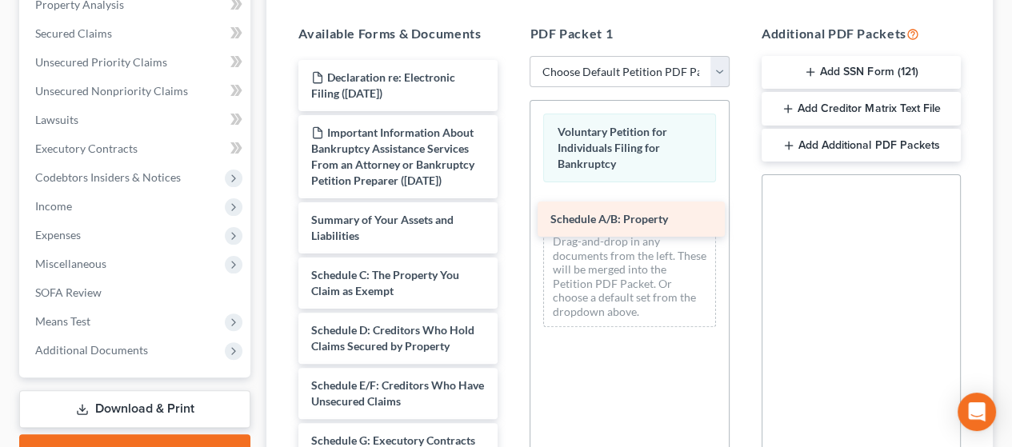
drag, startPoint x: 387, startPoint y: 283, endPoint x: 627, endPoint y: 207, distance: 251.9
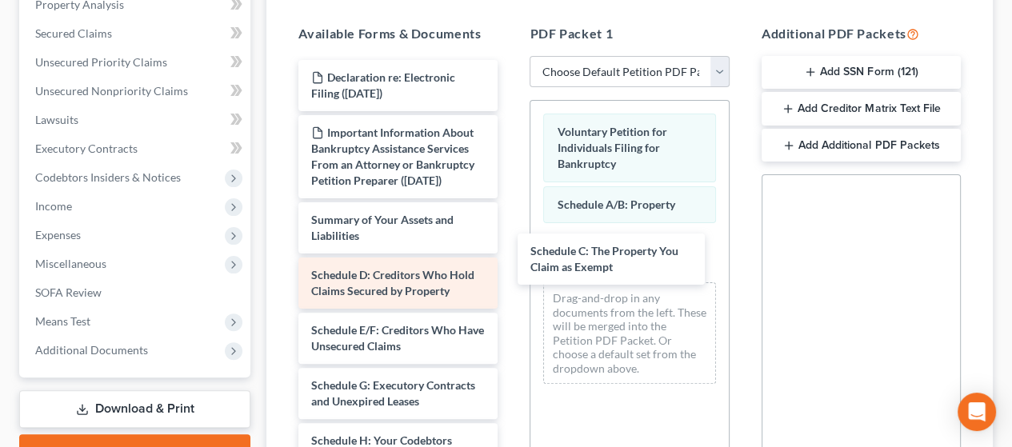
drag, startPoint x: 398, startPoint y: 294, endPoint x: 471, endPoint y: 281, distance: 74.7
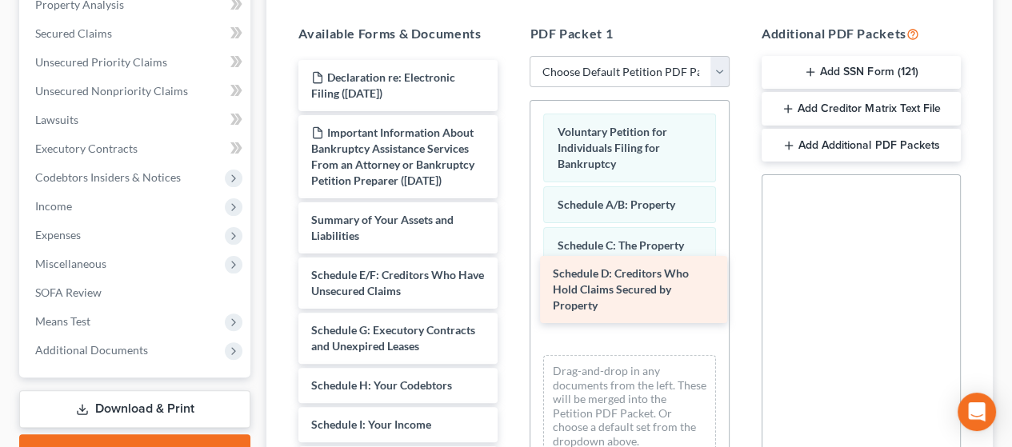
drag, startPoint x: 363, startPoint y: 295, endPoint x: 543, endPoint y: 302, distance: 179.4
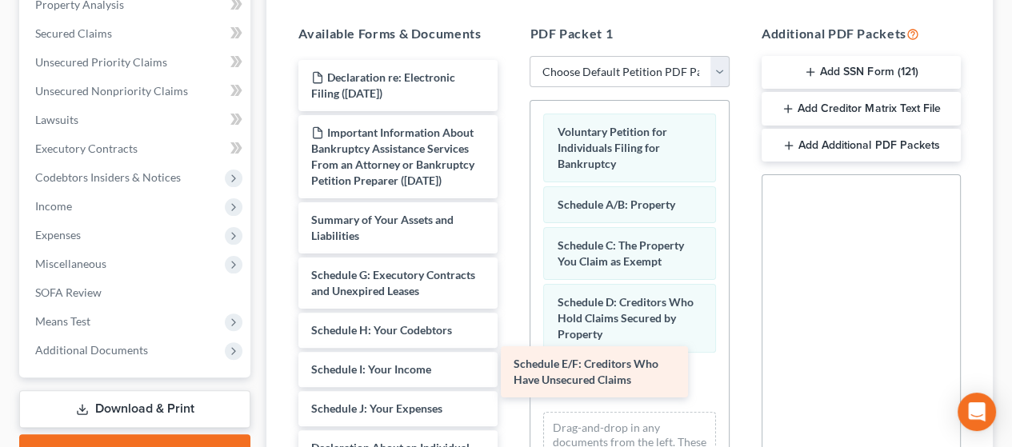
drag, startPoint x: 391, startPoint y: 302, endPoint x: 599, endPoint y: 364, distance: 218.0
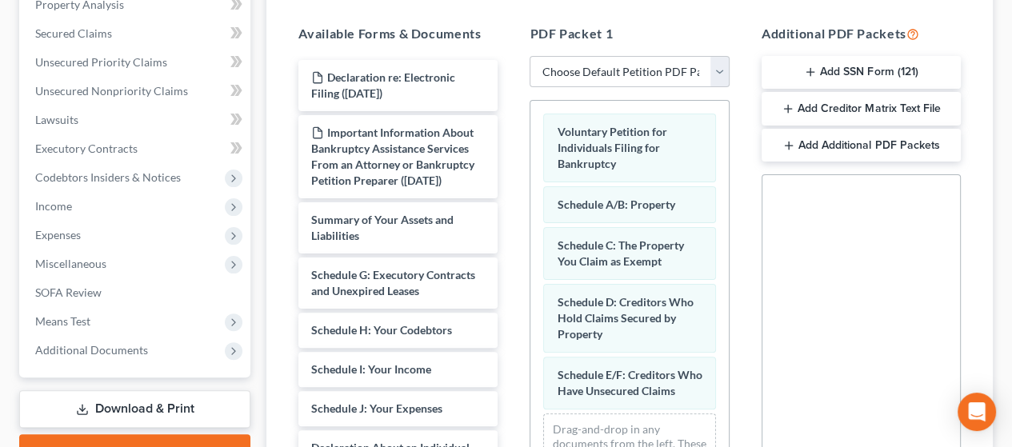
scroll to position [400, 0]
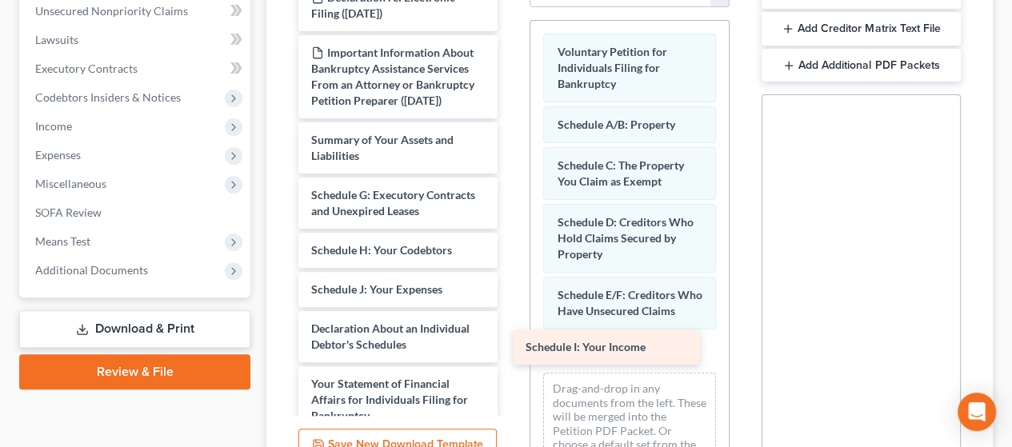
drag, startPoint x: 443, startPoint y: 299, endPoint x: 650, endPoint y: 352, distance: 214.1
click at [511, 343] on div "Schedule I: Your Income Declaration re: Electronic Filing ([DATE]) Important In…" at bounding box center [398, 372] width 225 height 785
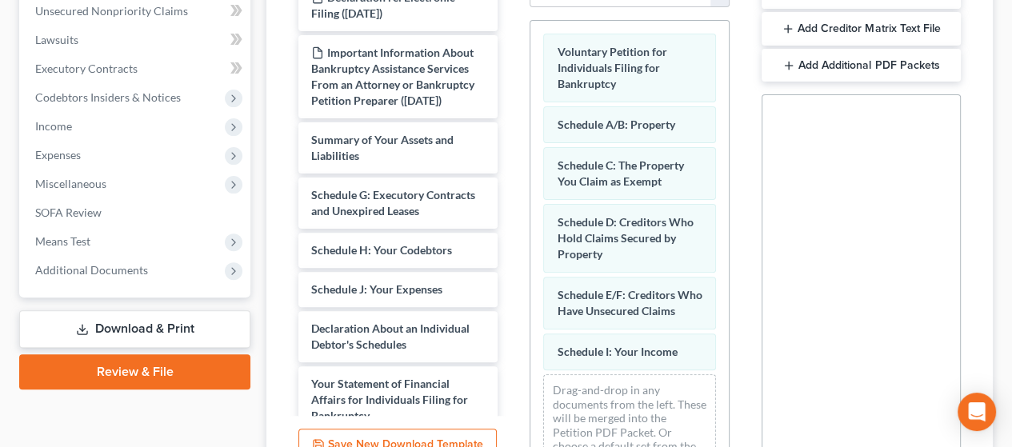
scroll to position [42, 0]
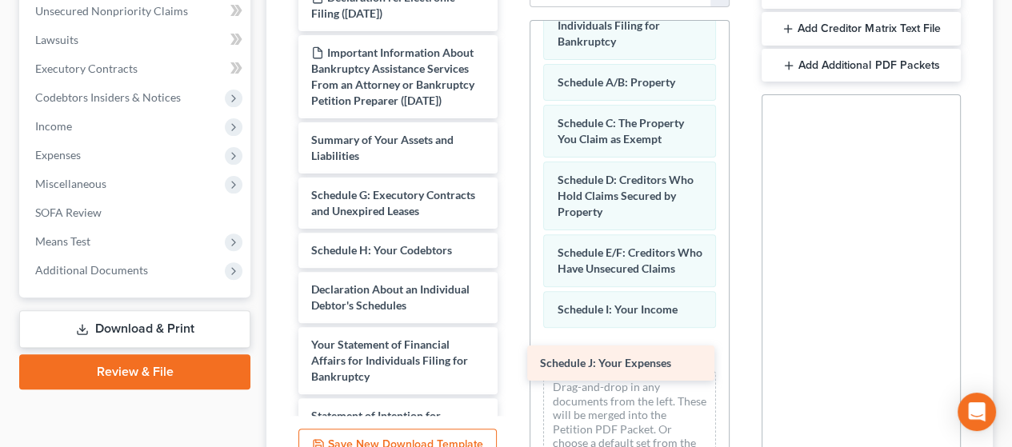
drag, startPoint x: 407, startPoint y: 302, endPoint x: 632, endPoint y: 364, distance: 234.2
click at [511, 359] on div "Schedule J: Your Expenses Declaration re: Electronic Filing ([DATE]) Important …" at bounding box center [398, 353] width 225 height 746
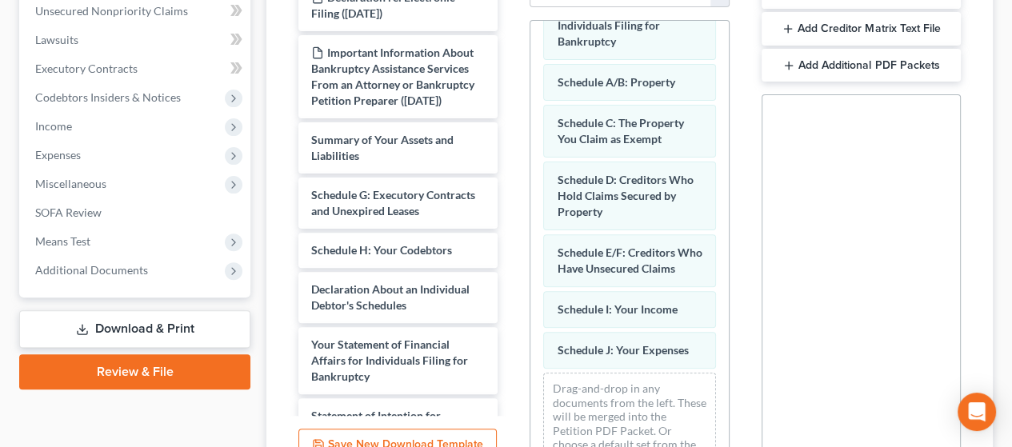
scroll to position [83, 0]
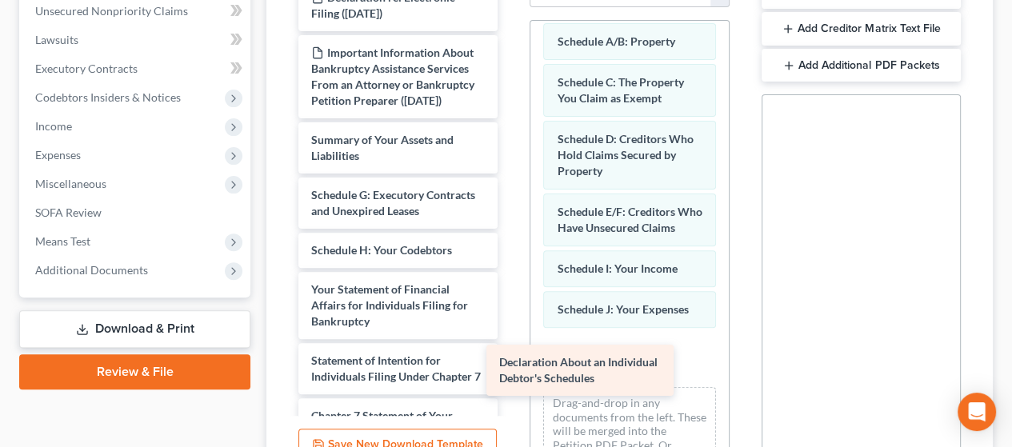
drag, startPoint x: 387, startPoint y: 306, endPoint x: 572, endPoint y: 363, distance: 193.7
click at [511, 363] on div "Declaration About an Individual Debtor's Schedules Declaration re: Electronic F…" at bounding box center [398, 325] width 225 height 691
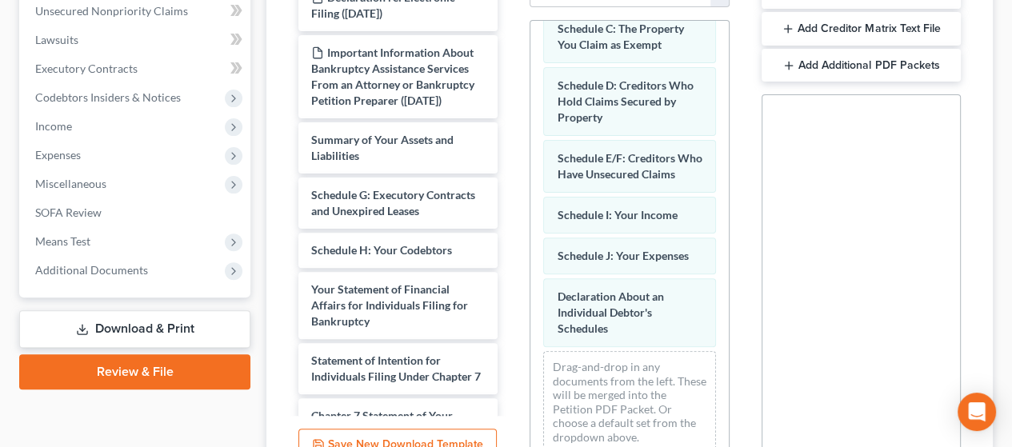
scroll to position [155, 0]
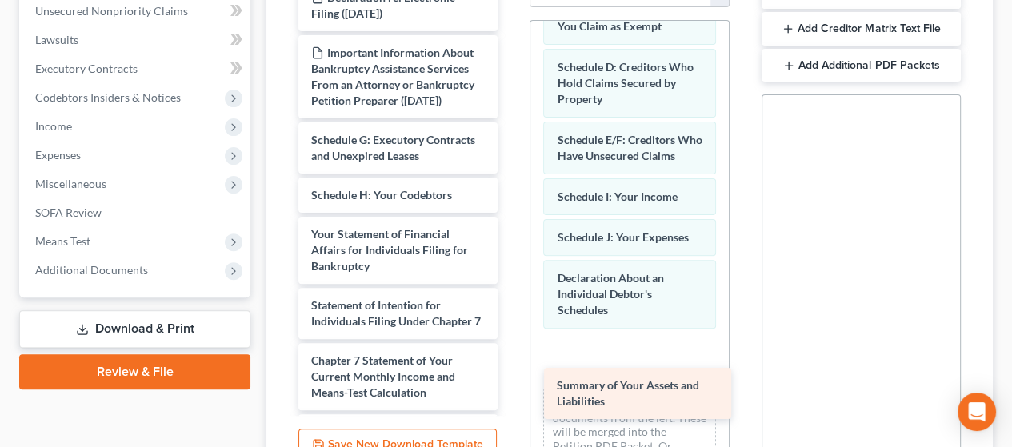
drag, startPoint x: 388, startPoint y: 146, endPoint x: 617, endPoint y: 355, distance: 310.4
click at [511, 355] on div "Summary of Your Assets and Liabilities Declaration re: Electronic Filing ([DATE…" at bounding box center [398, 297] width 225 height 635
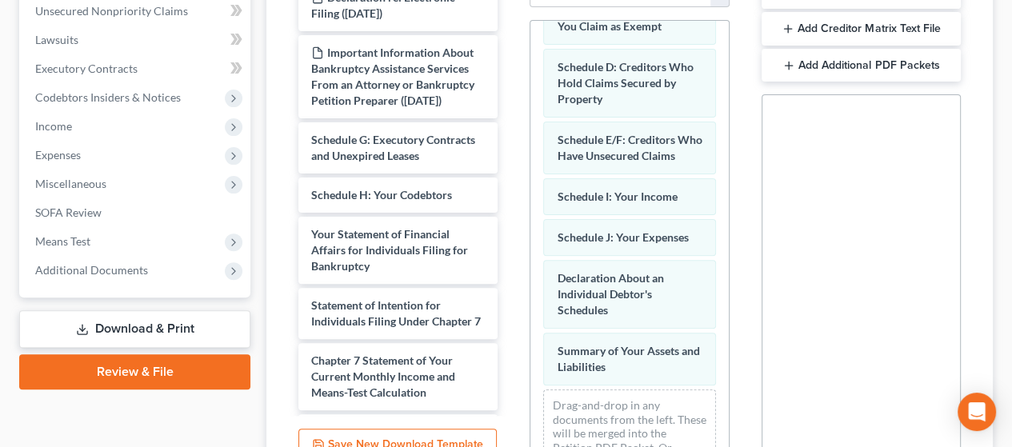
scroll to position [212, 0]
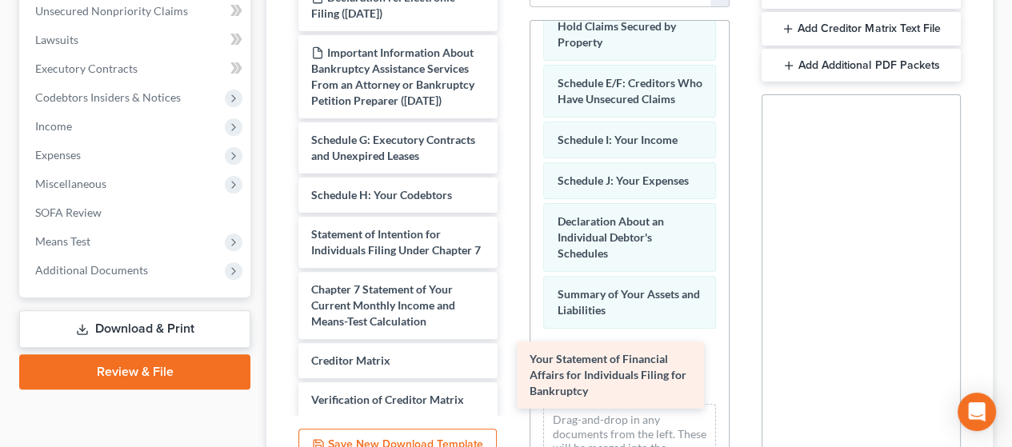
drag, startPoint x: 387, startPoint y: 259, endPoint x: 605, endPoint y: 369, distance: 244.8
click at [511, 369] on div "Your Statement of Financial Affairs for Individuals Filing for Bankruptcy Decla…" at bounding box center [398, 262] width 225 height 564
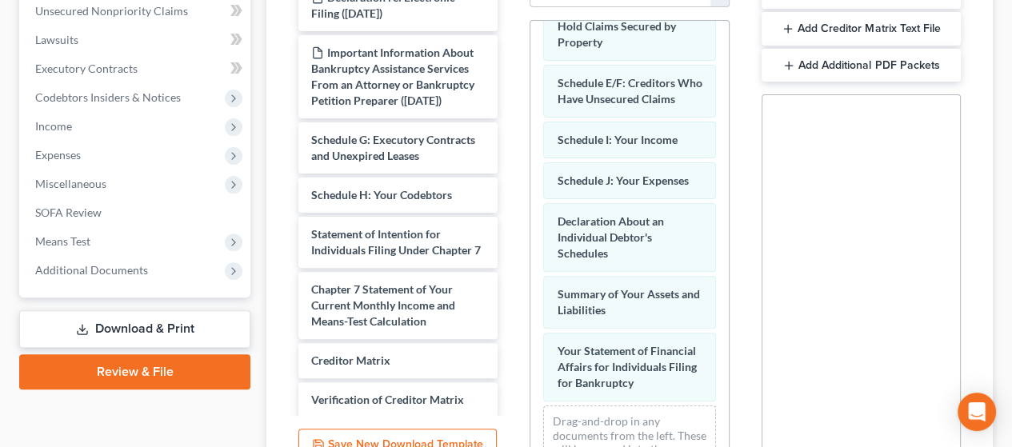
scroll to position [301, 0]
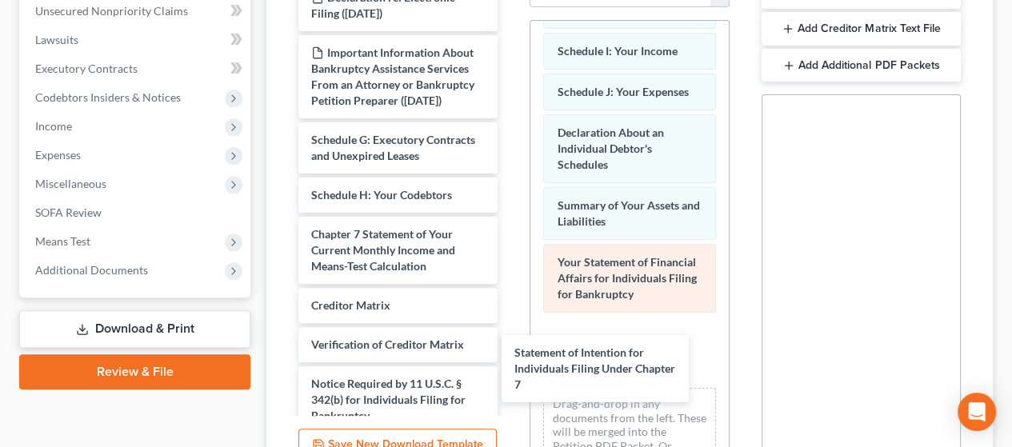
drag, startPoint x: 354, startPoint y: 231, endPoint x: 557, endPoint y: 335, distance: 228.4
click at [511, 335] on div "Statement of Intention for Individuals Filing Under Chapter 7 Declaration re: E…" at bounding box center [398, 234] width 225 height 509
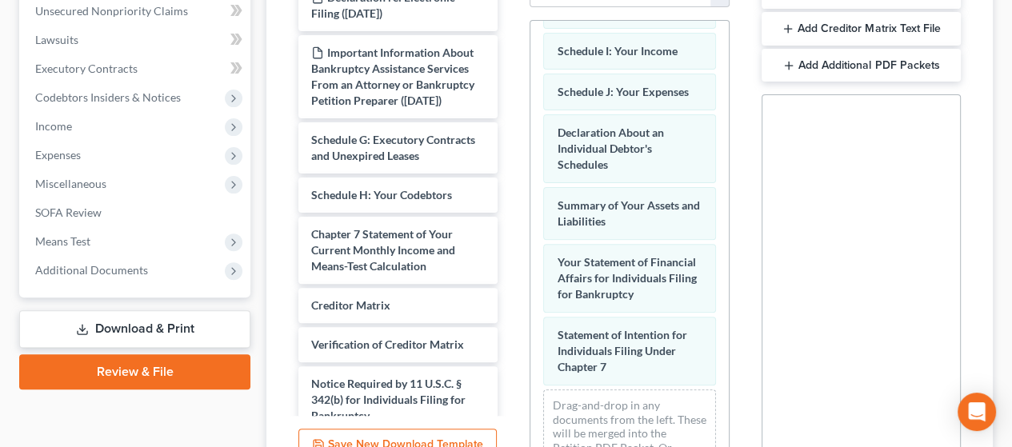
scroll to position [373, 0]
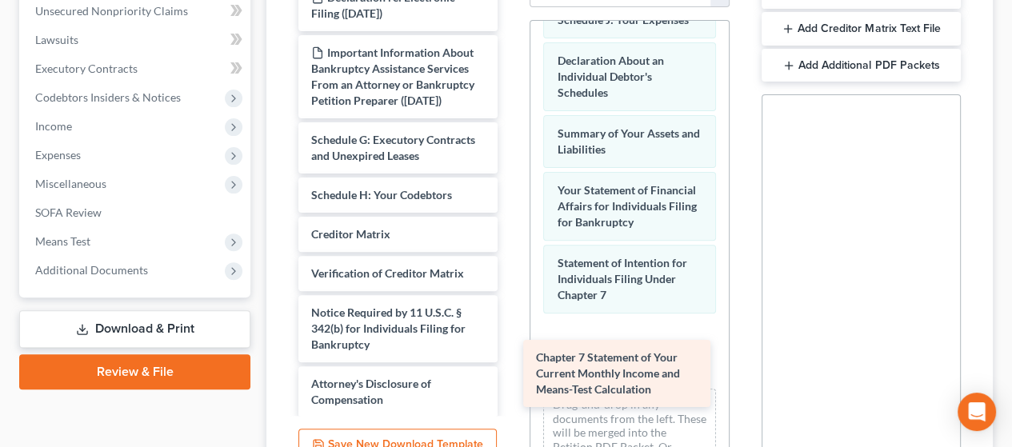
drag, startPoint x: 360, startPoint y: 247, endPoint x: 589, endPoint y: 353, distance: 252.4
click at [511, 350] on div "Chapter 7 Statement of Your Current Monthly Income and Means-Test Calculation D…" at bounding box center [398, 199] width 225 height 438
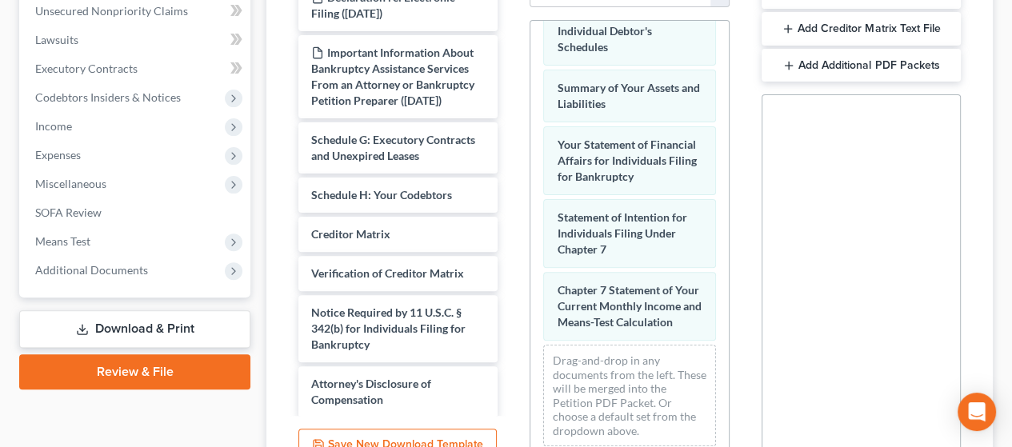
scroll to position [461, 0]
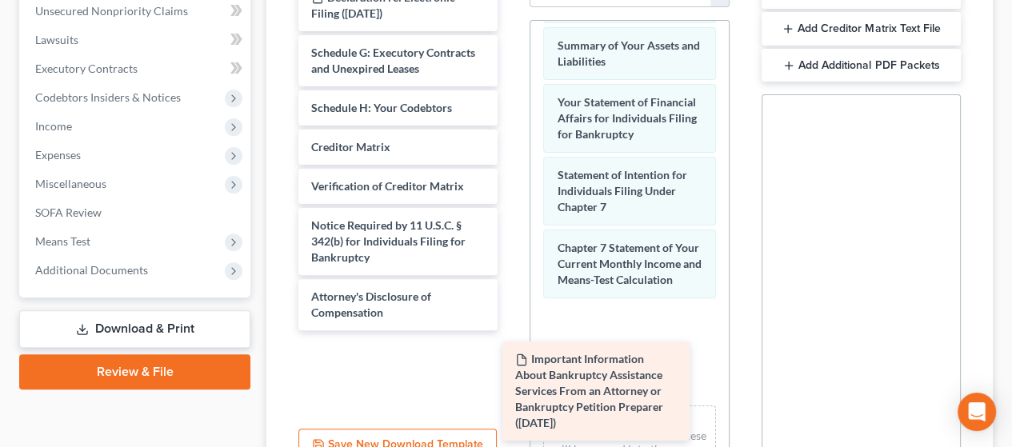
drag, startPoint x: 383, startPoint y: 71, endPoint x: 587, endPoint y: 379, distance: 369.6
click at [511, 331] on div "Important Information About Bankruptcy Assistance Services From an Attorney or …" at bounding box center [398, 155] width 225 height 351
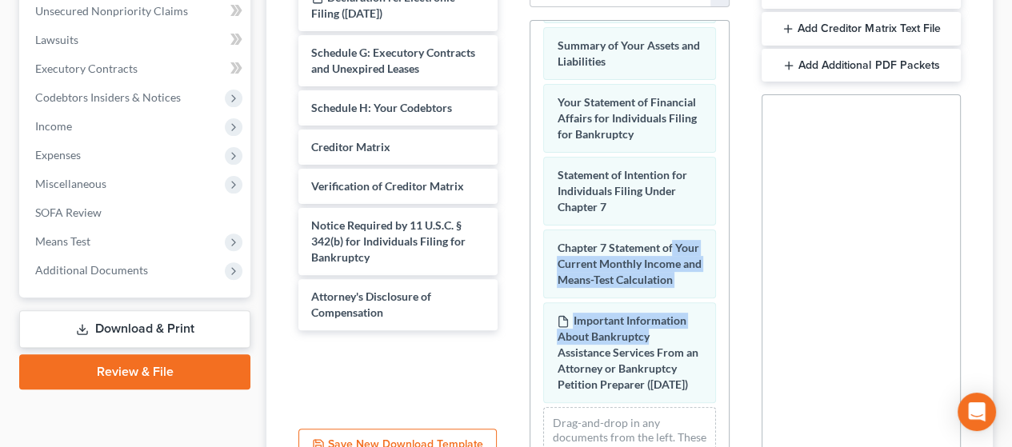
drag, startPoint x: 732, startPoint y: 275, endPoint x: 739, endPoint y: 383, distance: 108.2
click at [739, 383] on div "PDF Packet 1 Choose Default Petition PDF Packet Complete Bankruptcy Petition (a…" at bounding box center [629, 202] width 231 height 543
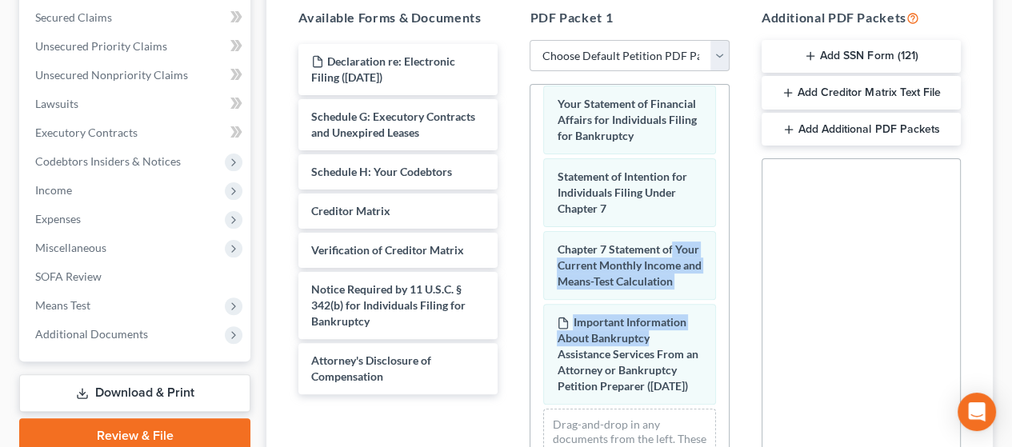
scroll to position [355, 0]
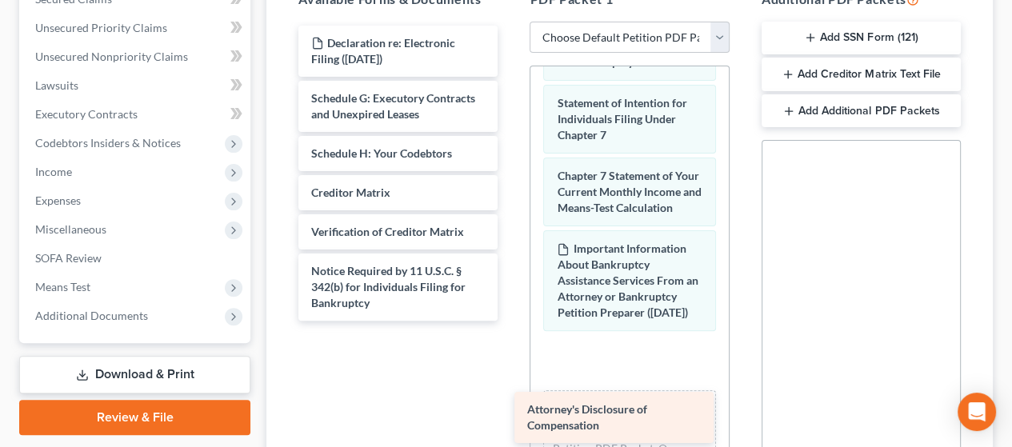
drag, startPoint x: 373, startPoint y: 354, endPoint x: 607, endPoint y: 415, distance: 241.7
click at [511, 321] on div "Attorney's Disclosure of Compensation Declaration re: Electronic Filing ([DATE]…" at bounding box center [398, 173] width 225 height 295
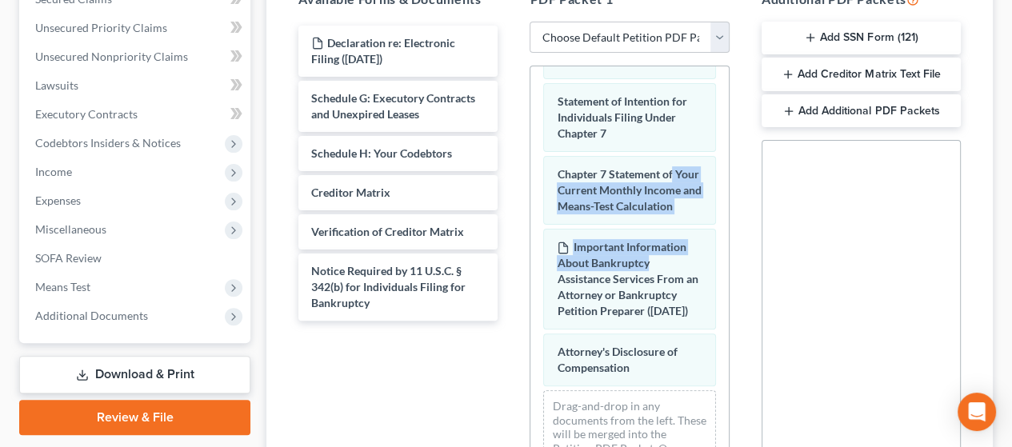
scroll to position [639, 0]
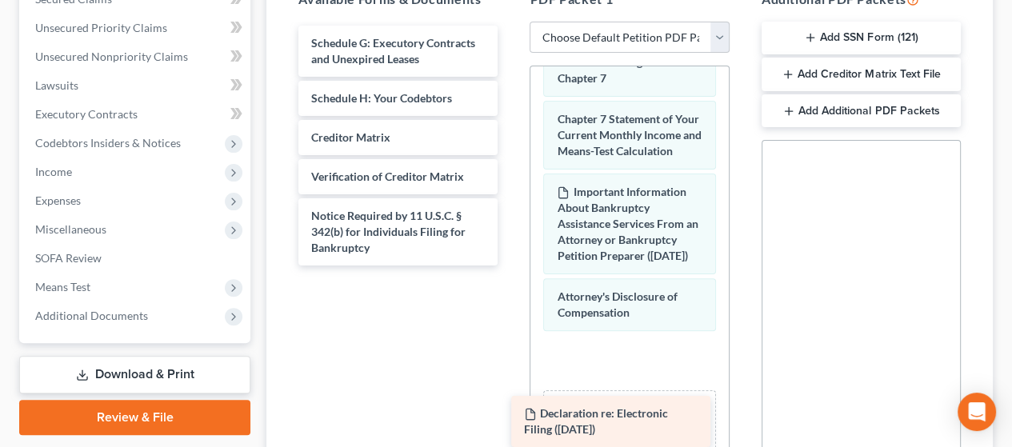
drag, startPoint x: 398, startPoint y: 39, endPoint x: 611, endPoint y: 411, distance: 428.8
click at [511, 266] on div "Declaration re: Electronic Filing ([DATE]) Declaration re: Electronic Filing ([…" at bounding box center [398, 146] width 225 height 240
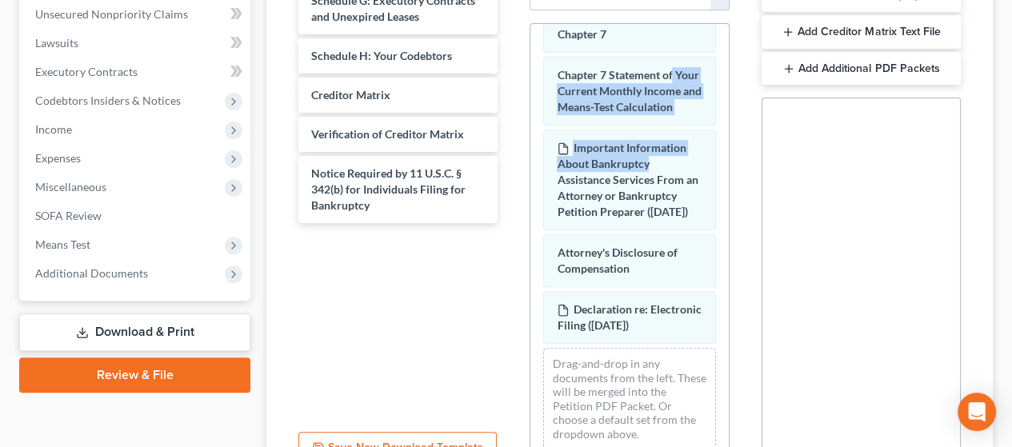
scroll to position [435, 0]
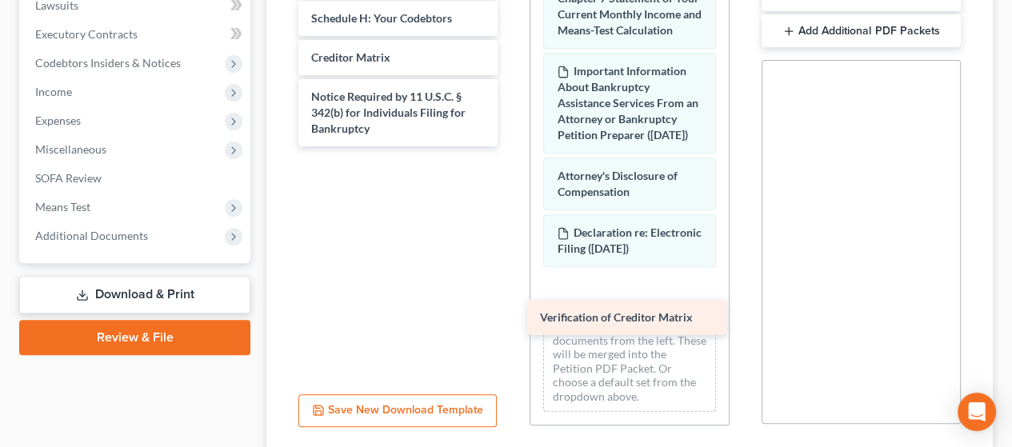
drag, startPoint x: 421, startPoint y: 84, endPoint x: 647, endPoint y: 310, distance: 319.2
click at [511, 146] on div "Verification of Creditor Matrix Schedule G: Executory Contracts and Unexpired L…" at bounding box center [398, 46] width 225 height 201
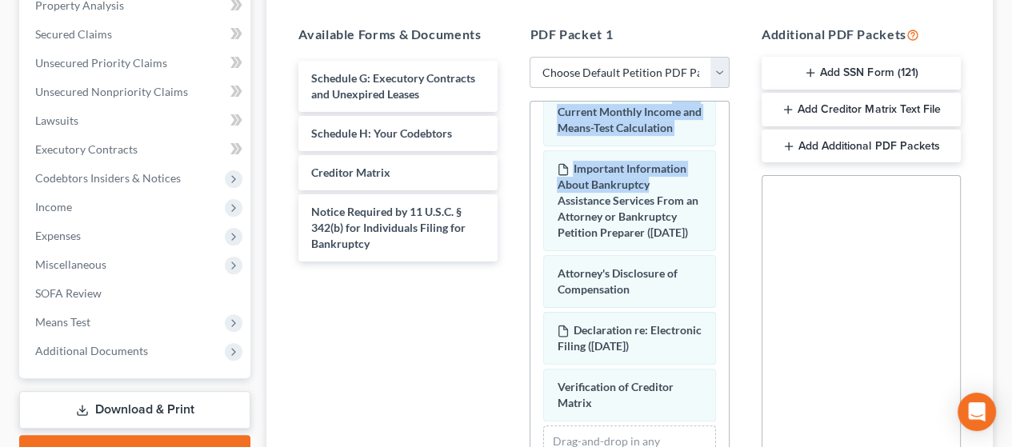
scroll to position [355, 0]
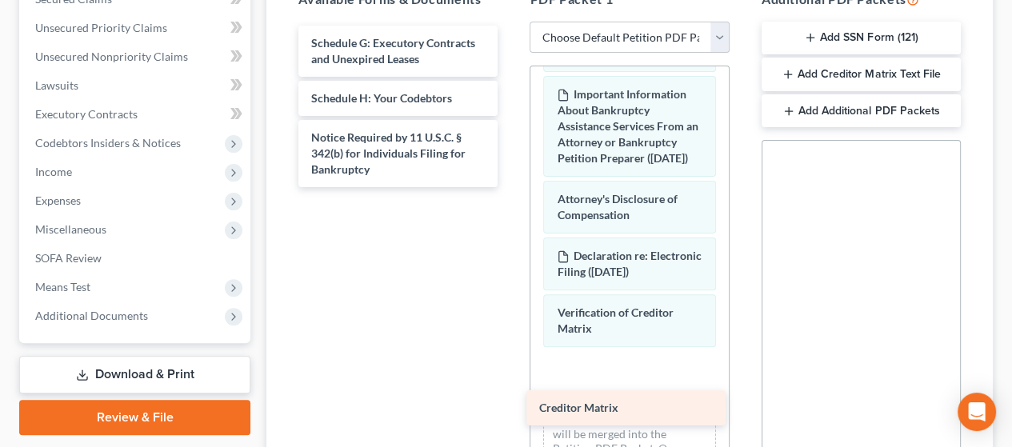
drag, startPoint x: 403, startPoint y: 124, endPoint x: 638, endPoint y: 393, distance: 357.3
click at [511, 187] on div "Creditor Matrix Schedule G: Executory Contracts and Unexpired Leases Schedule H…" at bounding box center [398, 107] width 225 height 162
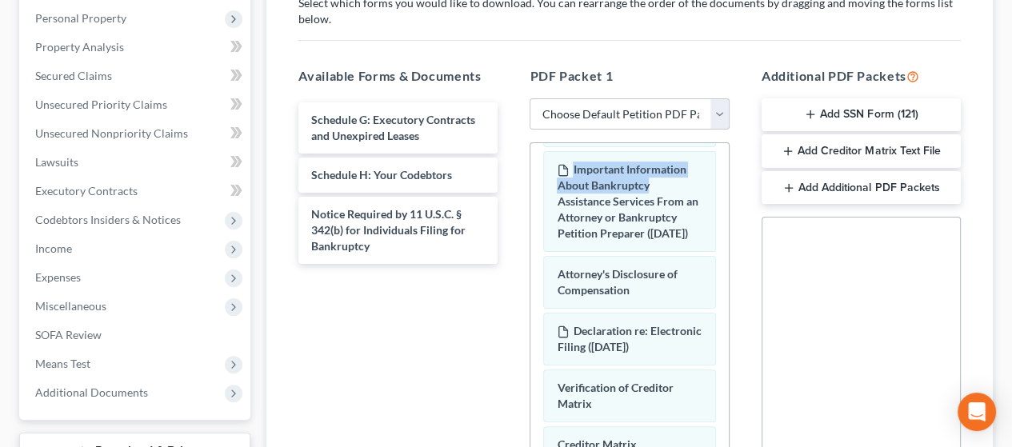
scroll to position [275, 0]
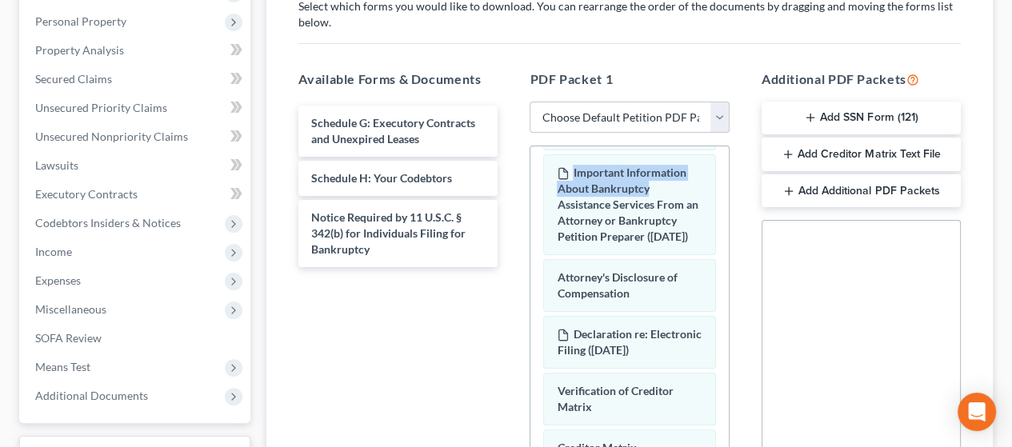
click at [868, 111] on button "Add SSN Form (121)" at bounding box center [861, 119] width 199 height 34
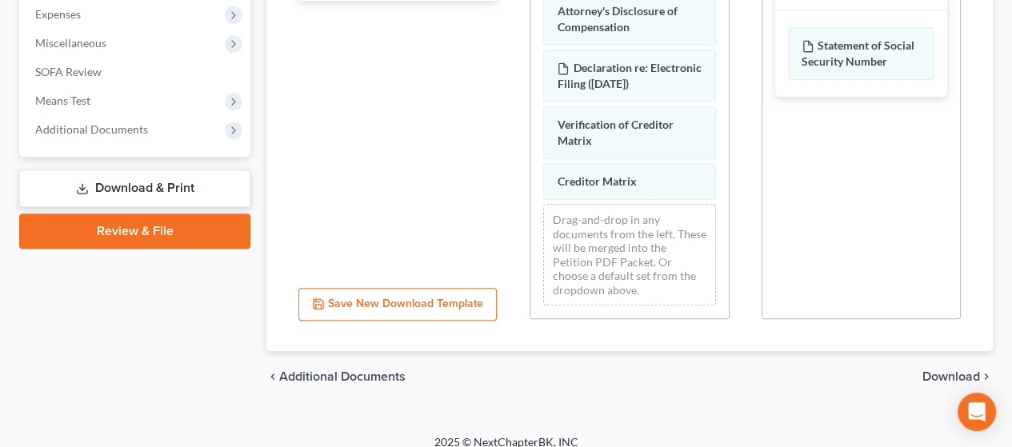
scroll to position [555, 0]
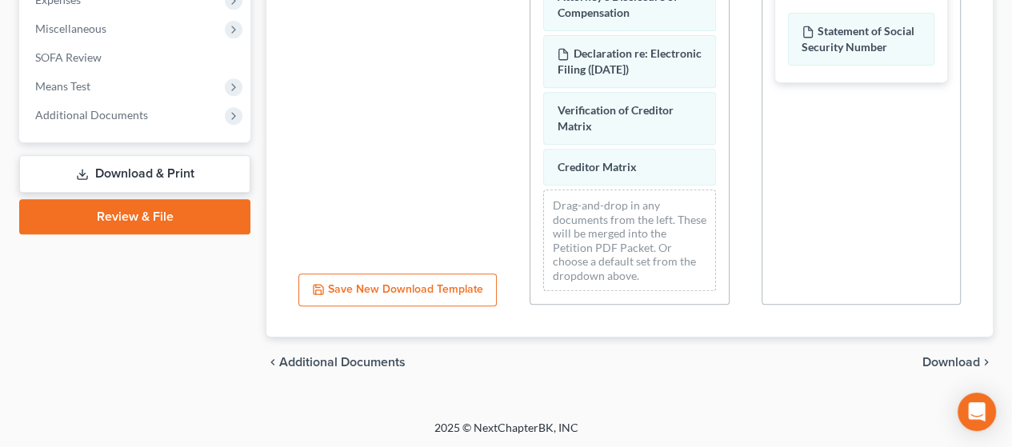
click at [939, 358] on span "Download" at bounding box center [952, 362] width 58 height 13
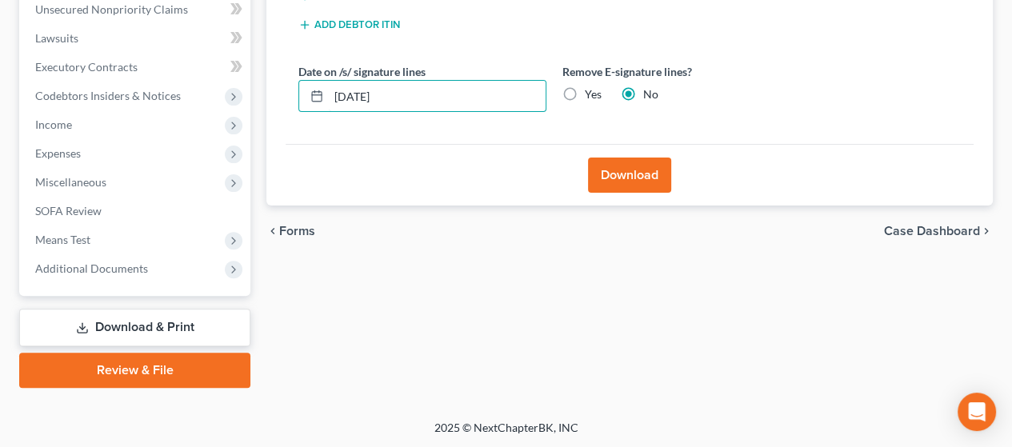
drag, startPoint x: 399, startPoint y: 89, endPoint x: 251, endPoint y: 100, distance: 149.3
click at [251, 100] on div "Petition Navigation Case Dashboard Payments Invoices Payments Payments Credit R…" at bounding box center [506, 70] width 990 height 636
click at [585, 95] on label "Yes" at bounding box center [593, 94] width 17 height 16
click at [591, 95] on input "Yes" at bounding box center [596, 91] width 10 height 10
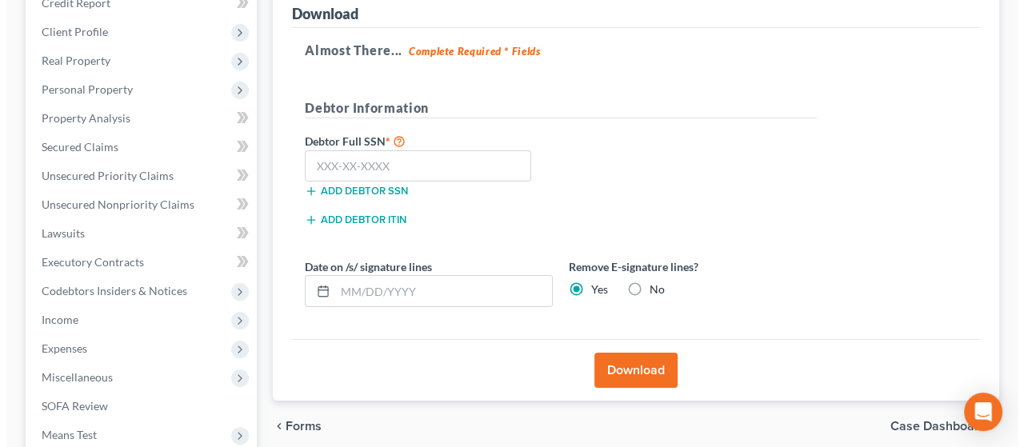
scroll to position [162, 0]
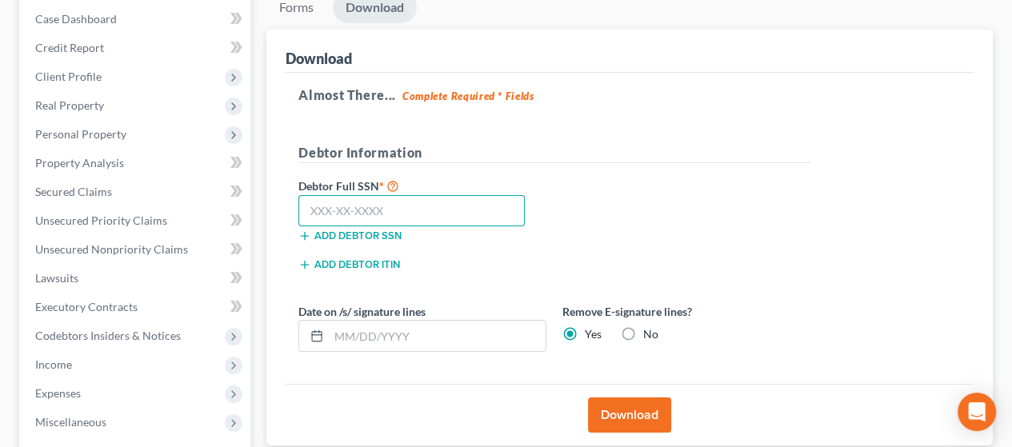
click at [403, 204] on input "text" at bounding box center [412, 211] width 227 height 32
click at [638, 411] on button "Download" at bounding box center [629, 415] width 83 height 35
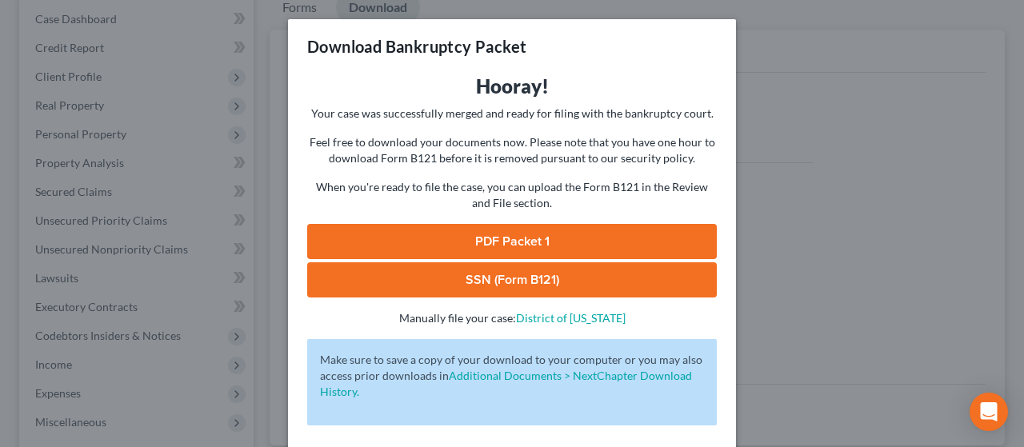
click at [581, 236] on link "PDF Packet 1" at bounding box center [512, 241] width 410 height 35
click at [594, 275] on link "SSN (Form B121)" at bounding box center [512, 280] width 410 height 35
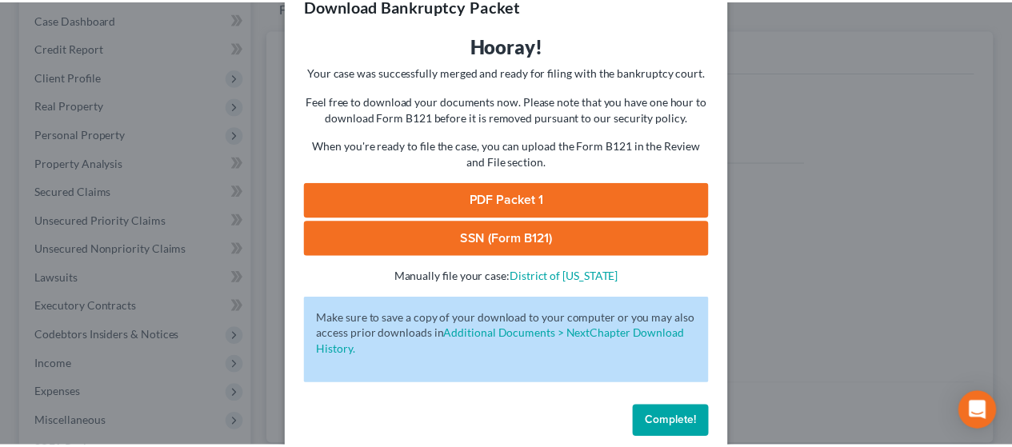
scroll to position [64, 0]
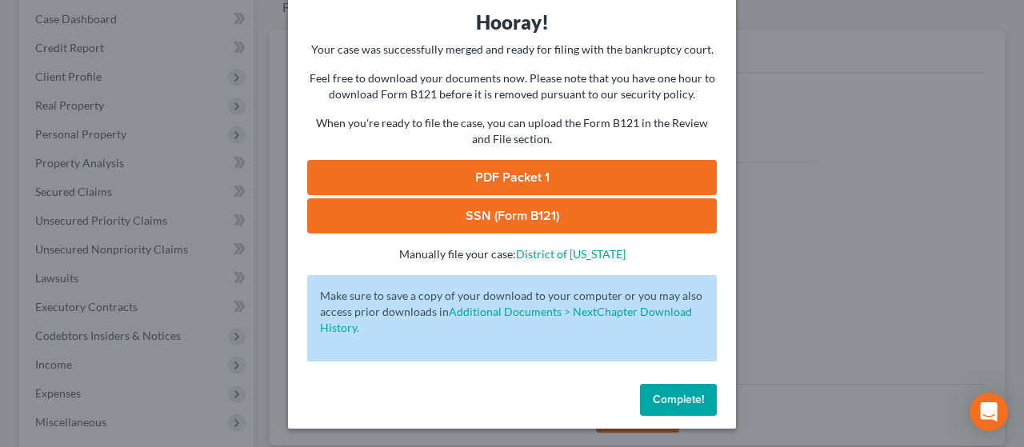
drag, startPoint x: 674, startPoint y: 407, endPoint x: 688, endPoint y: 391, distance: 21.5
click at [680, 399] on button "Complete!" at bounding box center [678, 400] width 77 height 32
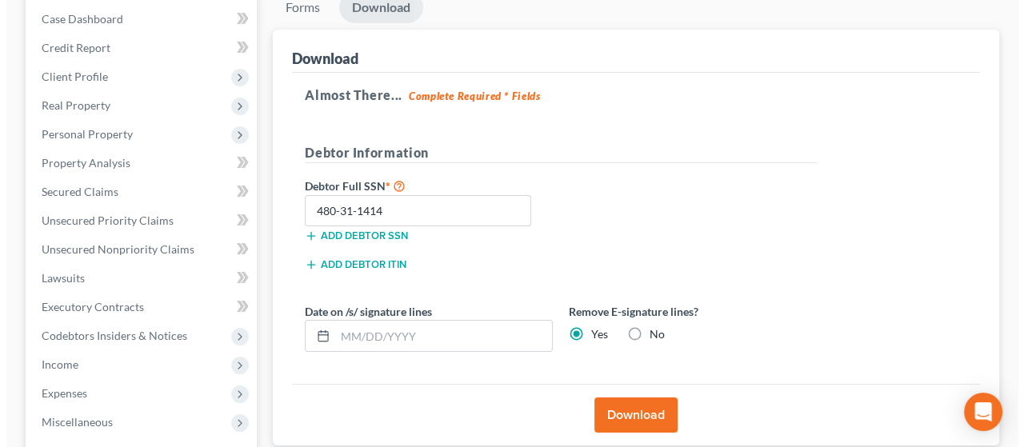
scroll to position [0, 0]
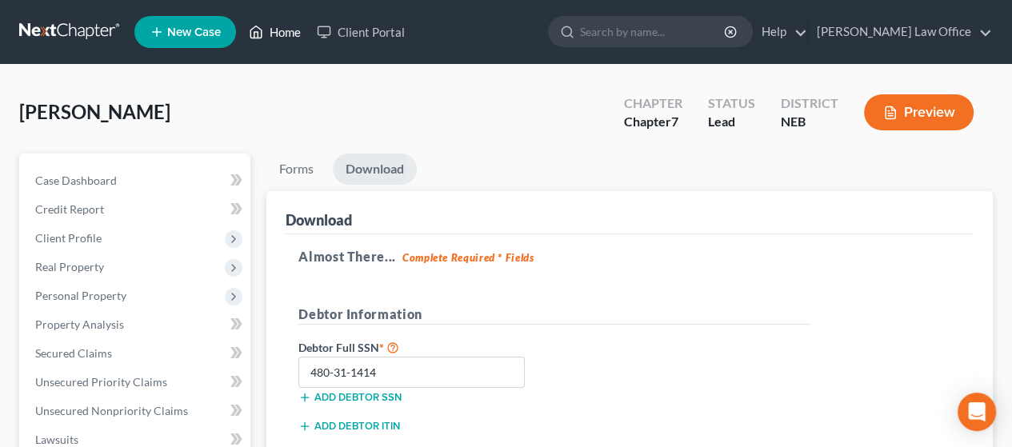
click at [286, 28] on link "Home" at bounding box center [275, 32] width 68 height 29
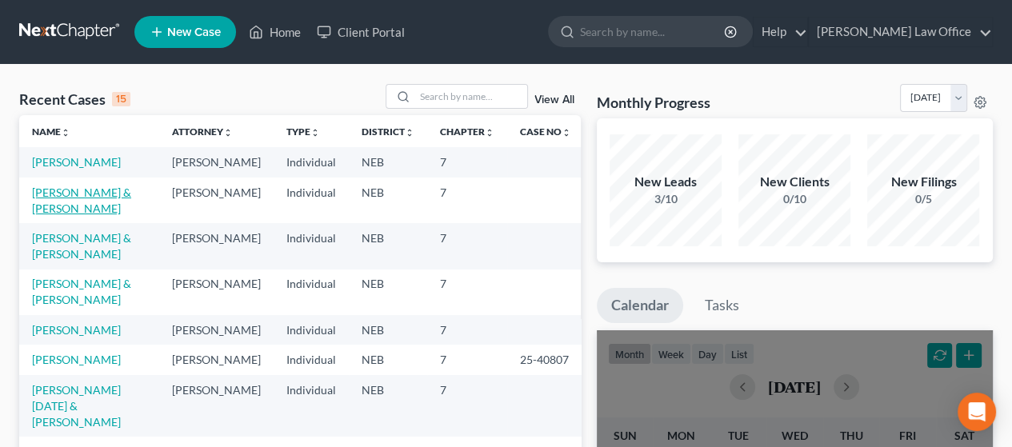
click at [67, 207] on link "[PERSON_NAME] & [PERSON_NAME]" at bounding box center [81, 201] width 99 height 30
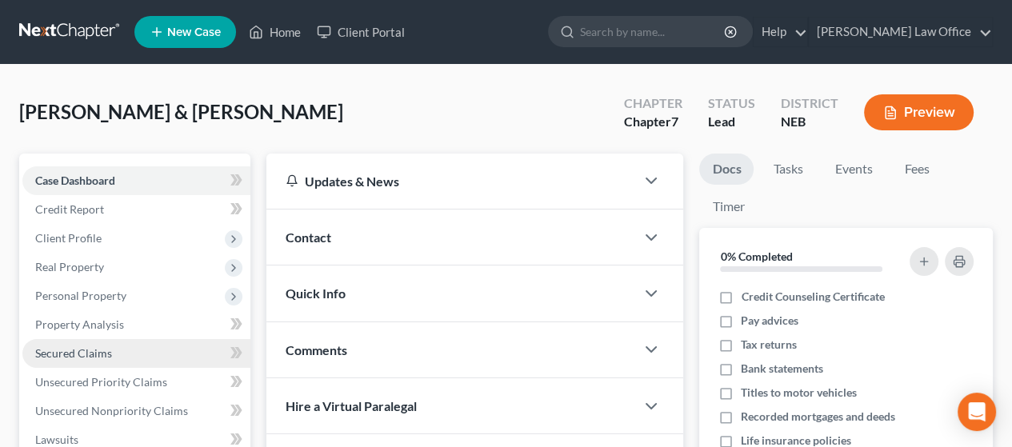
click at [96, 351] on span "Secured Claims" at bounding box center [73, 354] width 77 height 14
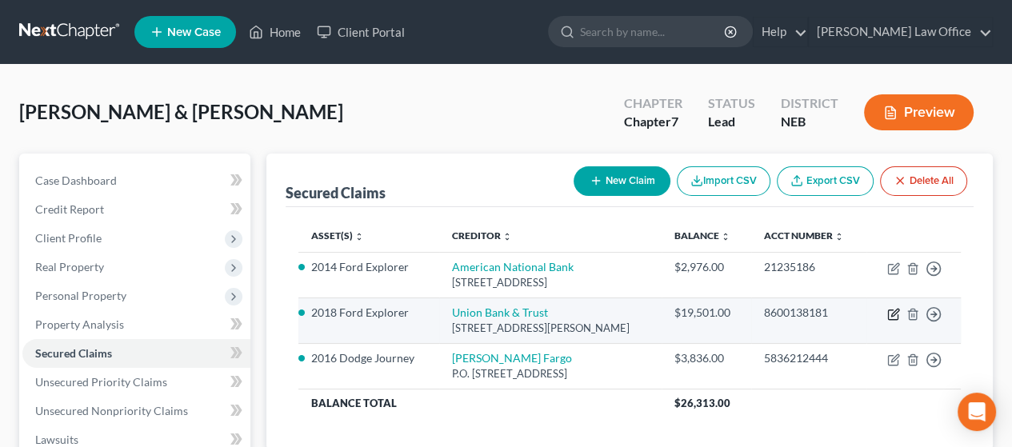
click at [892, 311] on icon "button" at bounding box center [894, 314] width 13 height 13
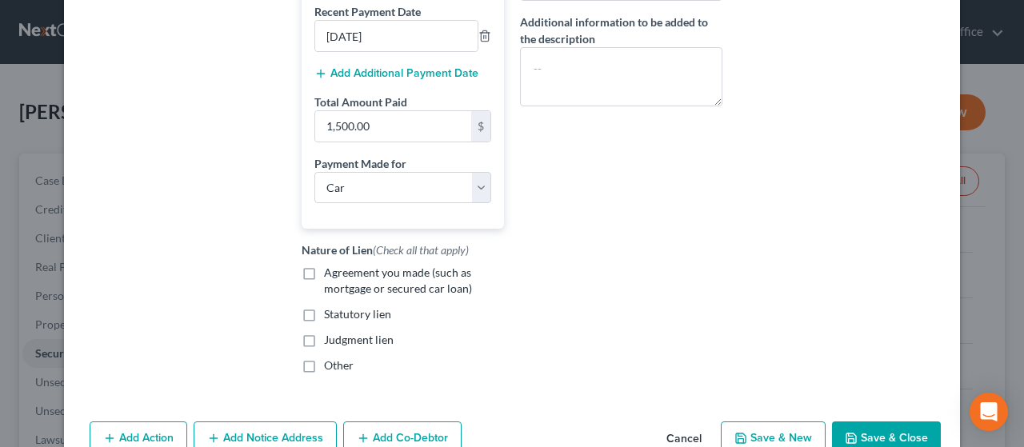
scroll to position [400, 0]
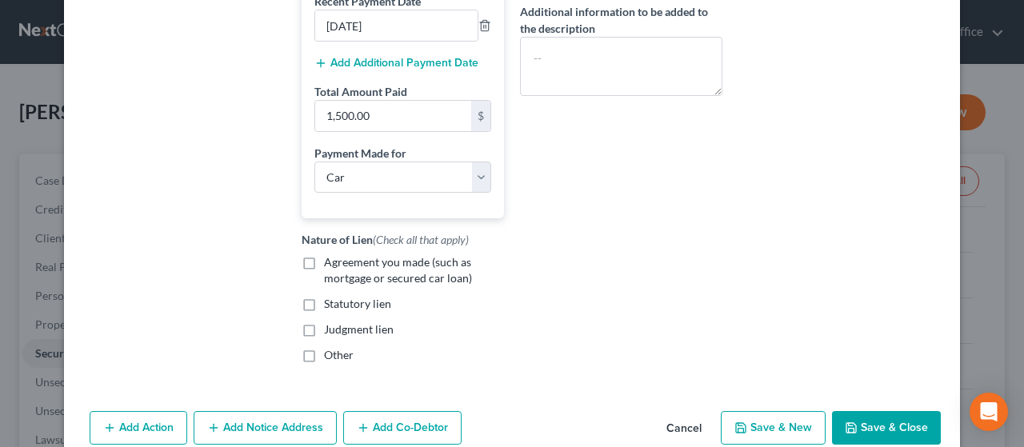
click at [324, 275] on label "Agreement you made (such as mortgage or secured car loan)" at bounding box center [414, 271] width 180 height 32
click at [331, 265] on input "Agreement you made (such as mortgage or secured car loan)" at bounding box center [336, 260] width 10 height 10
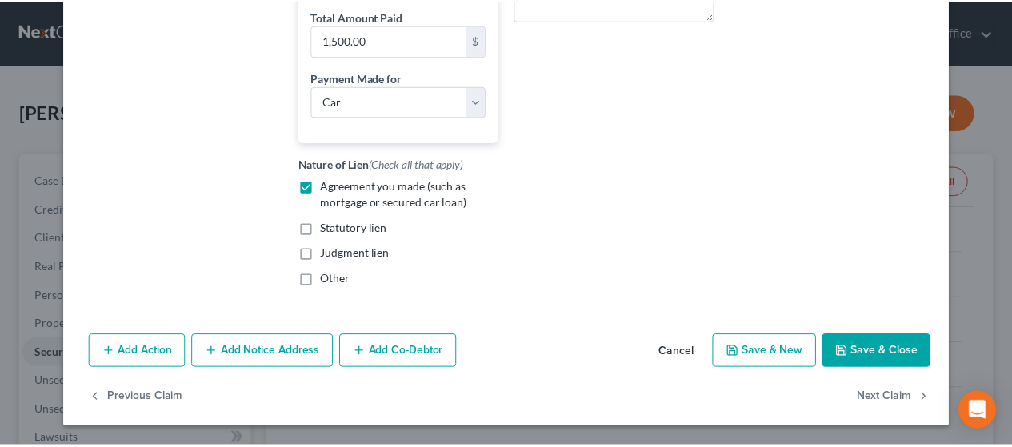
scroll to position [490, 0]
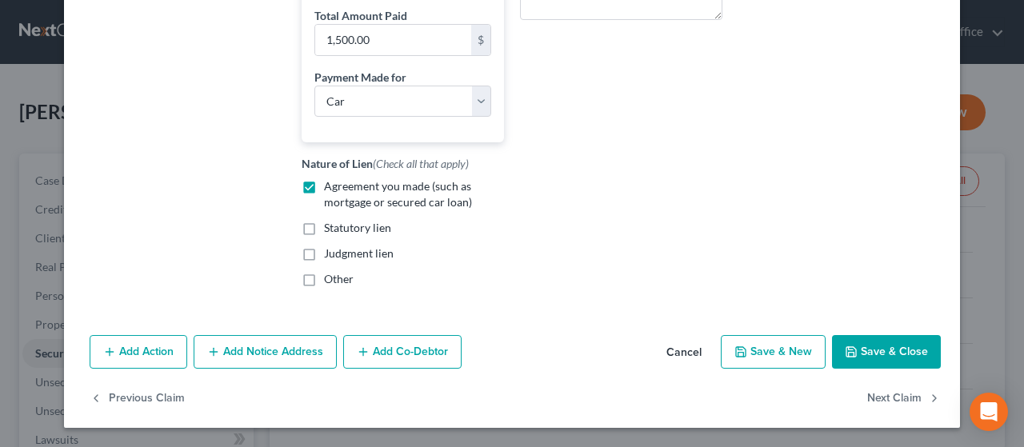
click at [887, 347] on button "Save & Close" at bounding box center [886, 352] width 109 height 34
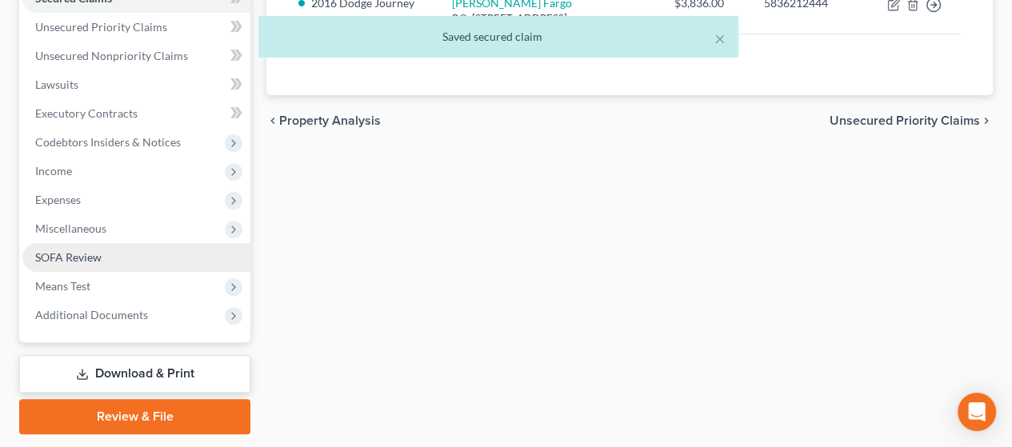
scroll to position [402, 0]
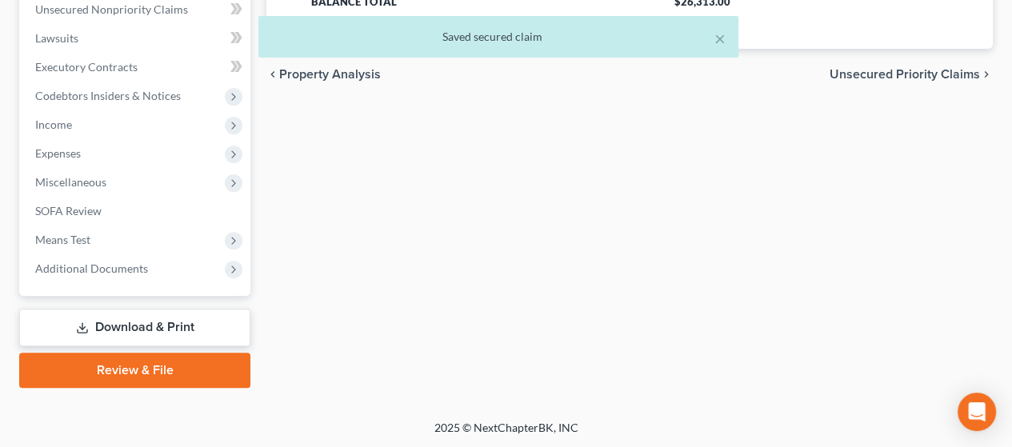
click at [162, 323] on link "Download & Print" at bounding box center [134, 328] width 231 height 38
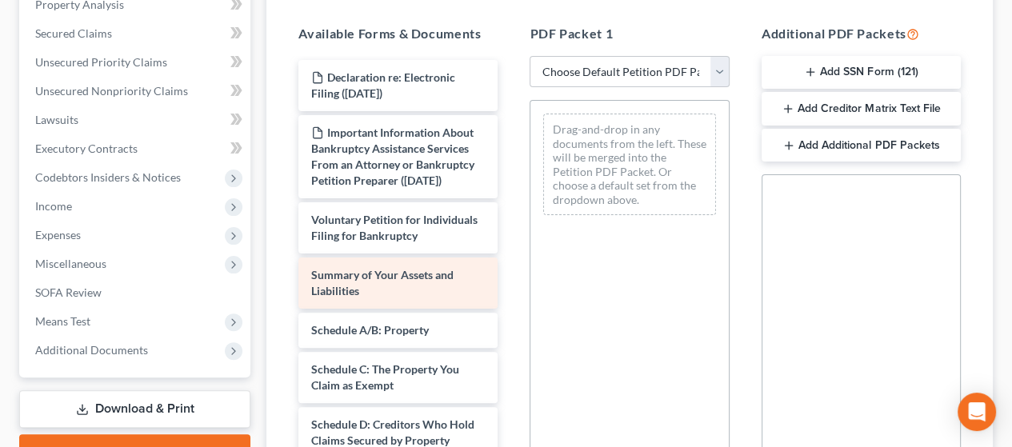
scroll to position [80, 0]
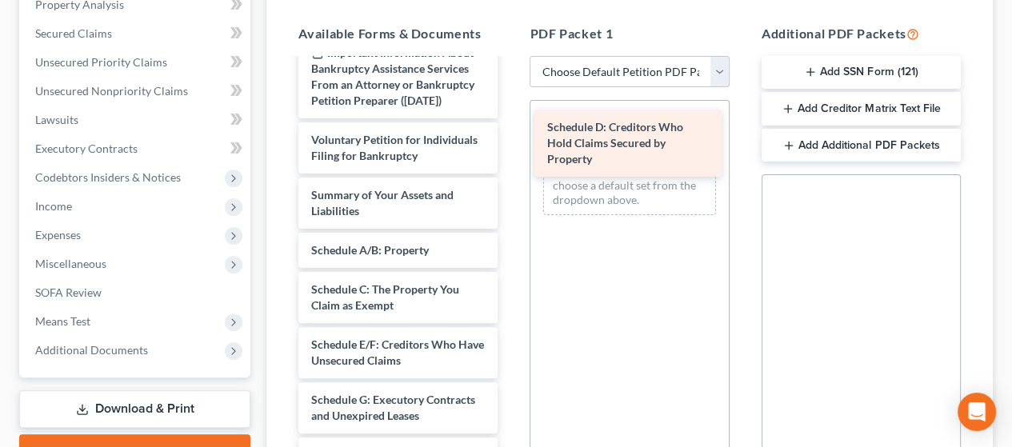
drag, startPoint x: 418, startPoint y: 384, endPoint x: 652, endPoint y: 142, distance: 336.8
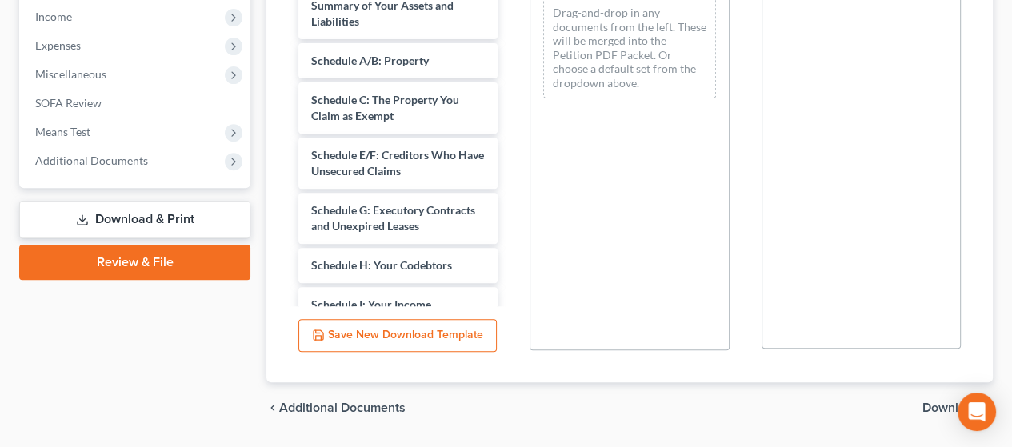
scroll to position [555, 0]
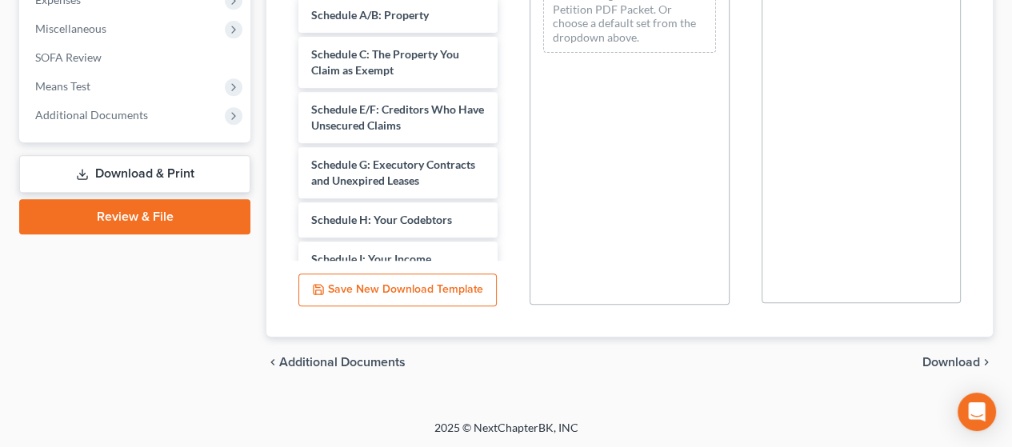
click at [957, 356] on span "Download" at bounding box center [952, 362] width 58 height 13
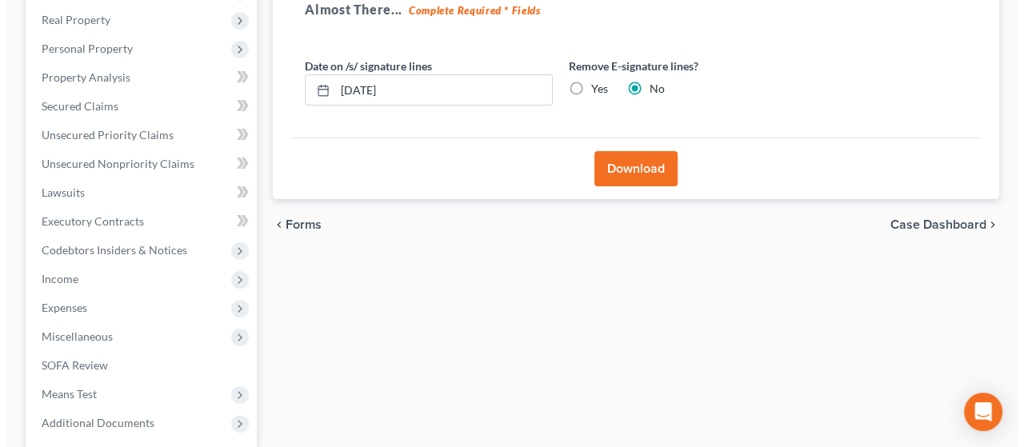
scroll to position [2, 0]
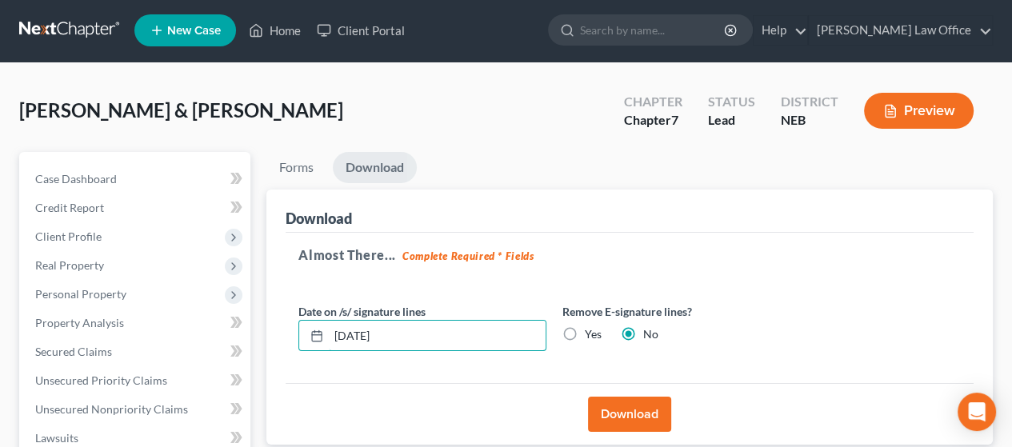
drag, startPoint x: 410, startPoint y: 323, endPoint x: 267, endPoint y: 307, distance: 143.3
click at [267, 307] on div "Download Almost There... Complete Required * Fields Date on /s/ signature lines…" at bounding box center [630, 318] width 727 height 256
click at [585, 331] on label "Yes" at bounding box center [593, 335] width 17 height 16
click at [591, 331] on input "Yes" at bounding box center [596, 332] width 10 height 10
drag, startPoint x: 626, startPoint y: 413, endPoint x: 653, endPoint y: 399, distance: 30.4
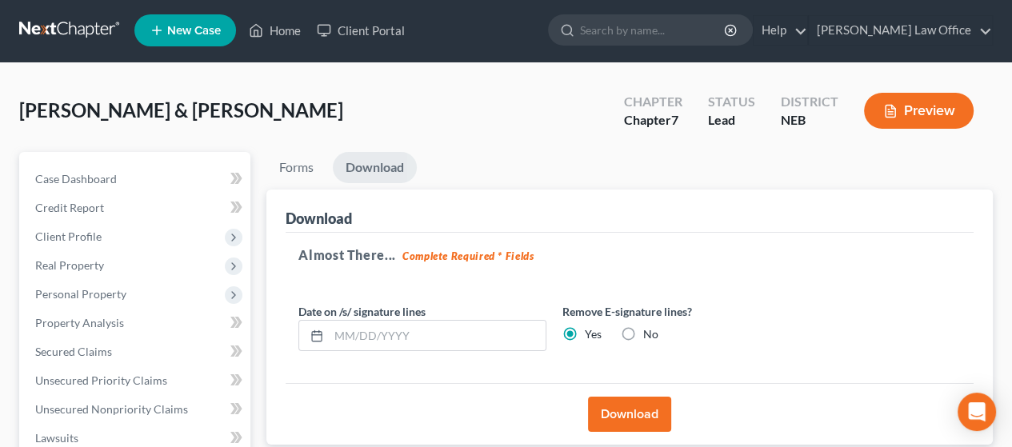
click at [626, 412] on button "Download" at bounding box center [629, 414] width 83 height 35
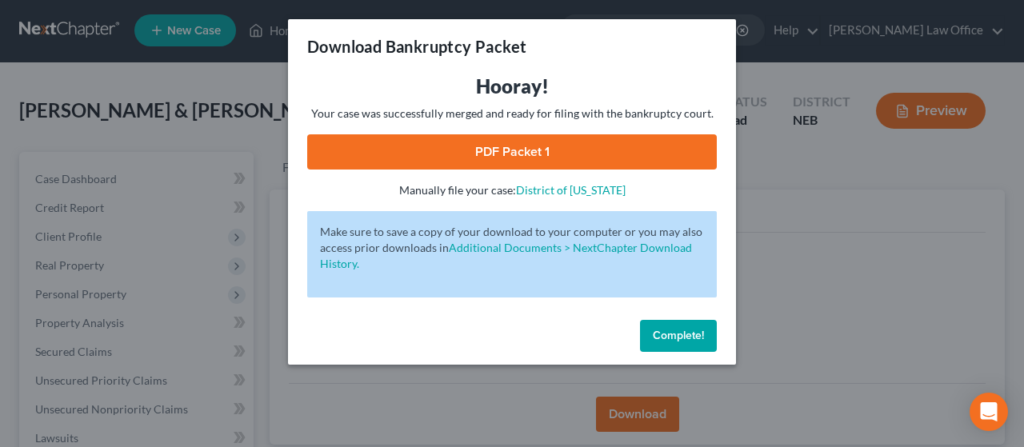
click at [607, 146] on link "PDF Packet 1" at bounding box center [512, 151] width 410 height 35
